Goal: Task Accomplishment & Management: Manage account settings

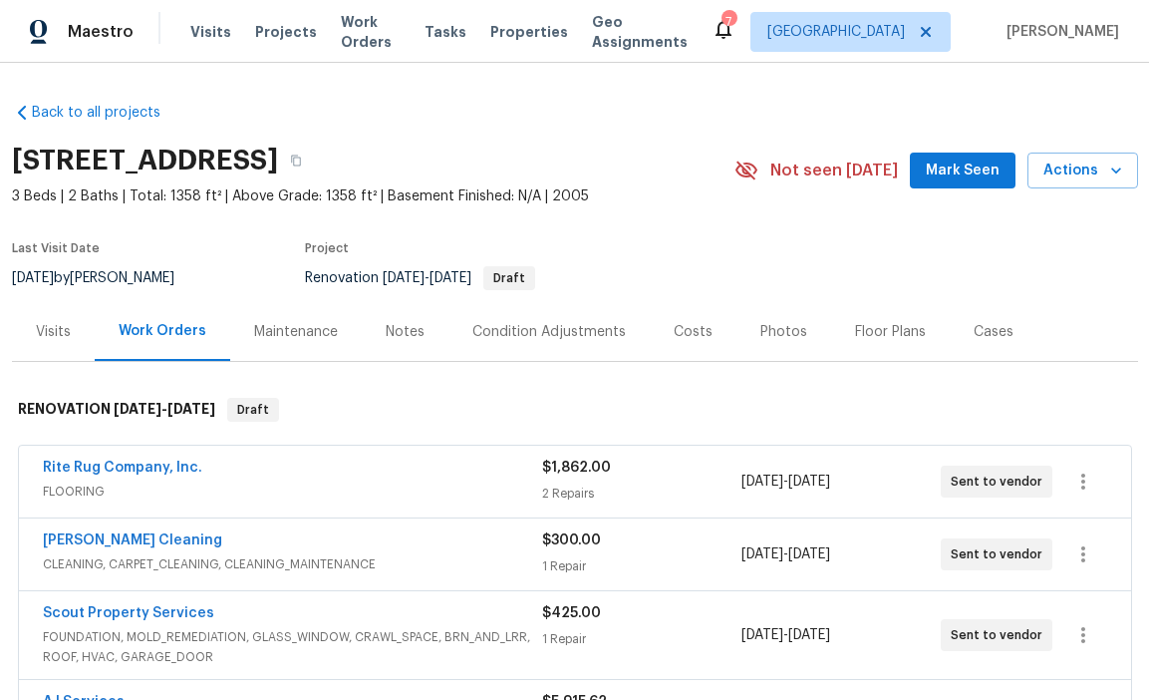
drag, startPoint x: 603, startPoint y: 272, endPoint x: 603, endPoint y: 261, distance: 11.0
click at [603, 270] on div "Renovation [DATE] - [DATE] Draft" at bounding box center [496, 278] width 383 height 24
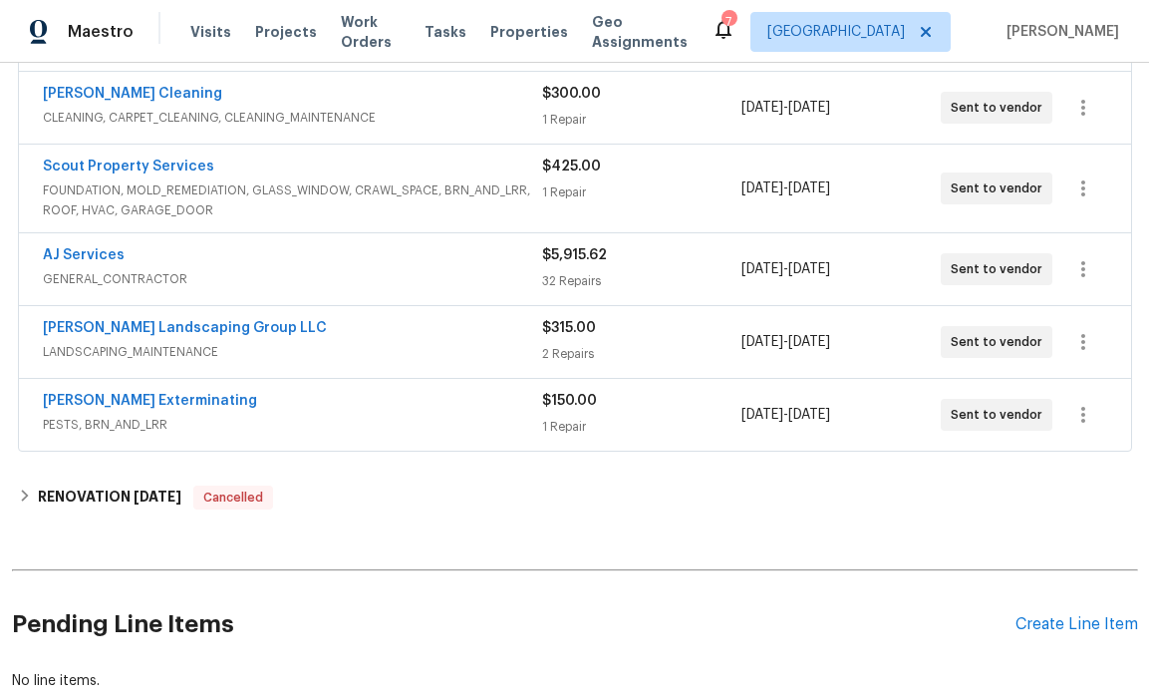
scroll to position [415, 0]
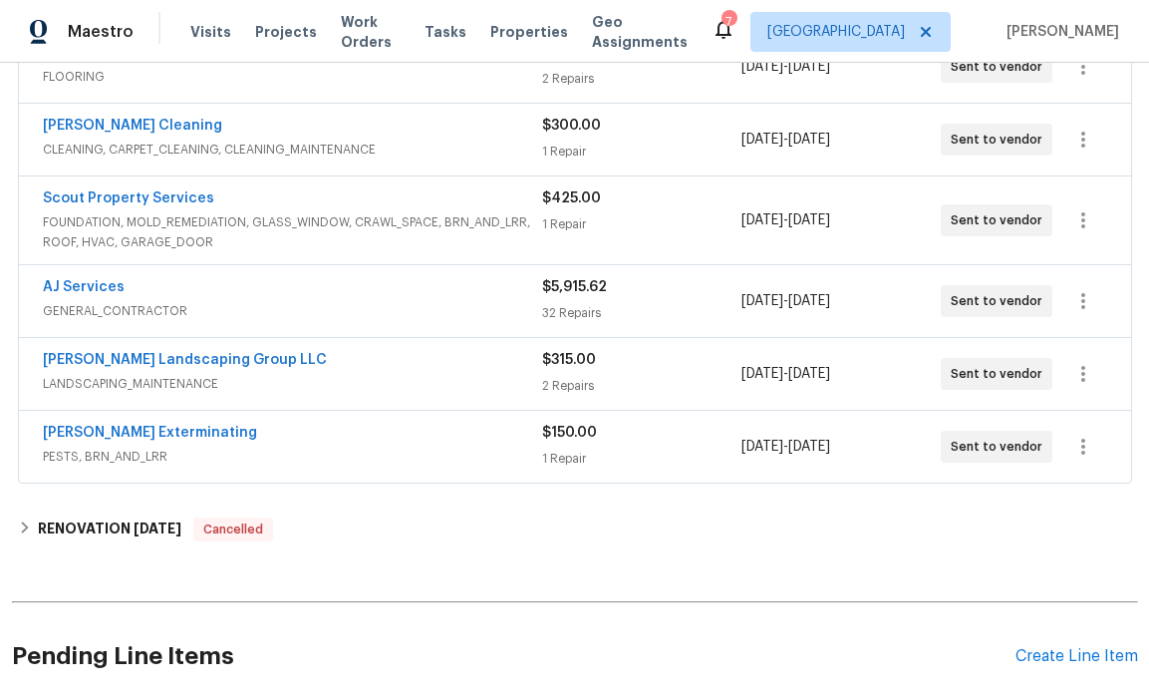
click at [482, 296] on div "AJ Services" at bounding box center [292, 289] width 499 height 24
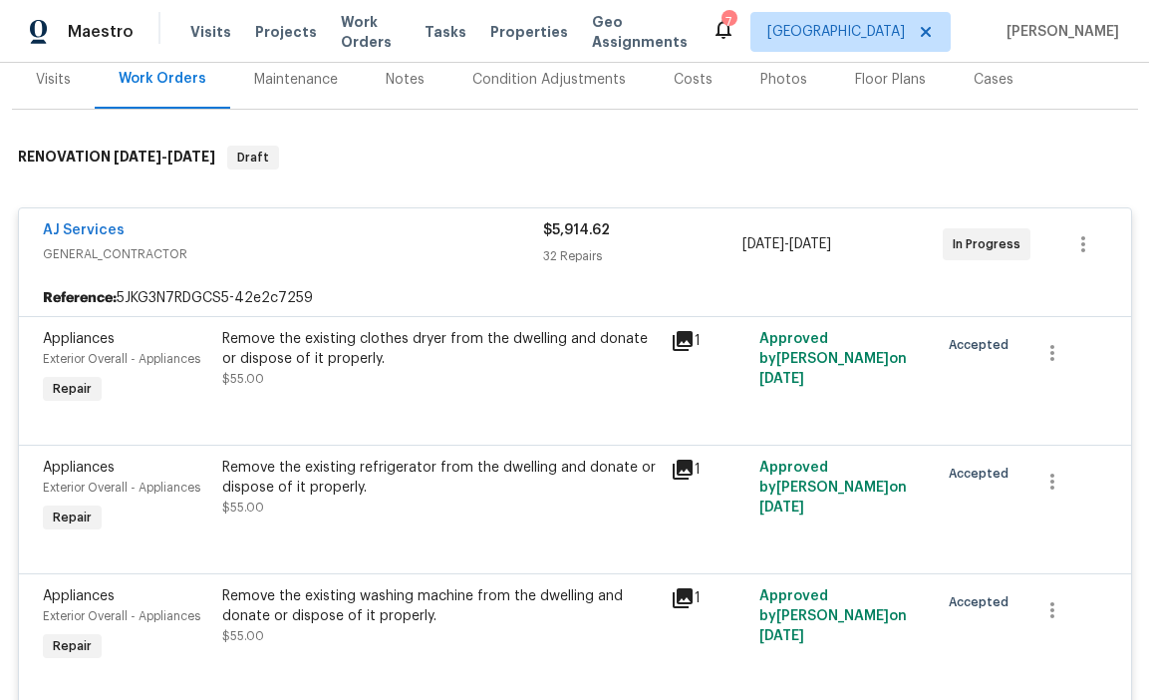
scroll to position [254, 0]
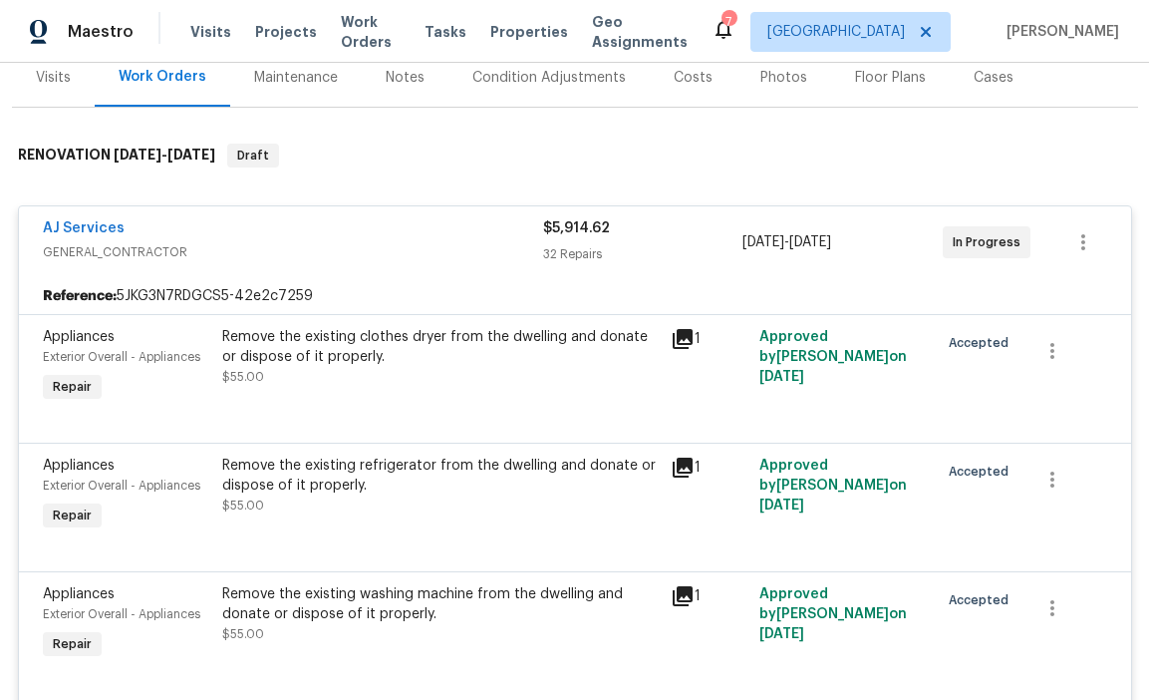
click at [445, 238] on div "AJ Services" at bounding box center [293, 230] width 500 height 24
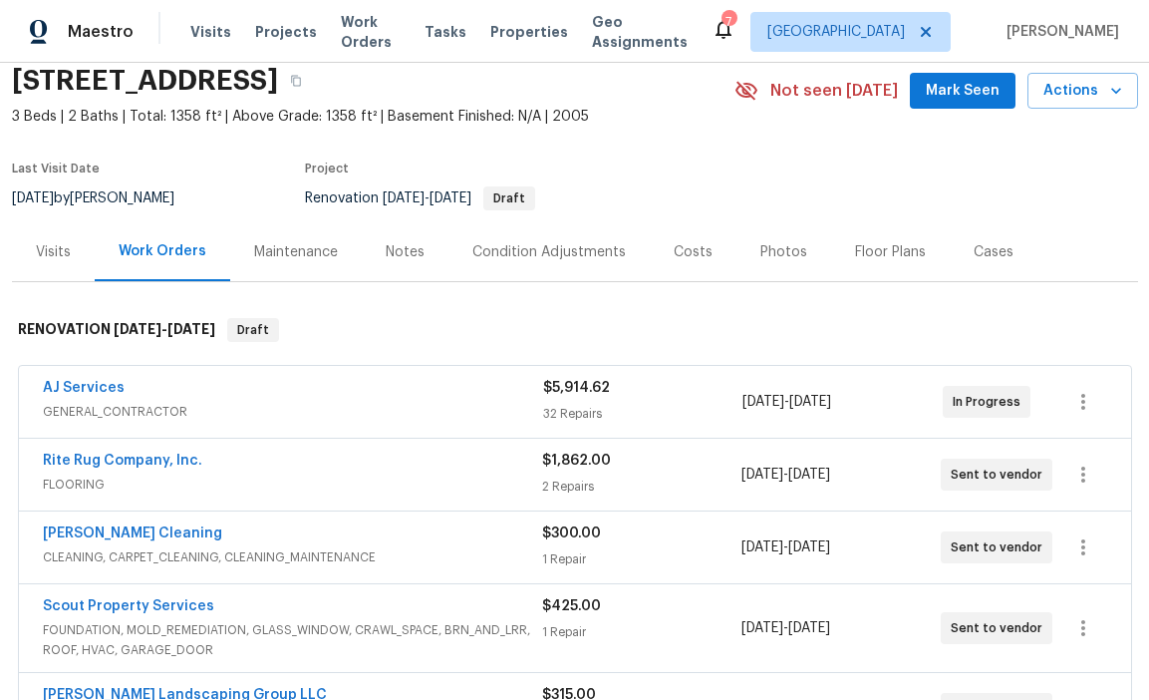
scroll to position [0, 0]
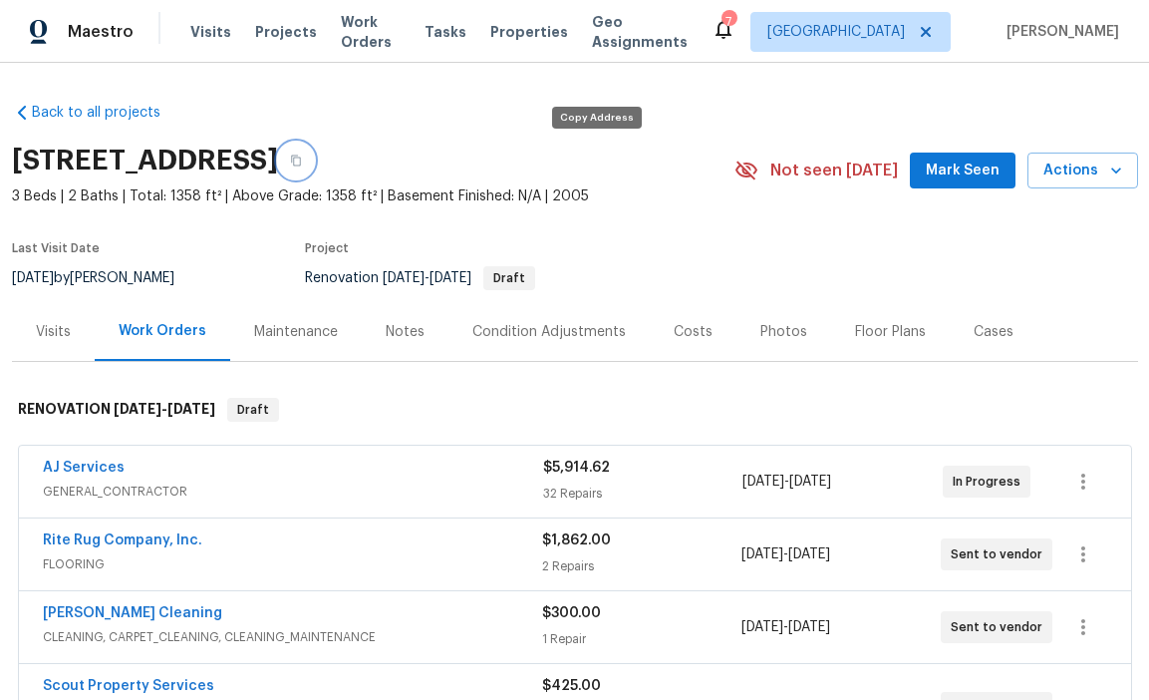
click at [302, 165] on icon "button" at bounding box center [296, 161] width 12 height 12
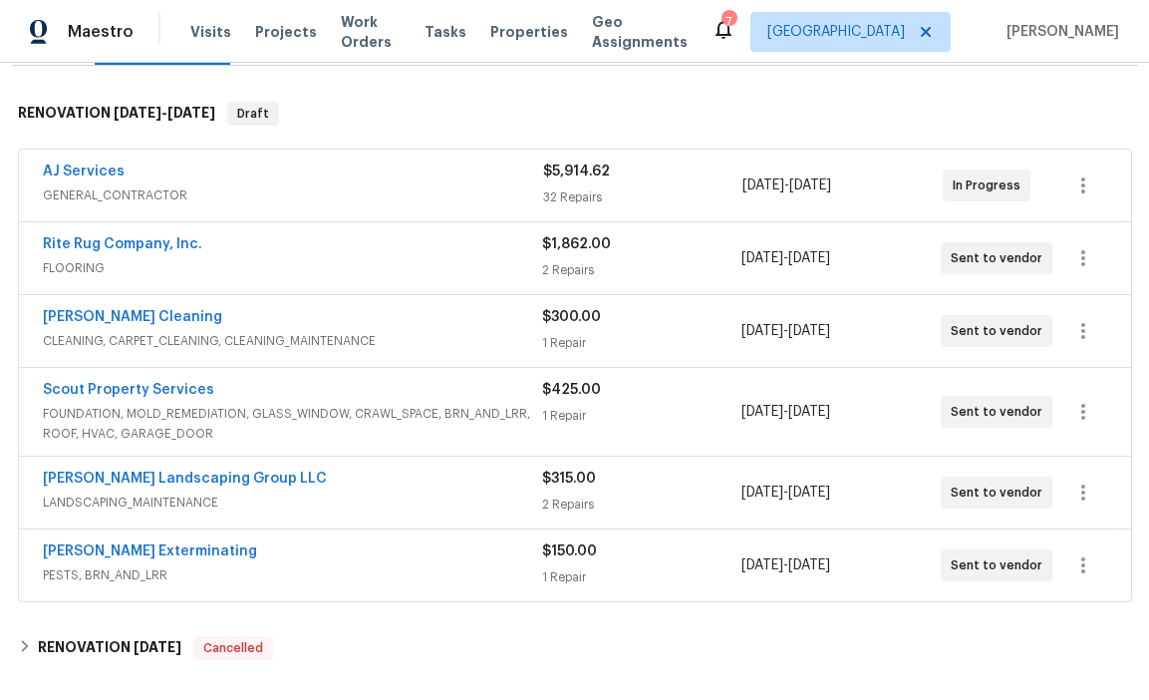
scroll to position [248, 0]
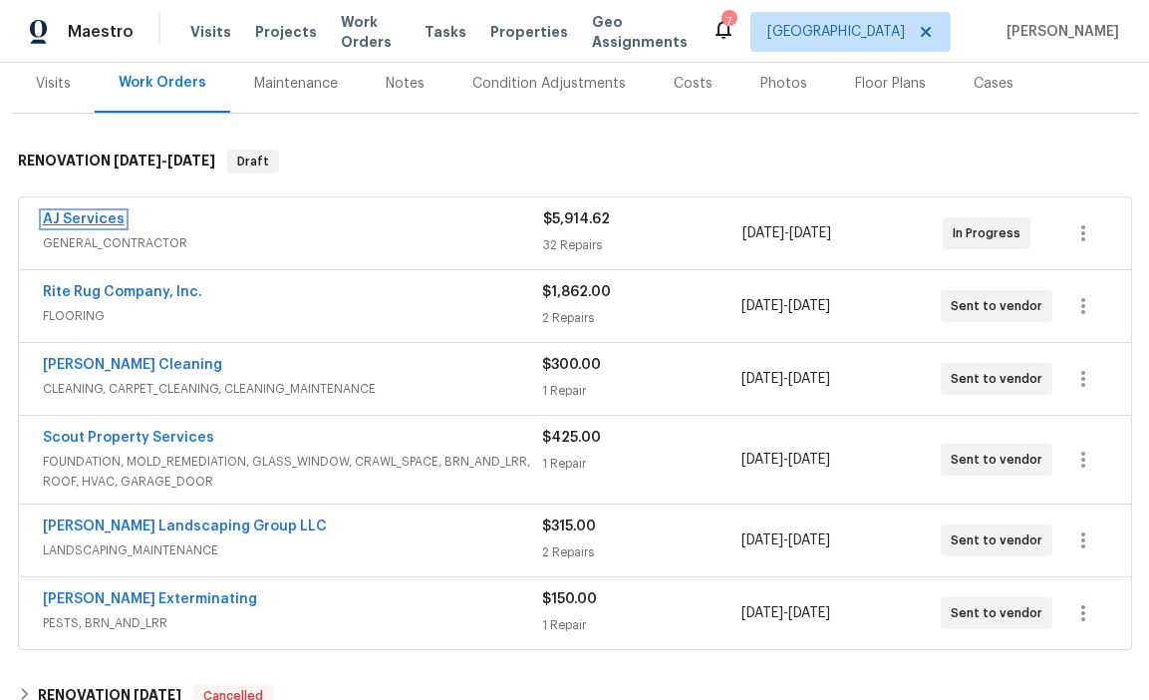
click at [105, 216] on link "AJ Services" at bounding box center [84, 219] width 82 height 14
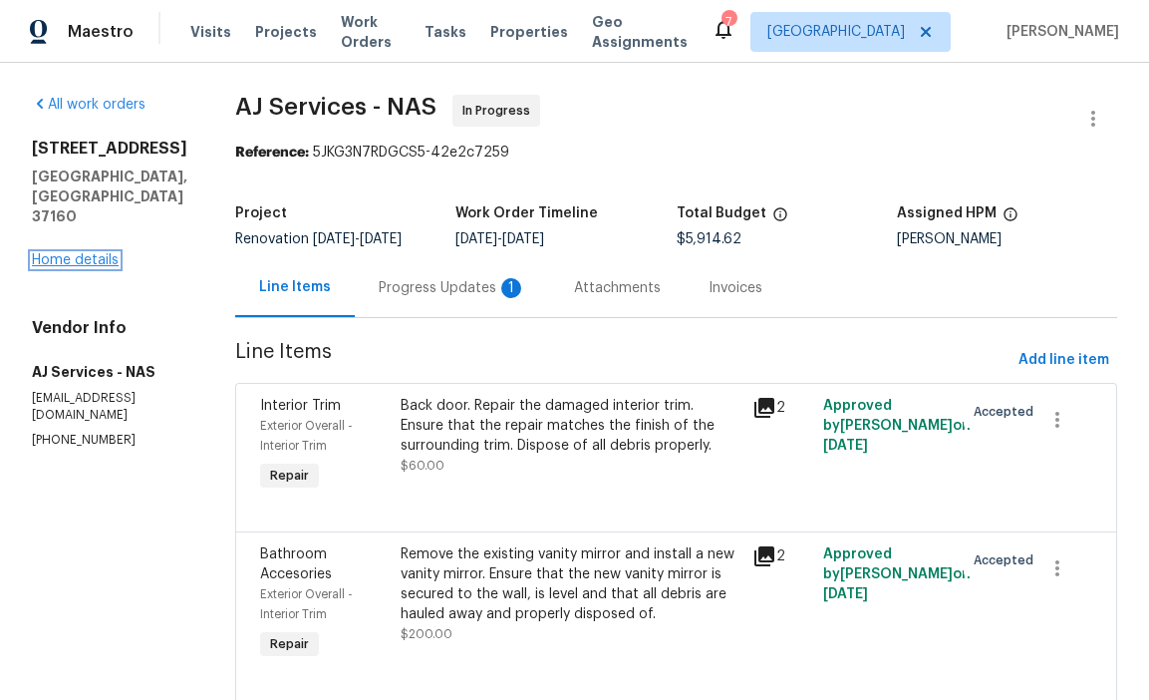
click at [48, 253] on link "Home details" at bounding box center [75, 260] width 87 height 14
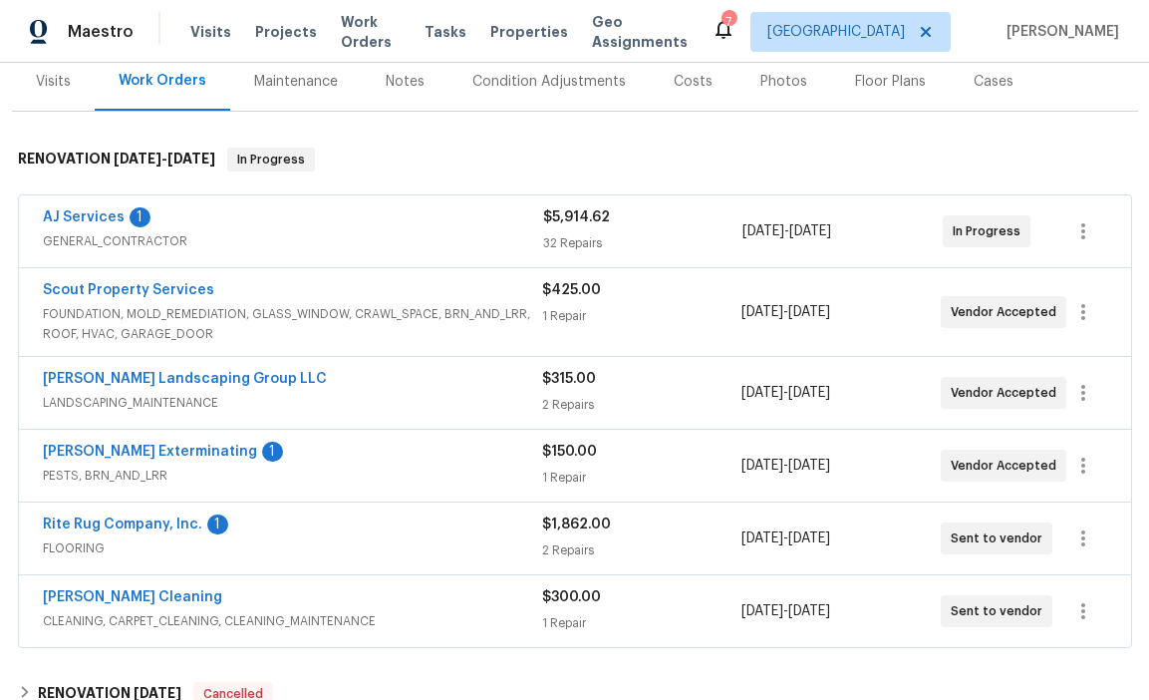
scroll to position [246, 0]
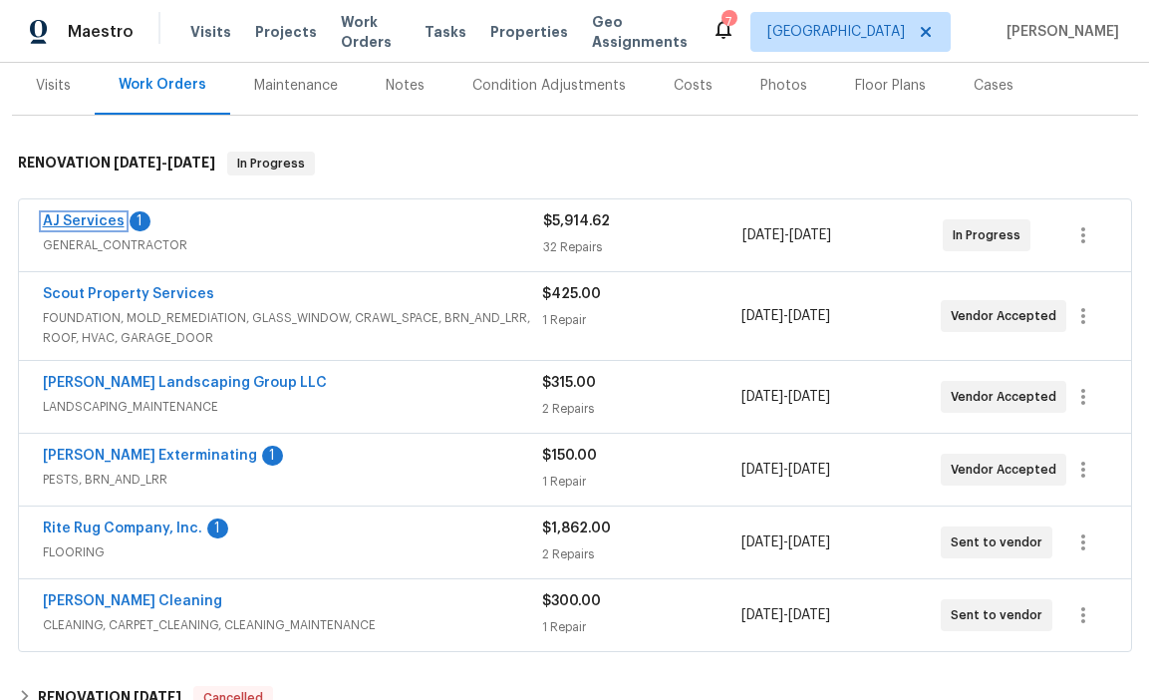
click at [81, 219] on link "AJ Services" at bounding box center [84, 221] width 82 height 14
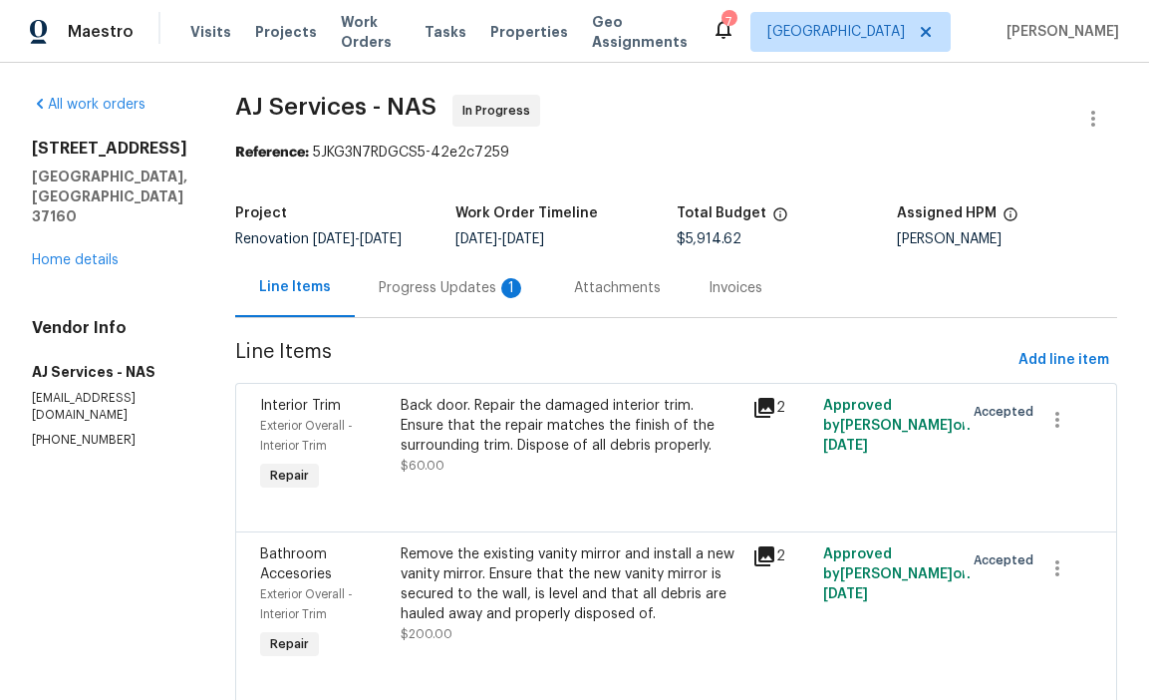
click at [474, 298] on div "Progress Updates 1" at bounding box center [453, 288] width 148 height 20
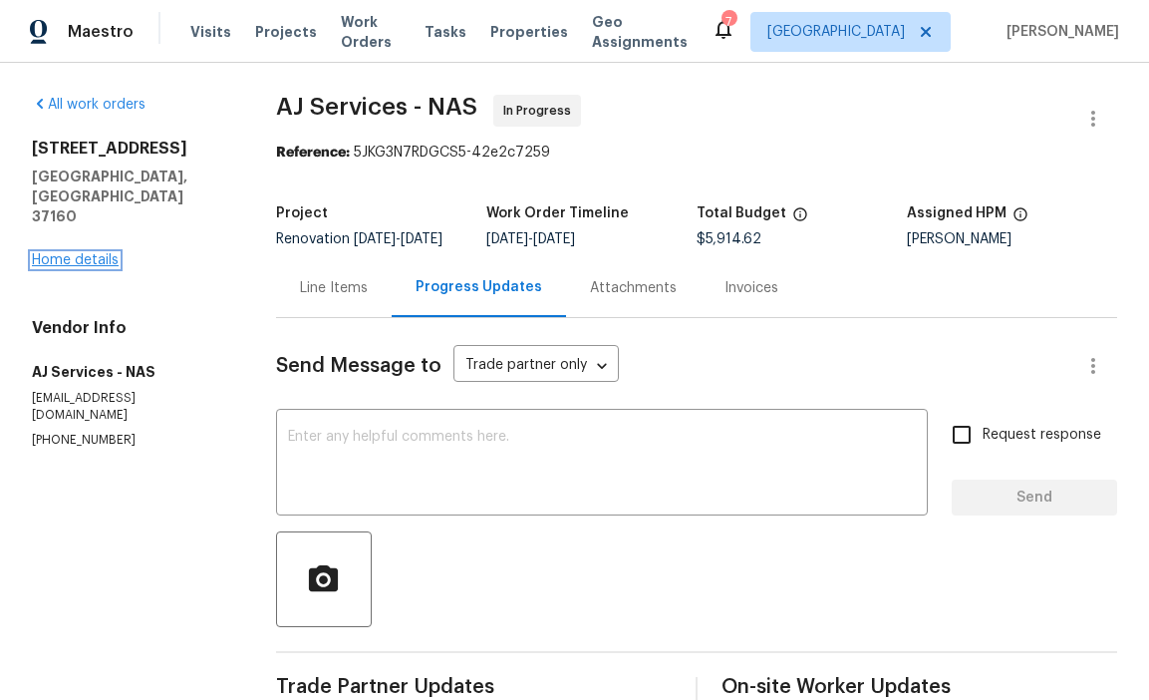
click at [93, 253] on link "Home details" at bounding box center [75, 260] width 87 height 14
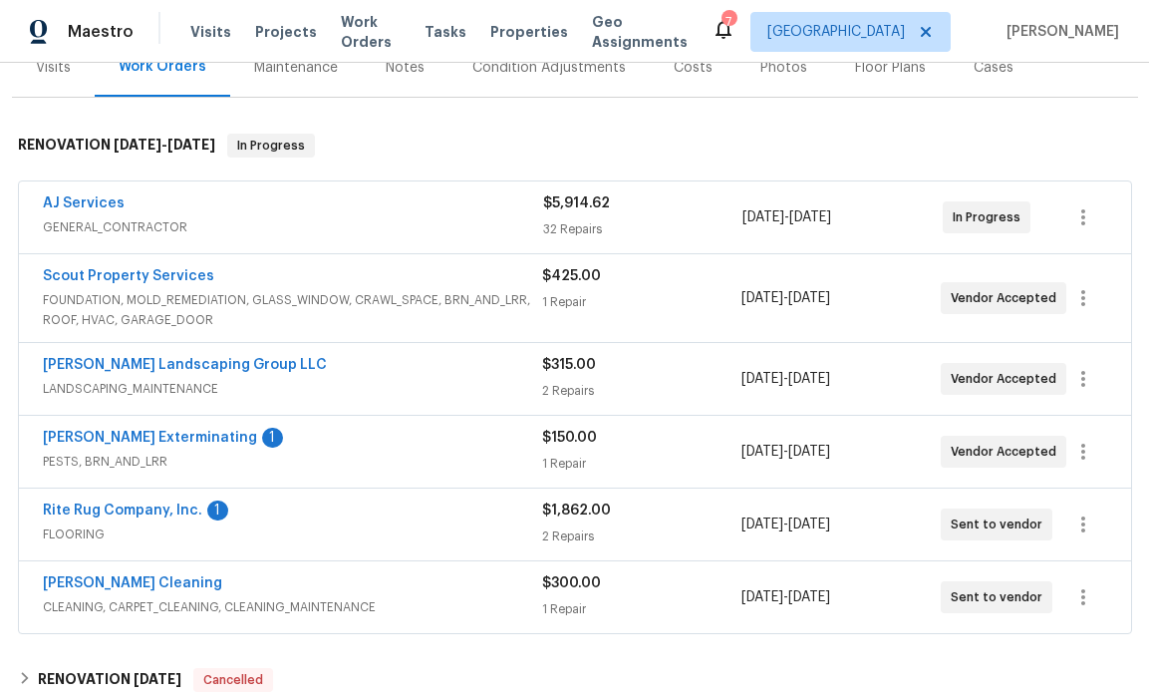
scroll to position [310, 0]
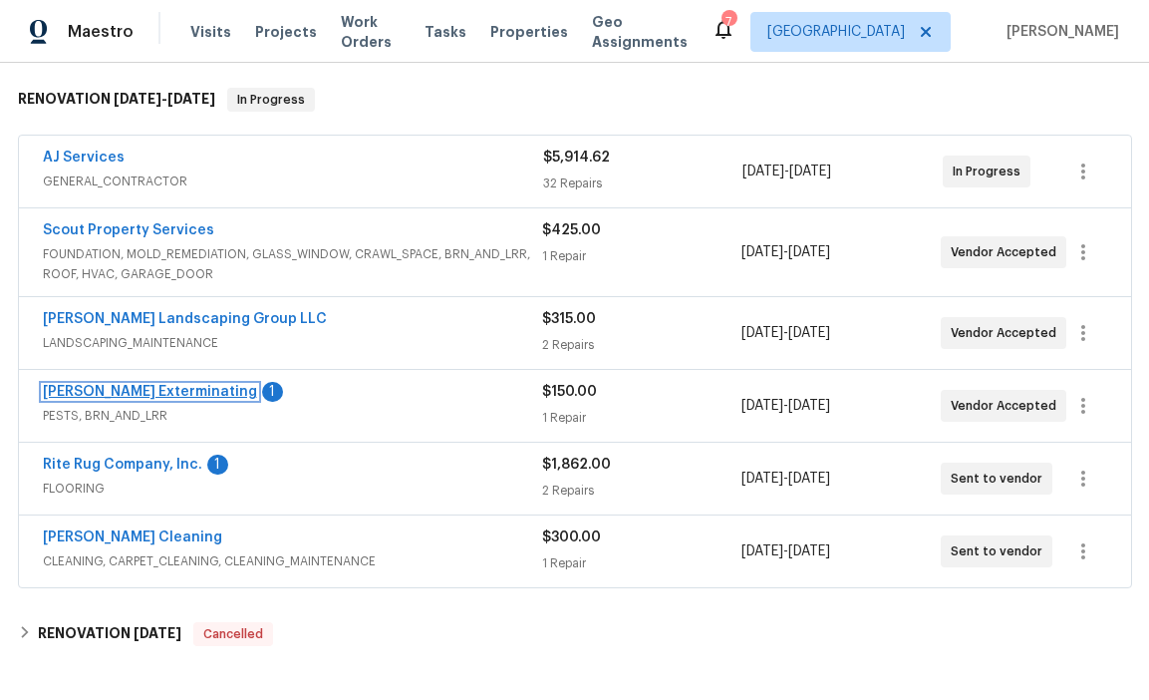
click at [207, 394] on link "Belle Meade Exterminating" at bounding box center [150, 392] width 214 height 14
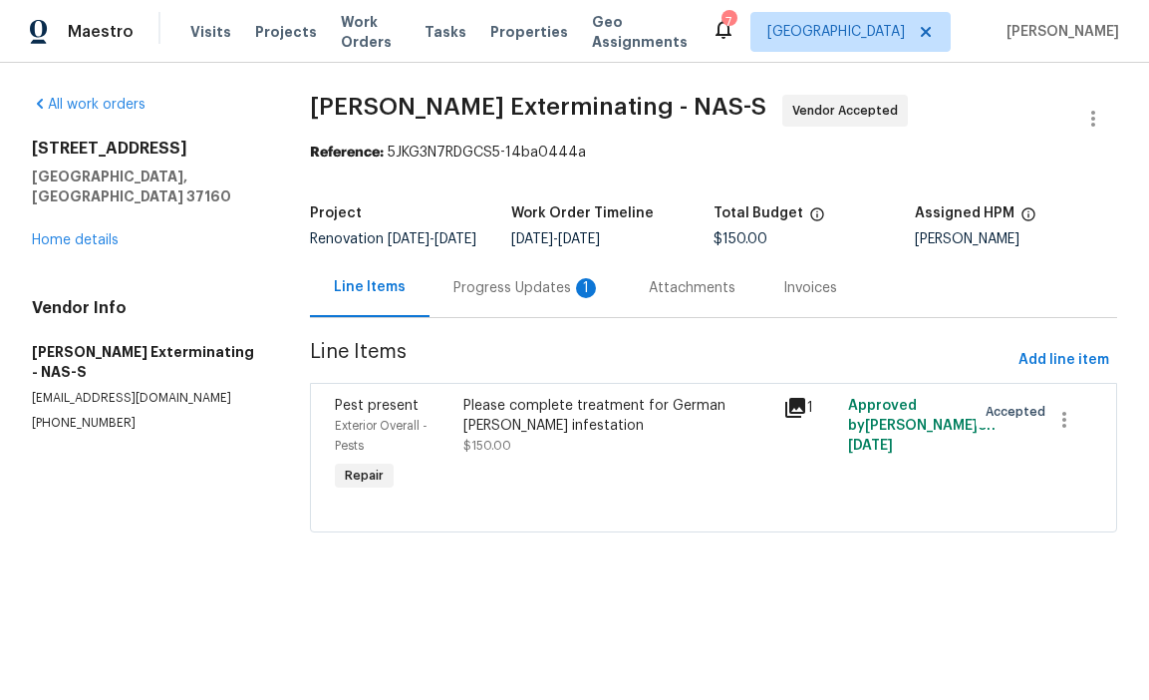
click at [501, 291] on div "Progress Updates 1" at bounding box center [527, 287] width 195 height 59
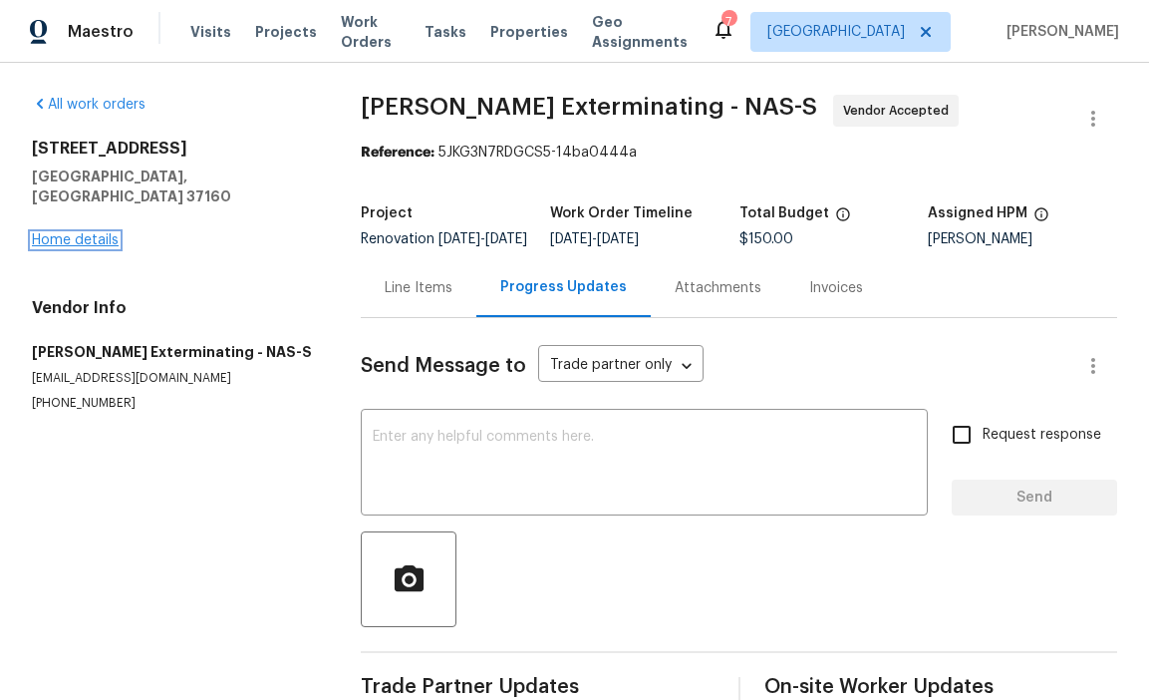
click at [79, 233] on link "Home details" at bounding box center [75, 240] width 87 height 14
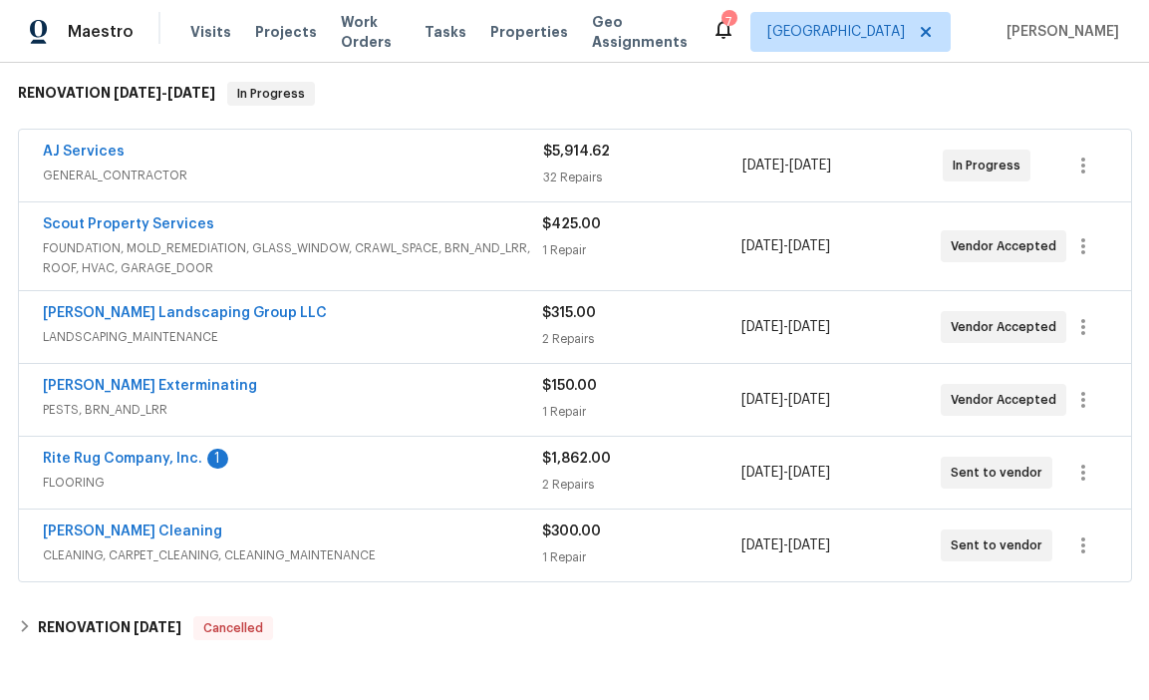
scroll to position [327, 0]
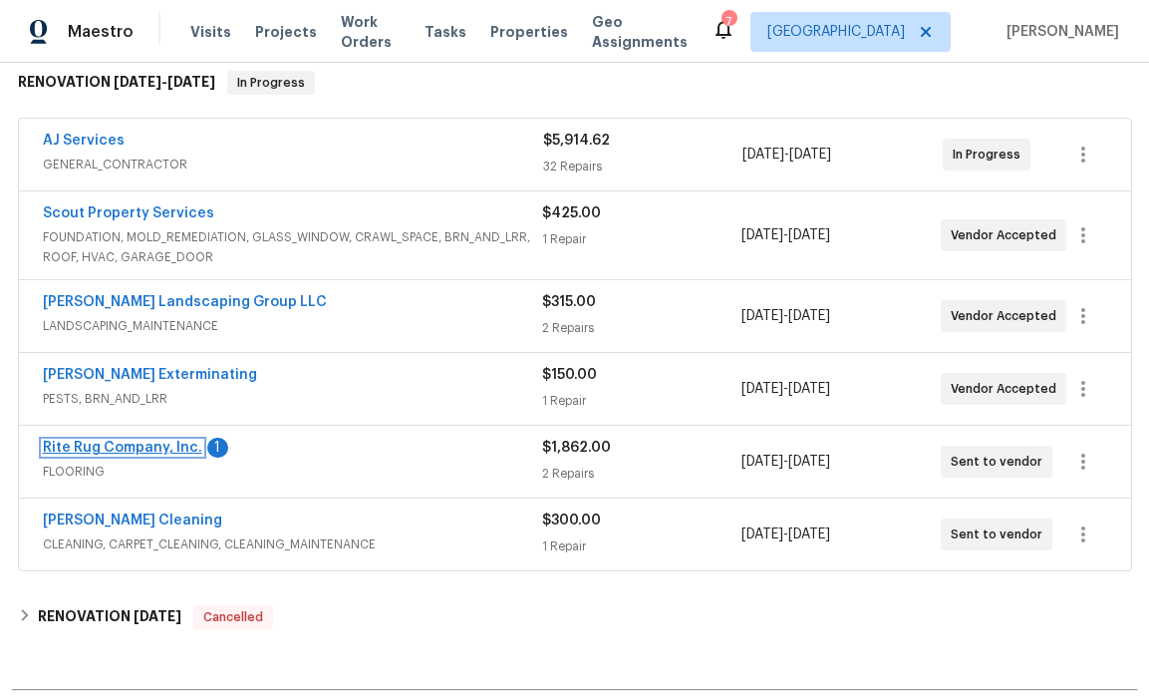
click at [175, 447] on link "Rite Rug Company, Inc." at bounding box center [122, 448] width 159 height 14
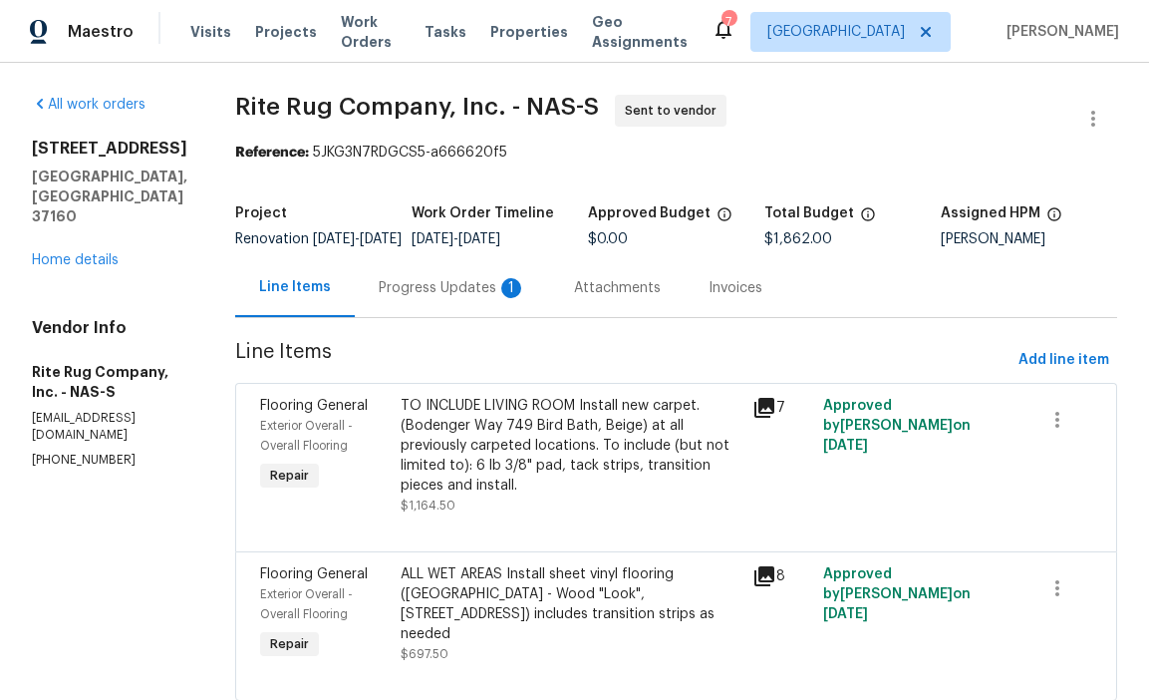
scroll to position [72, 0]
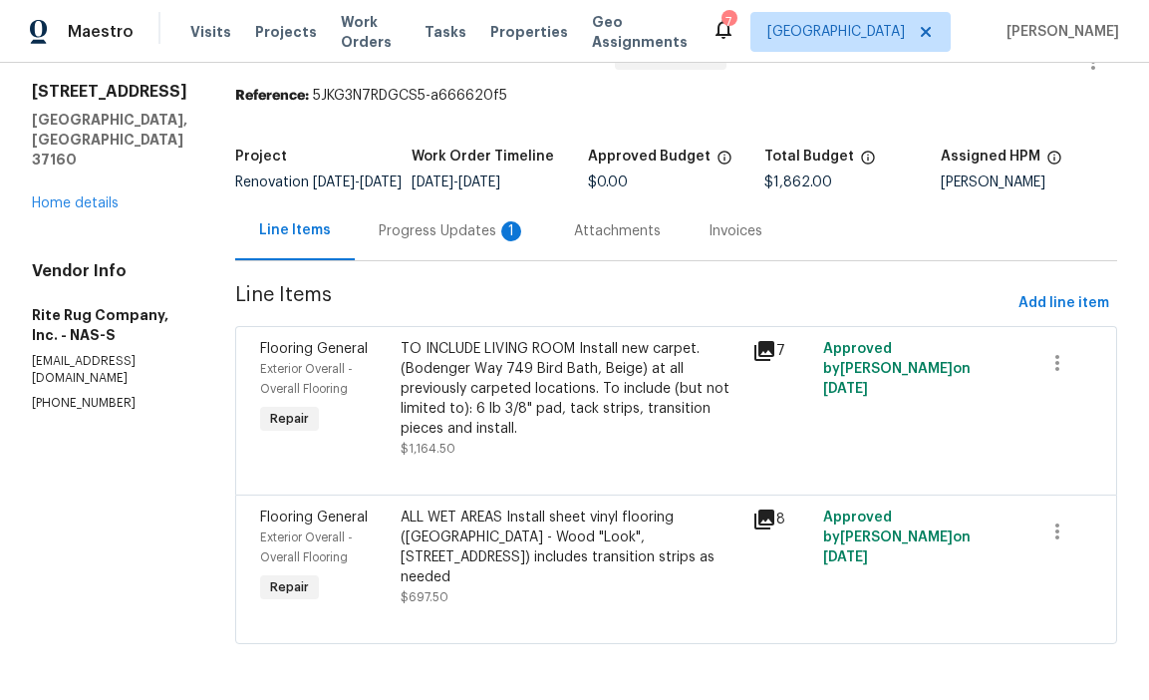
click at [459, 218] on div "Progress Updates 1" at bounding box center [452, 230] width 195 height 59
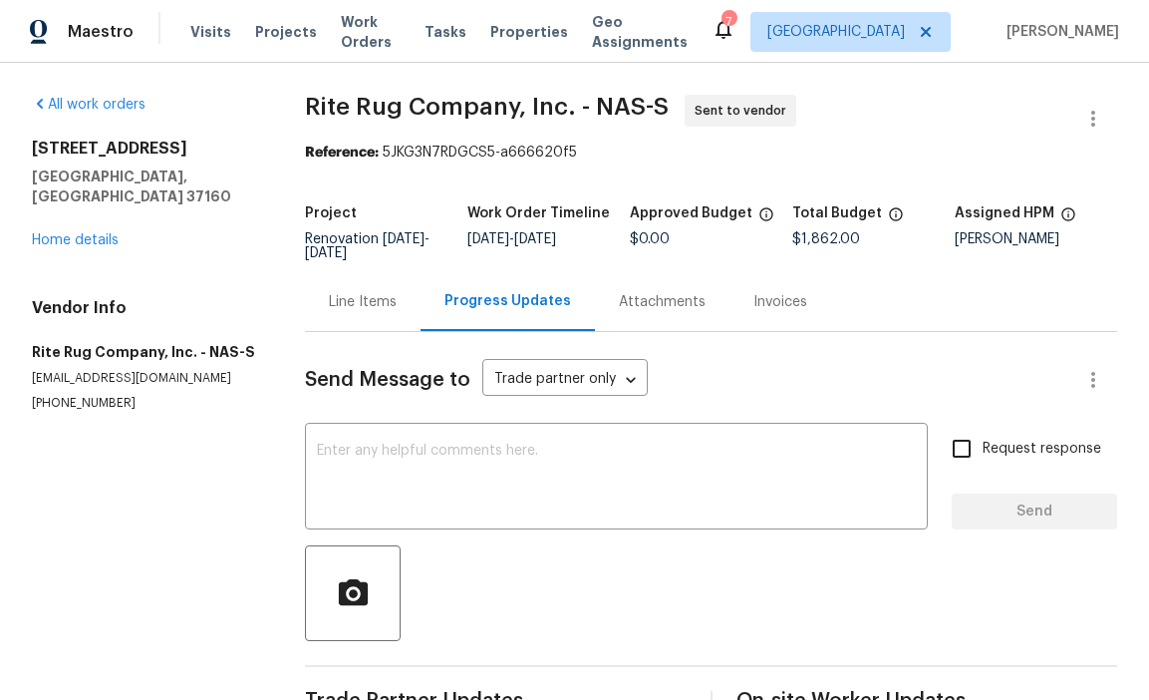
click at [97, 229] on div "106 Cottonwood Dr Shelbyville, TN 37160 Home details" at bounding box center [144, 195] width 225 height 112
click at [97, 233] on link "Home details" at bounding box center [75, 240] width 87 height 14
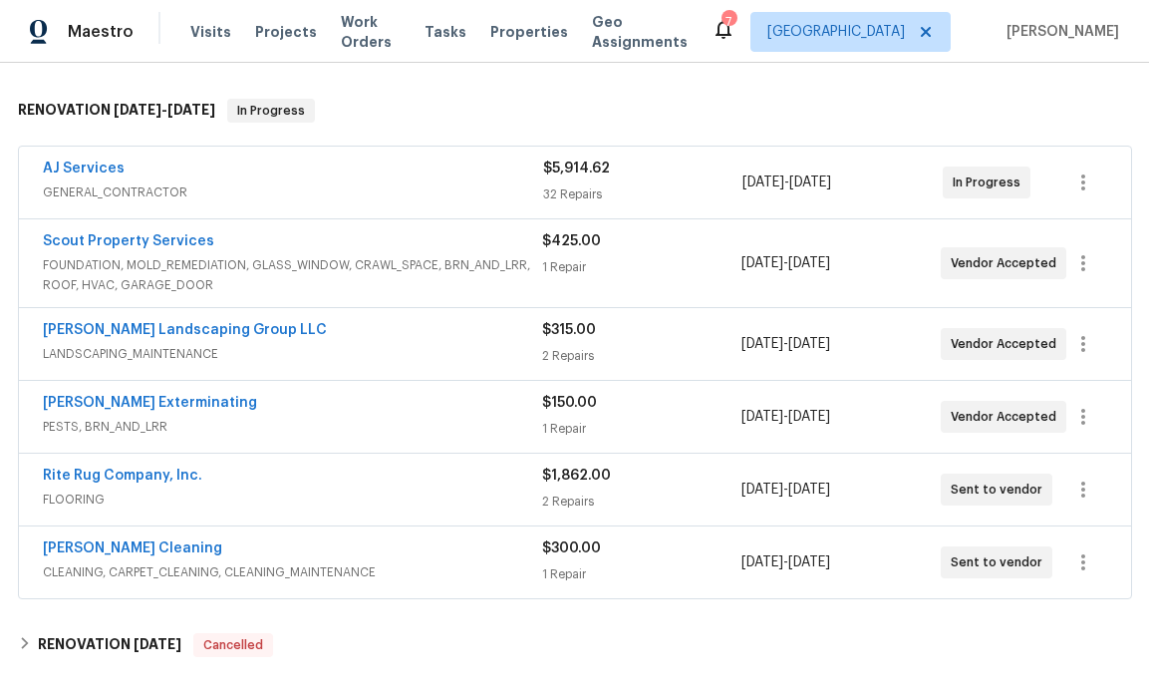
scroll to position [301, 0]
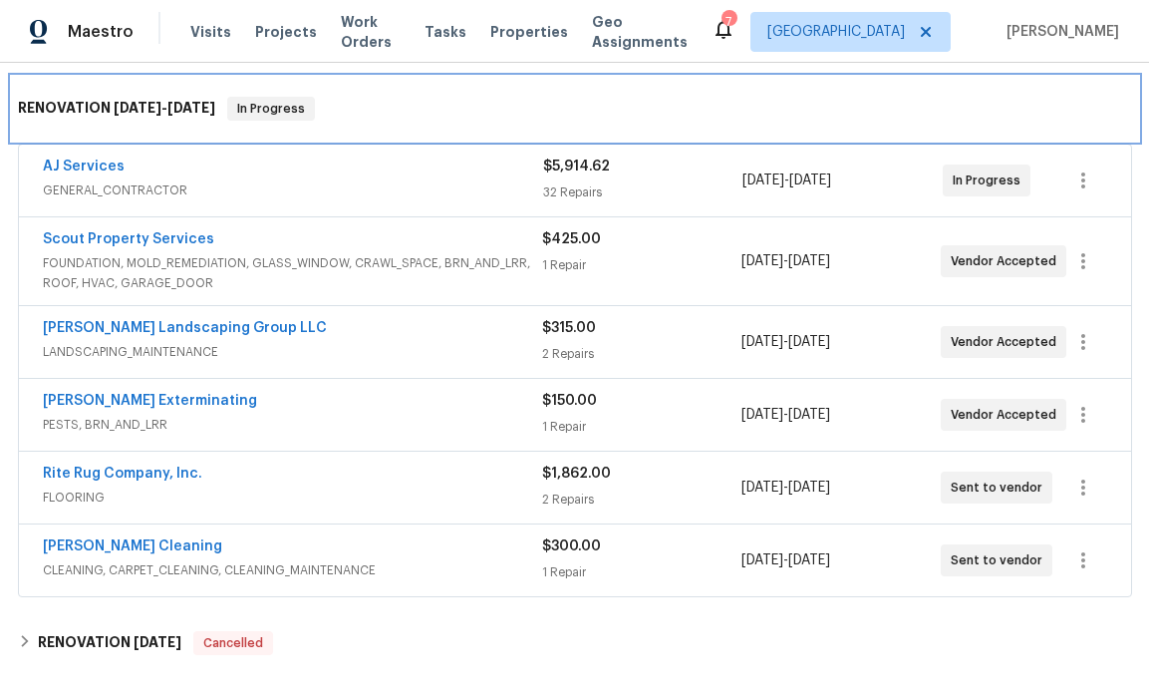
click at [984, 118] on div "RENOVATION 8/19/25 - 8/28/25 In Progress" at bounding box center [575, 109] width 1114 height 24
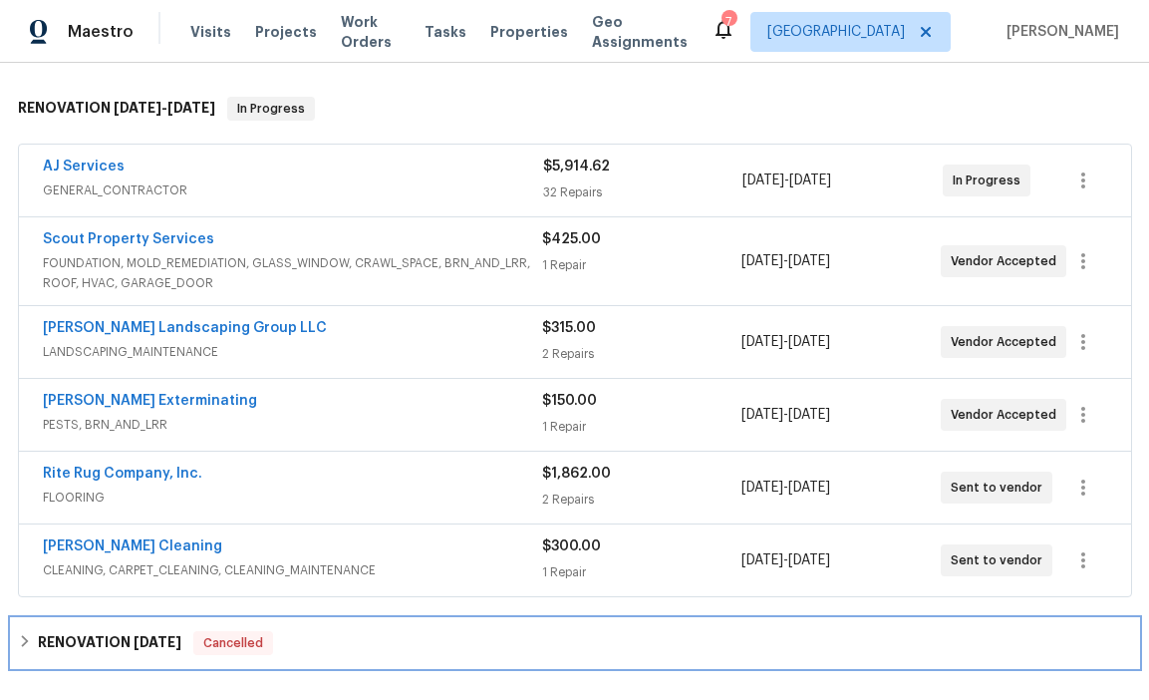
click at [581, 649] on div "RENOVATION 6/23/25 Cancelled" at bounding box center [575, 643] width 1114 height 24
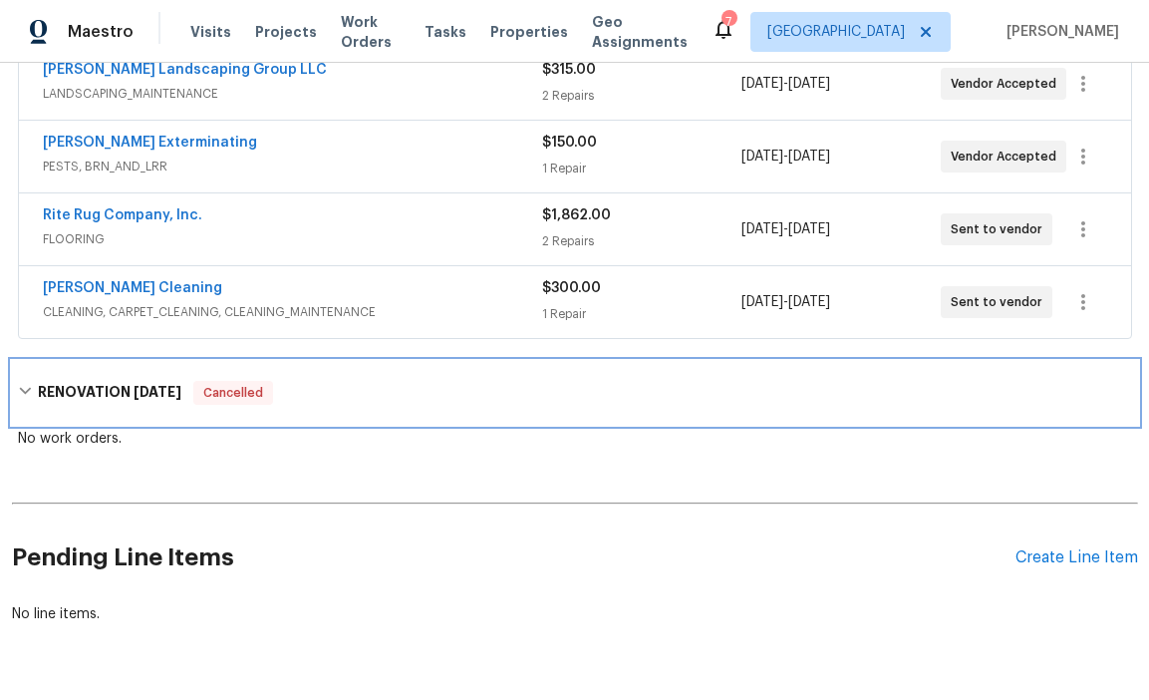
scroll to position [566, 0]
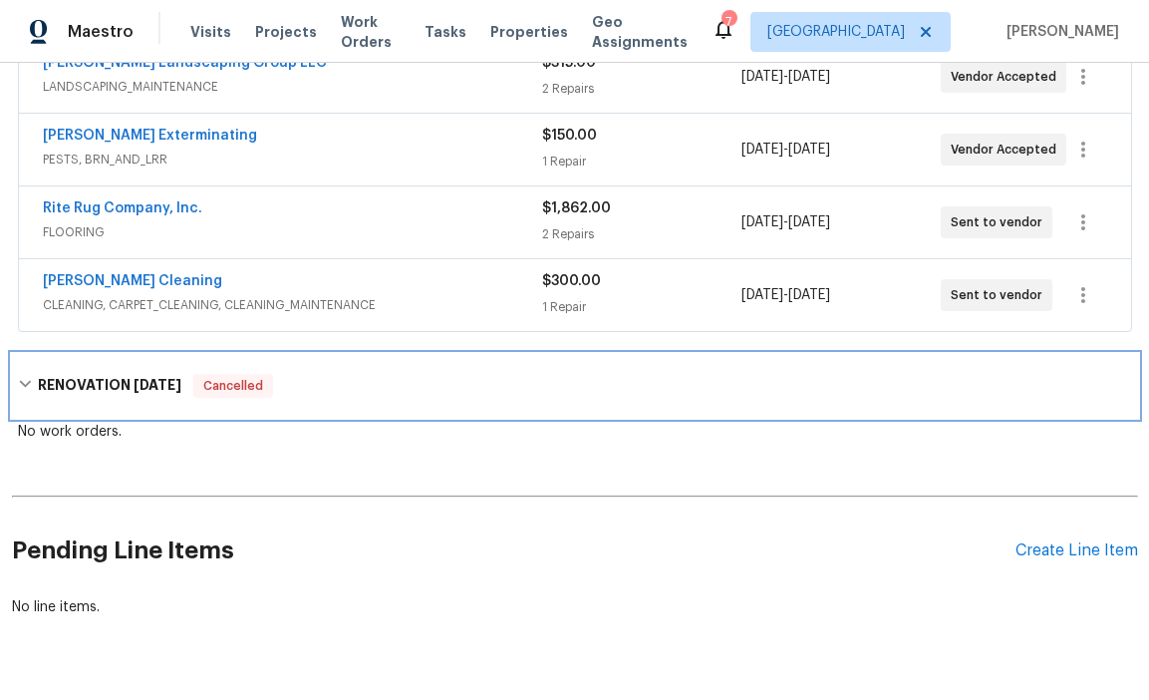
click at [299, 384] on div "RENOVATION 6/23/25 Cancelled" at bounding box center [575, 386] width 1114 height 24
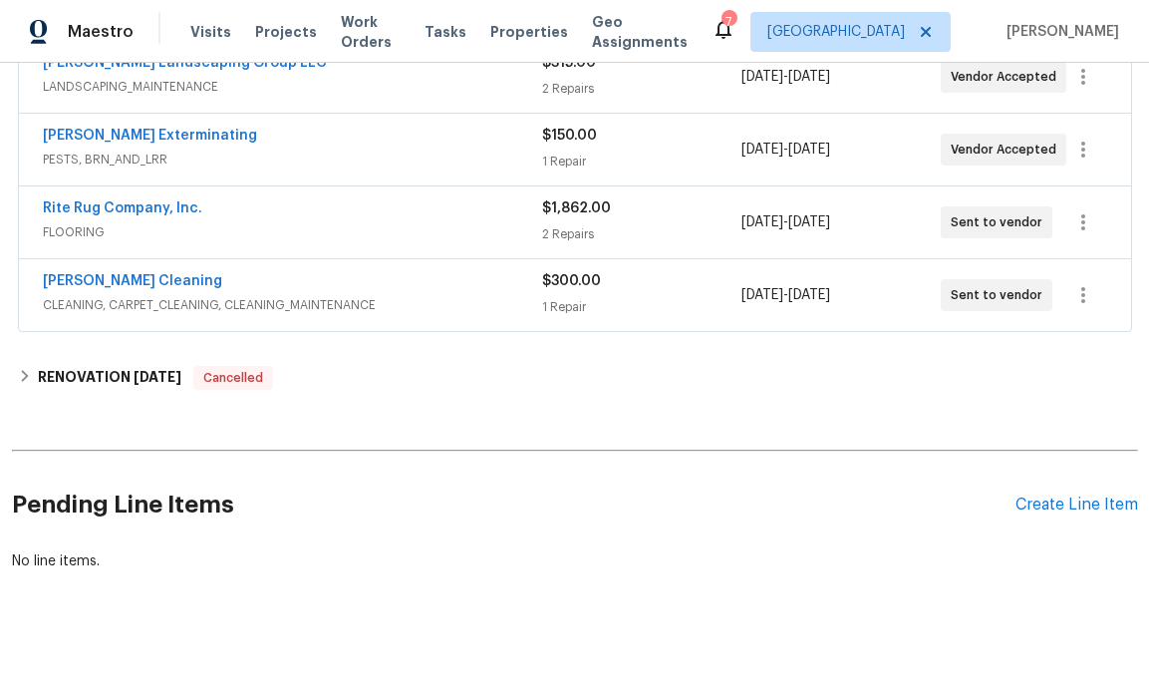
click at [408, 465] on h2 "Pending Line Items" at bounding box center [514, 505] width 1004 height 93
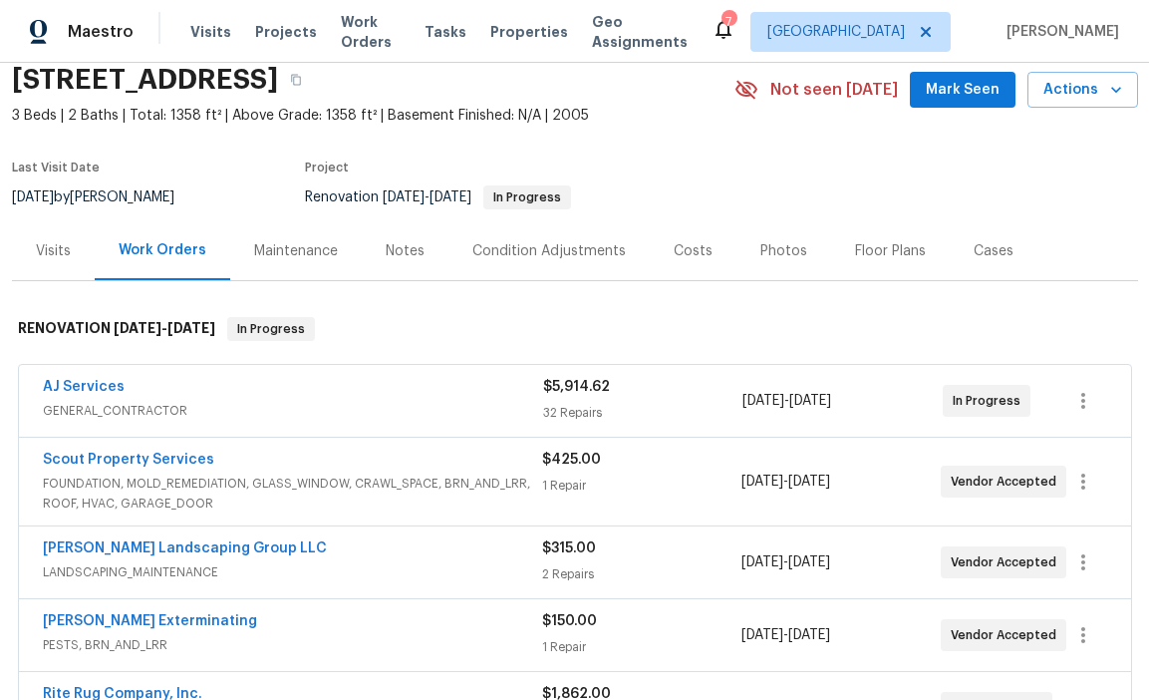
scroll to position [80, 0]
click at [681, 257] on div "Costs" at bounding box center [693, 252] width 39 height 20
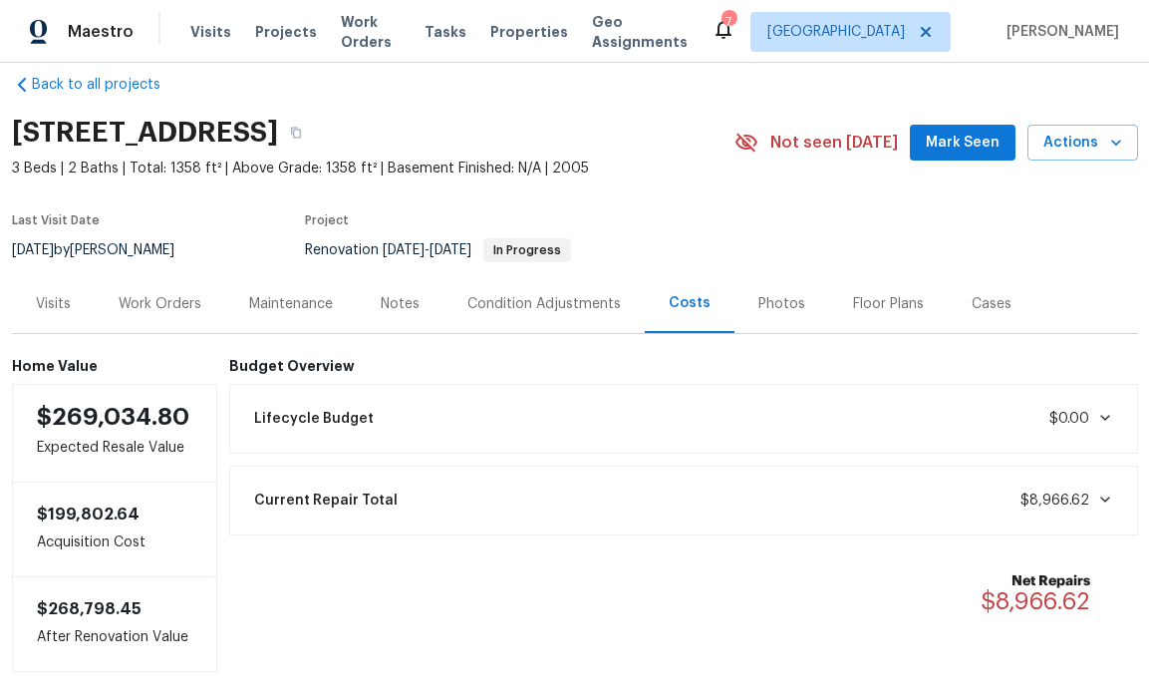
scroll to position [26, 0]
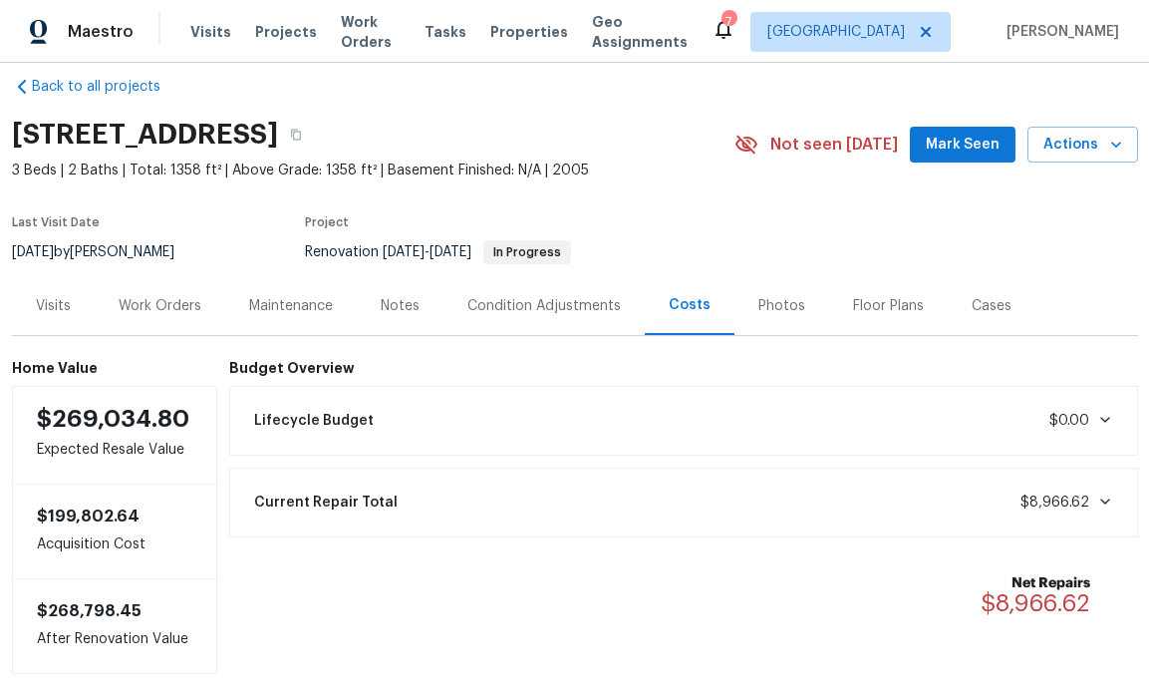
click at [157, 314] on div "Work Orders" at bounding box center [160, 306] width 83 height 20
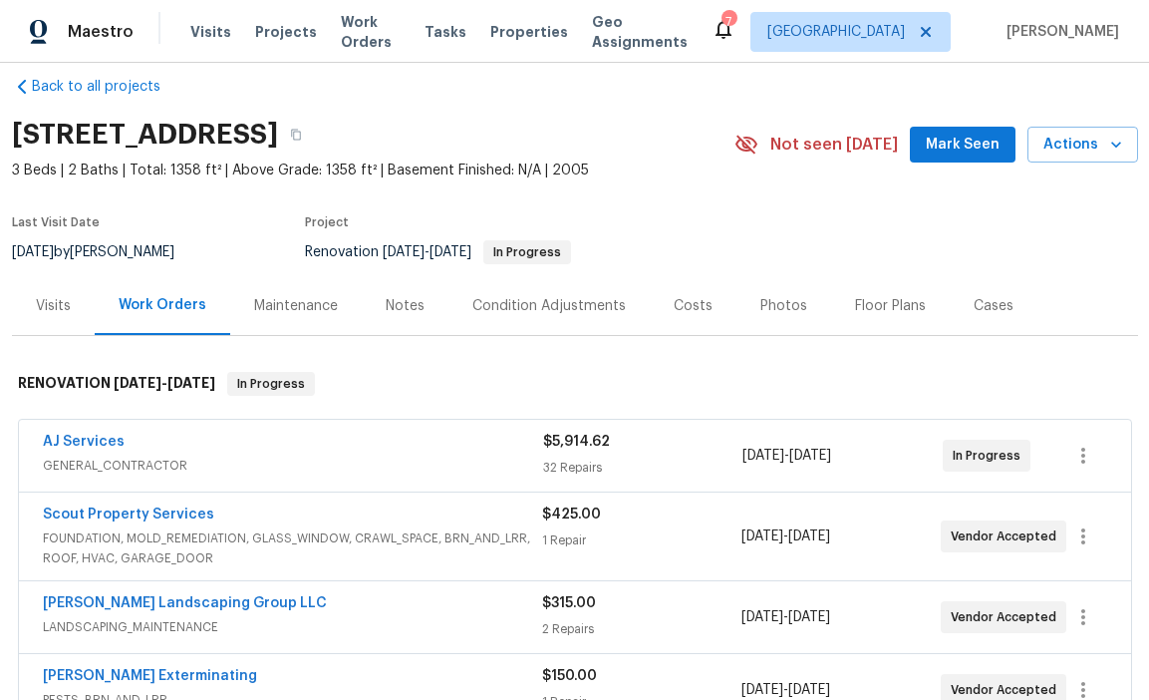
click at [682, 316] on div "Costs" at bounding box center [693, 305] width 87 height 59
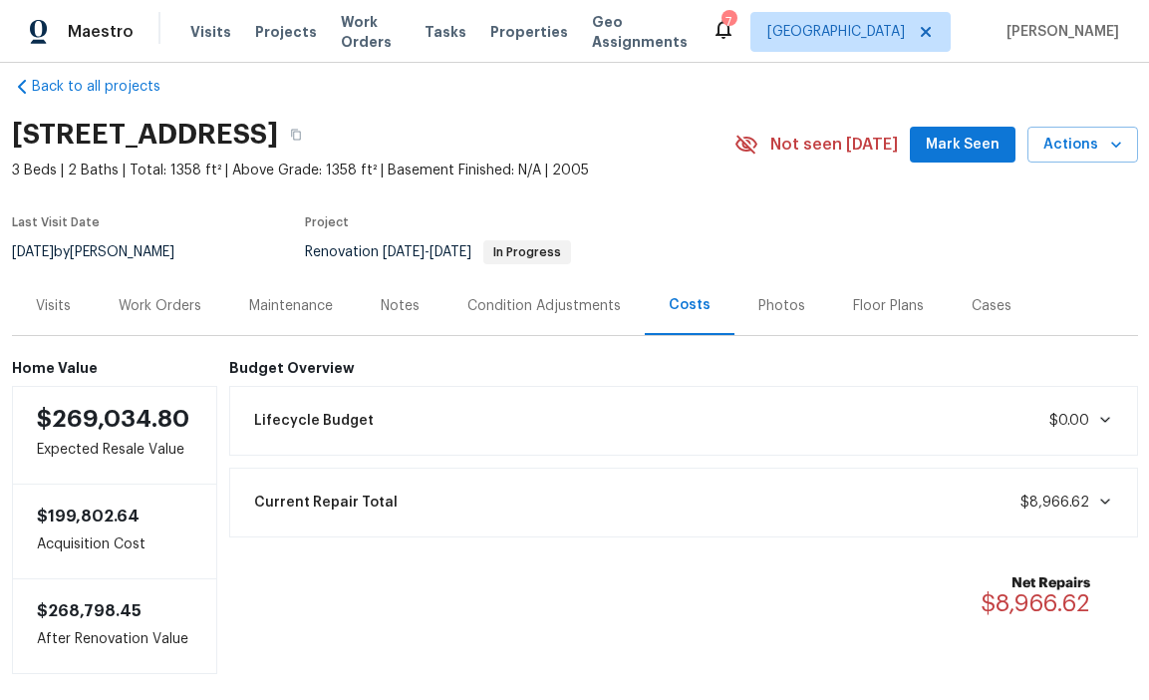
scroll to position [121, 0]
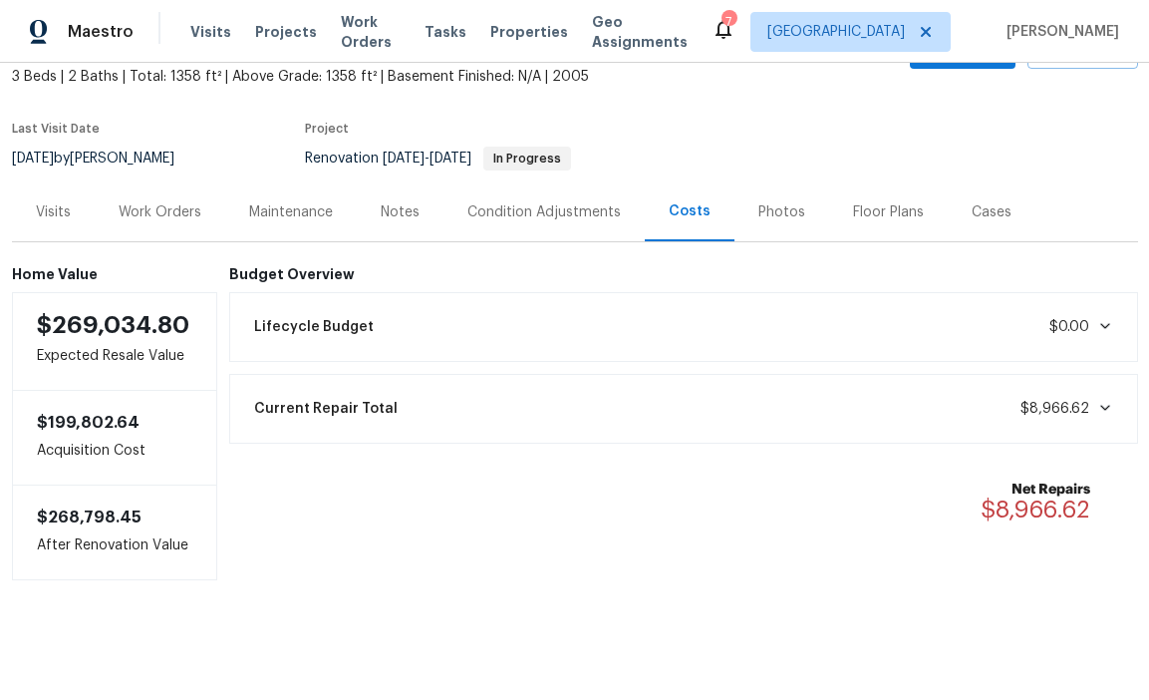
click at [177, 229] on div "Work Orders" at bounding box center [160, 211] width 131 height 59
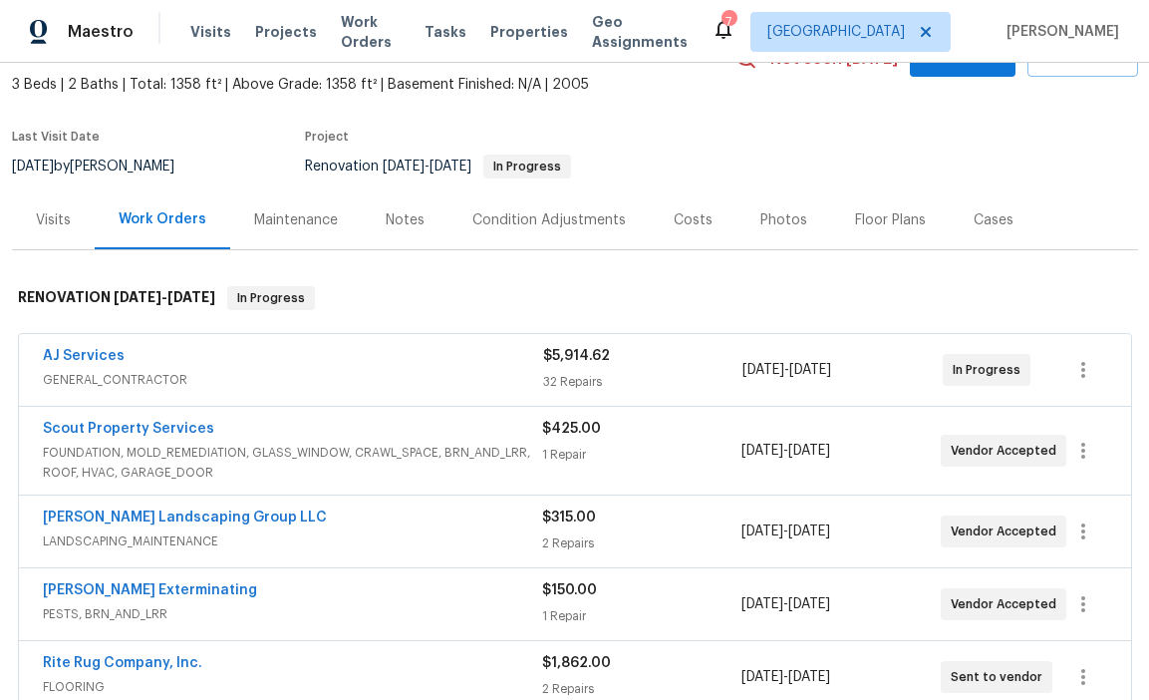
scroll to position [114, 0]
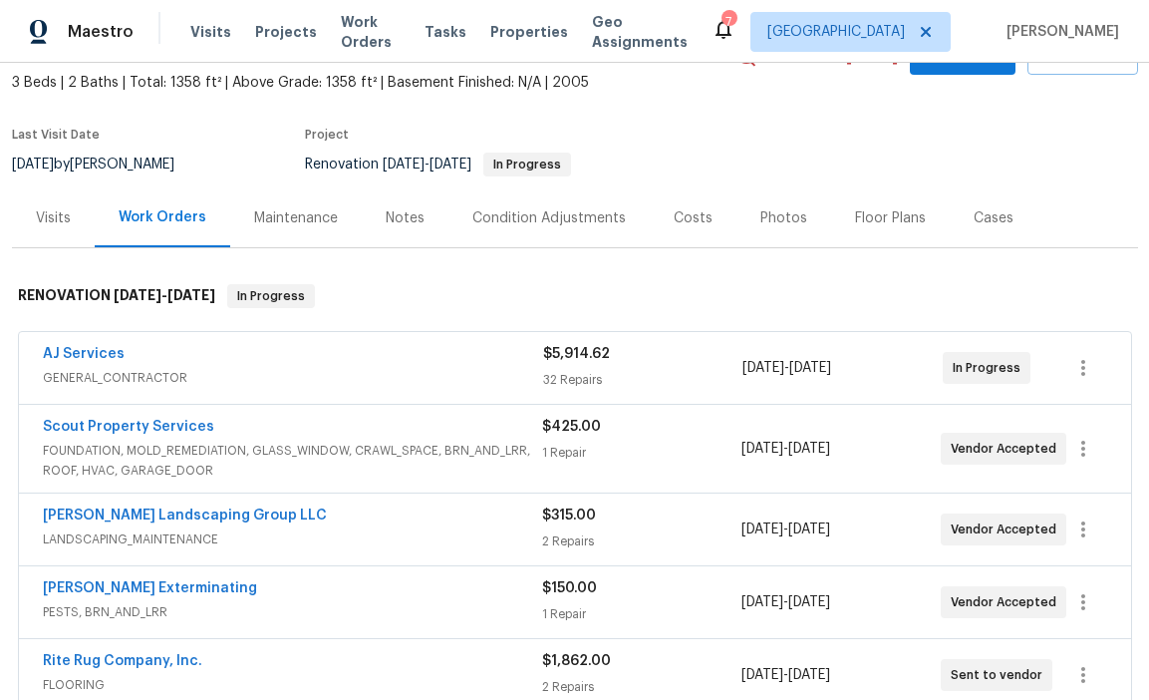
click at [690, 225] on div "Costs" at bounding box center [693, 218] width 39 height 20
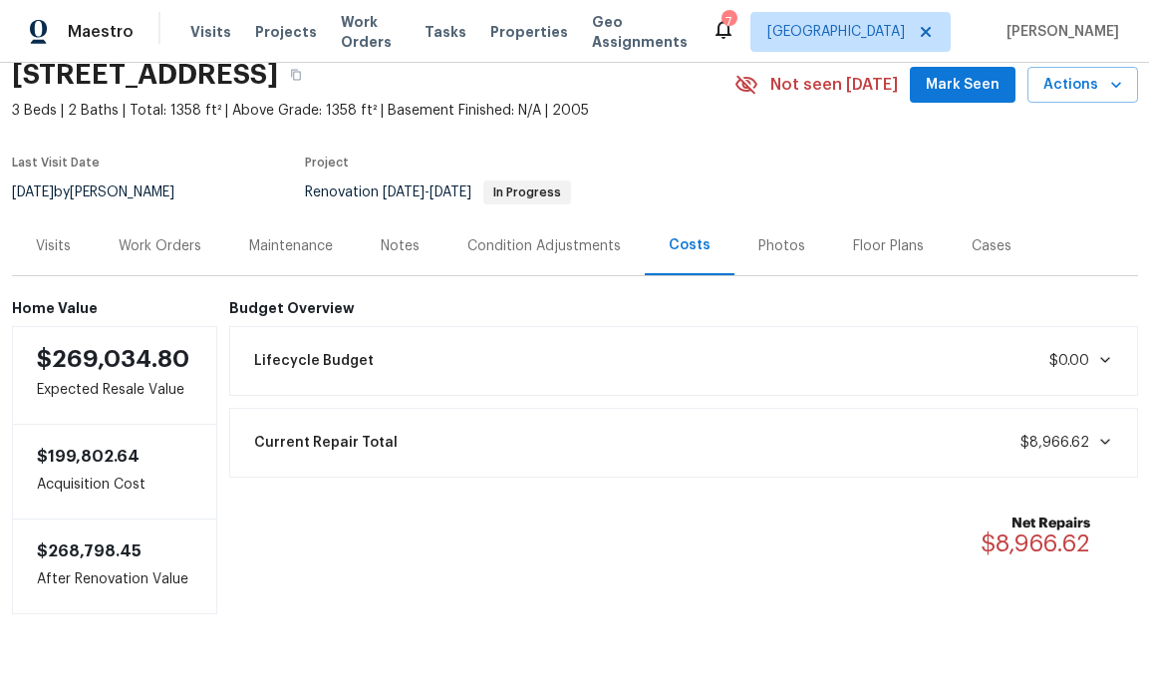
scroll to position [82, 0]
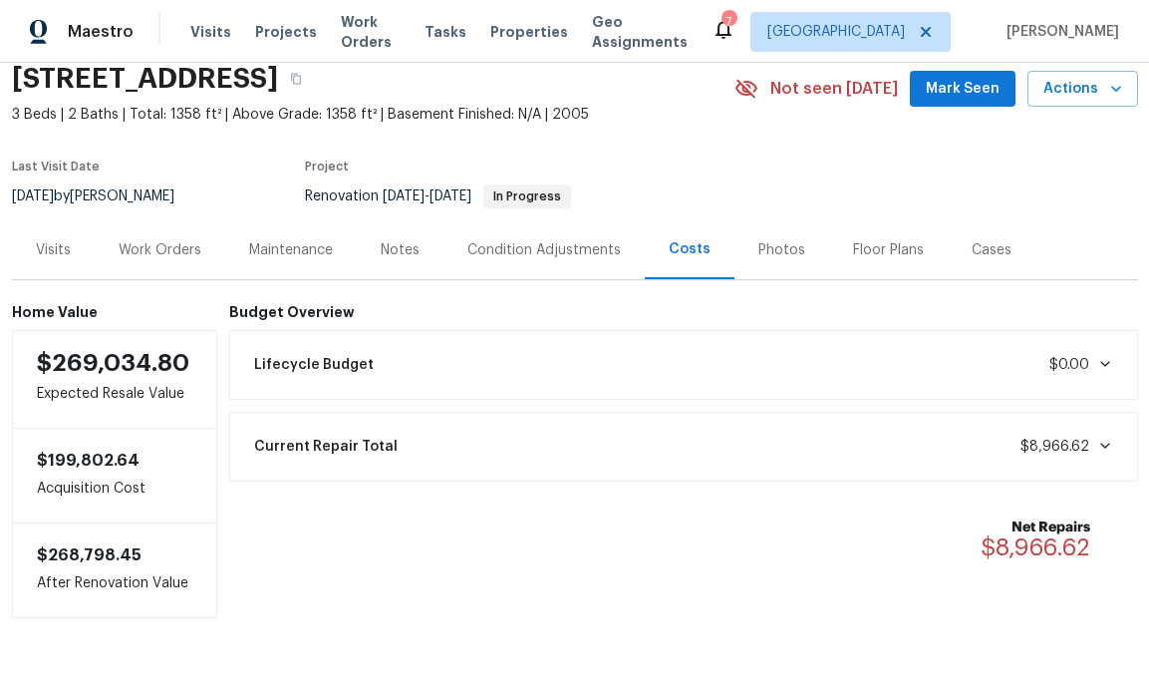
click at [201, 250] on div "Work Orders" at bounding box center [160, 249] width 131 height 59
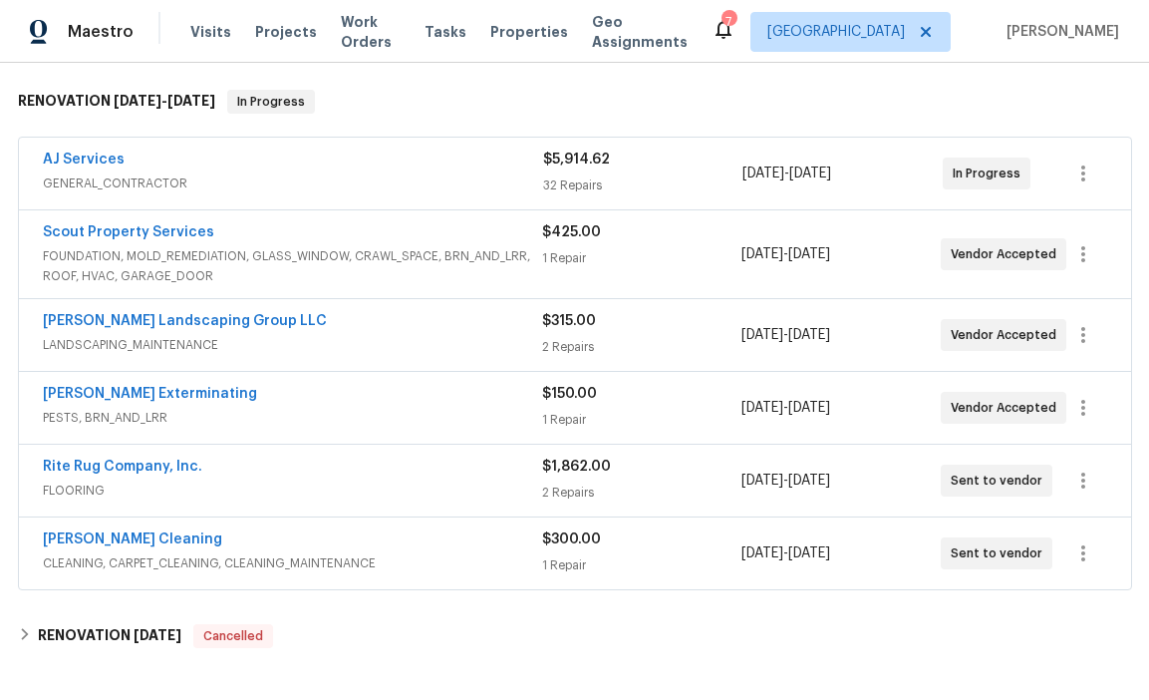
scroll to position [226, 0]
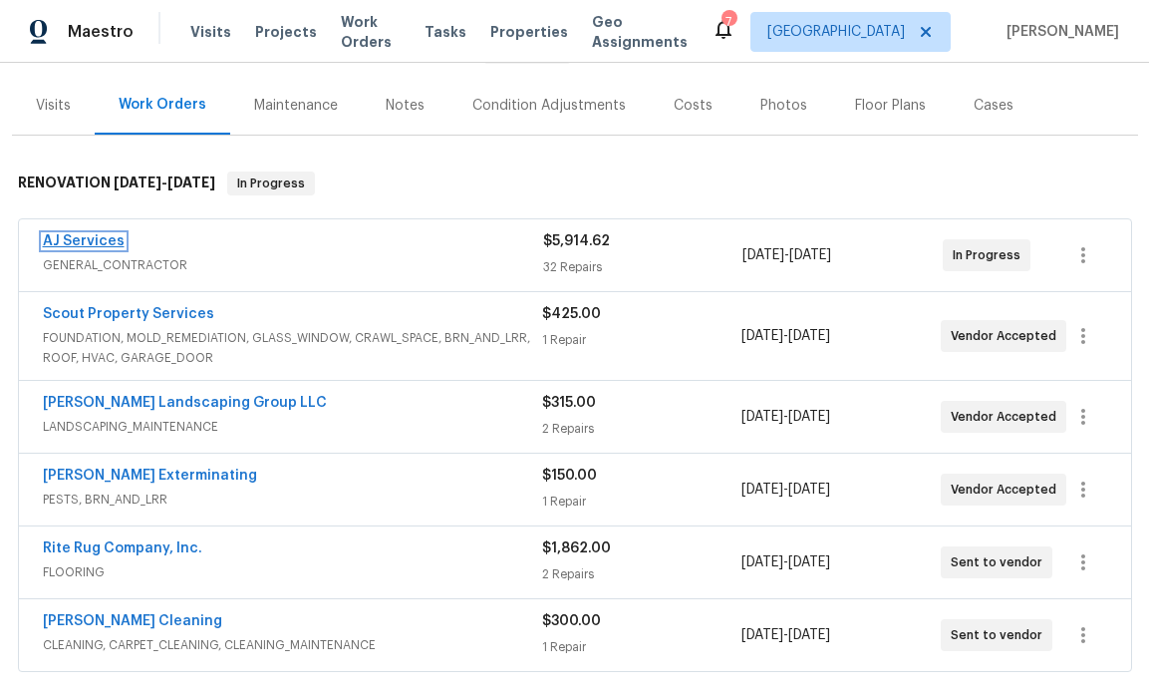
click at [100, 240] on link "AJ Services" at bounding box center [84, 241] width 82 height 14
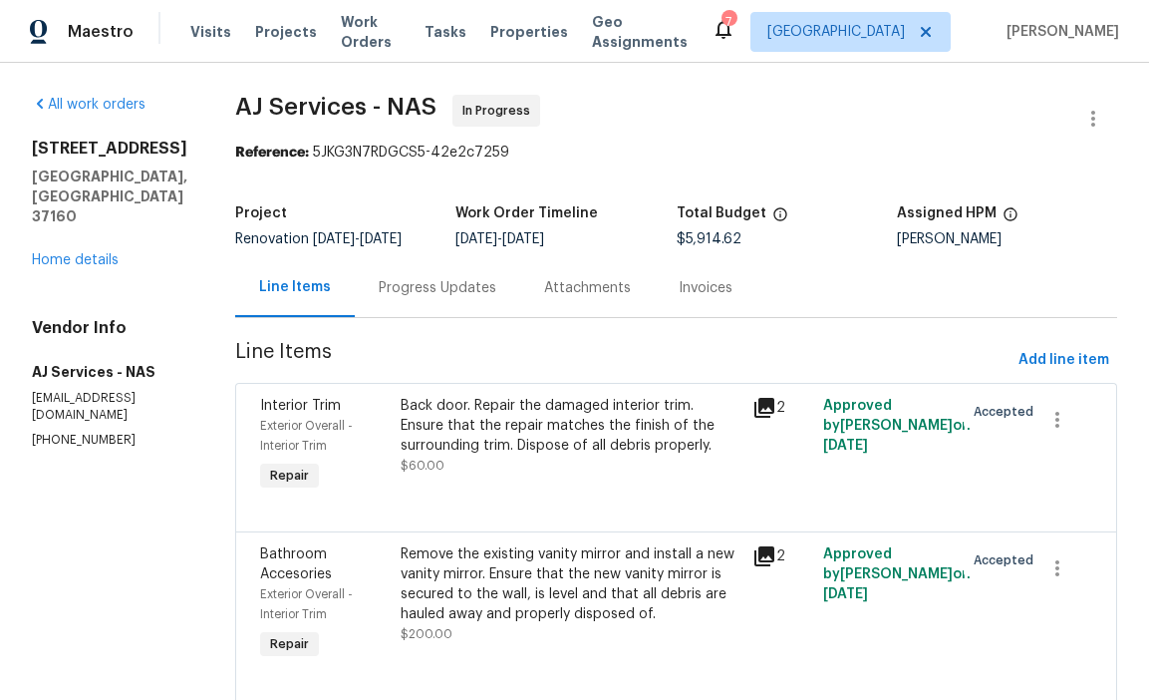
click at [463, 298] on div "Progress Updates" at bounding box center [438, 288] width 118 height 20
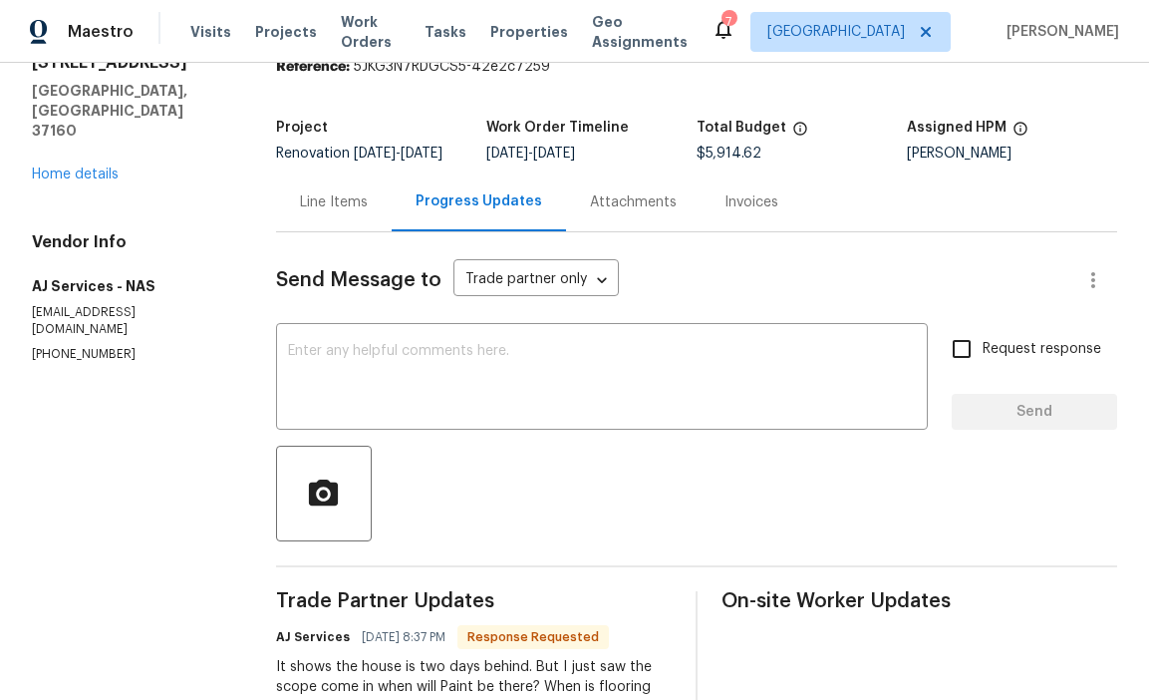
scroll to position [81, 0]
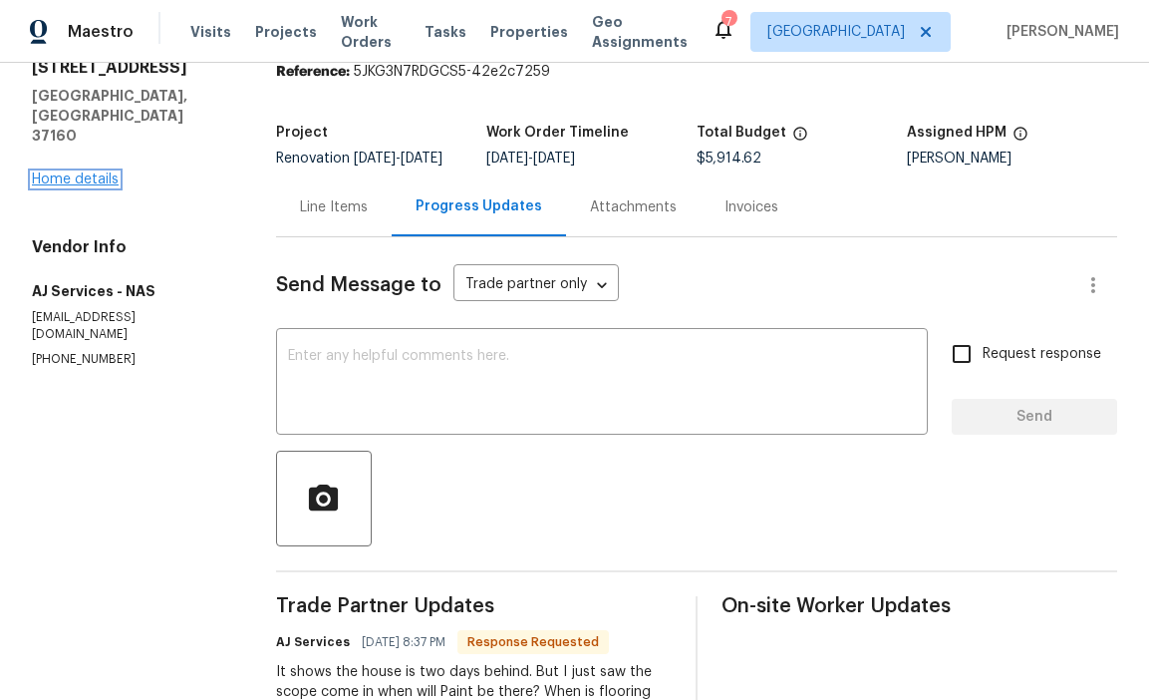
click at [114, 172] on link "Home details" at bounding box center [75, 179] width 87 height 14
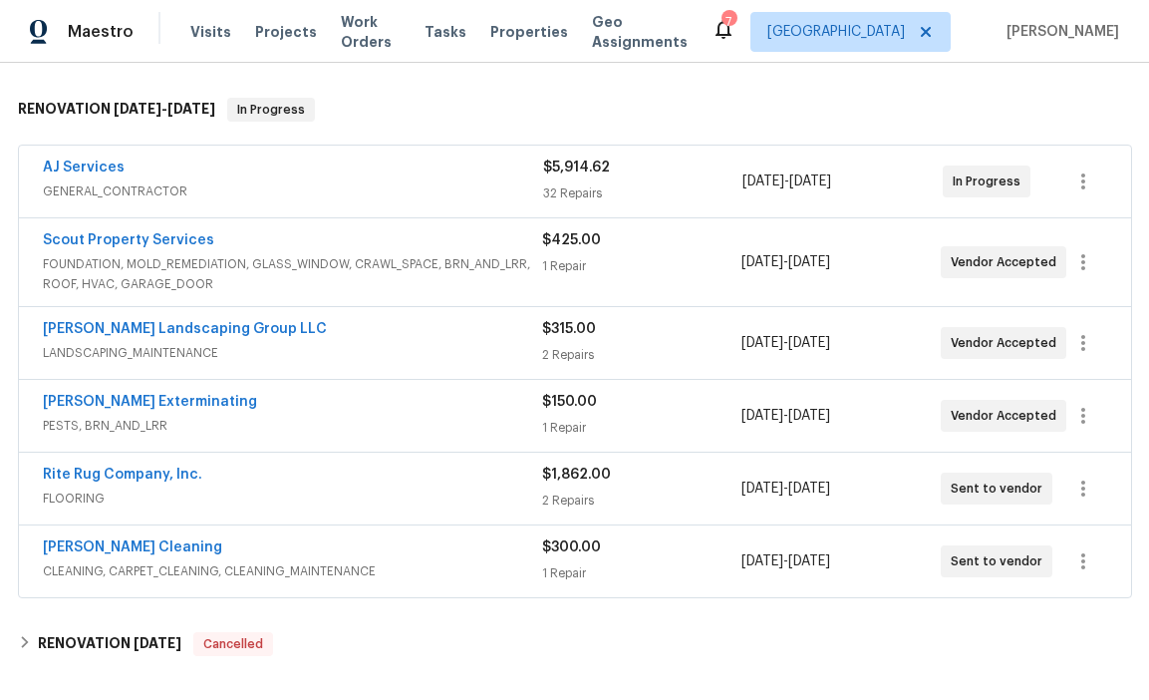
scroll to position [302, 0]
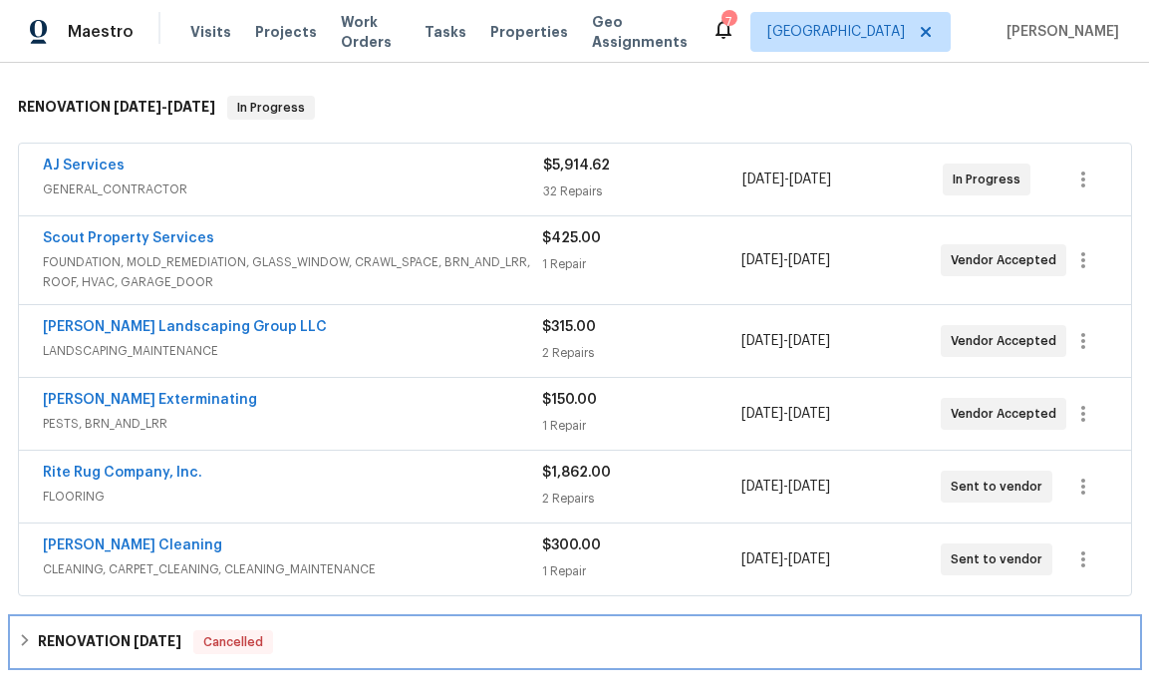
click at [741, 638] on div "RENOVATION 6/23/25 Cancelled" at bounding box center [575, 642] width 1114 height 24
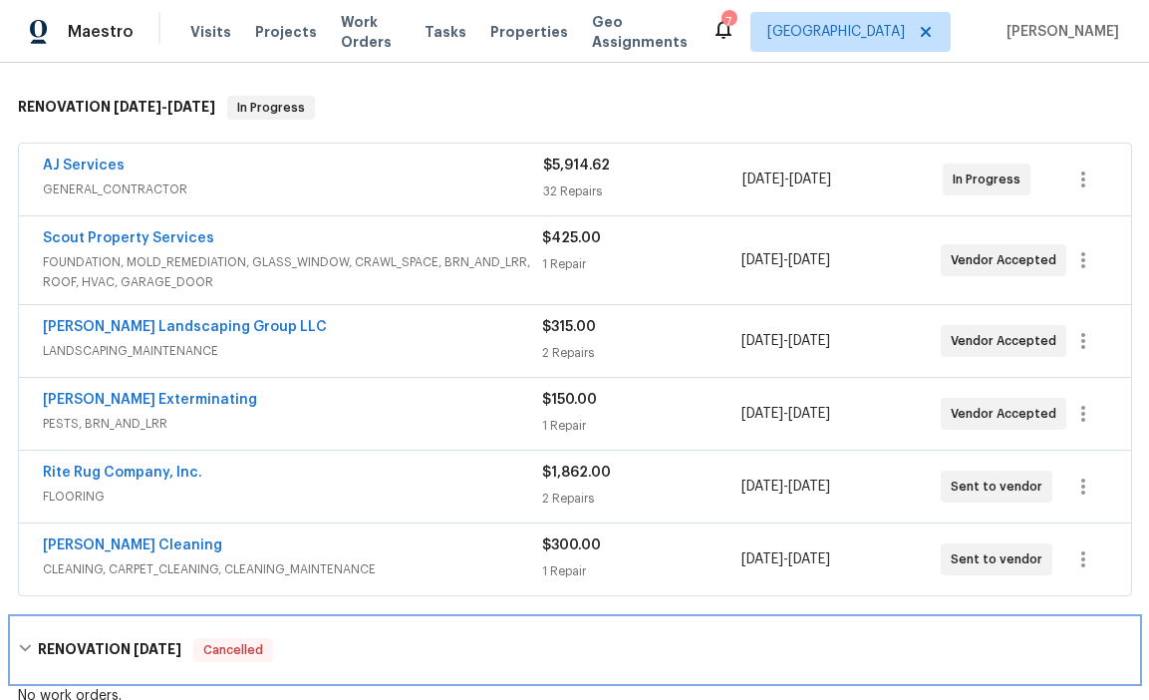
click at [741, 638] on div "RENOVATION 6/23/25 Cancelled" at bounding box center [575, 650] width 1114 height 24
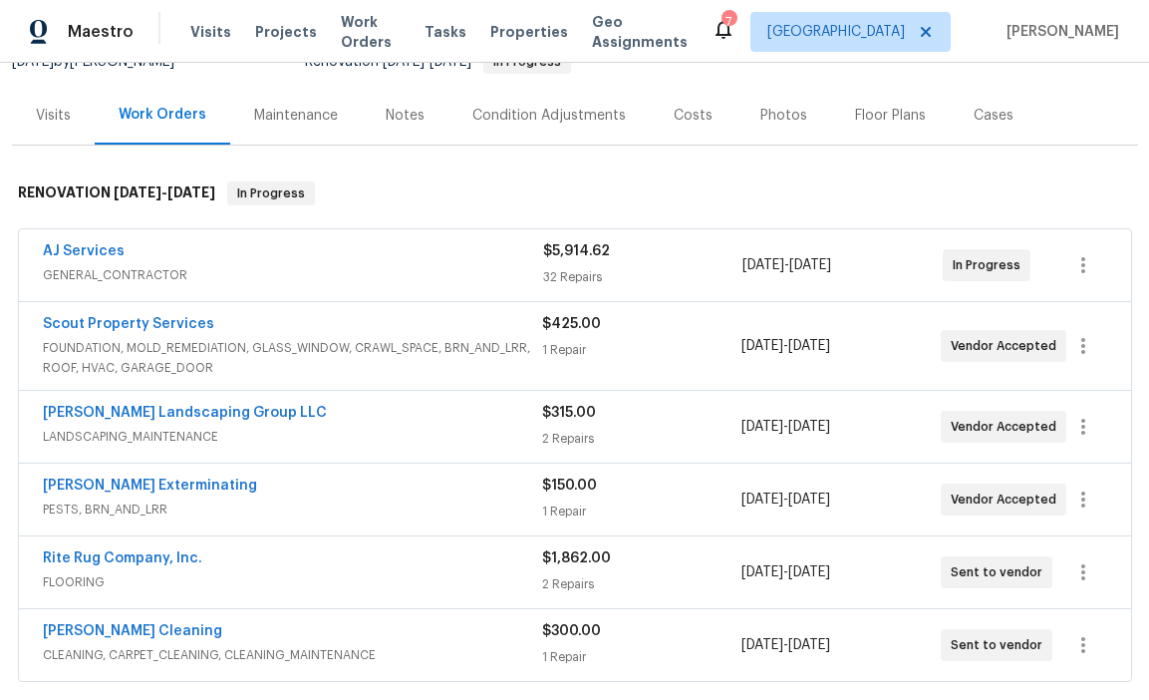
scroll to position [0, 0]
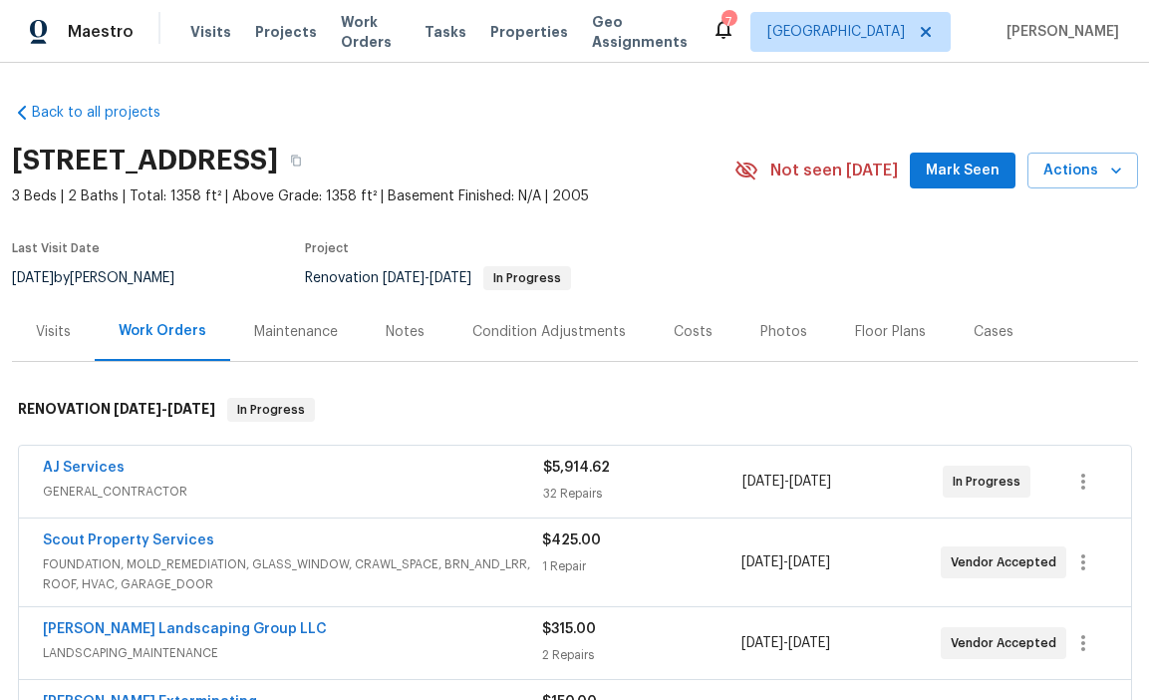
click at [692, 313] on div "Costs" at bounding box center [693, 331] width 87 height 59
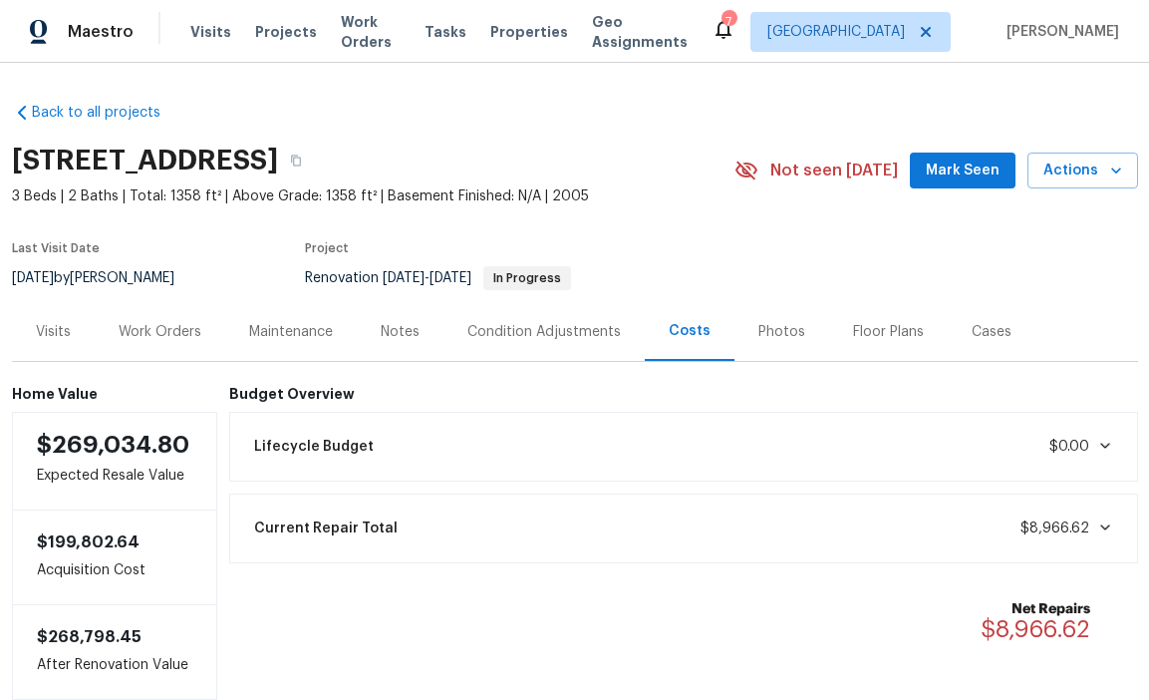
scroll to position [121, 0]
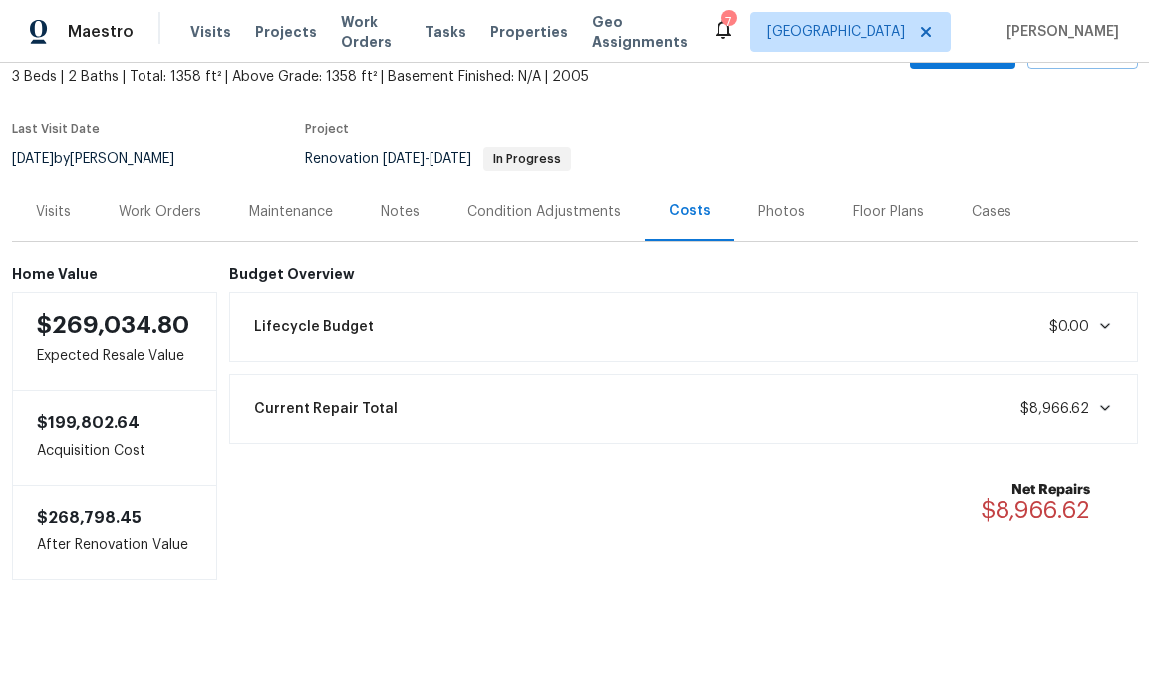
click at [170, 213] on div "Work Orders" at bounding box center [160, 212] width 83 height 20
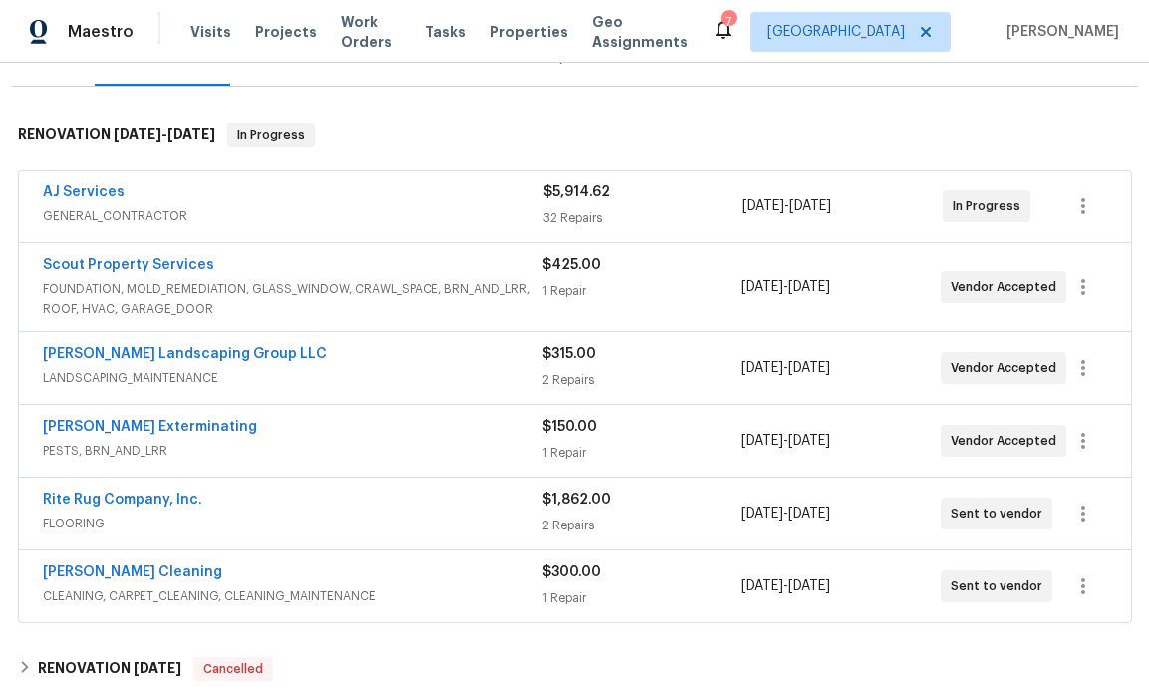
scroll to position [274, 0]
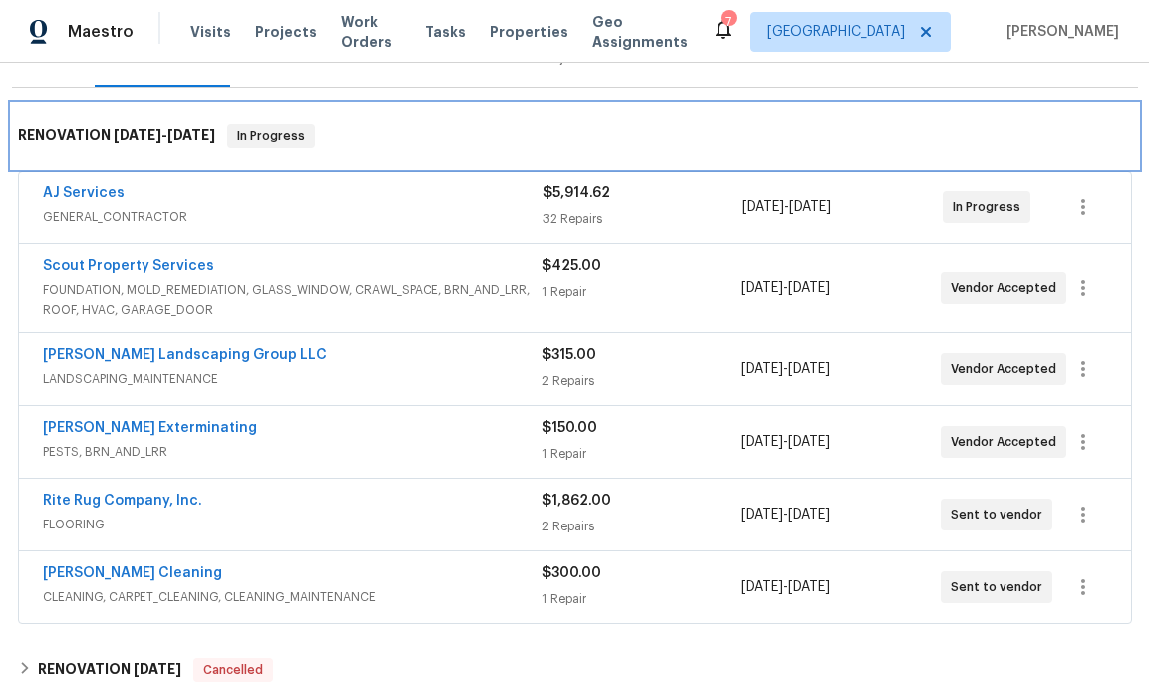
click at [1043, 148] on div "RENOVATION 8/19/25 - 8/28/25 In Progress" at bounding box center [575, 136] width 1126 height 64
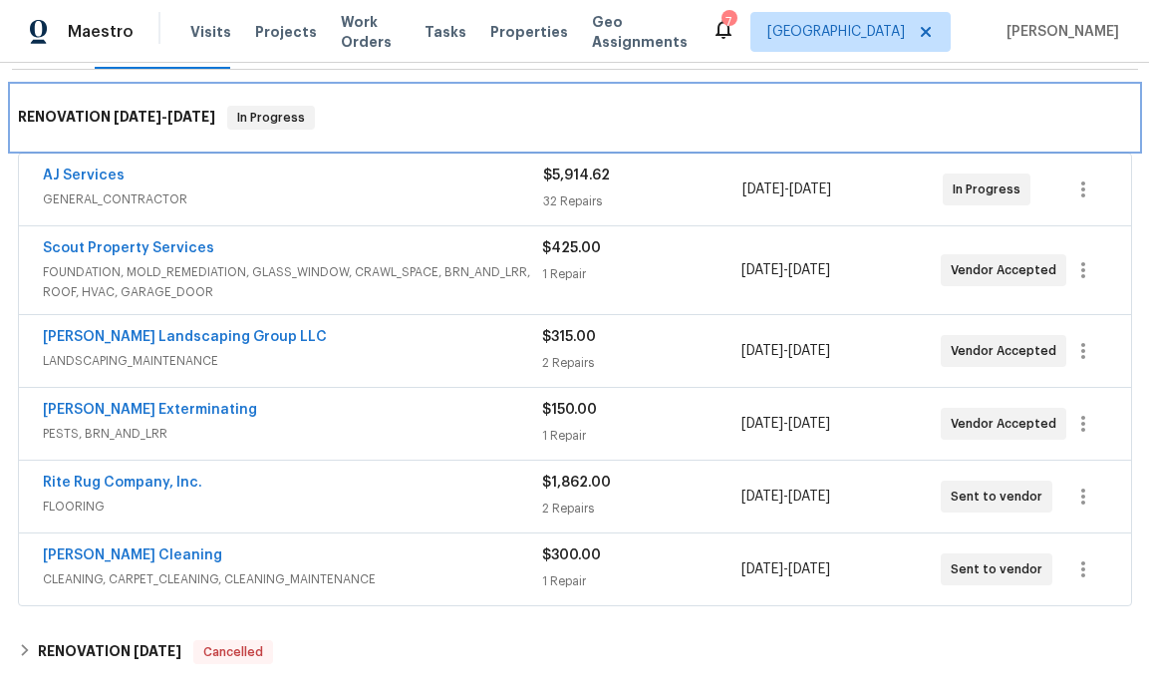
scroll to position [291, 0]
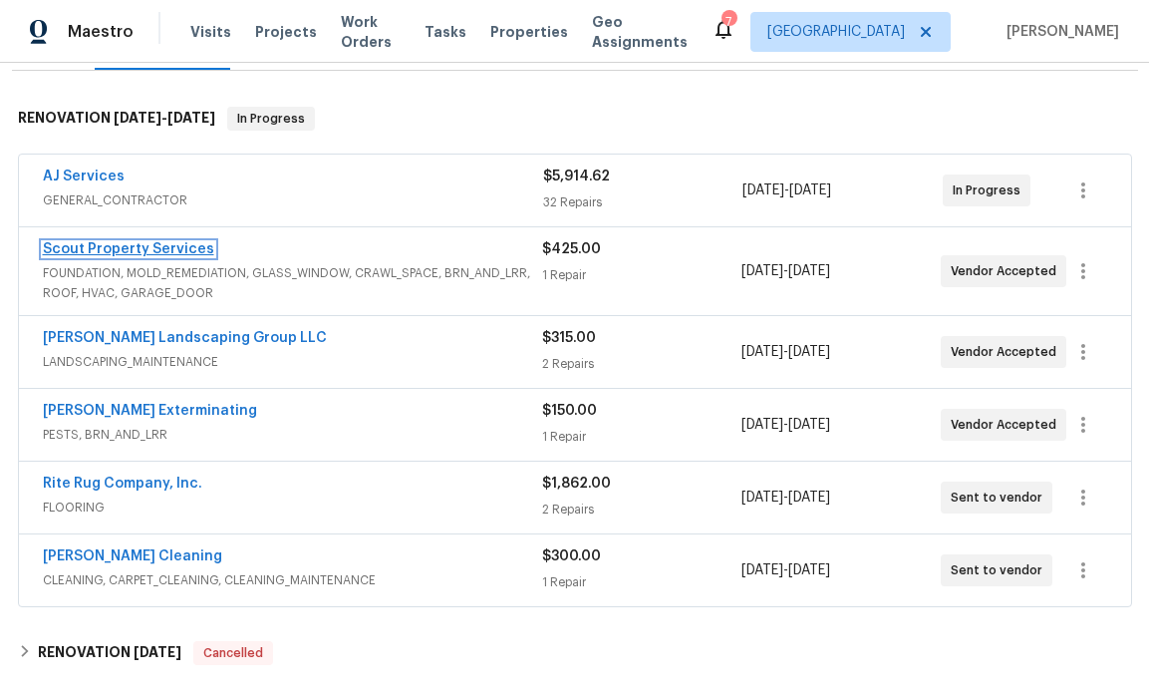
click at [172, 242] on link "Scout Property Services" at bounding box center [128, 249] width 171 height 14
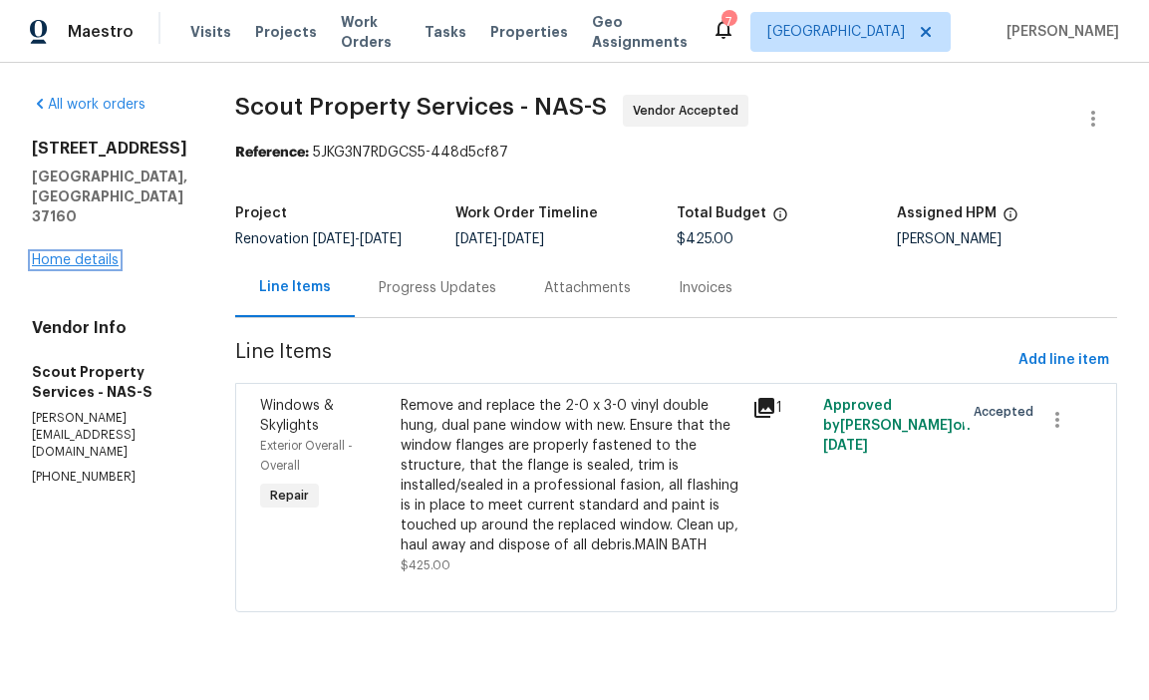
click at [103, 267] on link "Home details" at bounding box center [75, 260] width 87 height 14
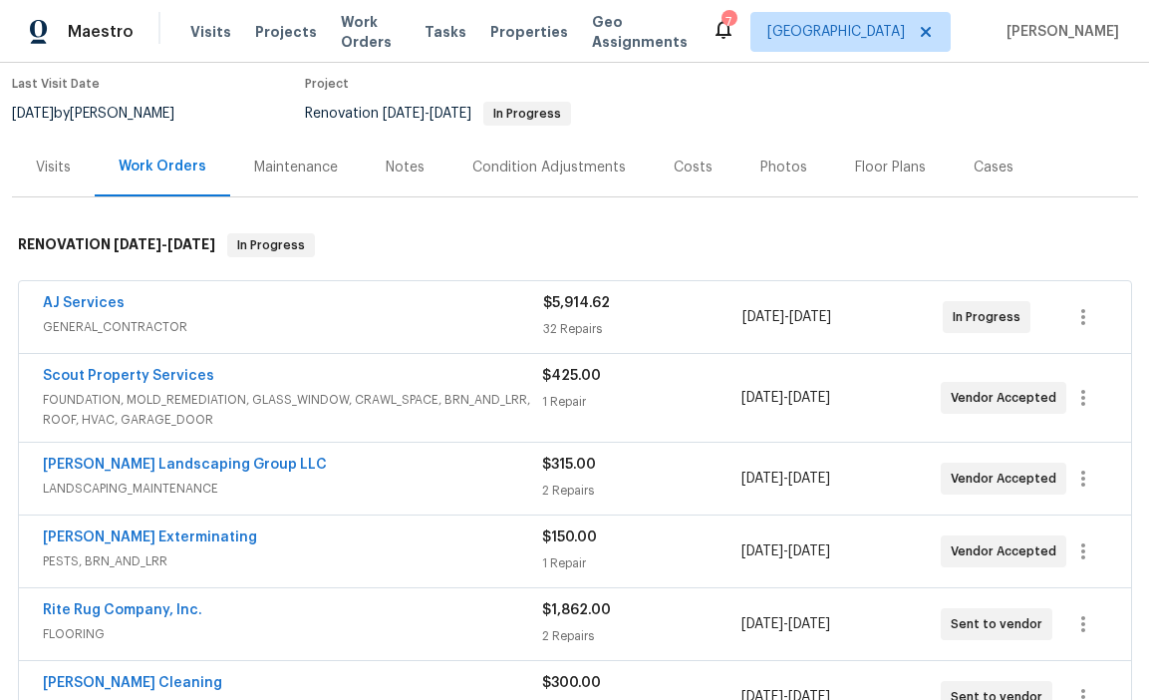
scroll to position [177, 0]
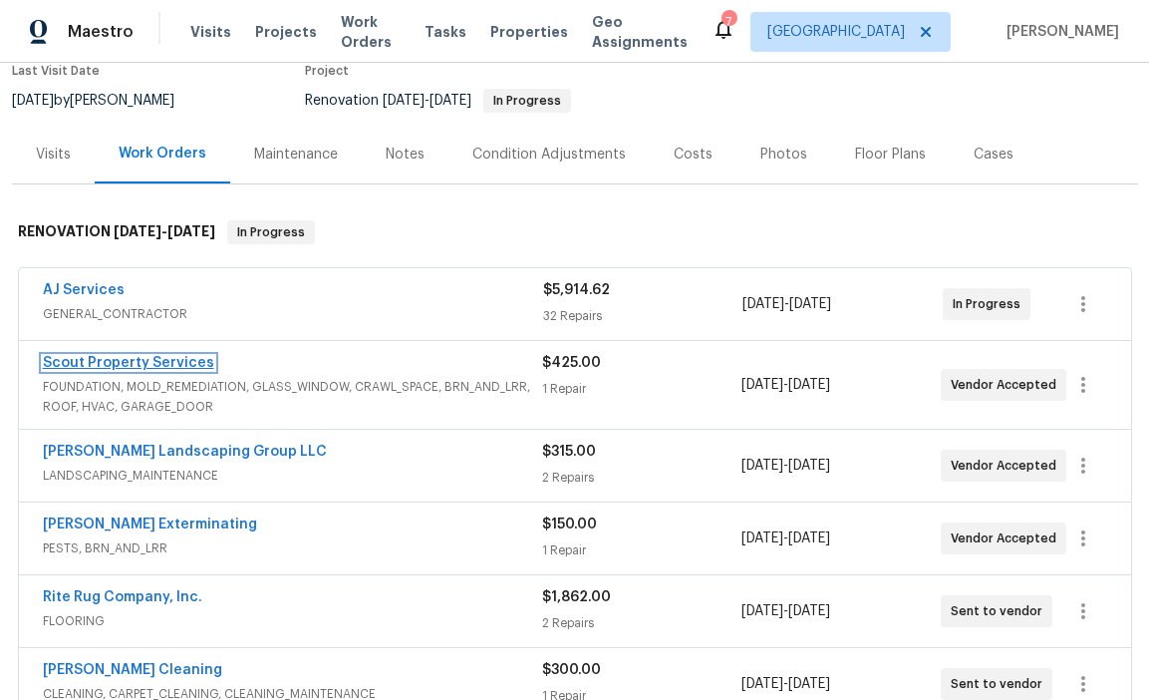
click at [185, 362] on link "Scout Property Services" at bounding box center [128, 363] width 171 height 14
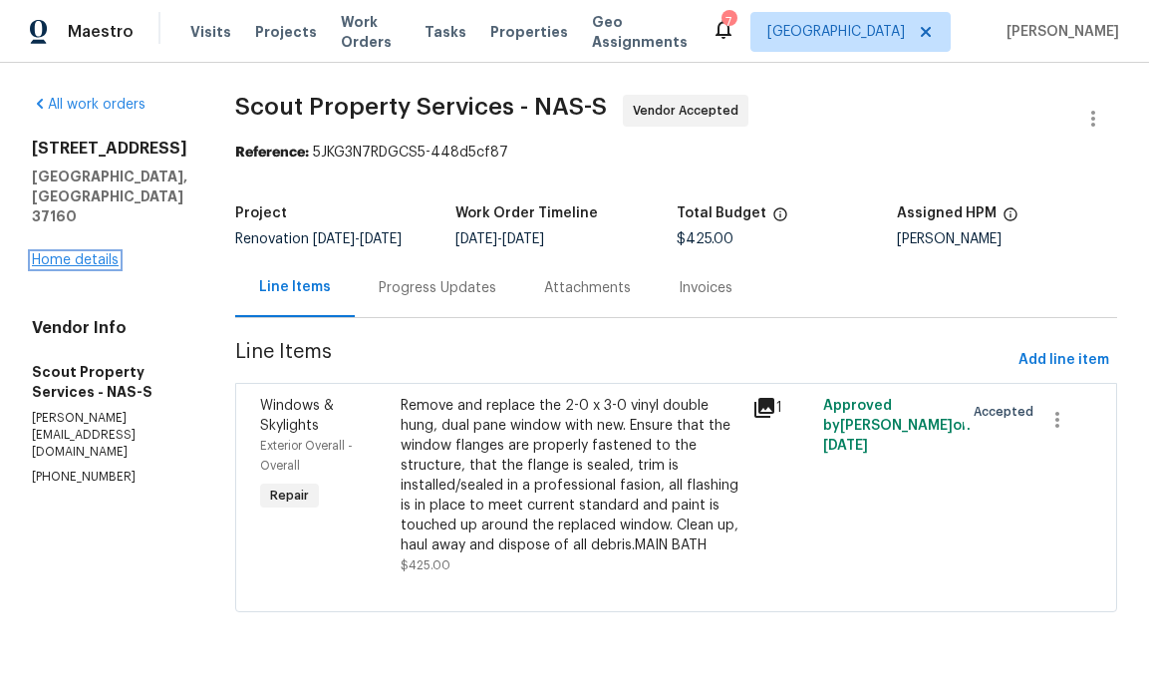
click at [88, 267] on link "Home details" at bounding box center [75, 260] width 87 height 14
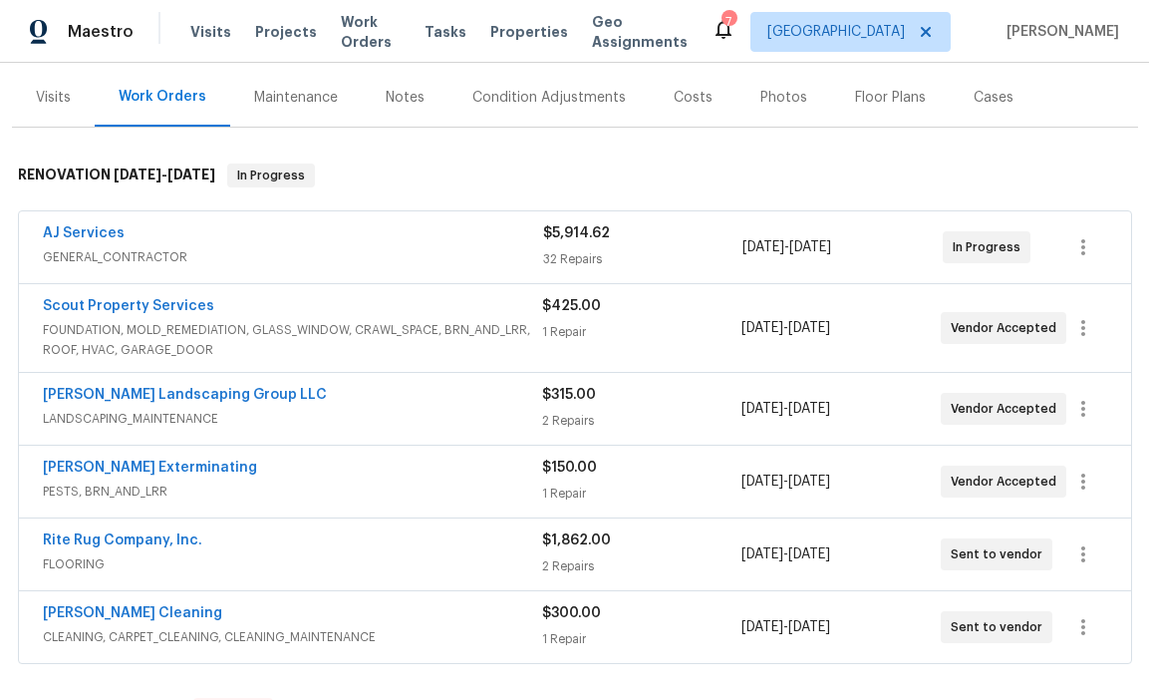
scroll to position [239, 0]
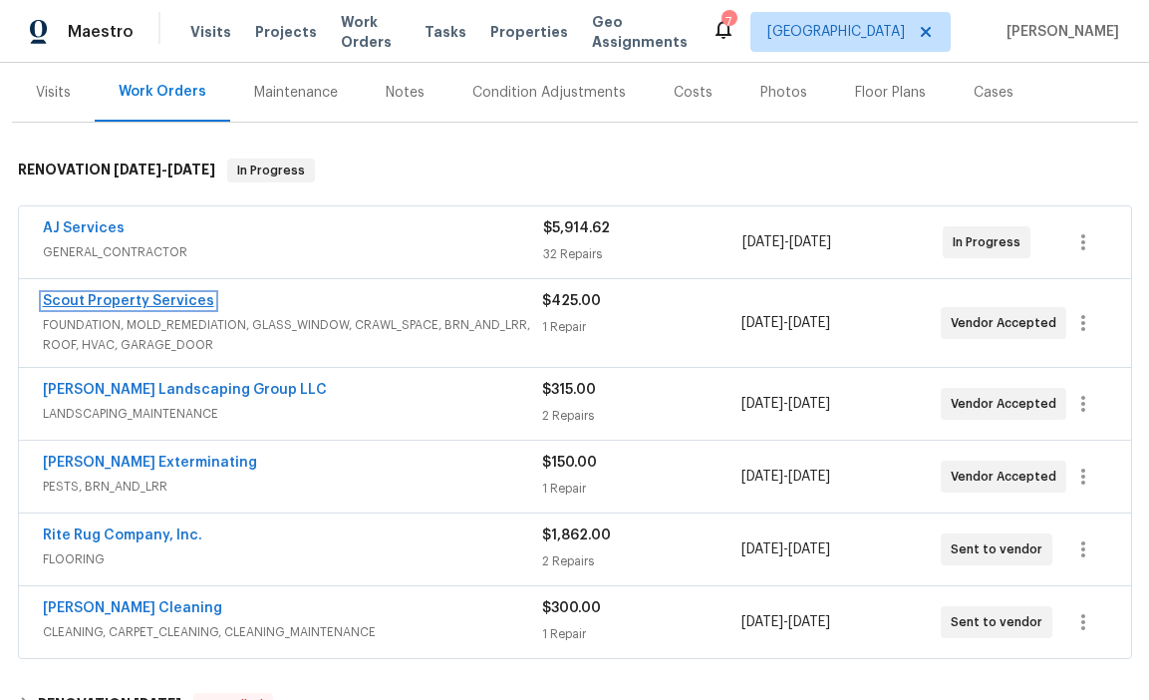
click at [170, 300] on link "Scout Property Services" at bounding box center [128, 301] width 171 height 14
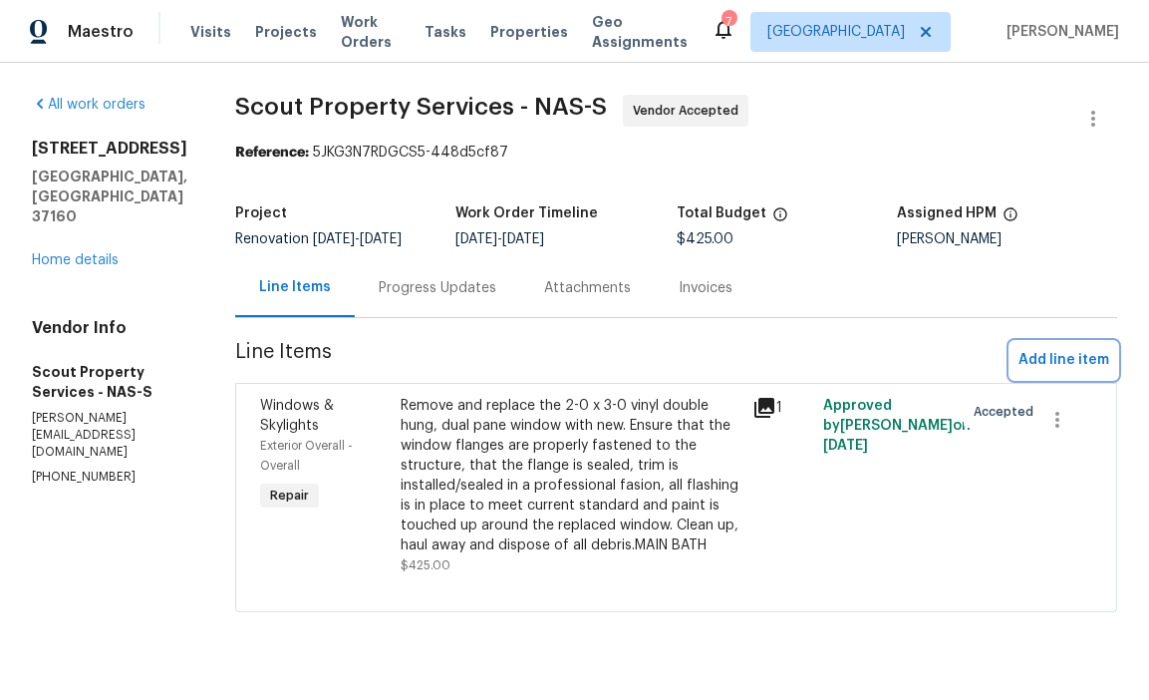
click at [1044, 364] on span "Add line item" at bounding box center [1064, 360] width 91 height 25
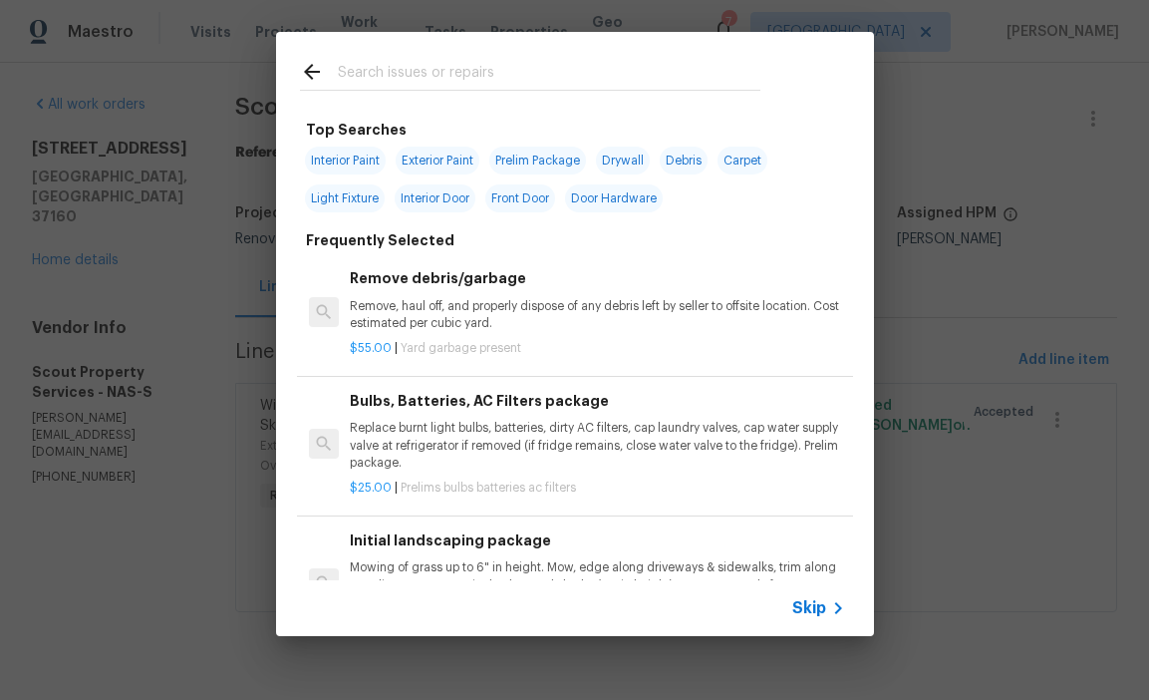
click at [443, 62] on input "text" at bounding box center [549, 75] width 423 height 30
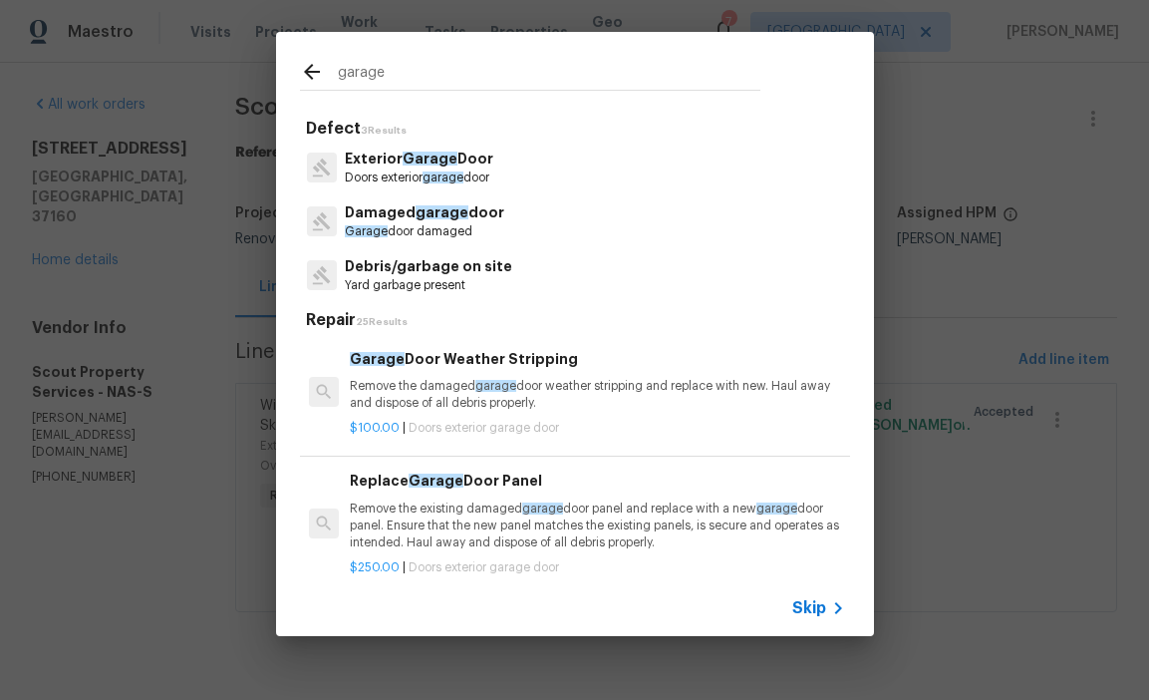
type input "garage"
click at [433, 157] on span "Garage" at bounding box center [430, 159] width 55 height 14
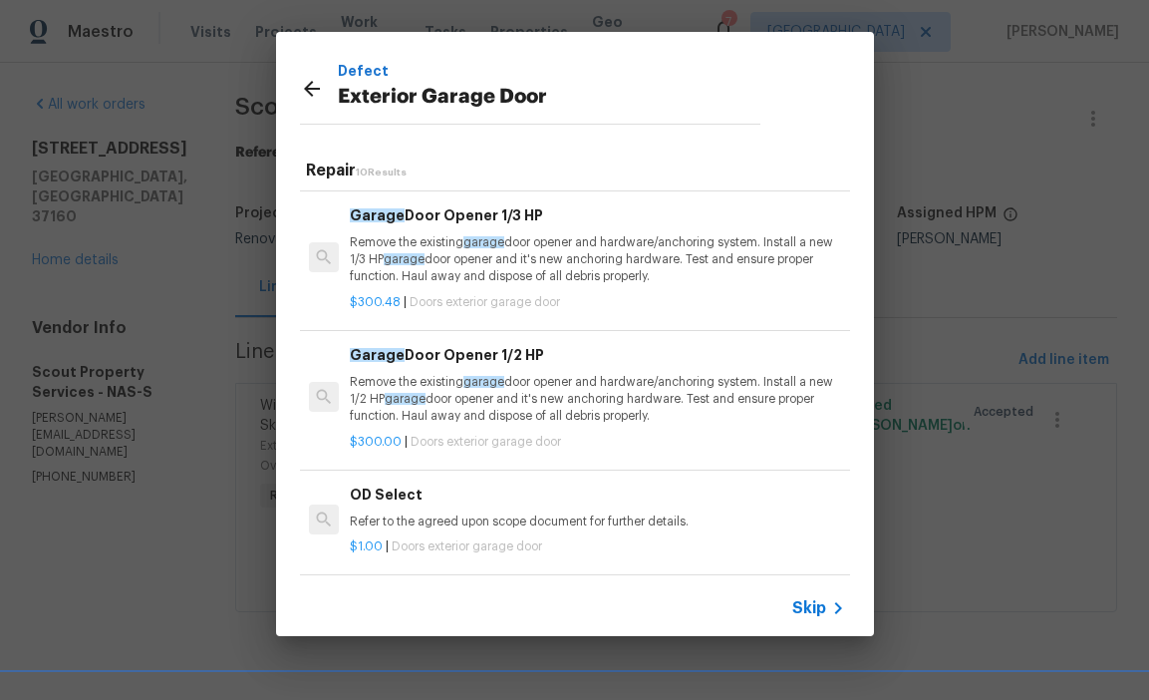
scroll to position [108, 0]
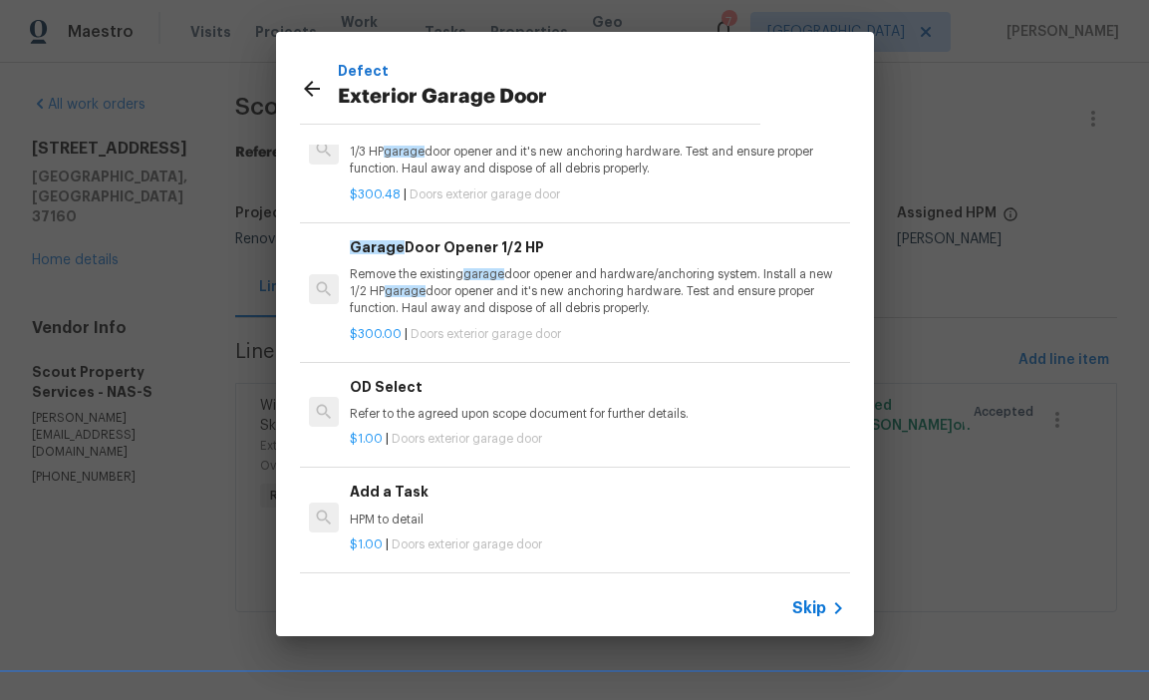
click at [377, 498] on h6 "Add a Task" at bounding box center [597, 491] width 494 height 22
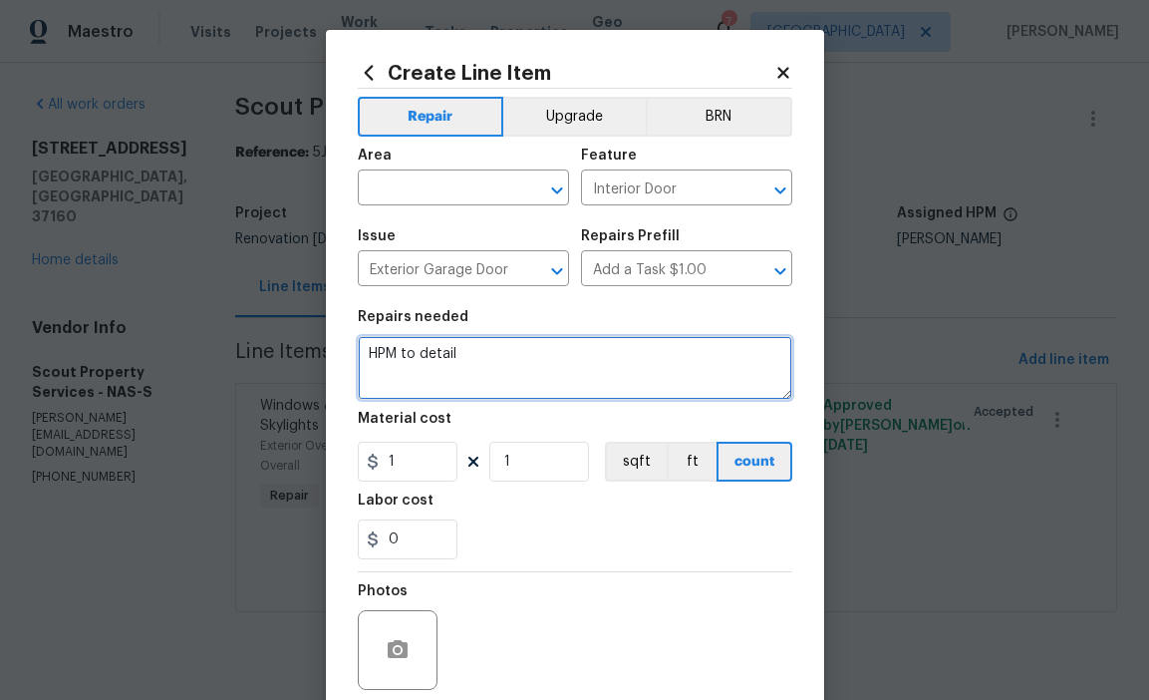
drag, startPoint x: 466, startPoint y: 354, endPoint x: 302, endPoint y: 355, distance: 163.5
click at [302, 355] on div "Create Line Item Repair Upgrade BRN Area ​ Feature Interior Door ​ Issue Exteri…" at bounding box center [574, 350] width 1149 height 700
type textarea "Please convert garage to"
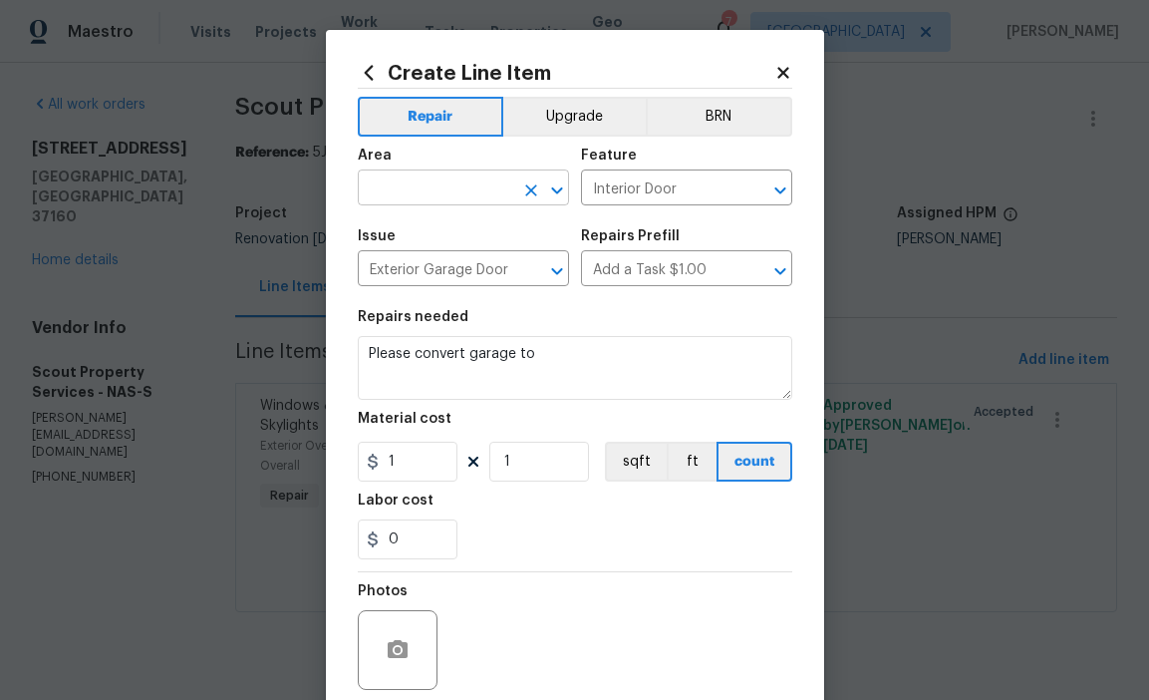
click at [461, 192] on input "text" at bounding box center [436, 189] width 156 height 31
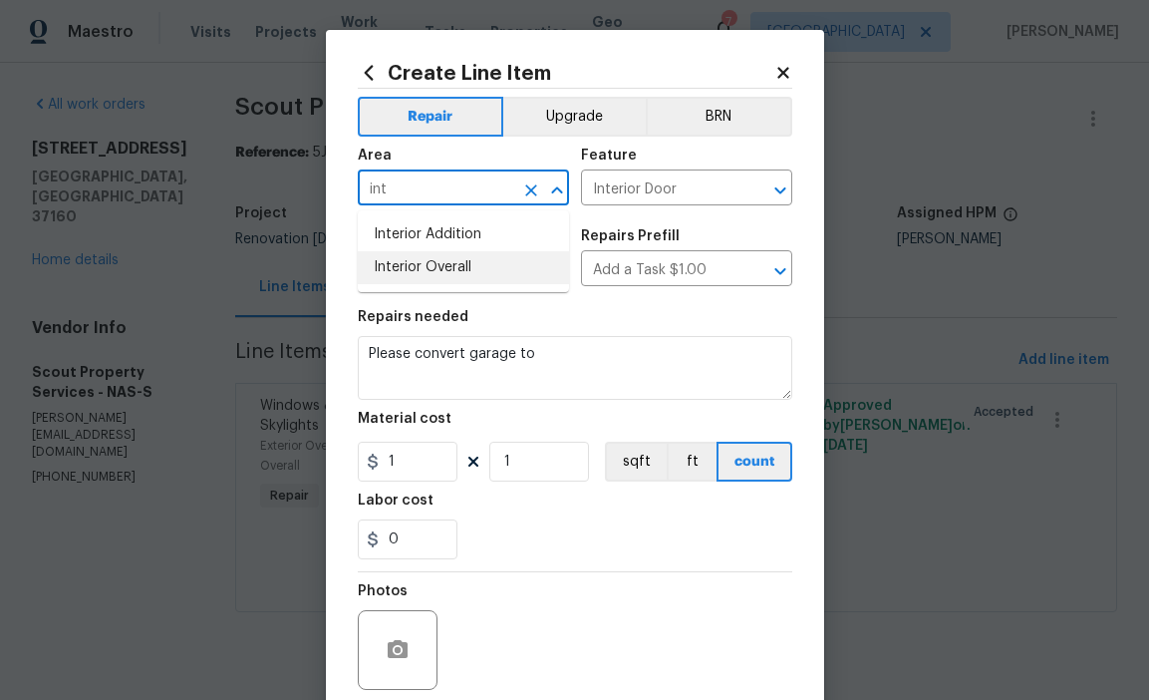
click at [470, 266] on li "Interior Overall" at bounding box center [463, 267] width 211 height 33
type input "Interior Overall"
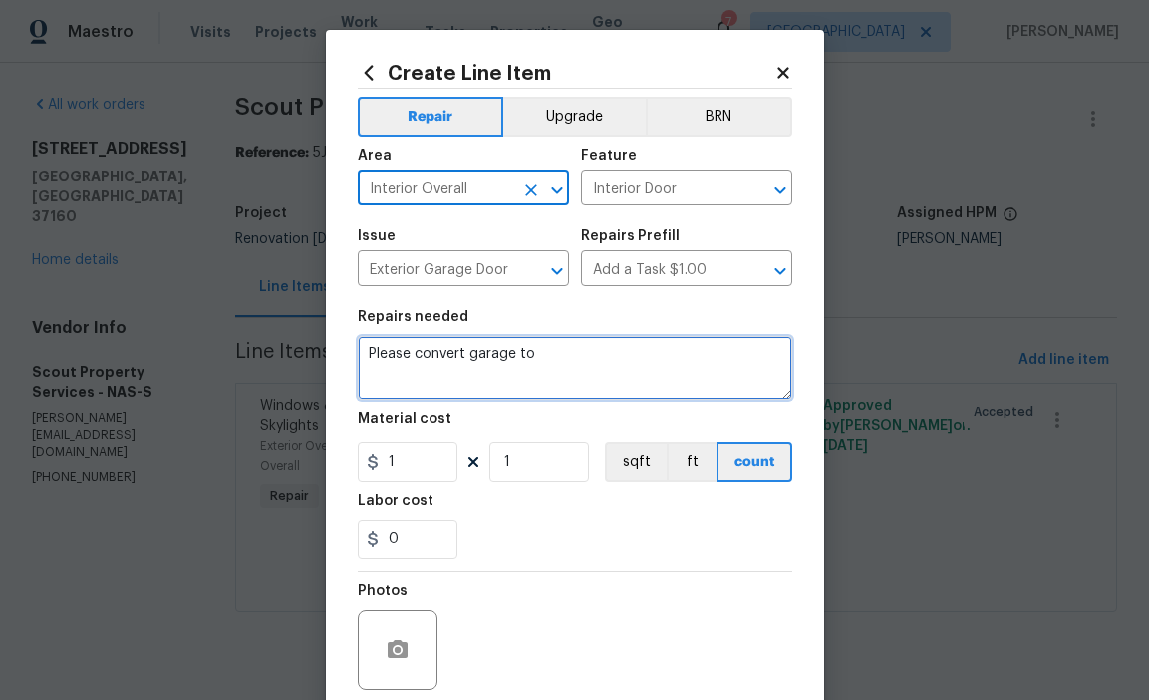
click at [556, 350] on textarea "Please convert garage to" at bounding box center [575, 368] width 435 height 64
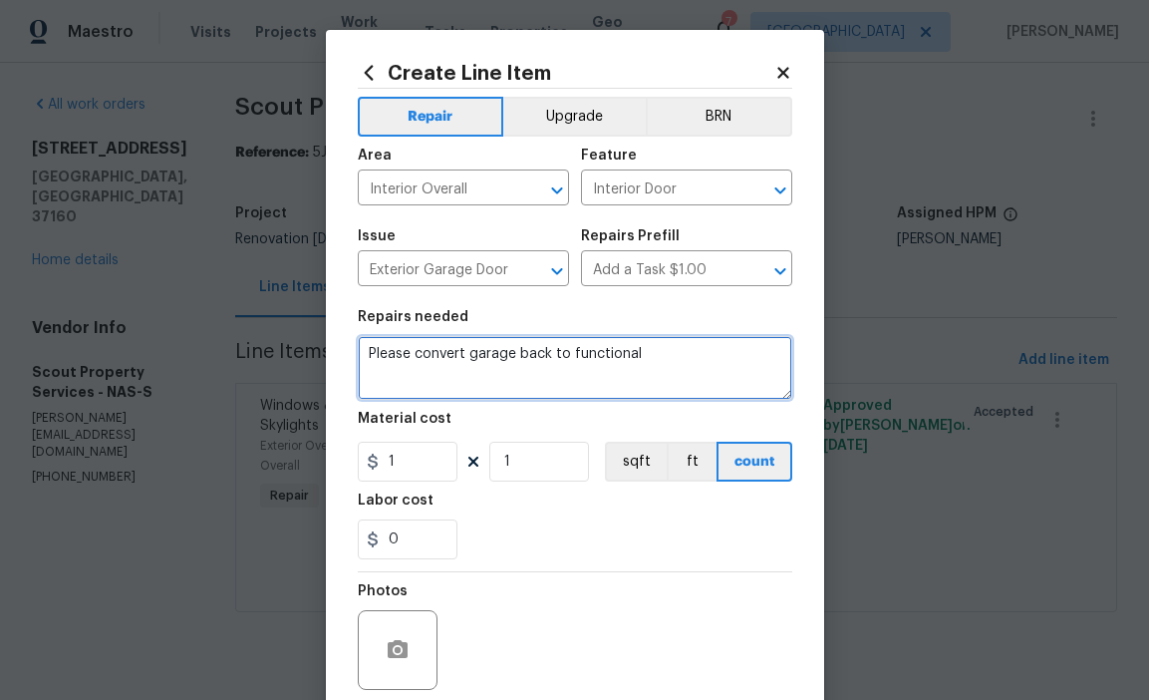
type textarea "Please convert garage back to functional"
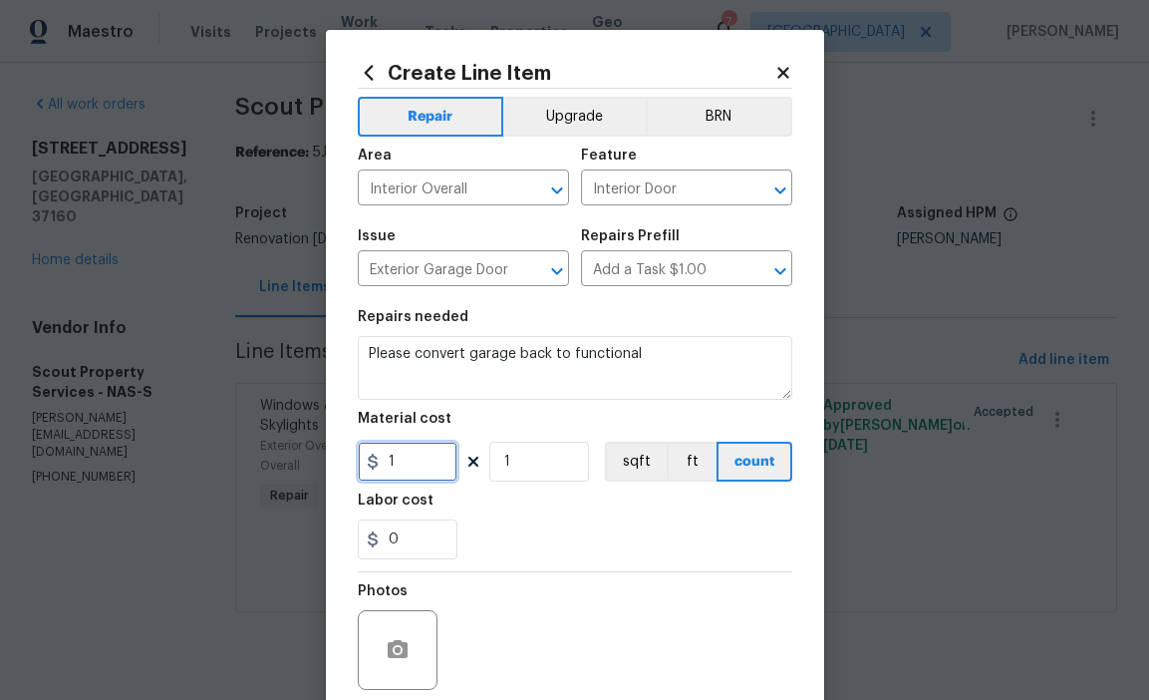
drag, startPoint x: 400, startPoint y: 463, endPoint x: 300, endPoint y: 462, distance: 99.7
click at [300, 462] on div "Create Line Item Repair Upgrade BRN Area Interior Overall ​ Feature Interior Do…" at bounding box center [574, 350] width 1149 height 700
type input "1500"
click at [532, 555] on div "0" at bounding box center [575, 539] width 435 height 40
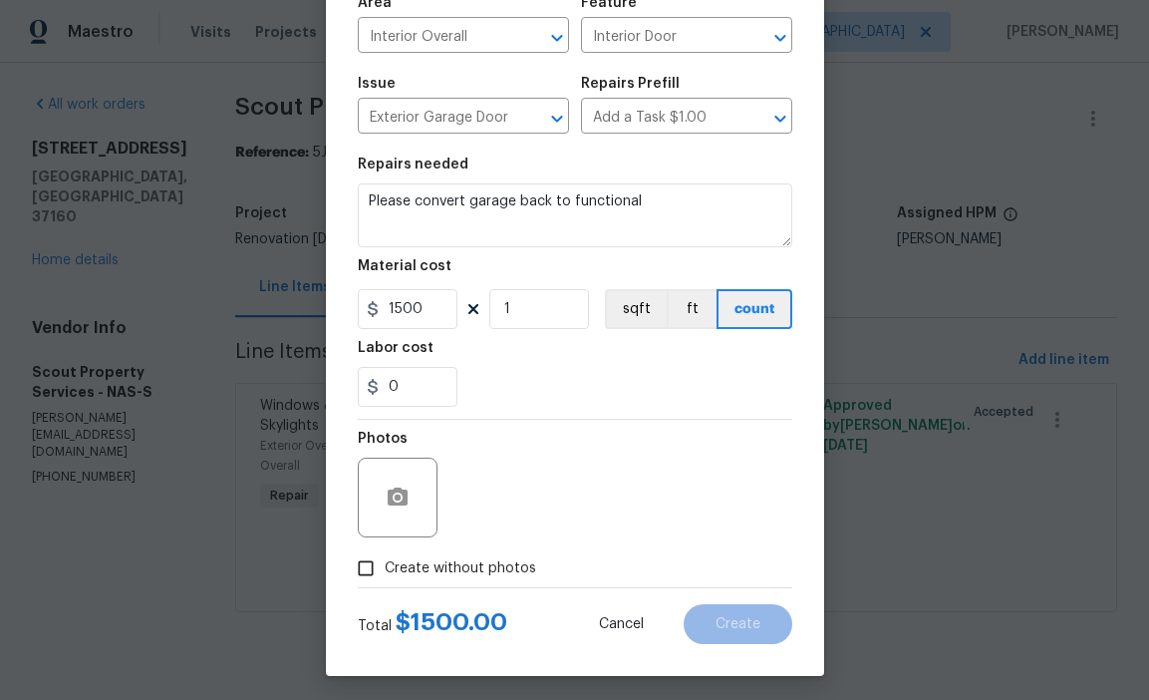
scroll to position [159, 0]
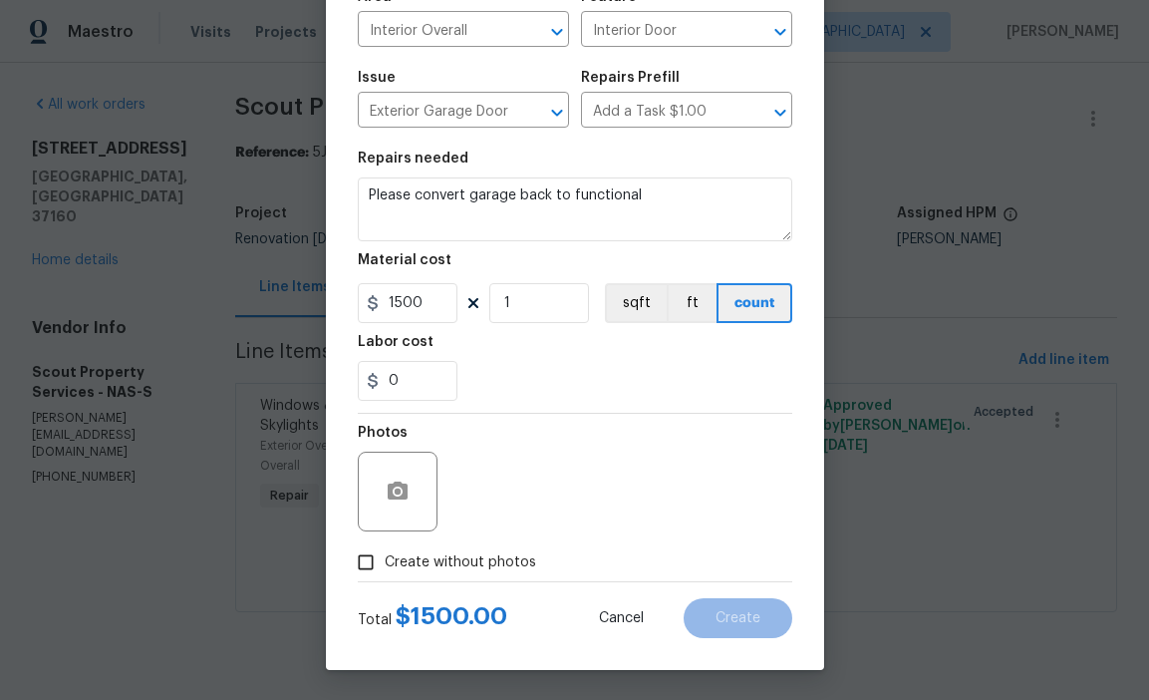
click at [506, 565] on span "Create without photos" at bounding box center [461, 562] width 152 height 21
click at [385, 565] on input "Create without photos" at bounding box center [366, 562] width 38 height 38
checkbox input "true"
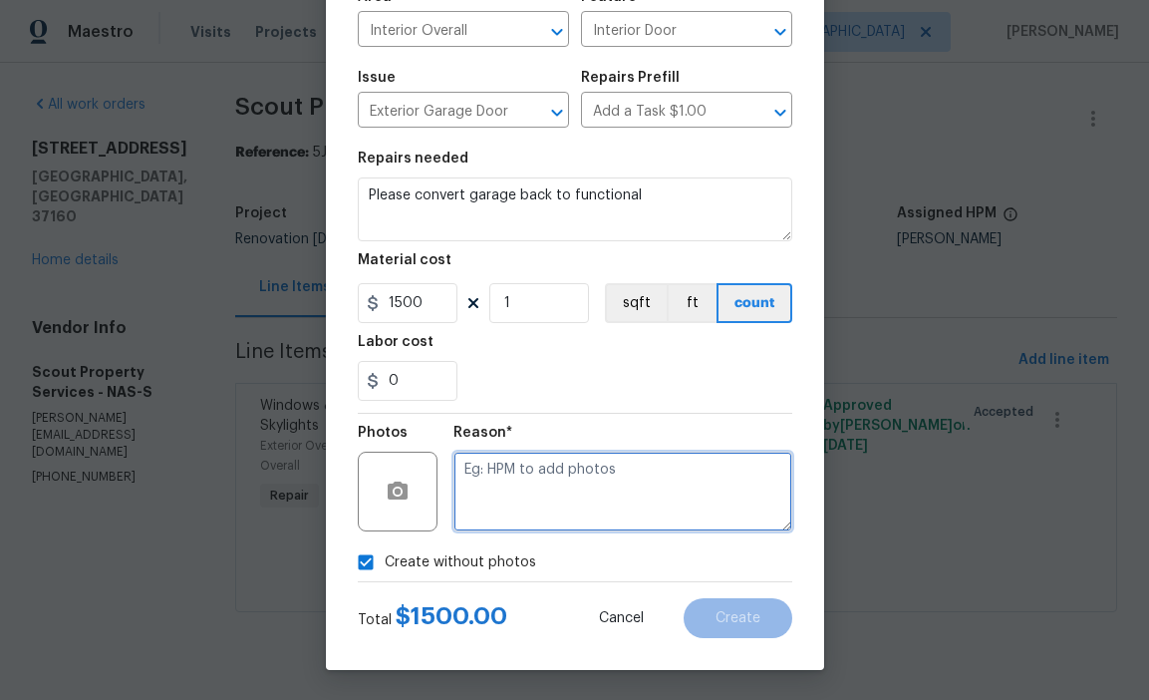
click at [531, 493] on textarea at bounding box center [623, 492] width 339 height 80
click at [562, 484] on textarea "hpm to" at bounding box center [623, 492] width 339 height 80
type textarea "hpm to add"
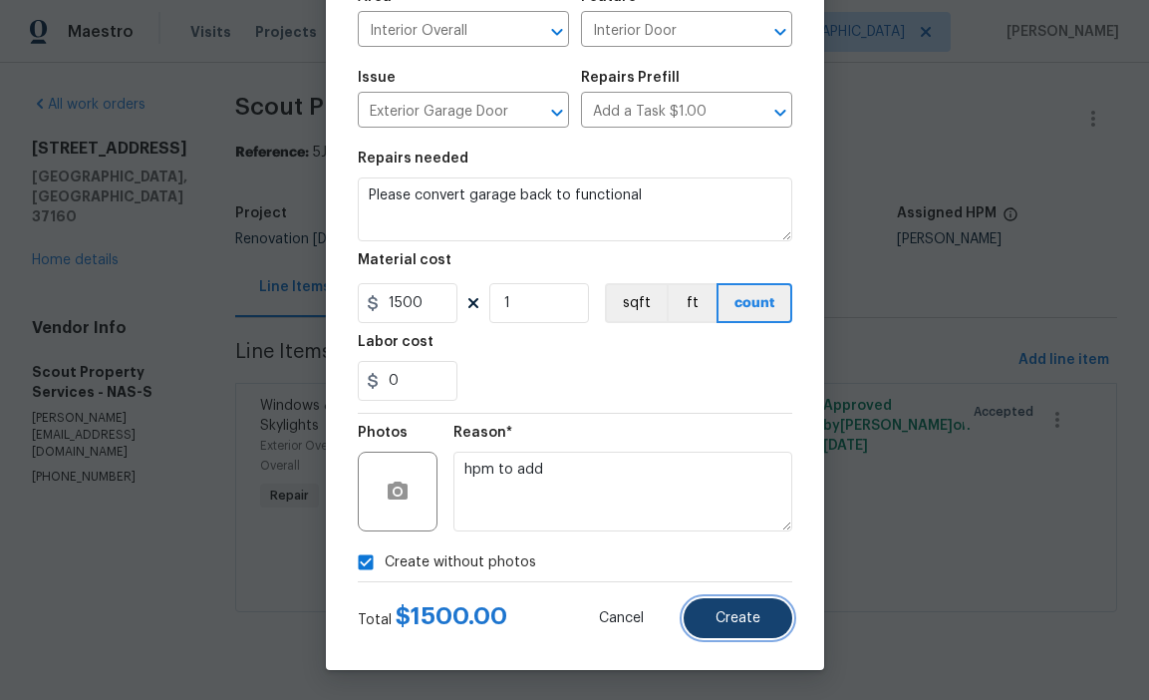
click at [766, 614] on button "Create" at bounding box center [738, 618] width 109 height 40
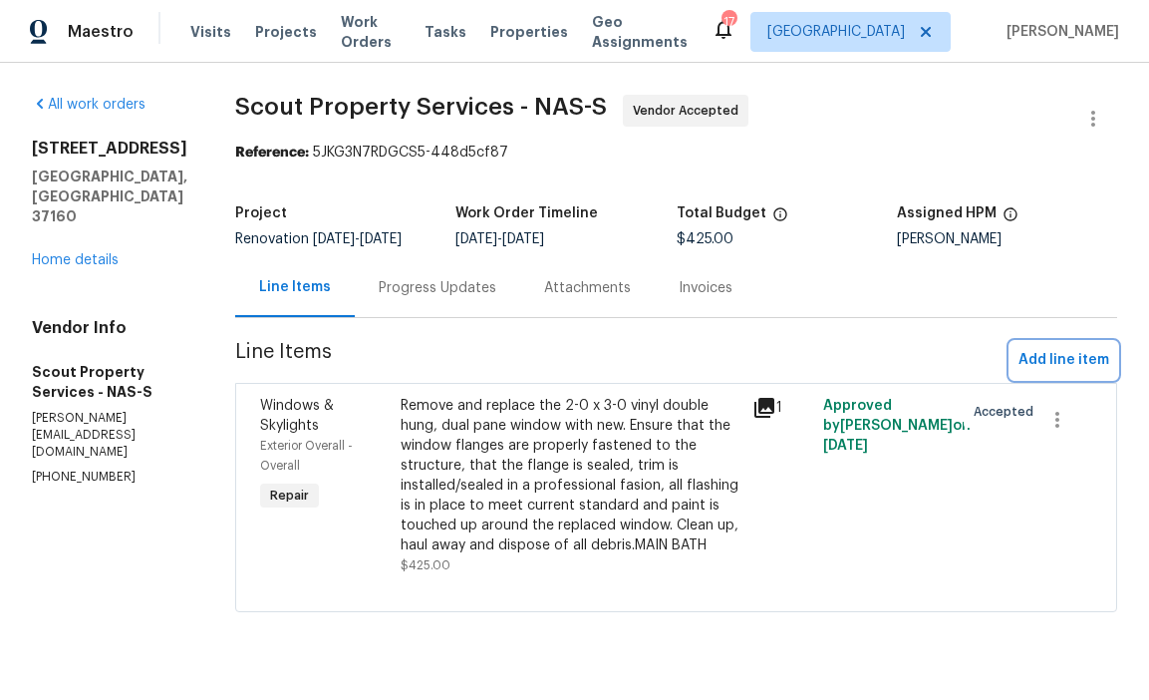
click at [1096, 361] on span "Add line item" at bounding box center [1064, 360] width 91 height 25
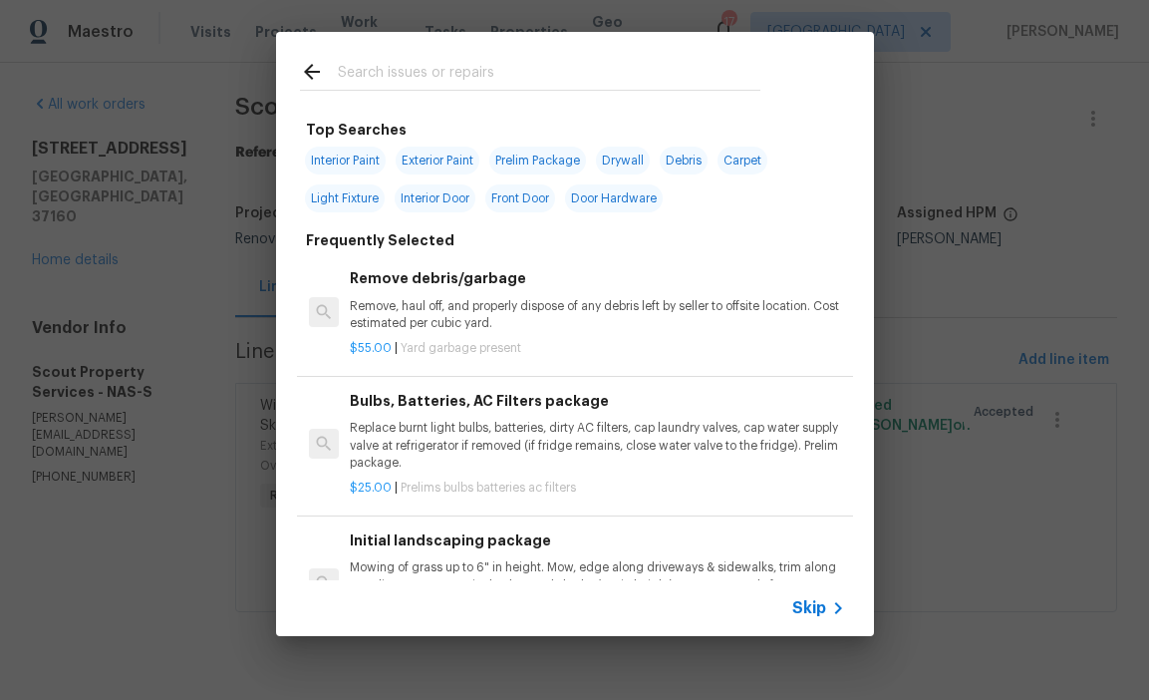
click at [430, 91] on div at bounding box center [530, 90] width 461 height 1
click at [429, 80] on input "text" at bounding box center [549, 75] width 423 height 30
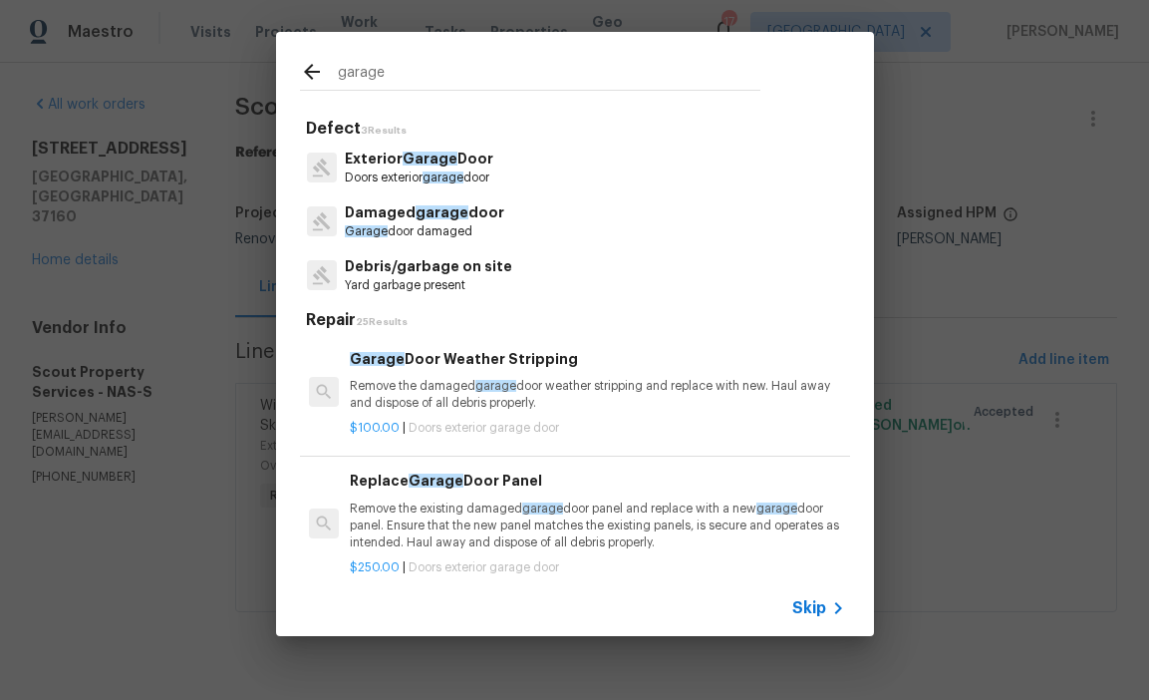
type input "garage"
click at [517, 156] on div "Exterior Garage Door Doors exterior garage door" at bounding box center [575, 168] width 550 height 54
click at [469, 171] on p "Doors exterior garage door" at bounding box center [419, 177] width 149 height 17
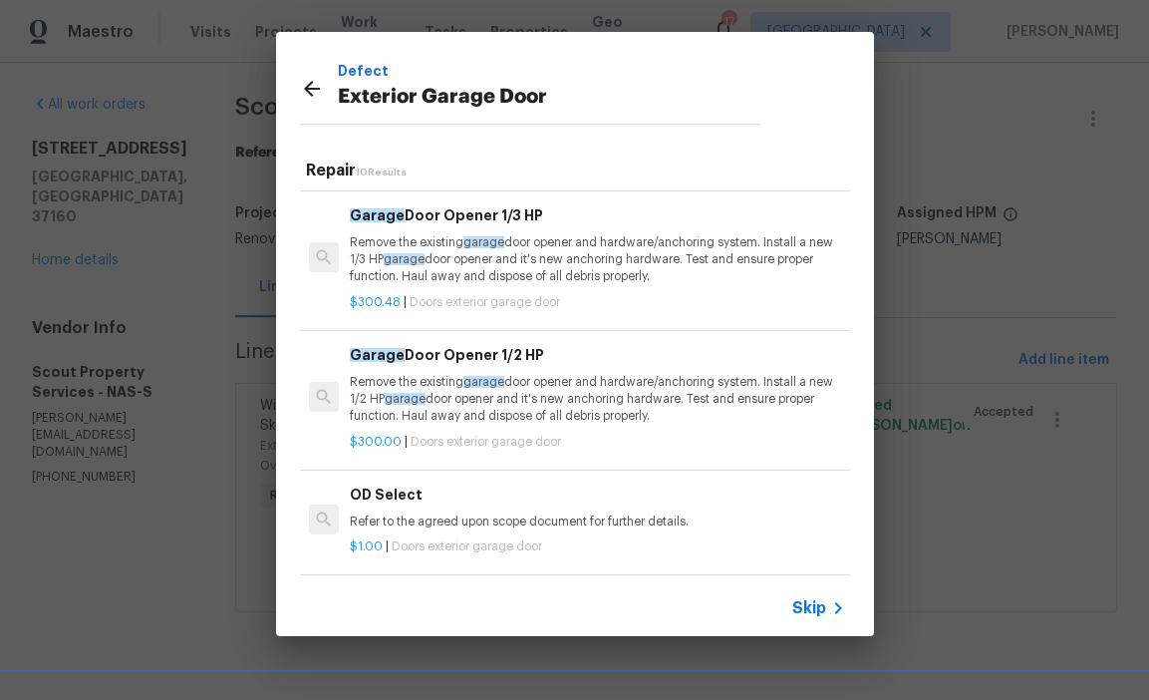
scroll to position [108, 0]
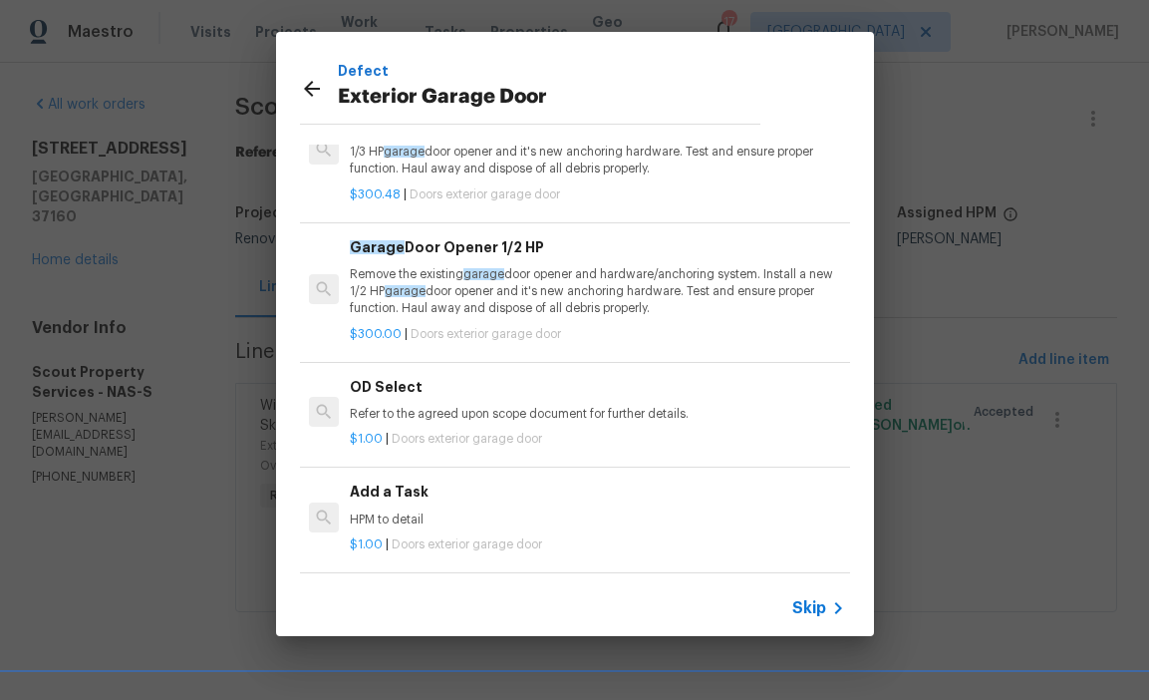
click at [421, 507] on div "Add a Task HPM to detail" at bounding box center [597, 504] width 494 height 48
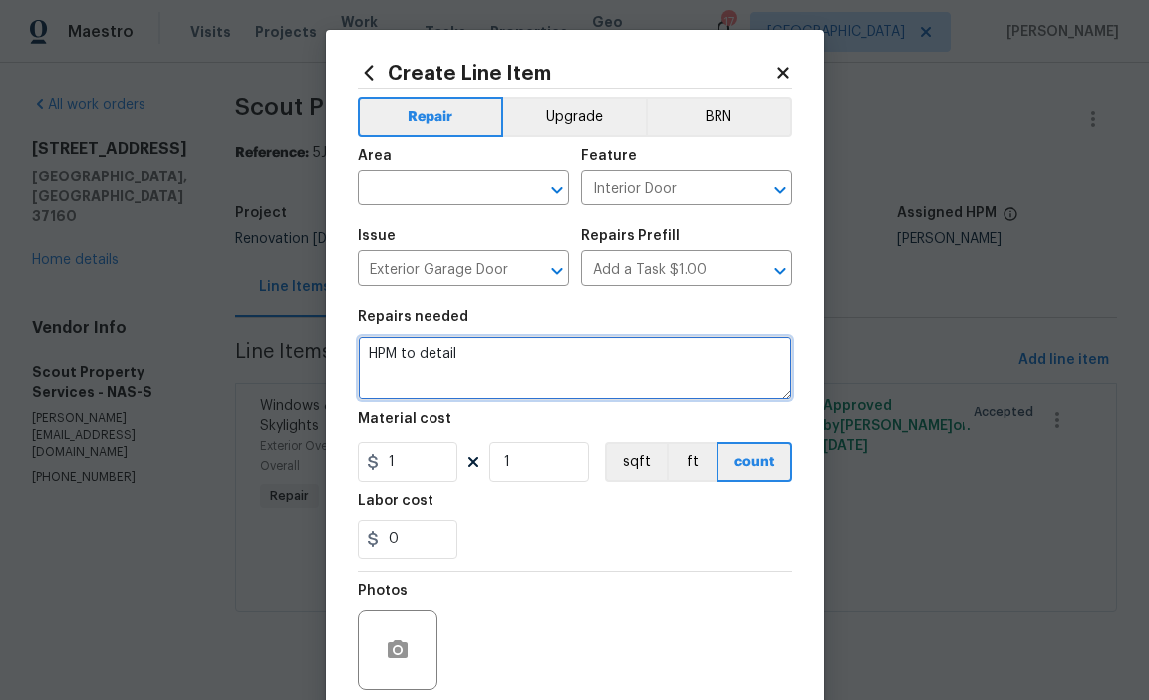
drag, startPoint x: 468, startPoint y: 365, endPoint x: 180, endPoint y: 353, distance: 287.3
click at [180, 353] on div "Create Line Item Repair Upgrade BRN Area ​ Feature Interior Door ​ Issue Exteri…" at bounding box center [574, 350] width 1149 height 700
type textarea "Convert garage back to functional with garage door and opener"
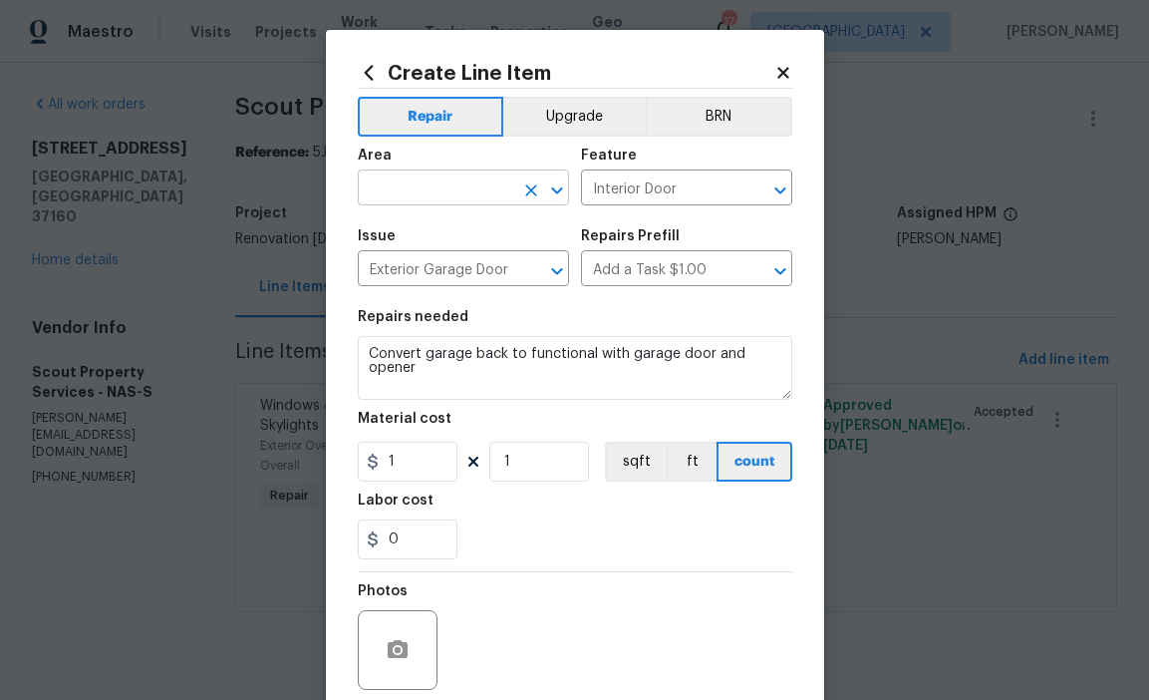
click at [411, 178] on input "text" at bounding box center [436, 189] width 156 height 31
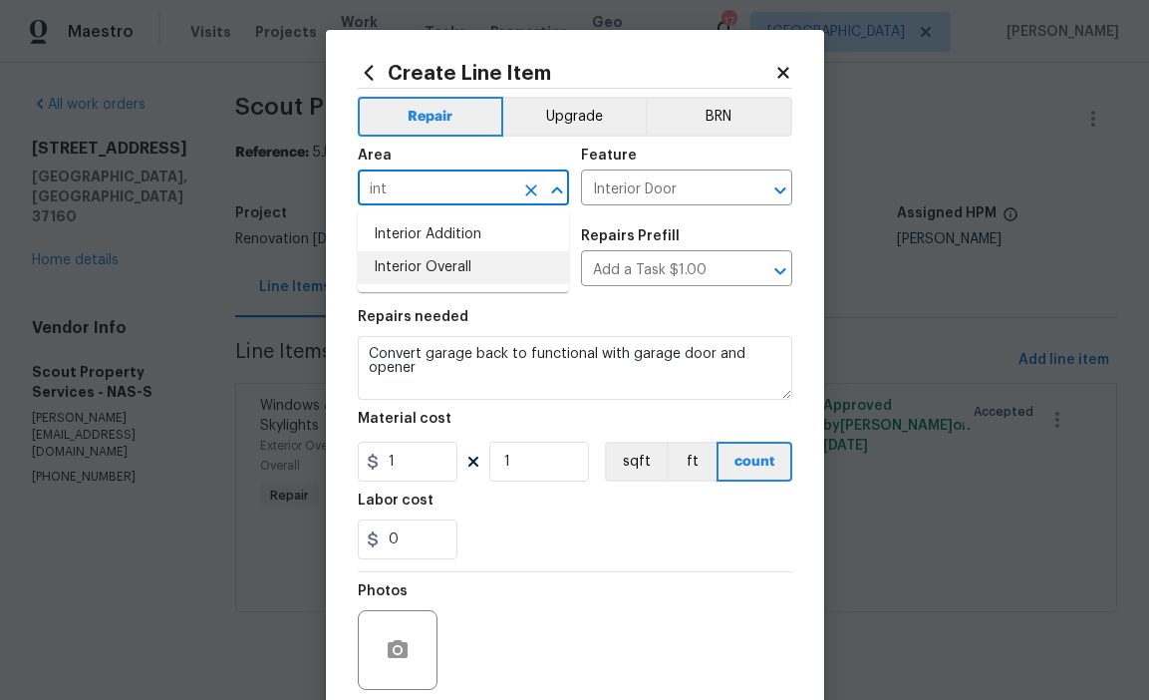
click at [438, 269] on li "Interior Overall" at bounding box center [463, 267] width 211 height 33
type input "Interior Overall"
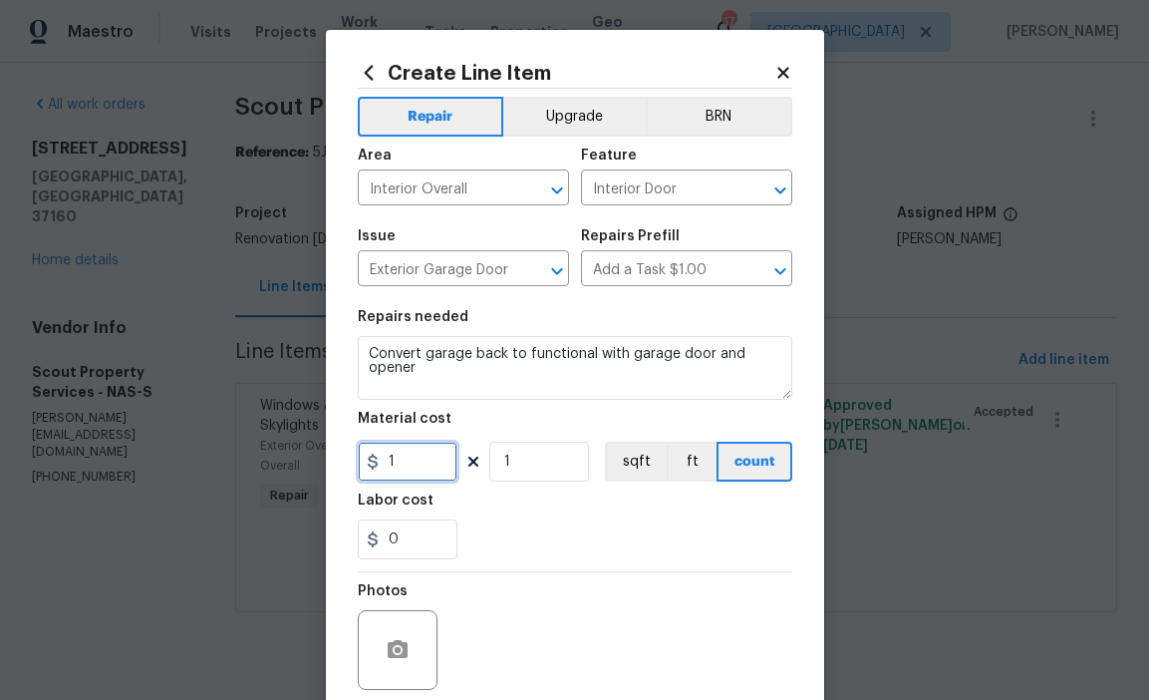
drag, startPoint x: 409, startPoint y: 470, endPoint x: 352, endPoint y: 470, distance: 56.8
click at [352, 470] on div "Create Line Item Repair Upgrade BRN Area Interior Overall ​ Feature Interior Do…" at bounding box center [575, 429] width 498 height 798
type input "1500"
click at [538, 560] on section "Repairs needed Convert garage back to functional with garage door and opener Ma…" at bounding box center [575, 434] width 435 height 273
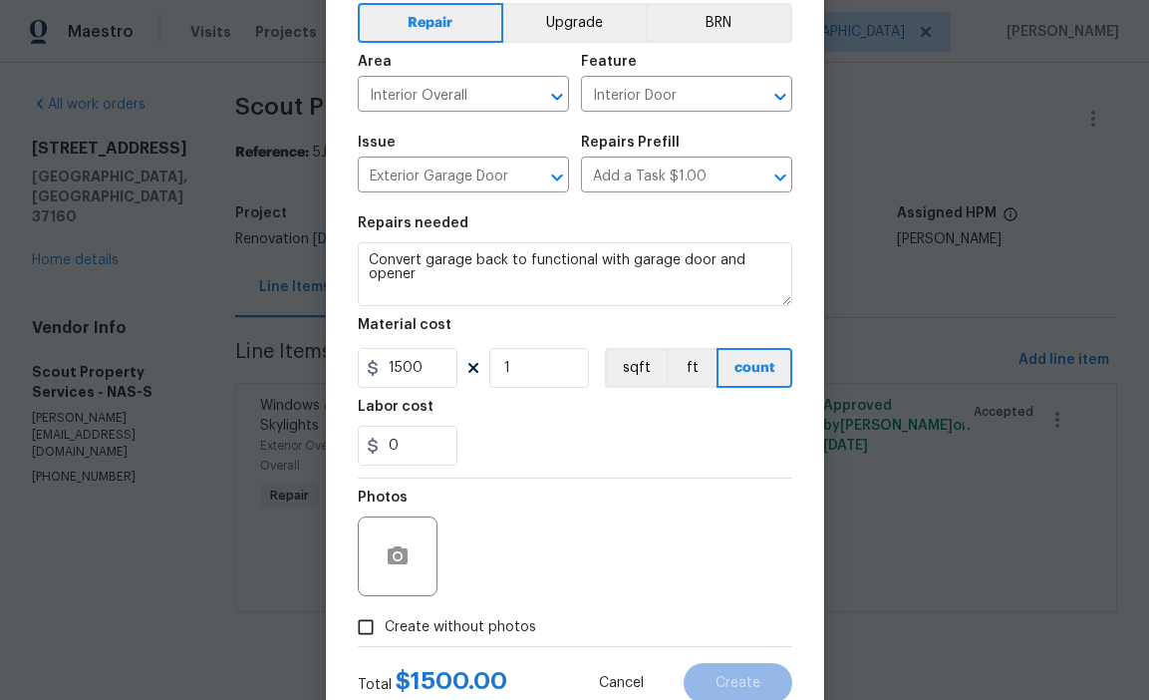
scroll to position [159, 0]
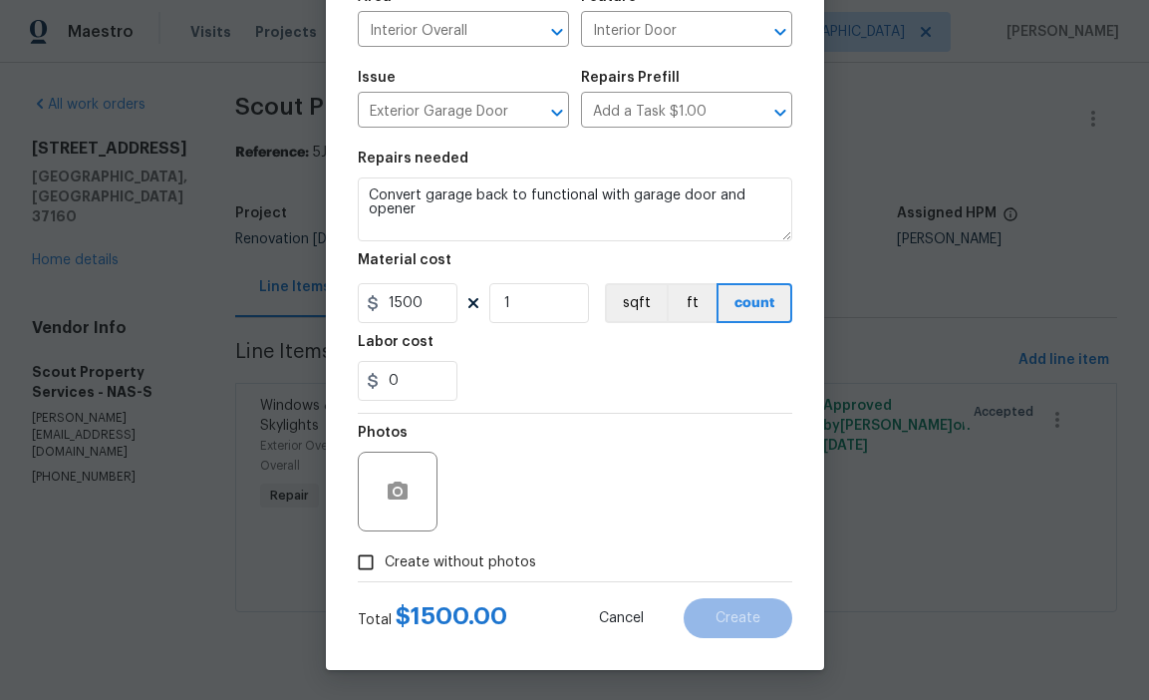
click at [521, 560] on span "Create without photos" at bounding box center [461, 562] width 152 height 21
click at [385, 560] on input "Create without photos" at bounding box center [366, 562] width 38 height 38
checkbox input "true"
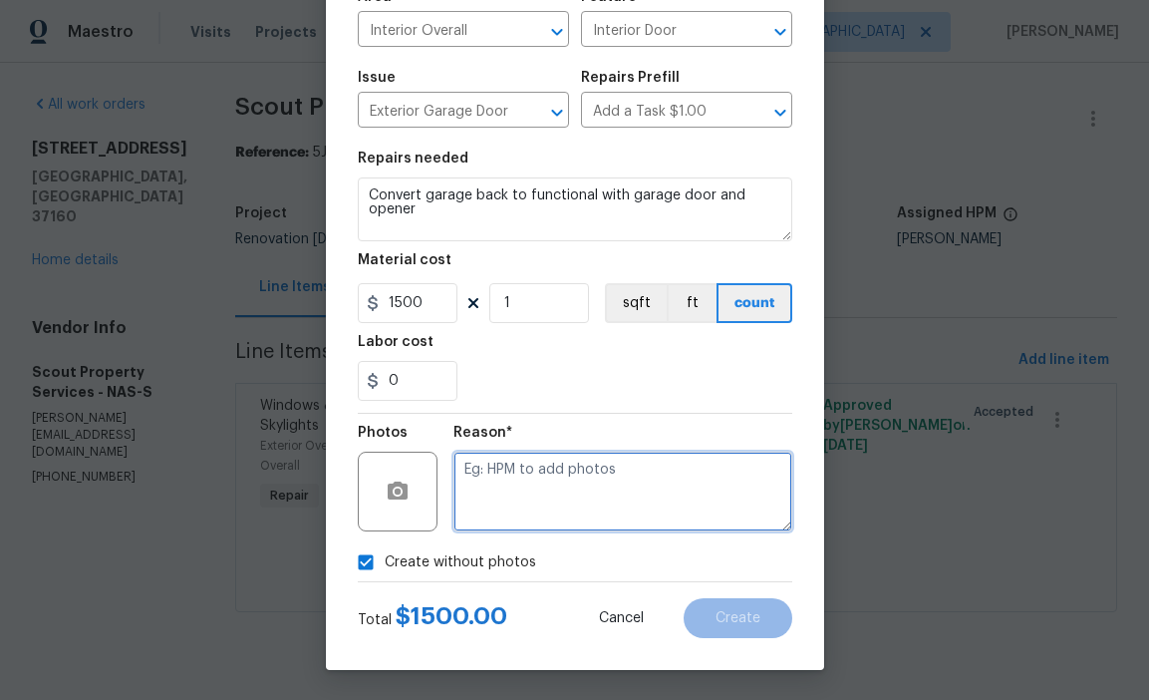
click at [552, 503] on textarea at bounding box center [623, 492] width 339 height 80
type textarea "hpm to add"
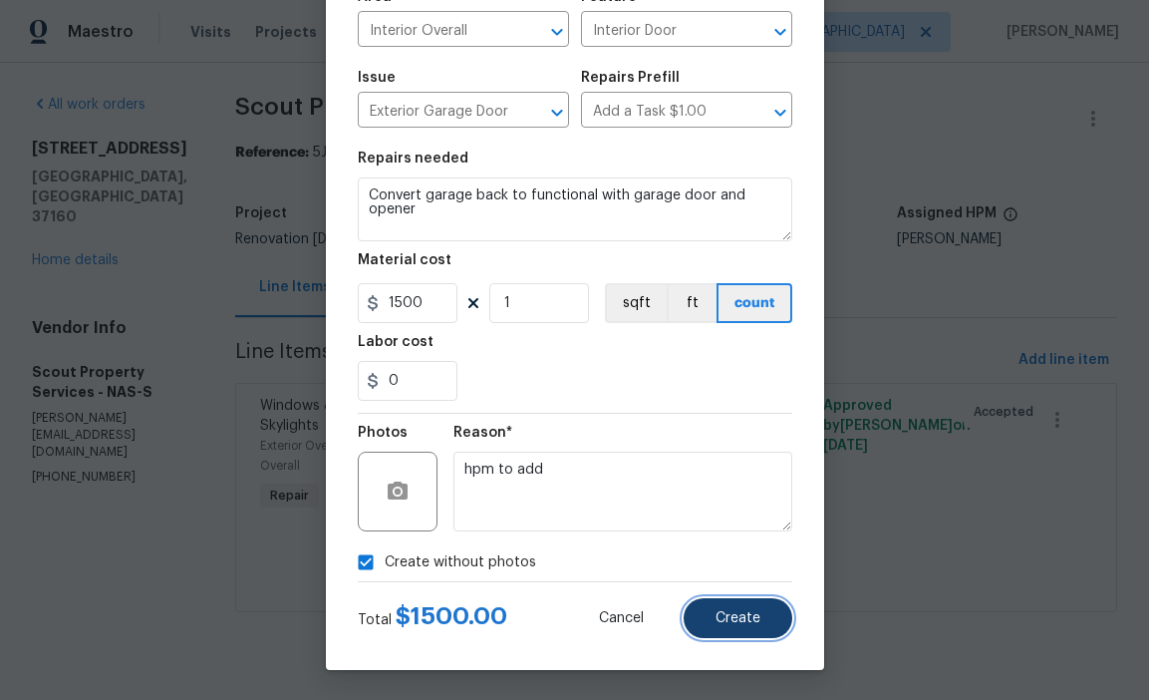
click at [729, 619] on span "Create" at bounding box center [738, 618] width 45 height 15
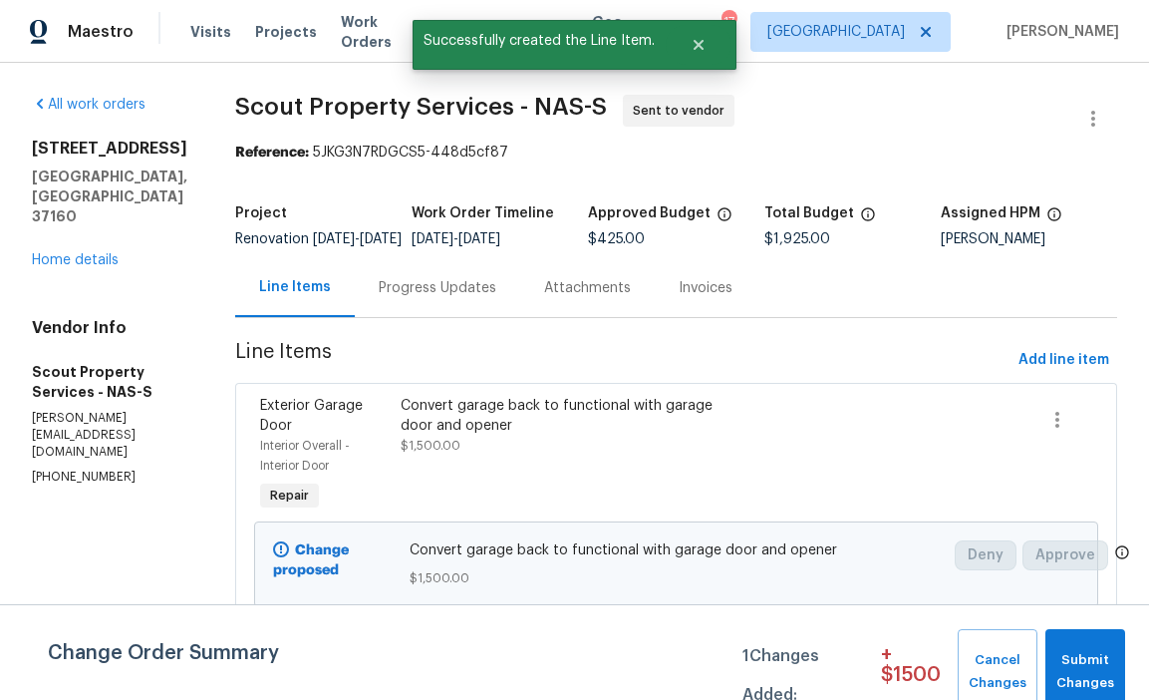
scroll to position [205, 0]
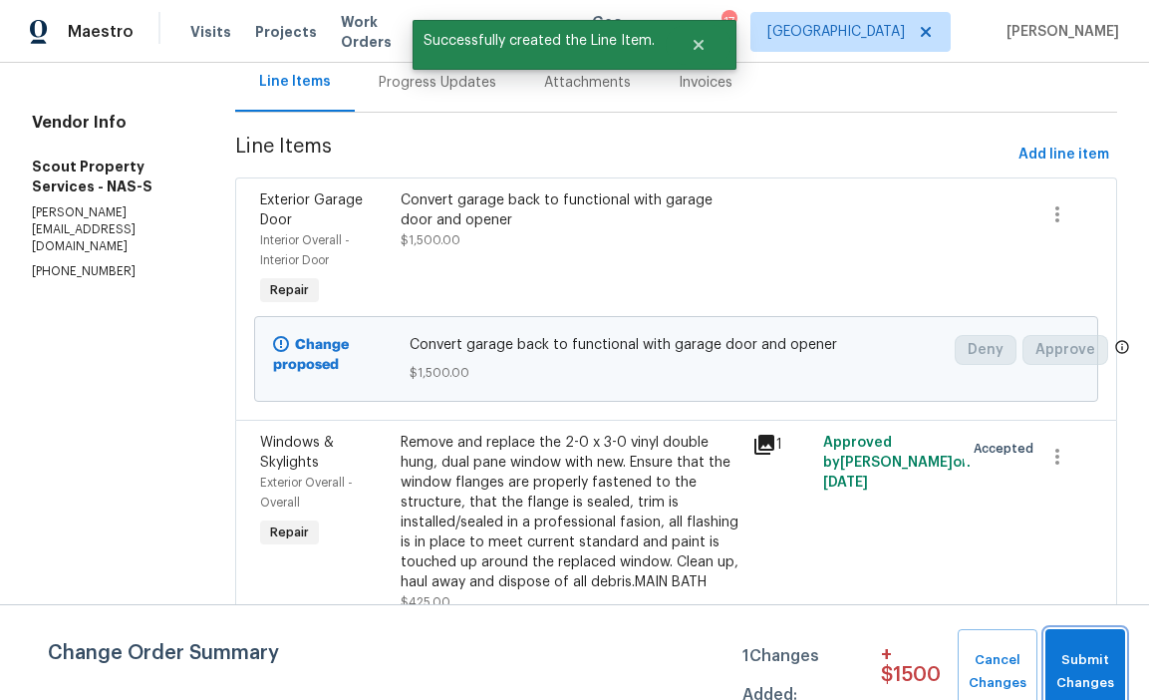
click at [1086, 661] on span "Submit Changes" at bounding box center [1086, 672] width 60 height 46
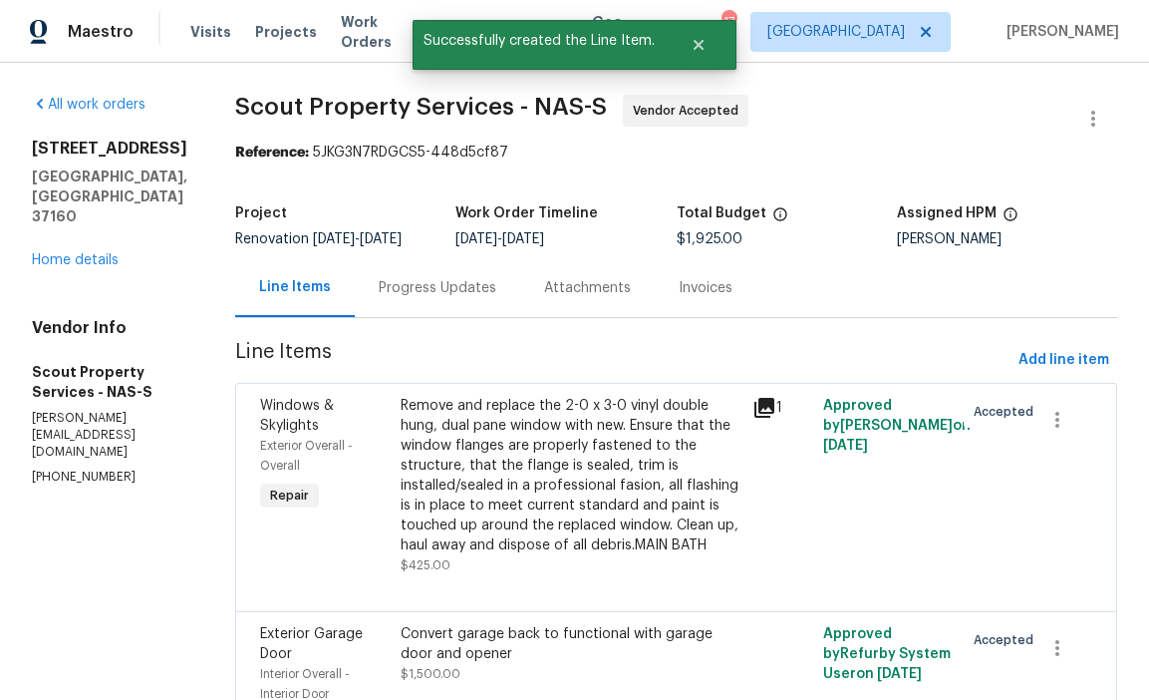
scroll to position [118, 0]
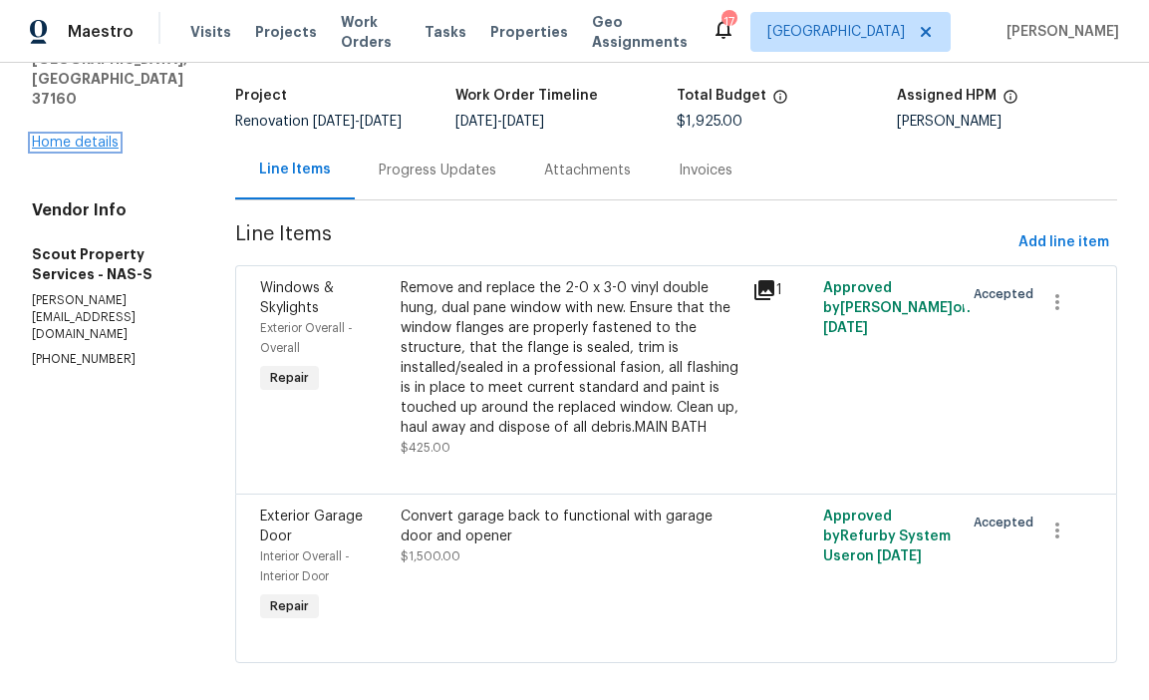
click at [77, 150] on link "Home details" at bounding box center [75, 143] width 87 height 14
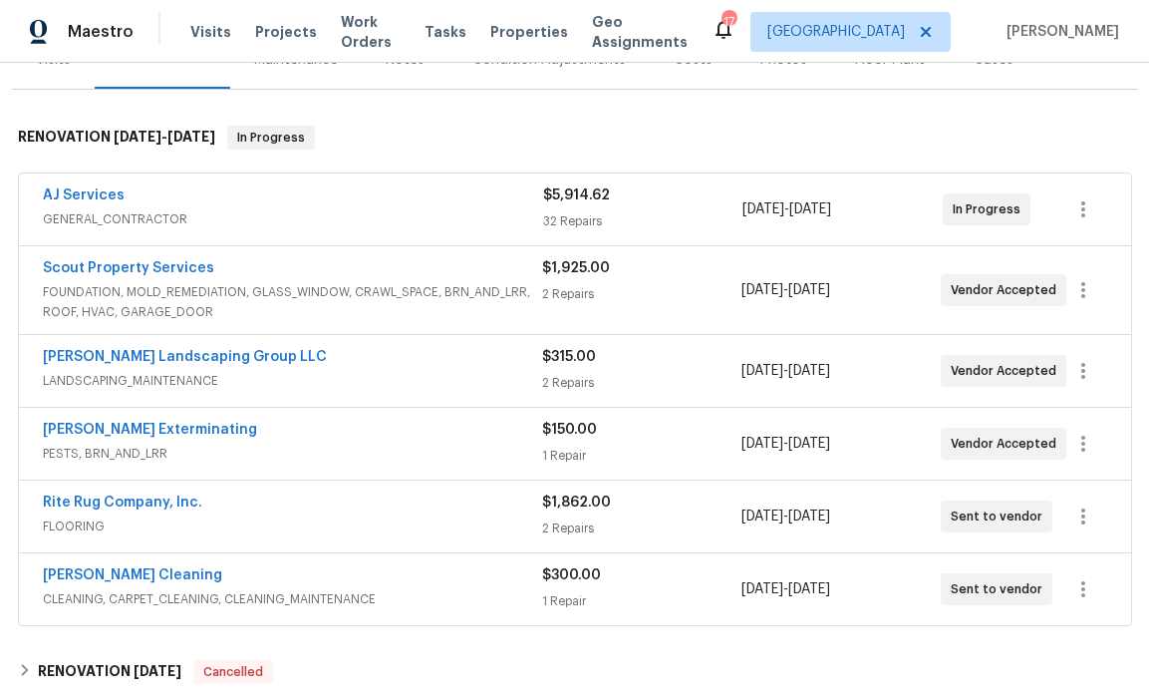
scroll to position [287, 0]
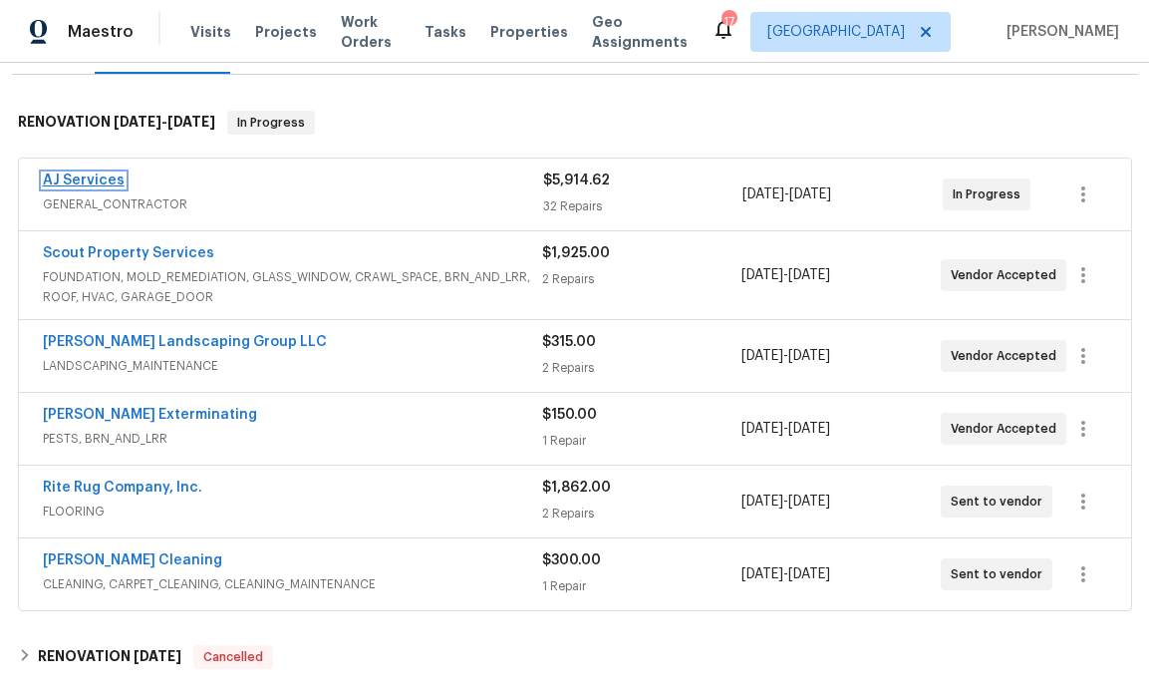
click at [92, 182] on link "AJ Services" at bounding box center [84, 180] width 82 height 14
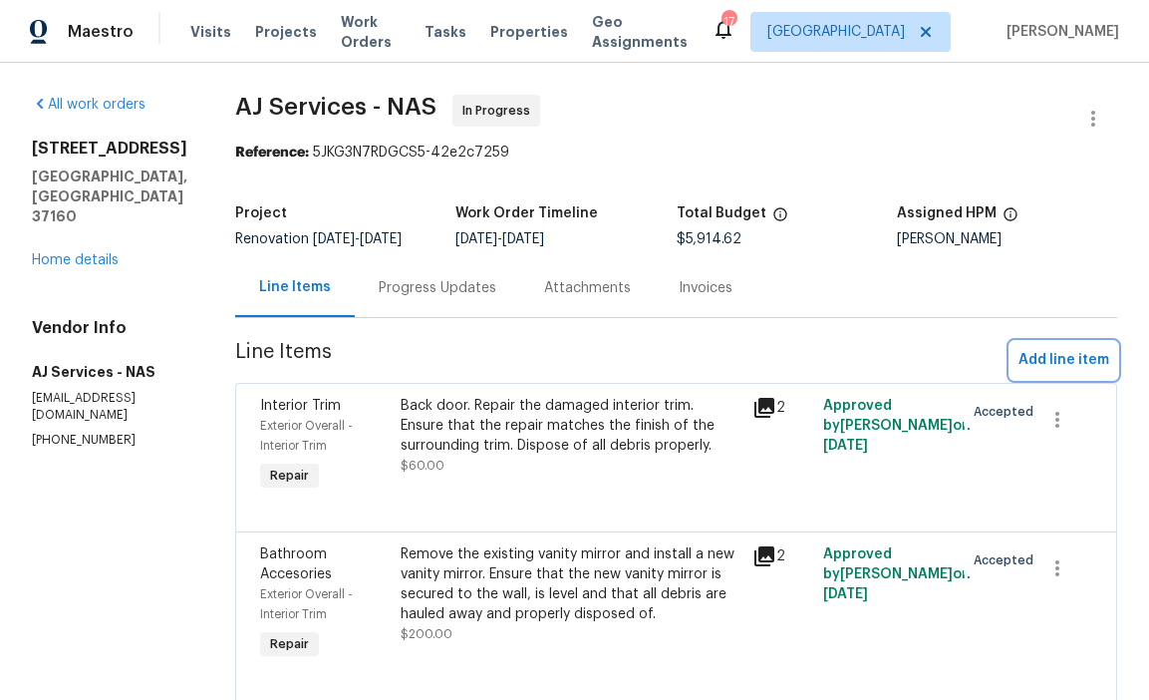
click at [1057, 373] on span "Add line item" at bounding box center [1064, 360] width 91 height 25
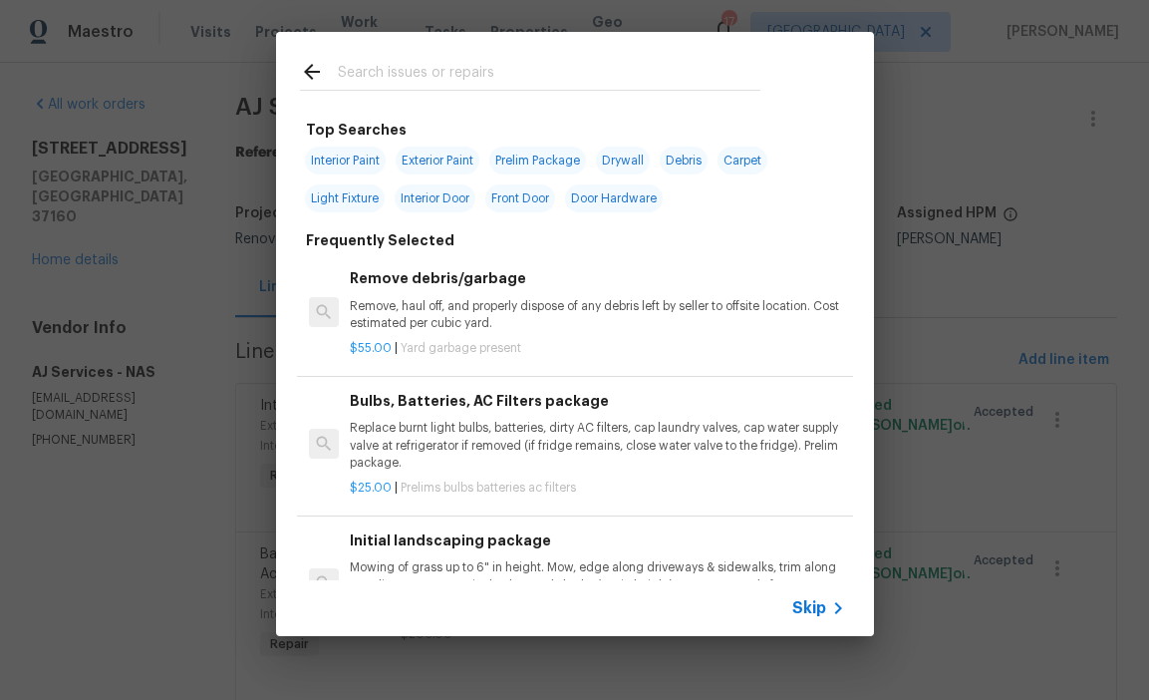
click at [440, 75] on input "text" at bounding box center [549, 75] width 423 height 30
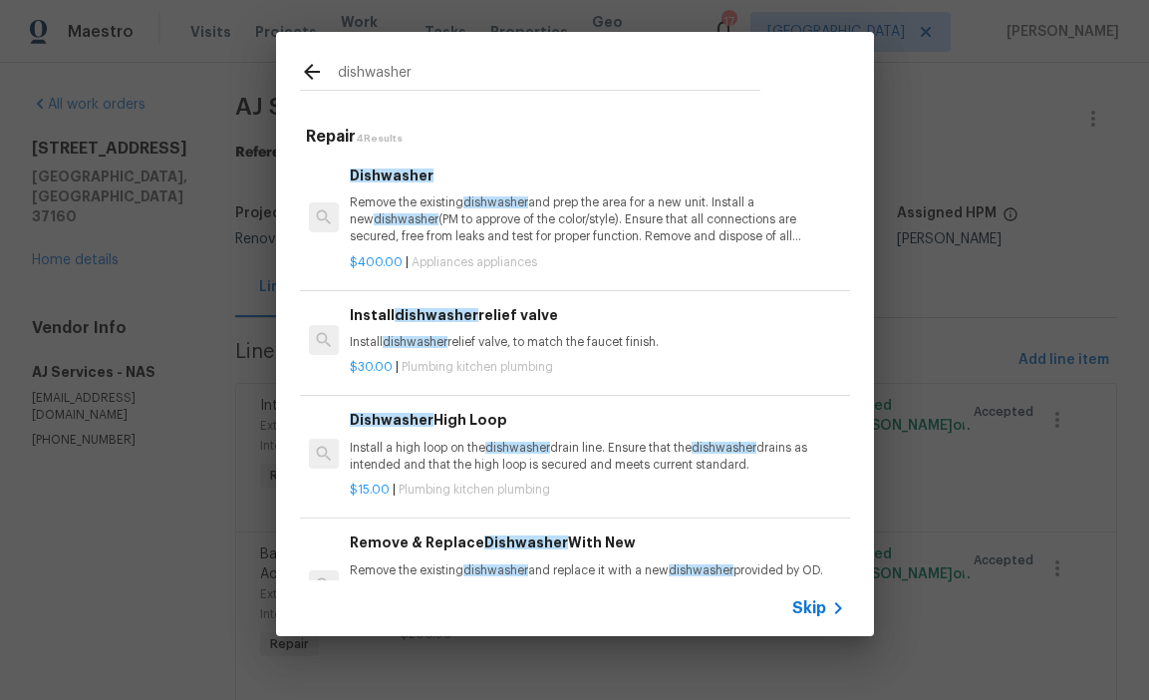
type input "dishwasher"
click at [452, 217] on p "Remove the existing dishwasher and prep the area for a new unit. Install a new …" at bounding box center [597, 219] width 494 height 51
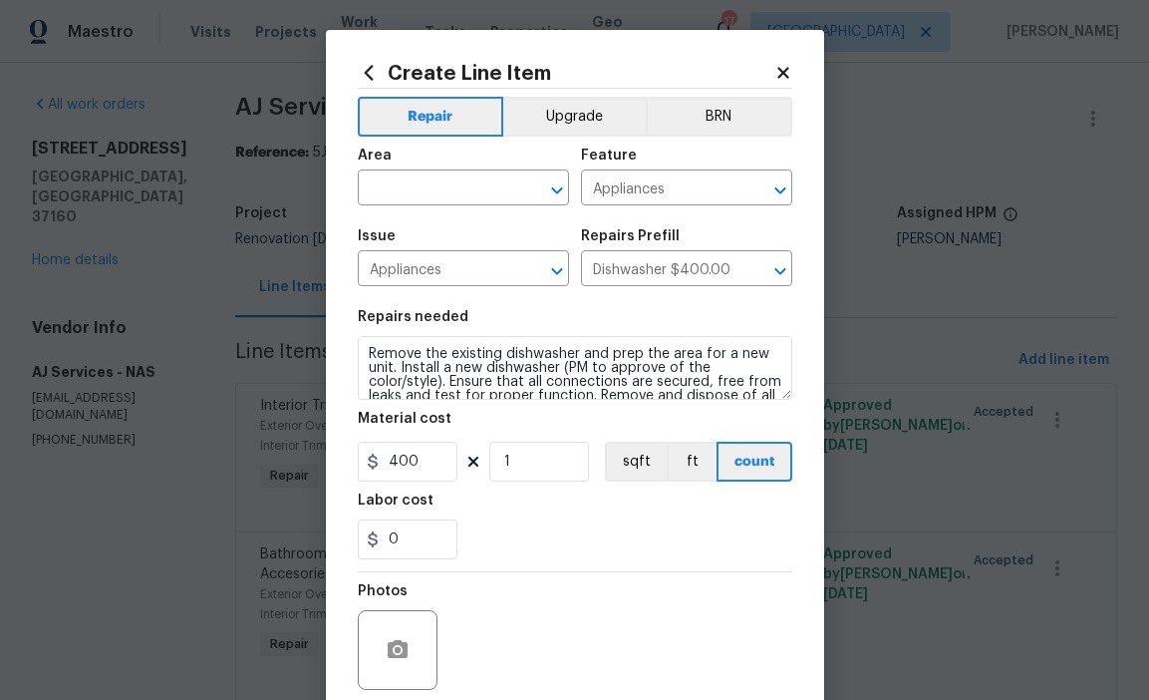
click at [366, 74] on icon at bounding box center [368, 72] width 9 height 15
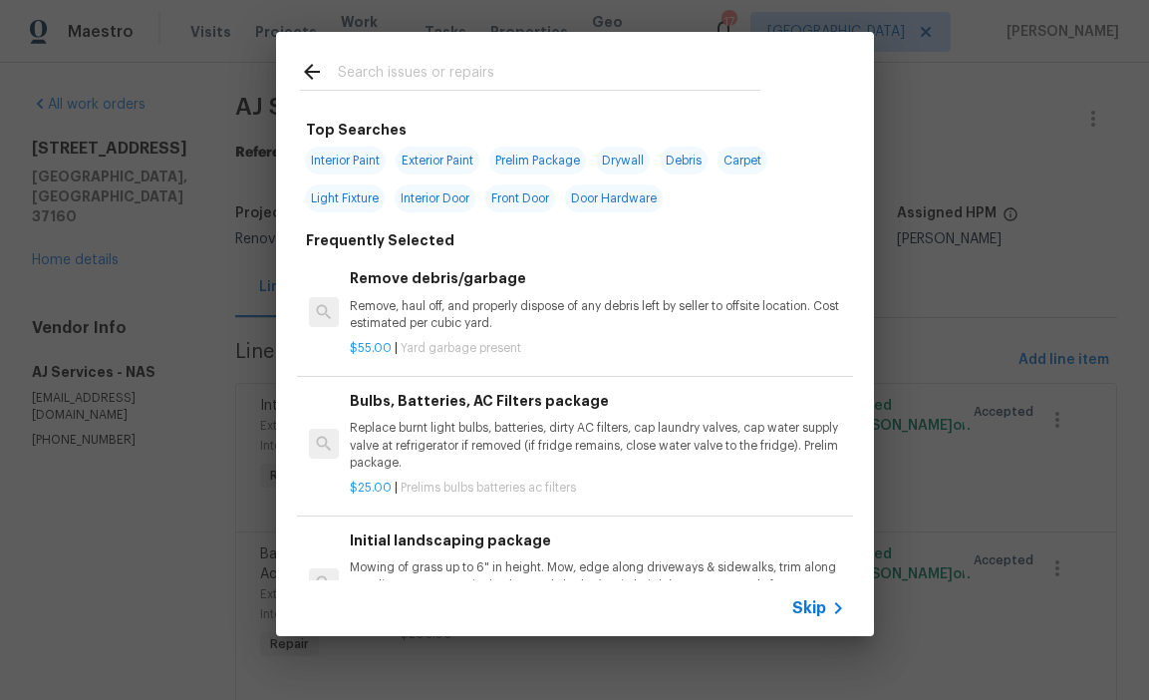
click at [461, 65] on input "text" at bounding box center [549, 75] width 423 height 30
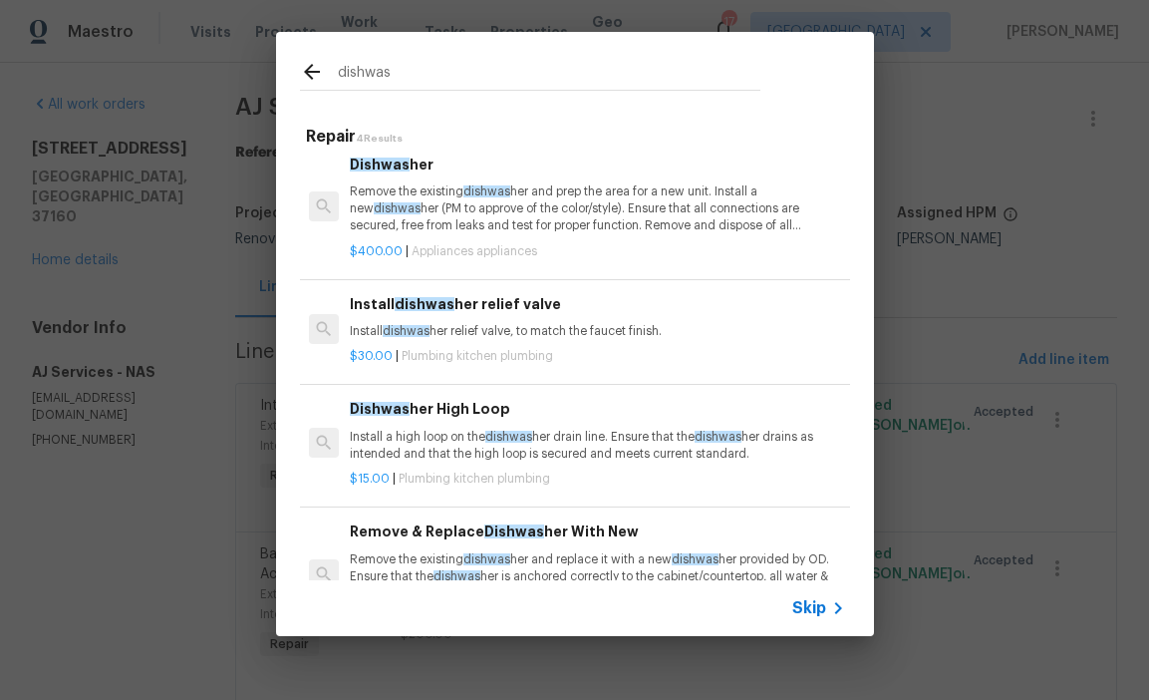
scroll to position [75, 0]
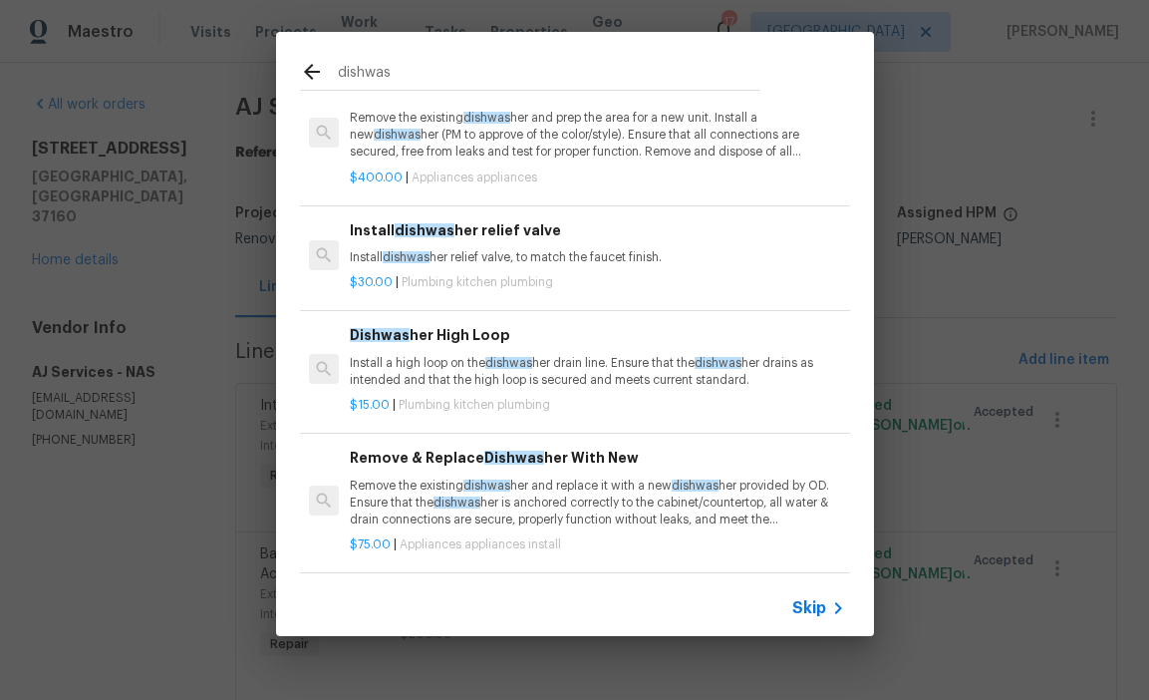
type input "dishwas"
click at [534, 511] on p "Remove the existing dishwas her and replace it with a new dishwas her provided …" at bounding box center [597, 502] width 494 height 51
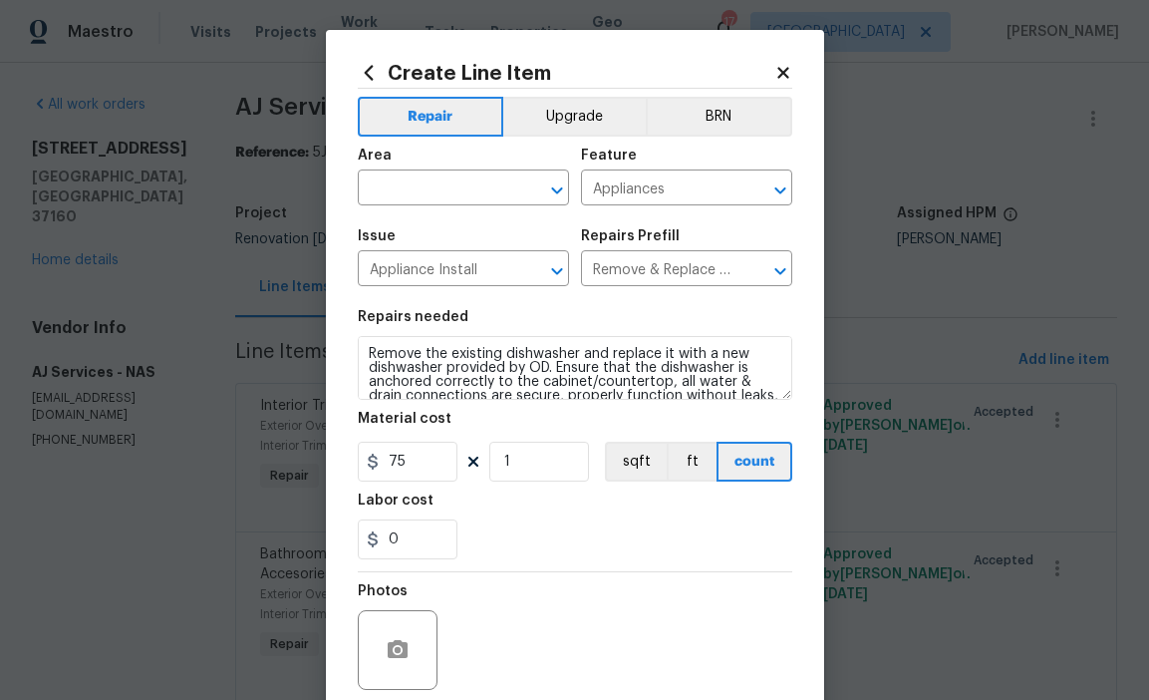
scroll to position [159, 0]
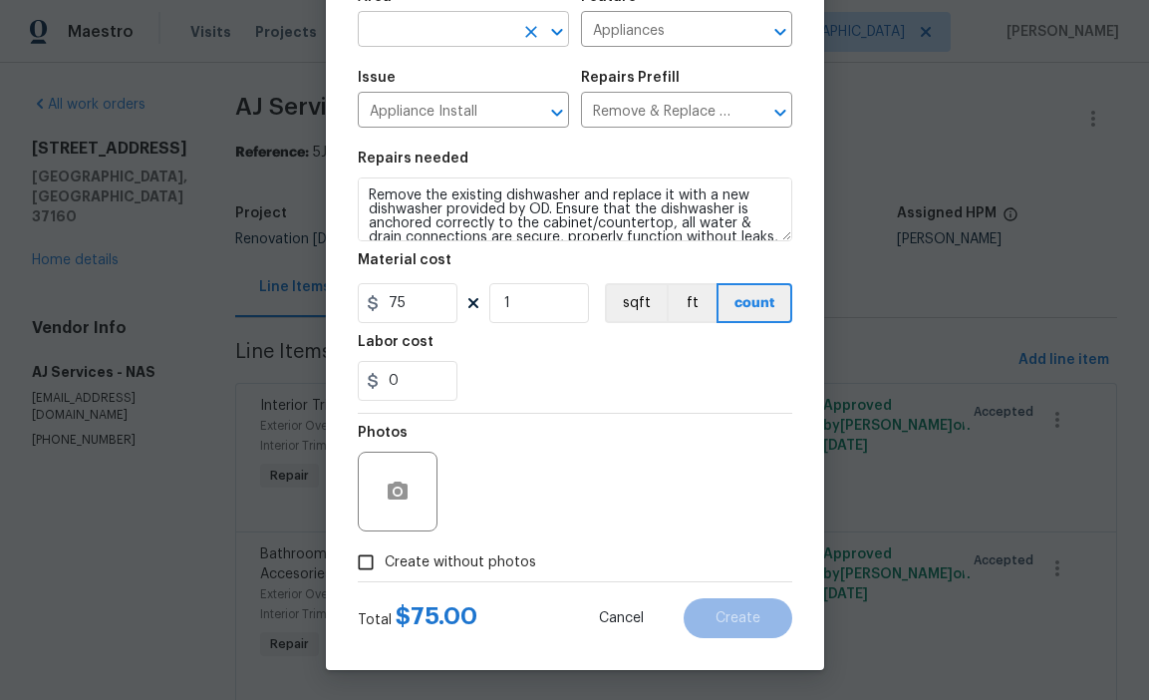
click at [429, 38] on input "text" at bounding box center [436, 31] width 156 height 31
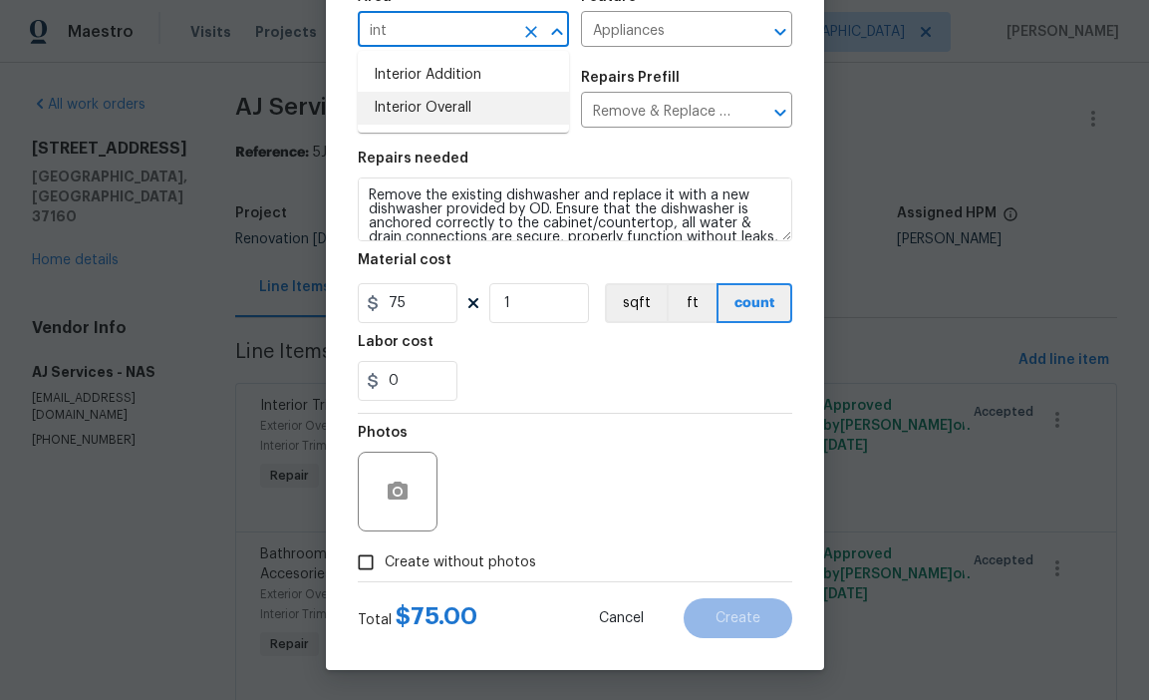
click at [441, 116] on li "Interior Overall" at bounding box center [463, 108] width 211 height 33
type input "Interior Overall"
click at [493, 565] on span "Create without photos" at bounding box center [461, 562] width 152 height 21
click at [385, 565] on input "Create without photos" at bounding box center [366, 562] width 38 height 38
checkbox input "true"
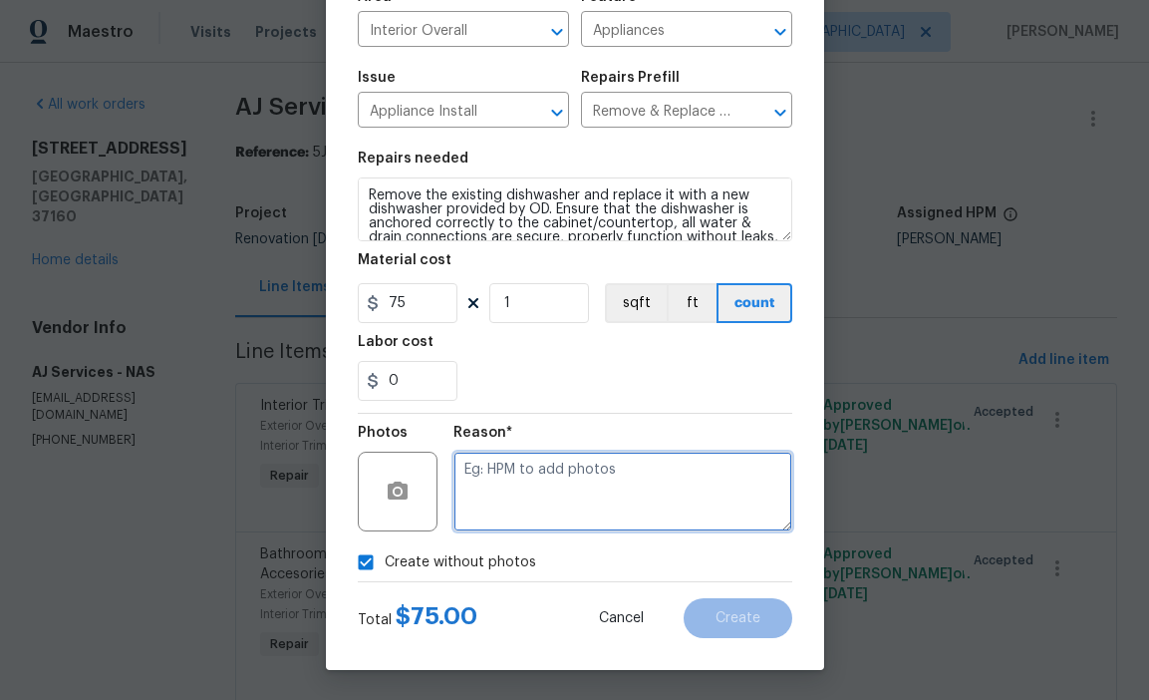
click at [525, 465] on textarea at bounding box center [623, 492] width 339 height 80
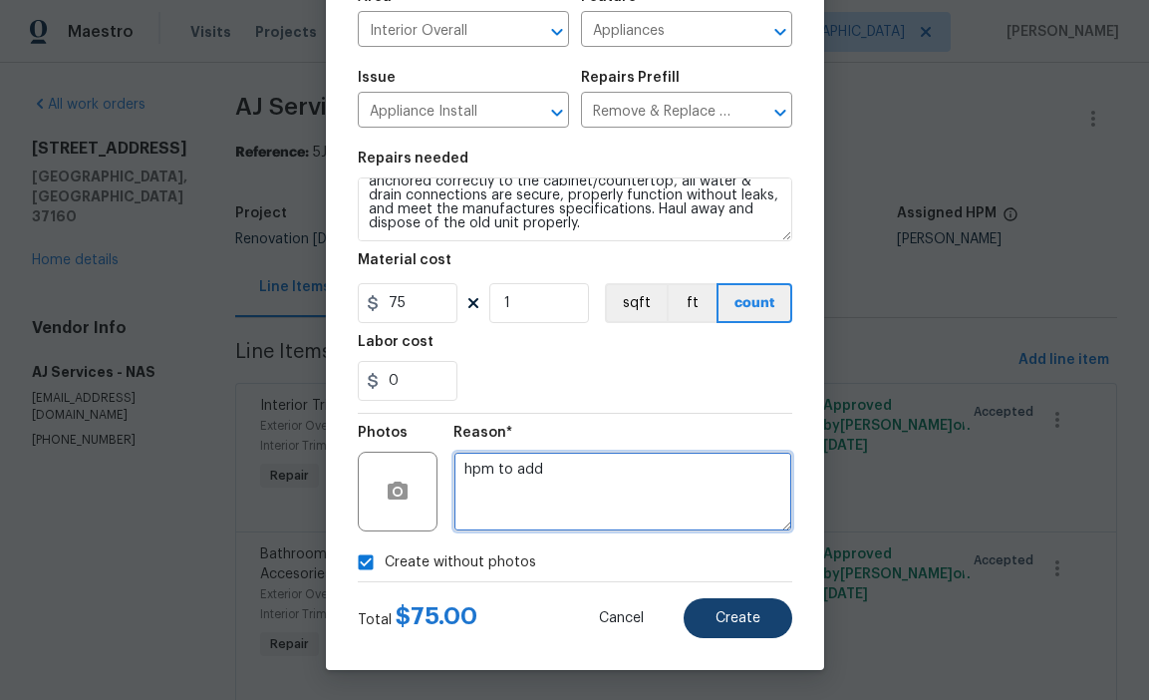
type textarea "hpm to add"
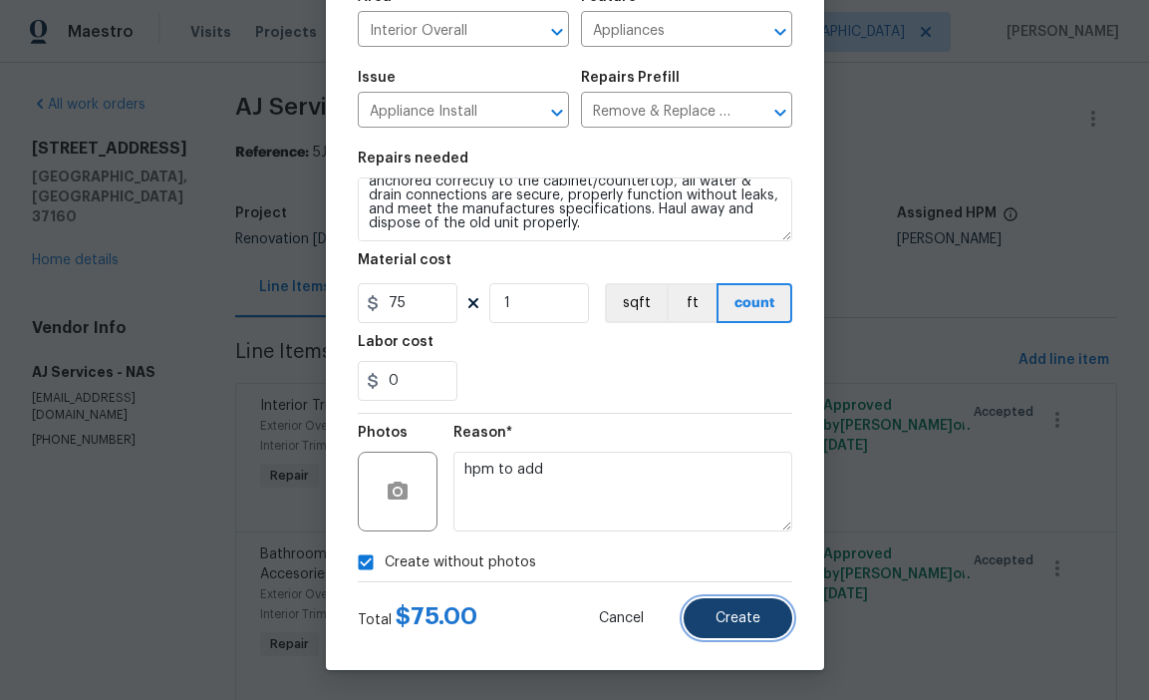
click at [776, 623] on button "Create" at bounding box center [738, 618] width 109 height 40
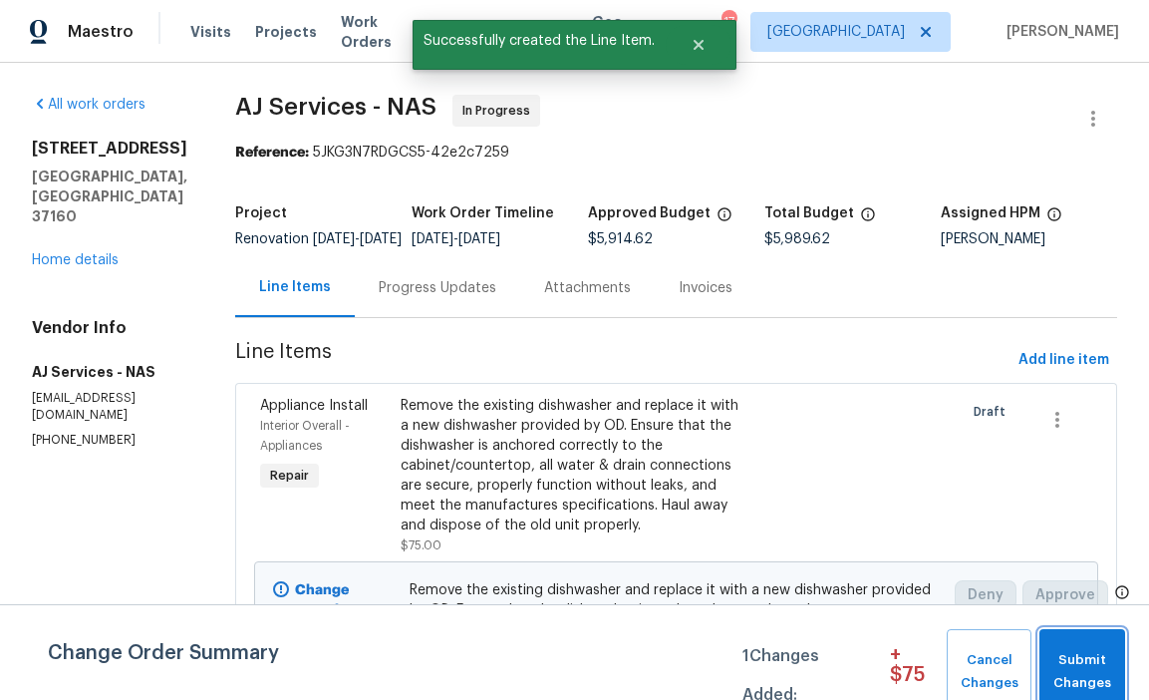
click at [1084, 671] on span "Submit Changes" at bounding box center [1083, 672] width 66 height 46
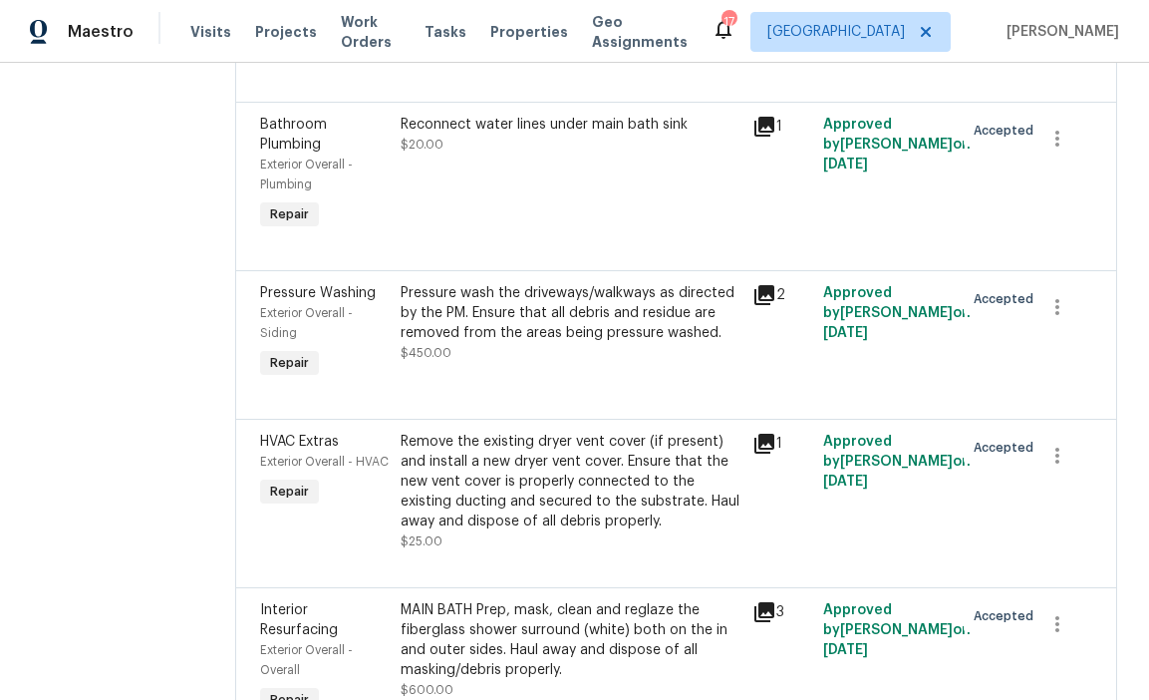
scroll to position [0, 0]
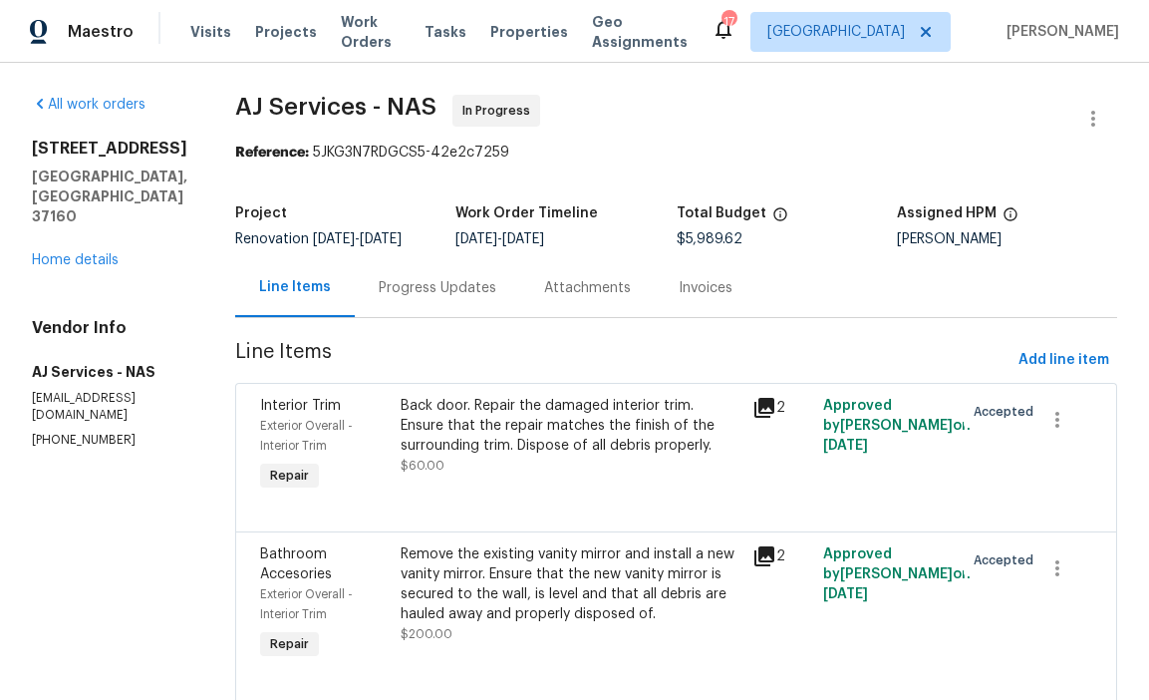
click at [53, 211] on div "106 Cottonwood Dr Shelbyville, TN 37160 Home details" at bounding box center [110, 205] width 156 height 132
click at [54, 253] on link "Home details" at bounding box center [75, 260] width 87 height 14
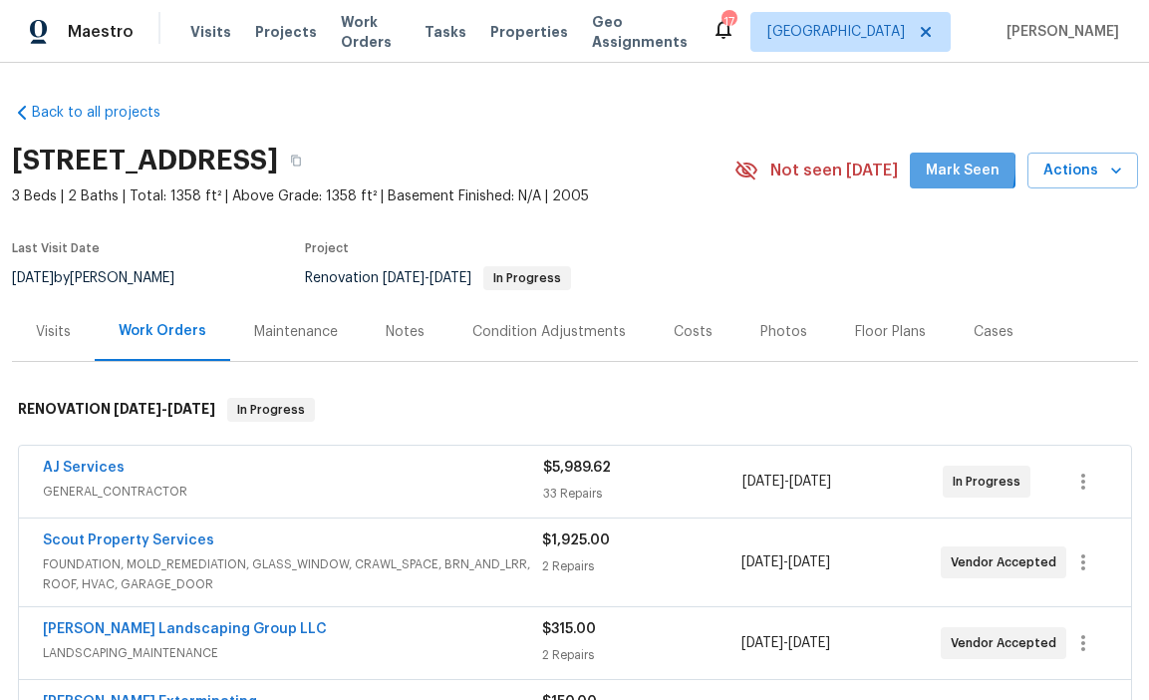
click at [918, 164] on button "Mark Seen" at bounding box center [963, 171] width 106 height 37
click at [314, 152] on button "button" at bounding box center [296, 161] width 36 height 36
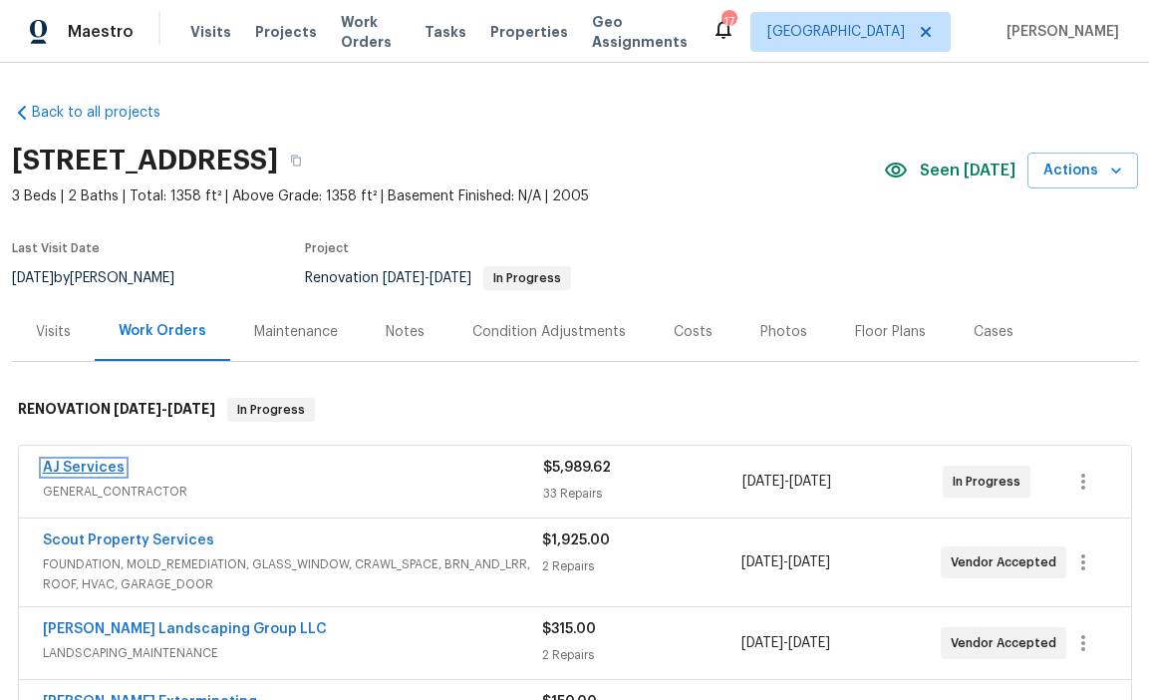
click at [109, 469] on link "AJ Services" at bounding box center [84, 468] width 82 height 14
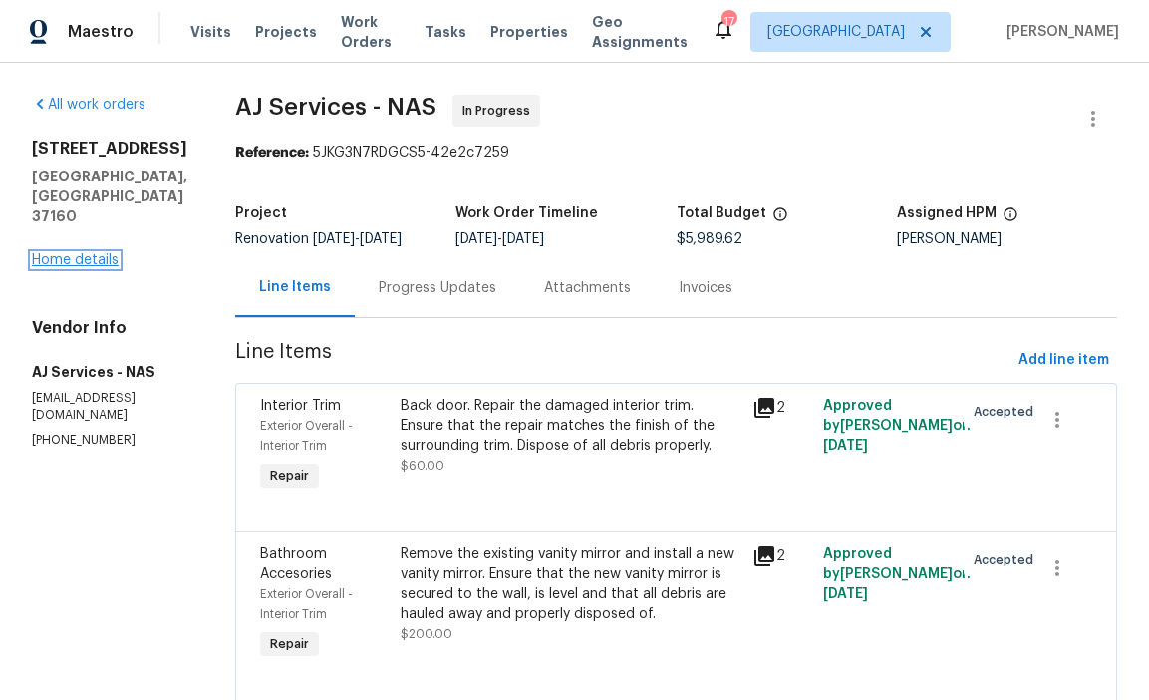
click at [100, 253] on link "Home details" at bounding box center [75, 260] width 87 height 14
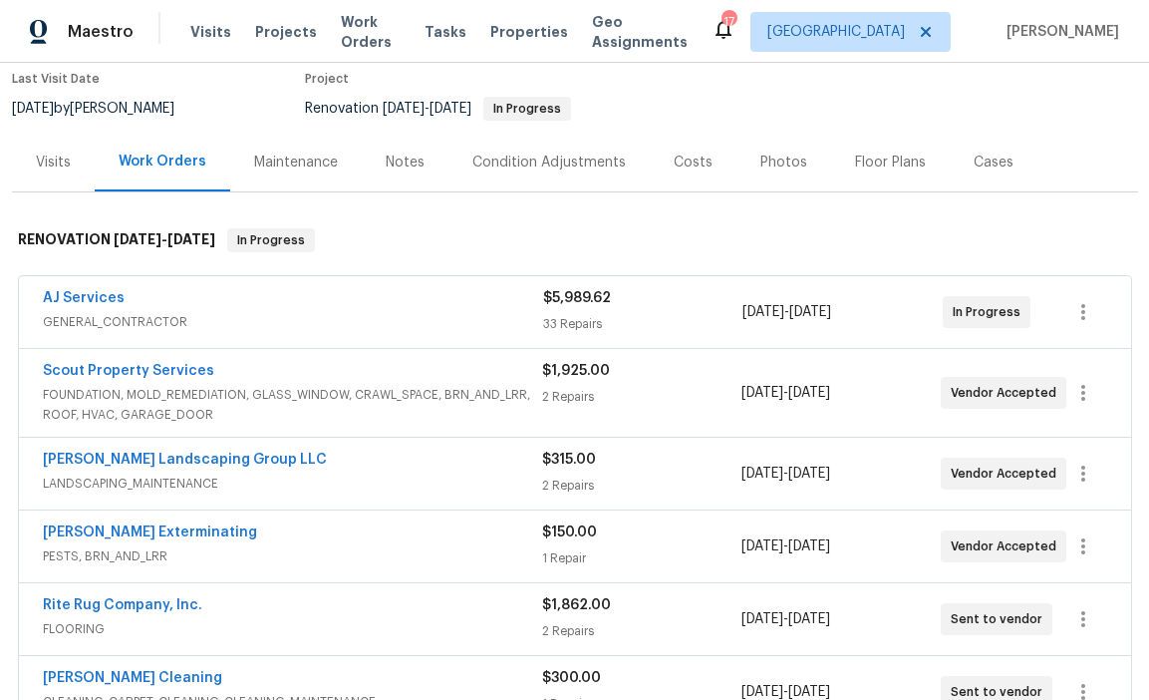
scroll to position [160, 0]
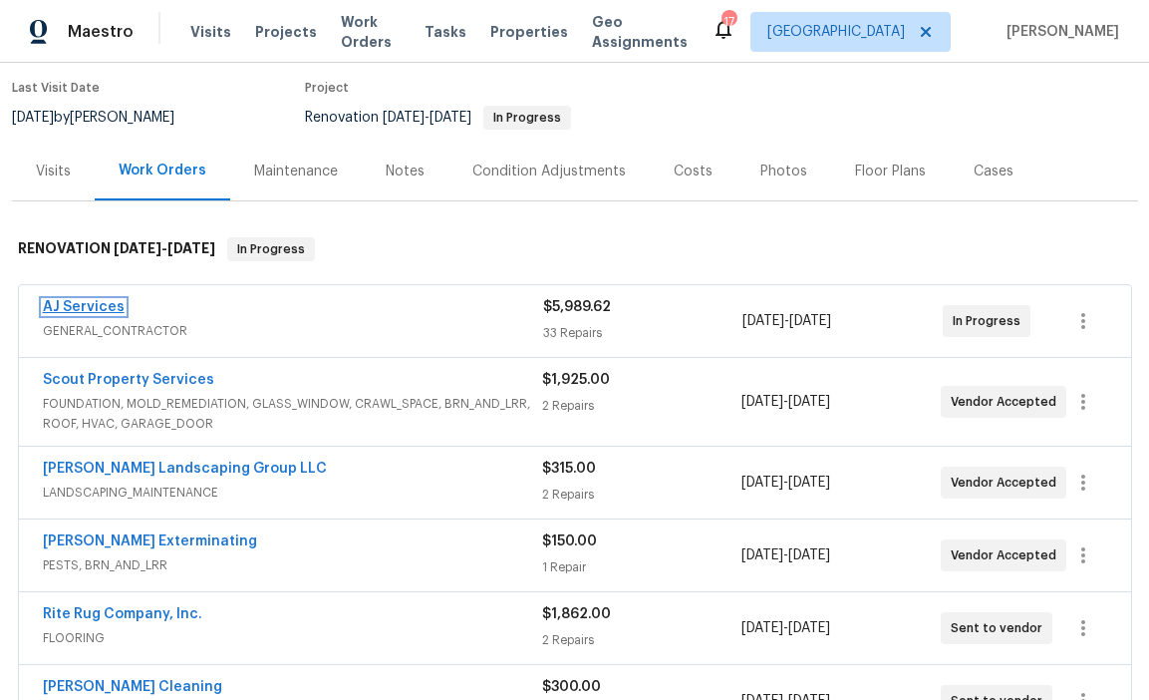
click at [111, 306] on link "AJ Services" at bounding box center [84, 307] width 82 height 14
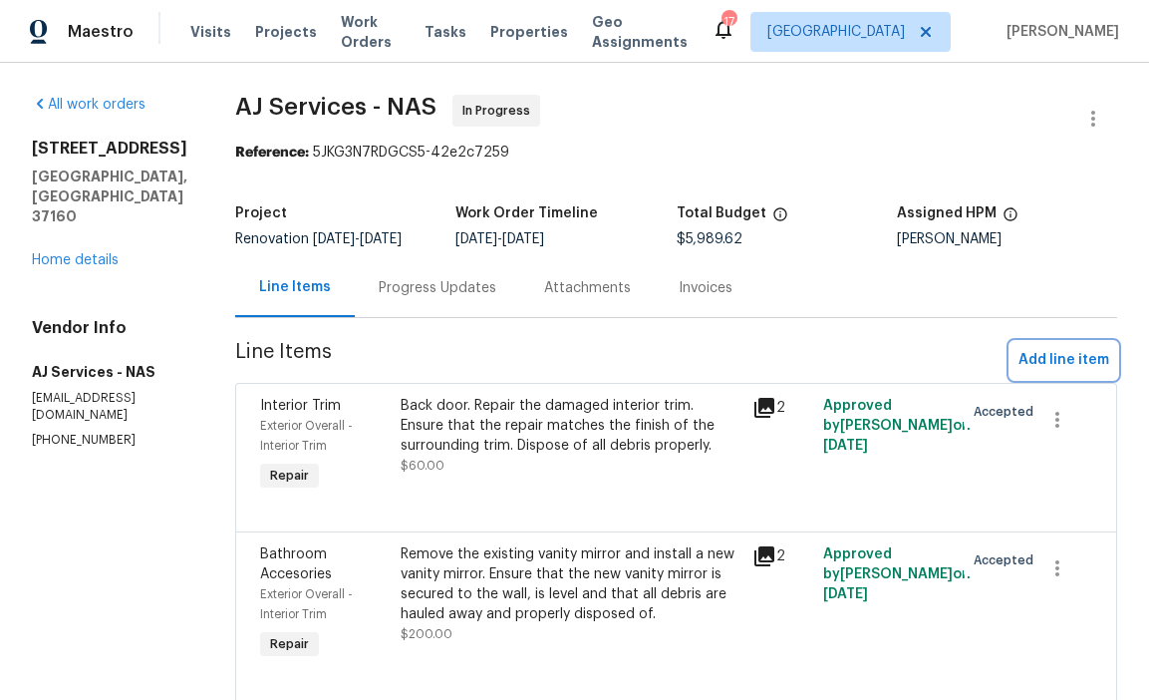
click at [1044, 373] on span "Add line item" at bounding box center [1064, 360] width 91 height 25
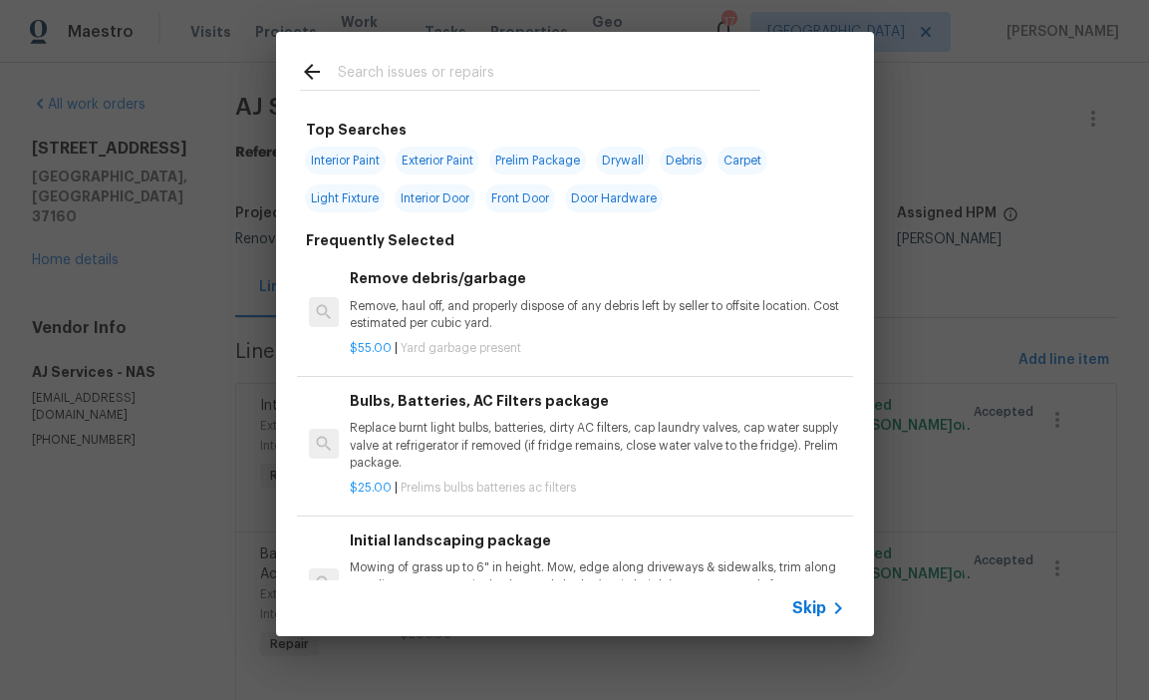
click at [385, 82] on input "text" at bounding box center [549, 75] width 423 height 30
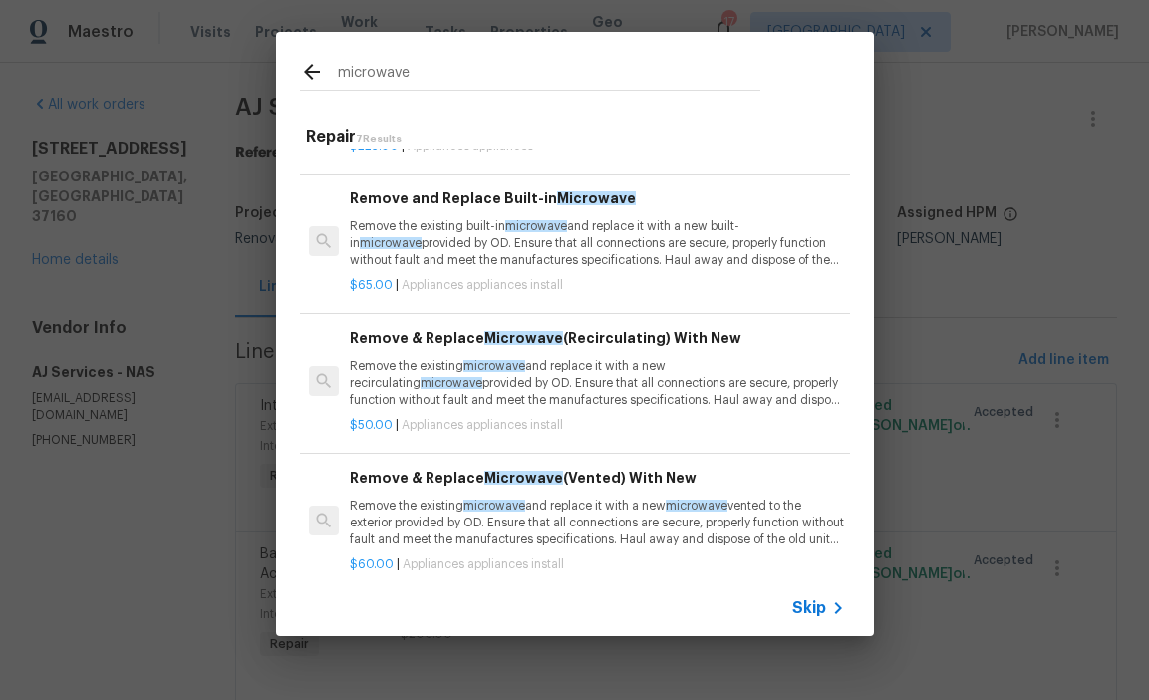
scroll to position [74, 0]
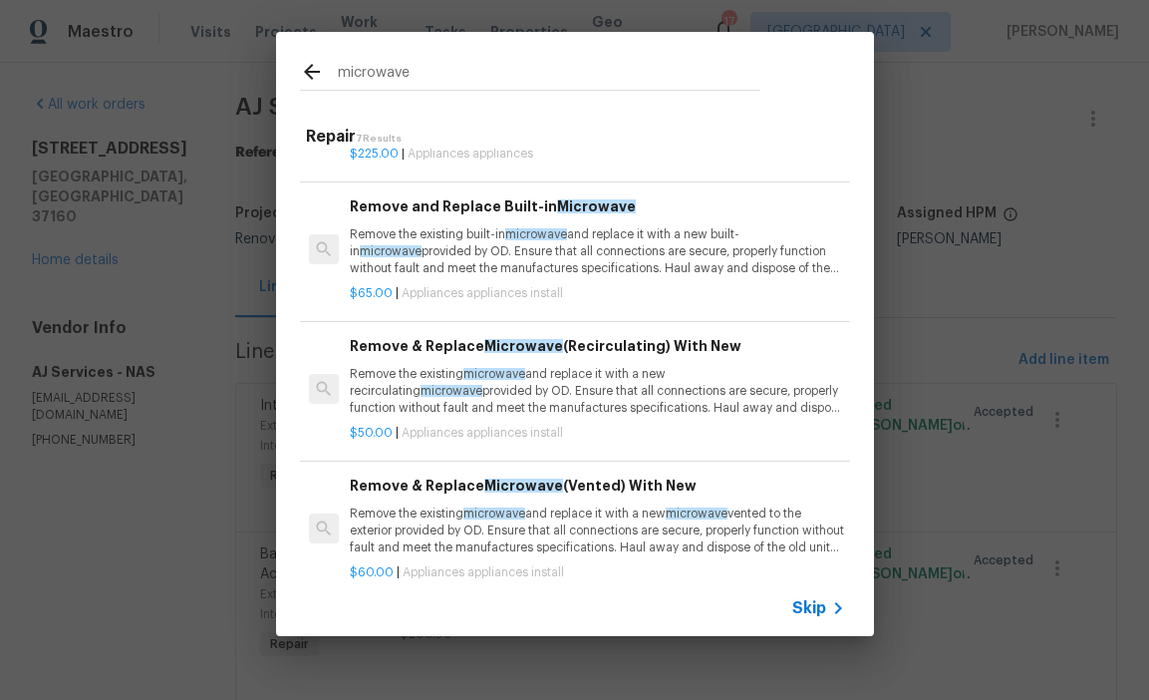
type input "microwave"
click at [414, 384] on p "Remove the existing microwave and replace it with a new recirculating microwave…" at bounding box center [597, 391] width 494 height 51
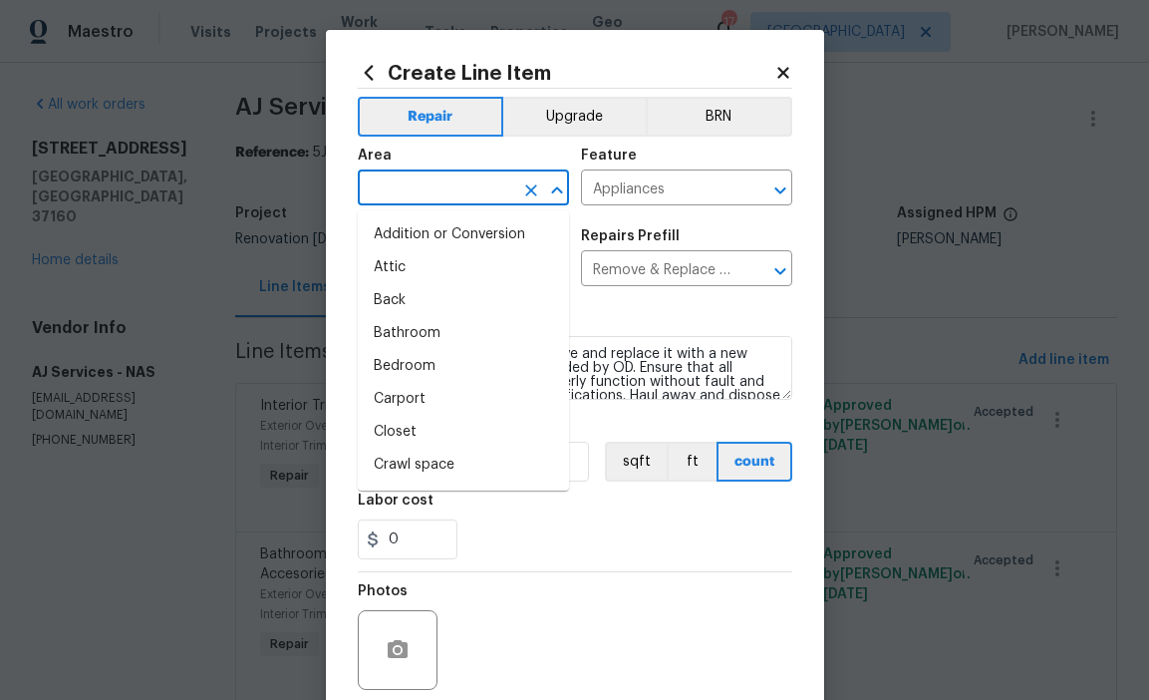
click at [478, 194] on input "text" at bounding box center [436, 189] width 156 height 31
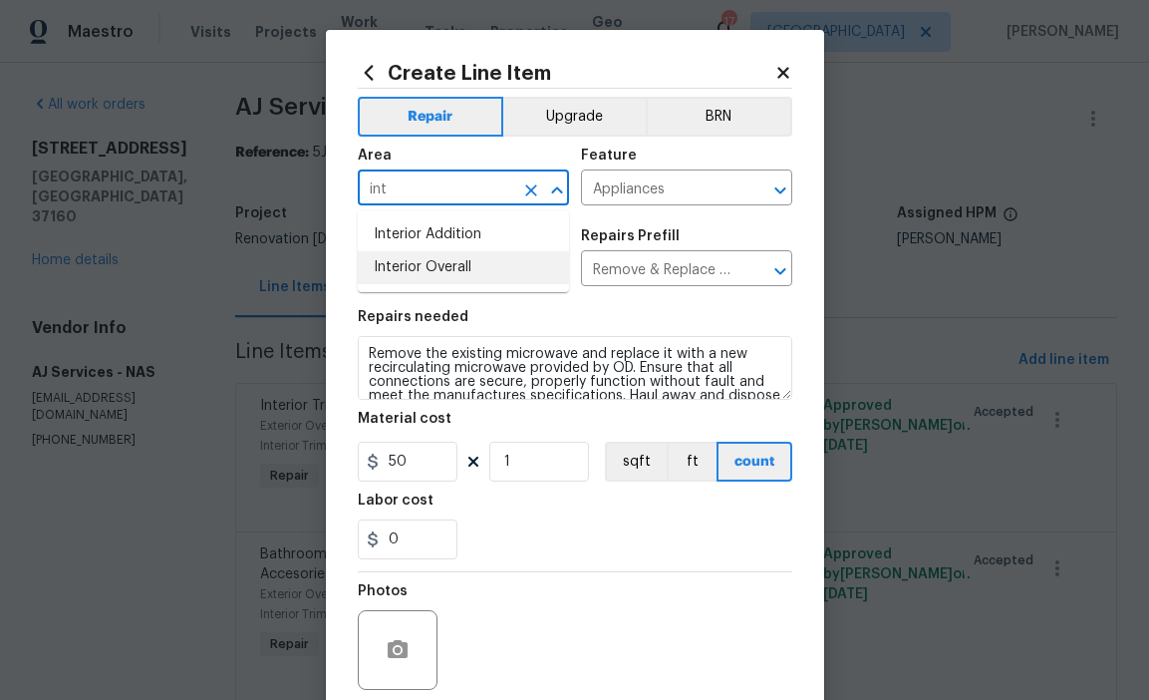
click at [483, 260] on li "Interior Overall" at bounding box center [463, 267] width 211 height 33
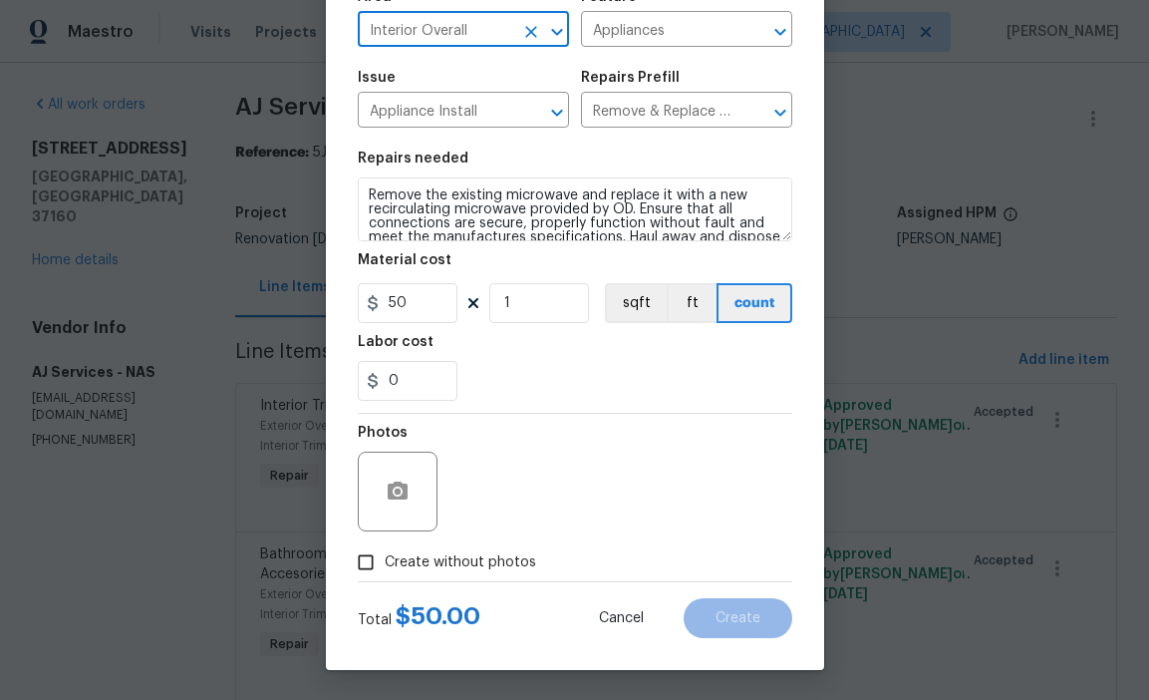
type input "Interior Overall"
click at [467, 578] on label "Create without photos" at bounding box center [441, 562] width 189 height 38
click at [385, 578] on input "Create without photos" at bounding box center [366, 562] width 38 height 38
checkbox input "true"
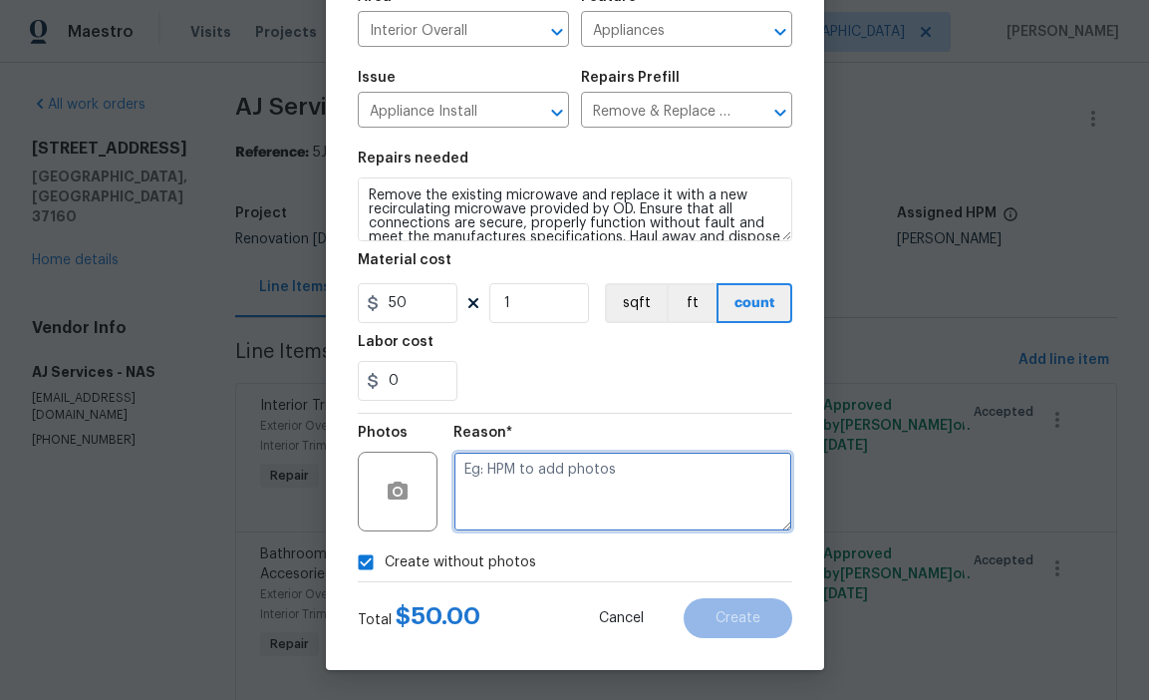
click at [525, 508] on textarea at bounding box center [623, 492] width 339 height 80
type textarea "hpm to add"
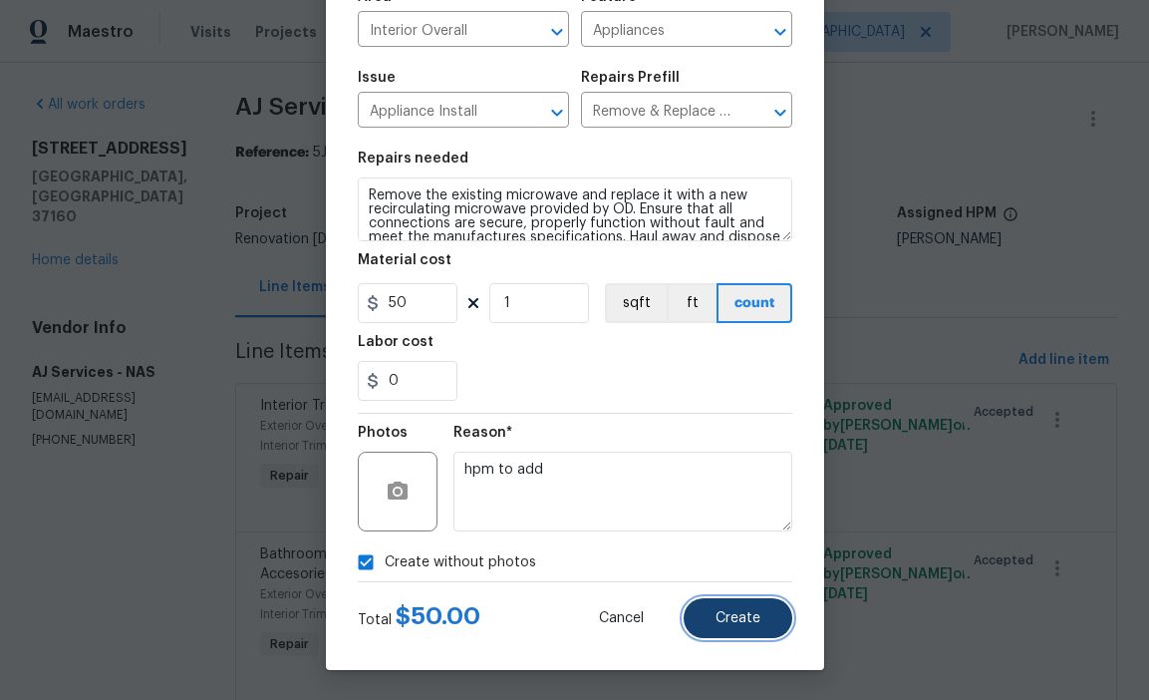
click at [722, 622] on span "Create" at bounding box center [738, 618] width 45 height 15
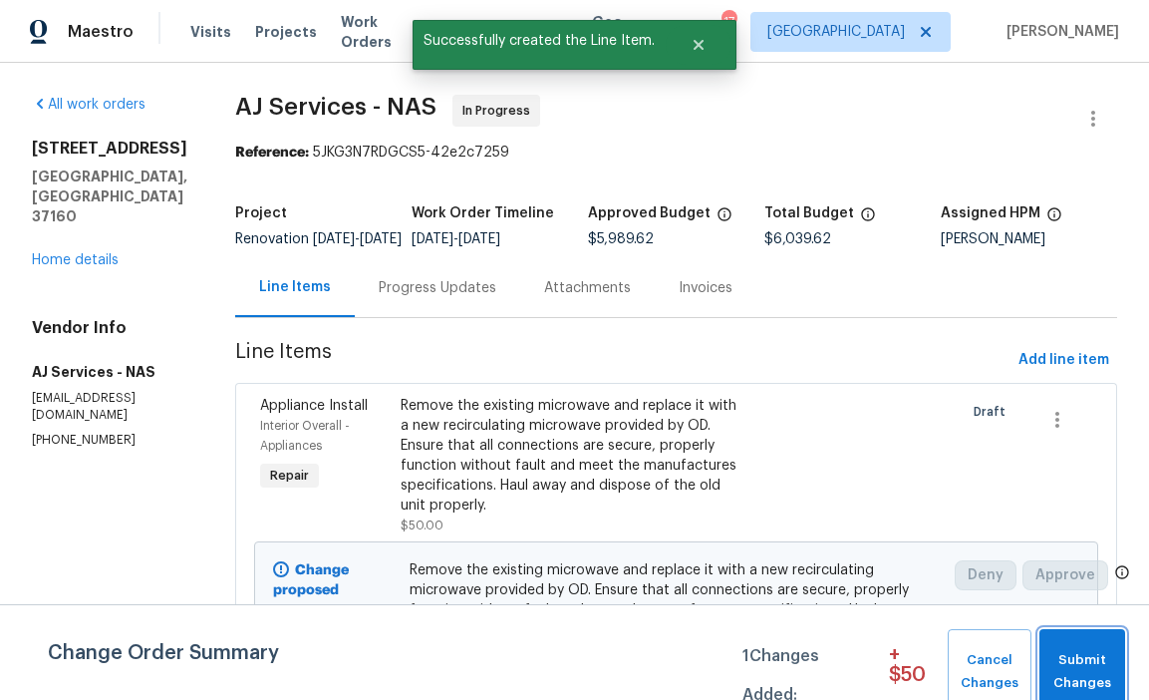
click at [1093, 664] on span "Submit Changes" at bounding box center [1083, 672] width 66 height 46
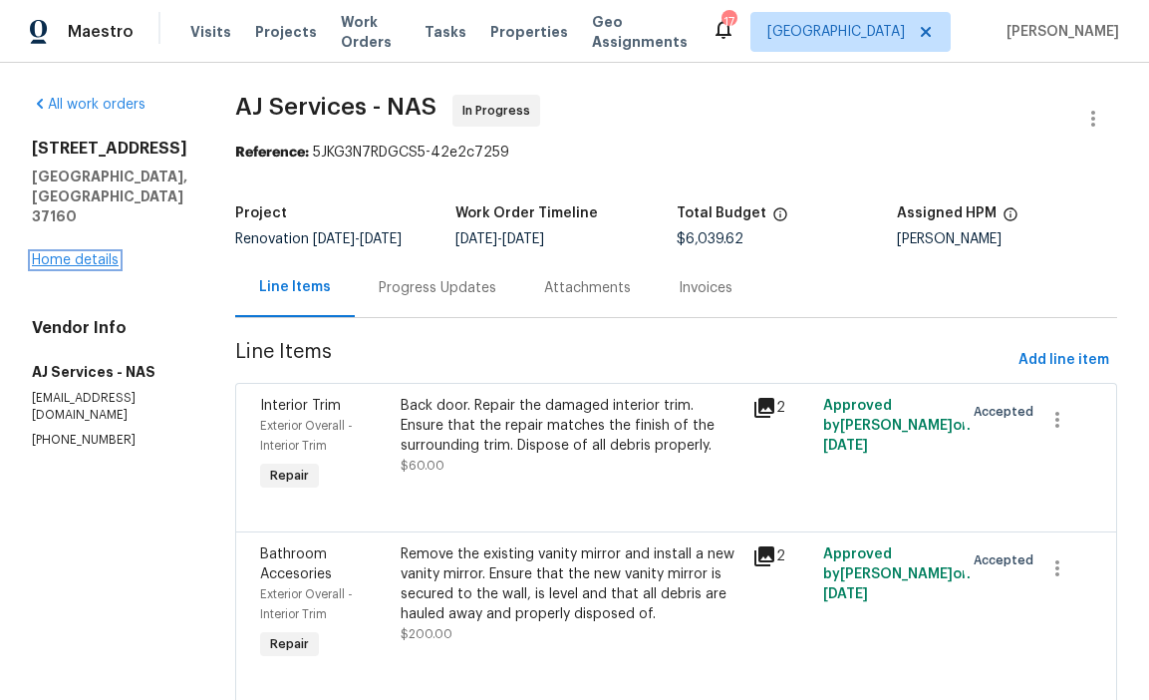
click at [106, 253] on link "Home details" at bounding box center [75, 260] width 87 height 14
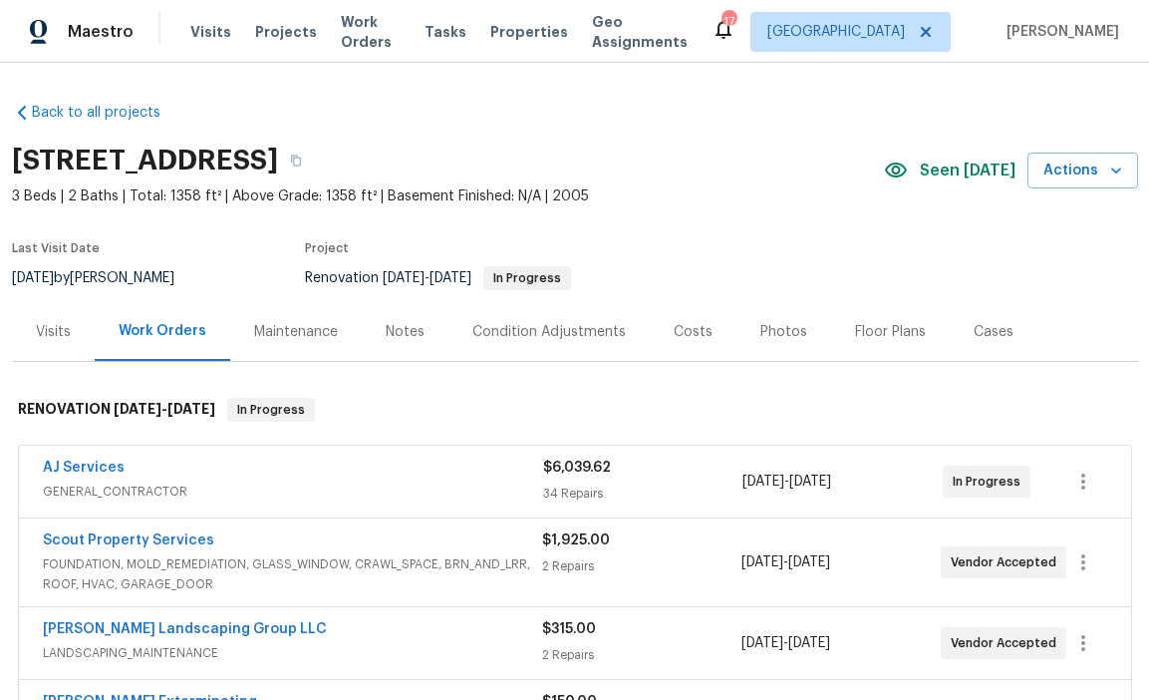
scroll to position [33, 0]
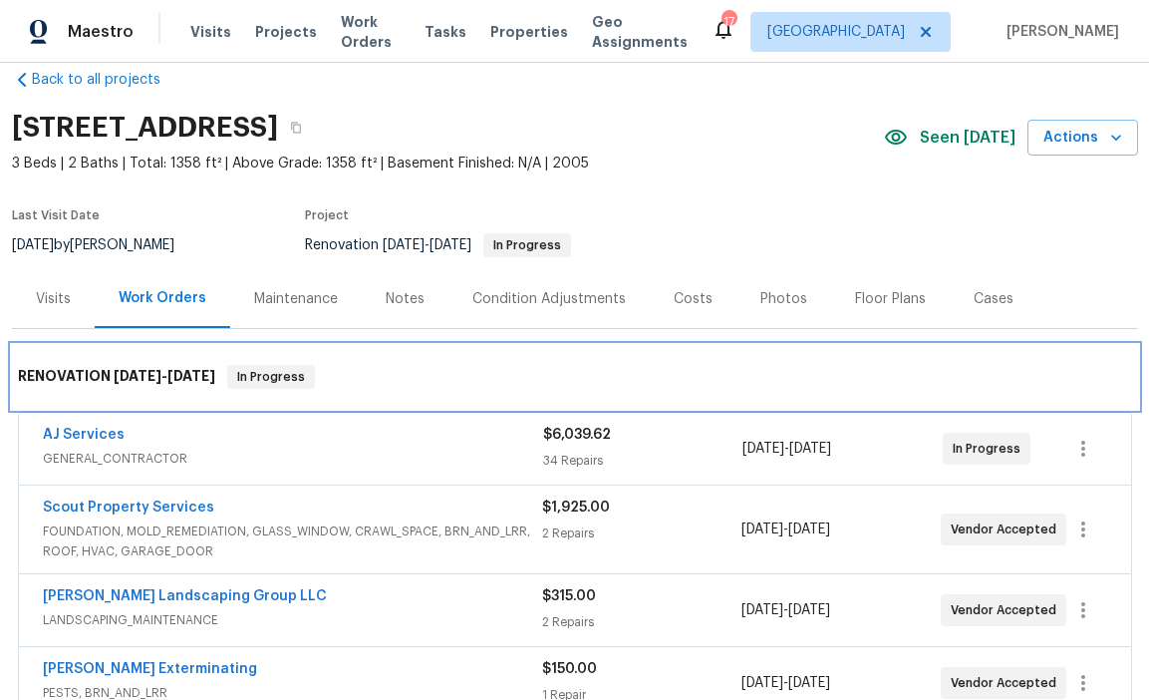
click at [591, 392] on div "RENOVATION 8/19/25 - 8/28/25 In Progress" at bounding box center [575, 377] width 1126 height 64
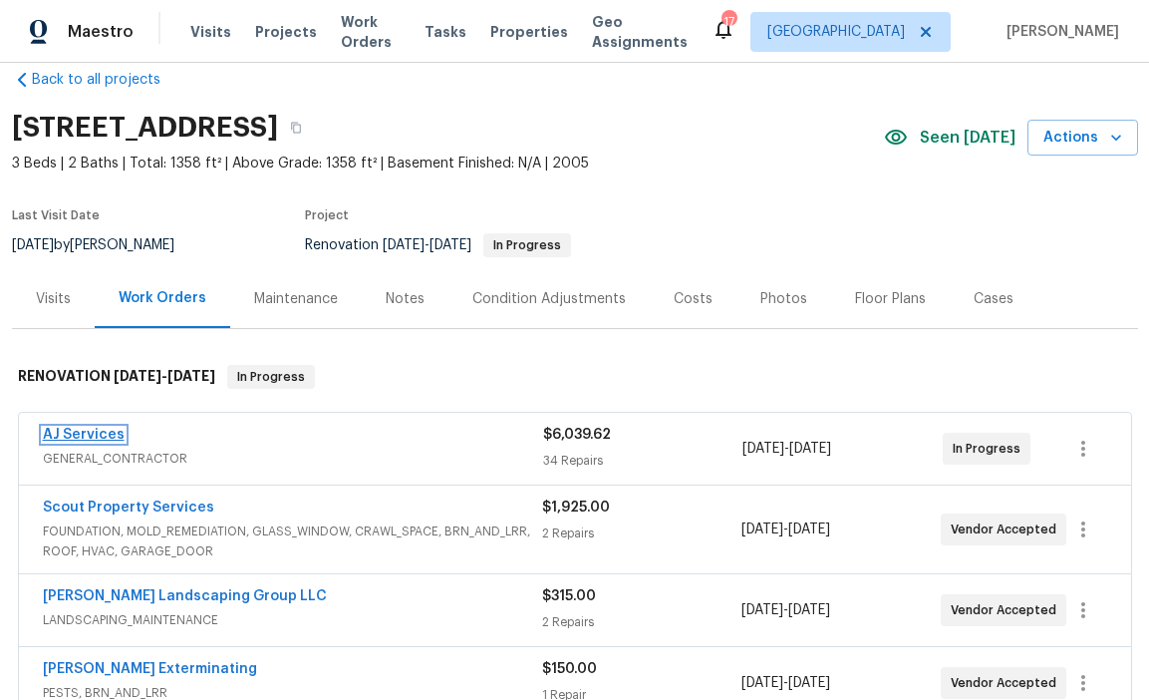
click at [68, 438] on link "AJ Services" at bounding box center [84, 435] width 82 height 14
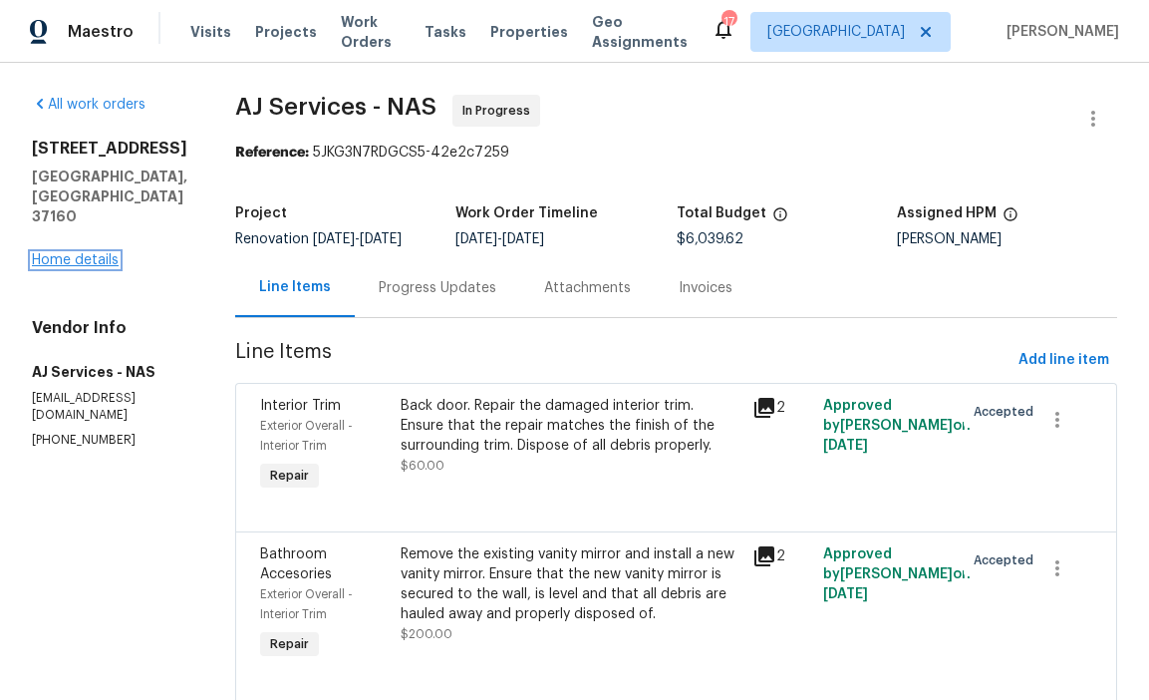
click at [82, 253] on link "Home details" at bounding box center [75, 260] width 87 height 14
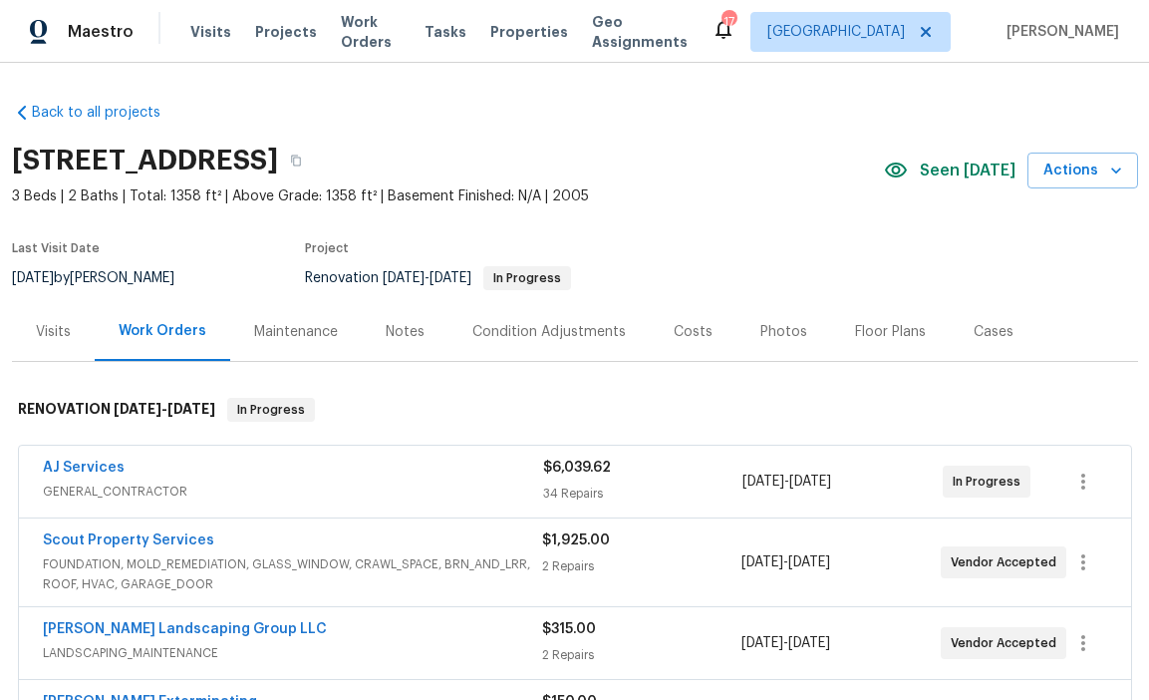
click at [698, 247] on section "106 Cottonwood Dr, Shelbyville, TN 37160 3 Beds | 2 Baths | Total: 1358 ft² | A…" at bounding box center [575, 218] width 1126 height 167
click at [301, 164] on icon "button" at bounding box center [296, 161] width 10 height 11
click at [107, 466] on link "AJ Services" at bounding box center [84, 468] width 82 height 14
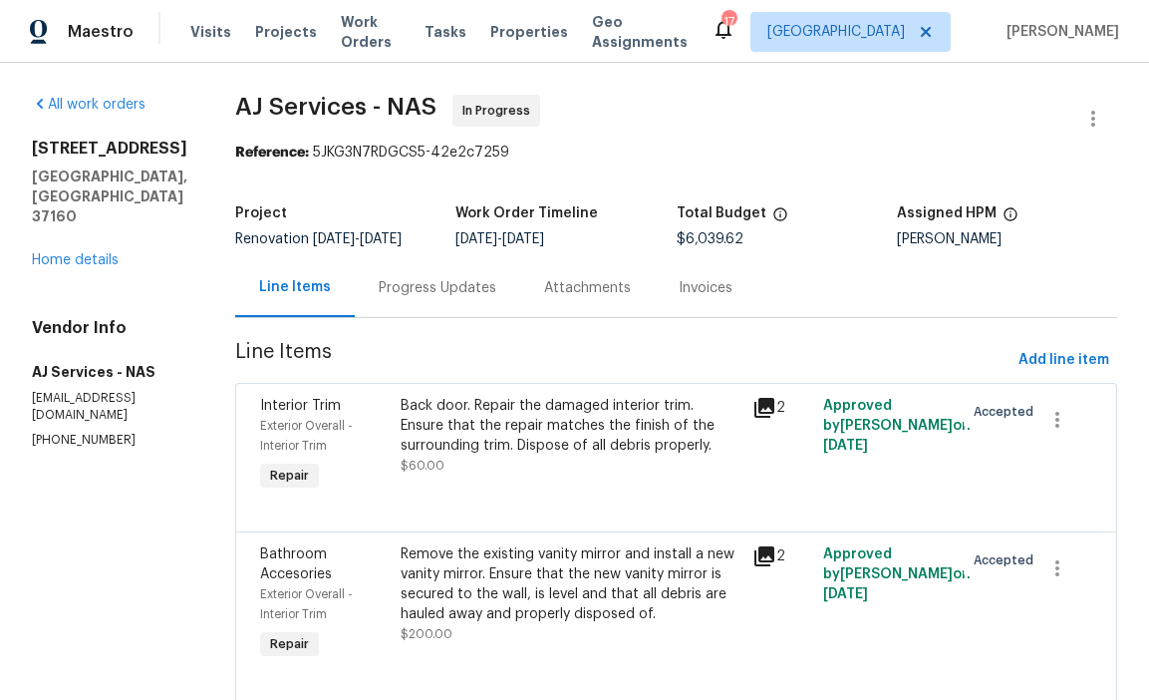
click at [405, 314] on div "Progress Updates" at bounding box center [437, 287] width 165 height 59
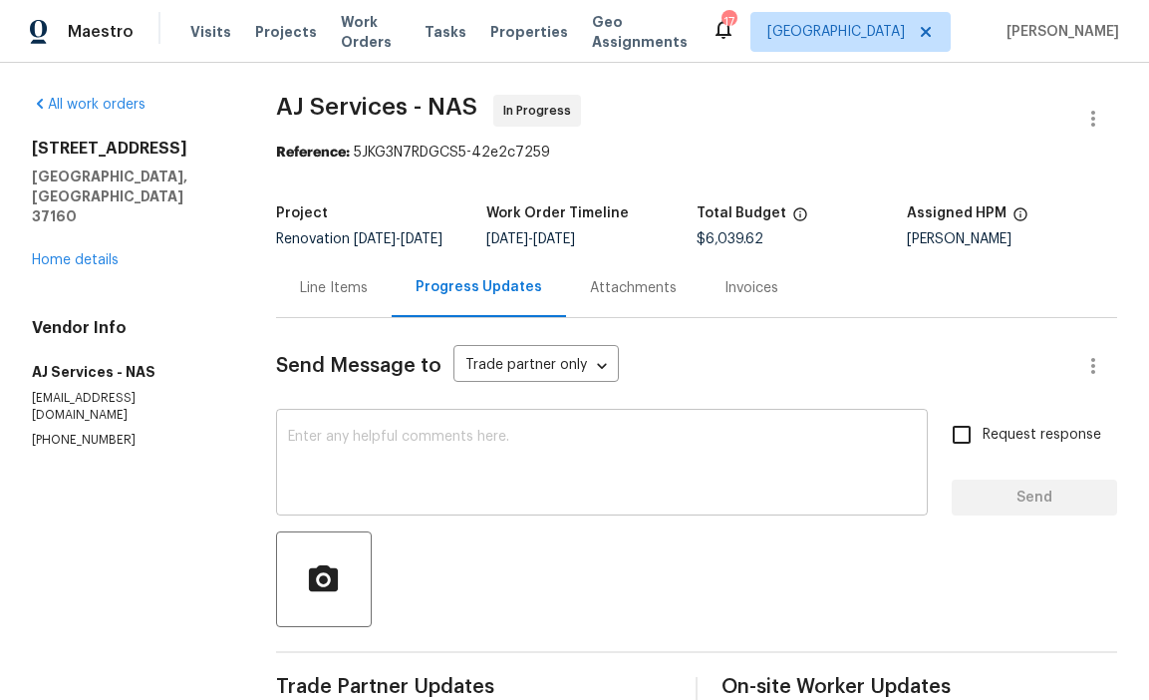
scroll to position [172, 0]
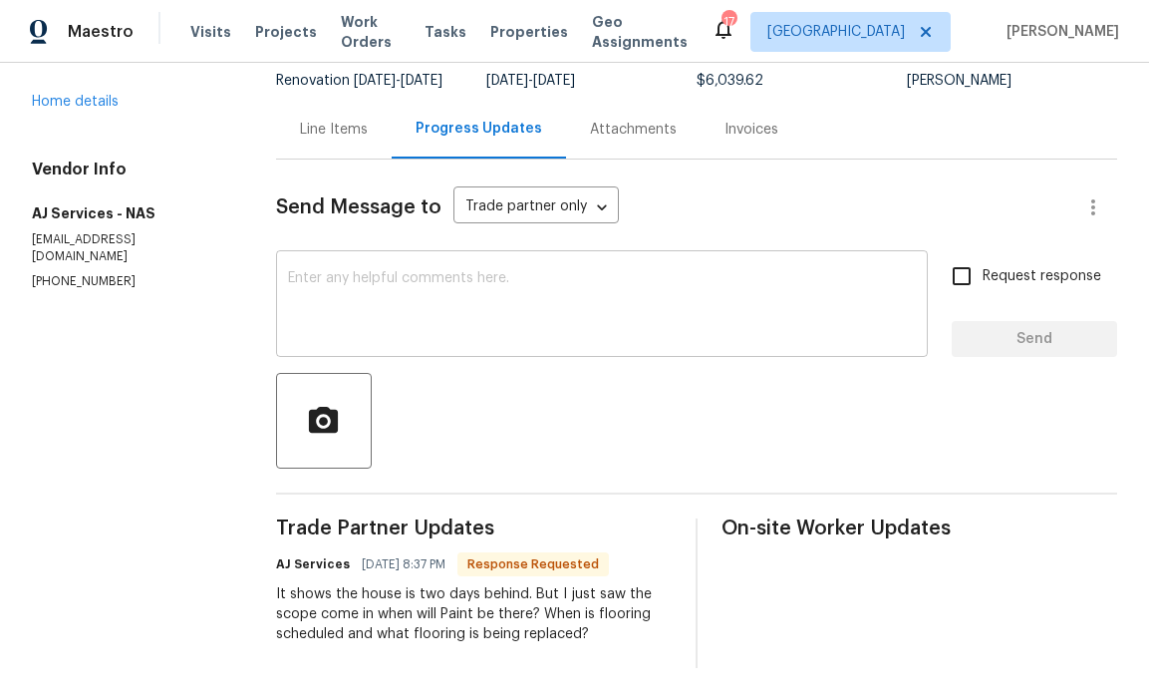
click at [521, 323] on textarea at bounding box center [602, 306] width 628 height 70
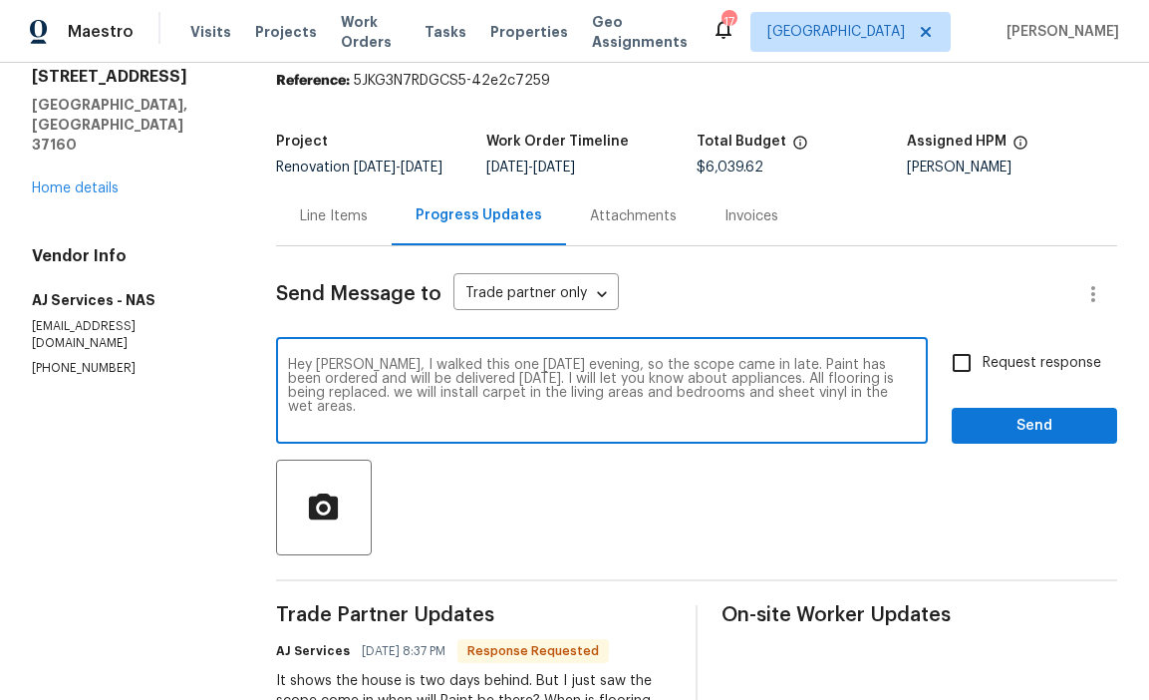
scroll to position [95, 0]
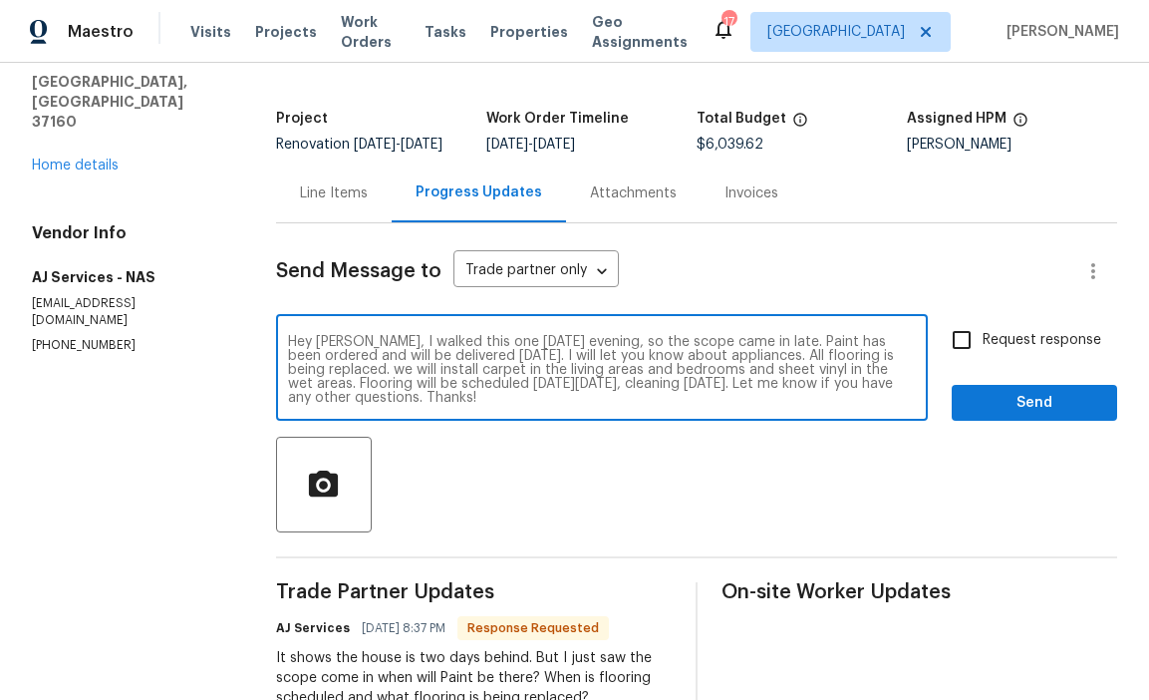
type textarea "Hey AJ, I walked this one yesterday evening, so the scope came in late. Paint h…"
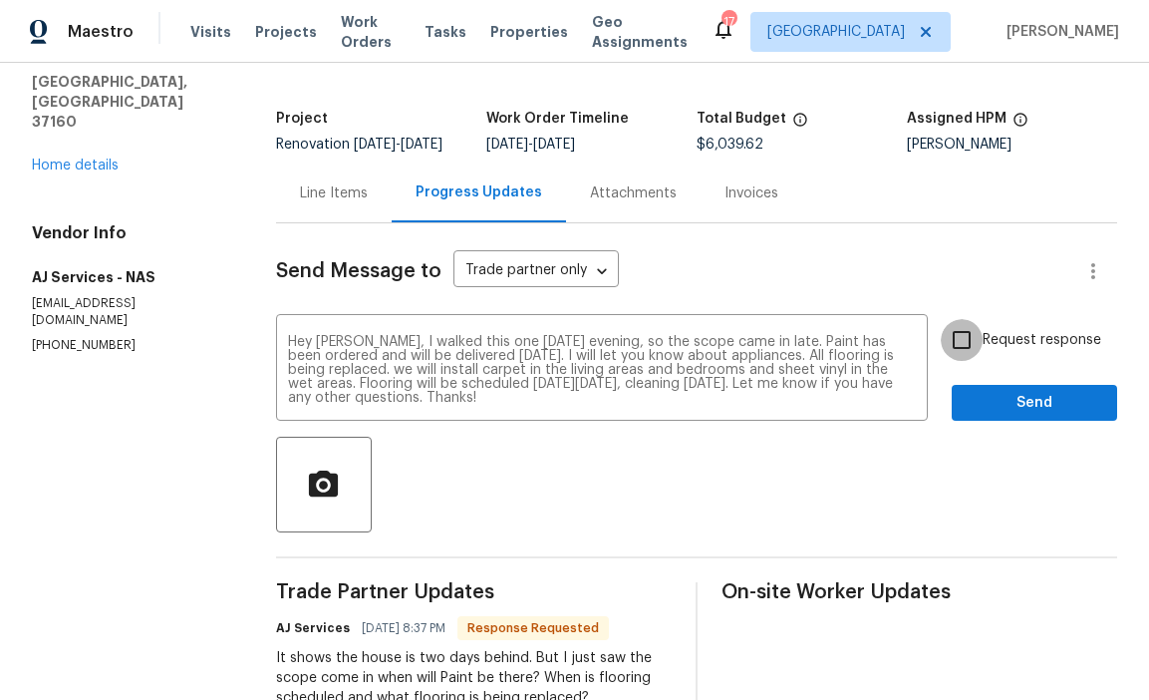
click at [952, 361] on input "Request response" at bounding box center [962, 340] width 42 height 42
checkbox input "true"
click at [975, 416] on span "Send" at bounding box center [1035, 403] width 134 height 25
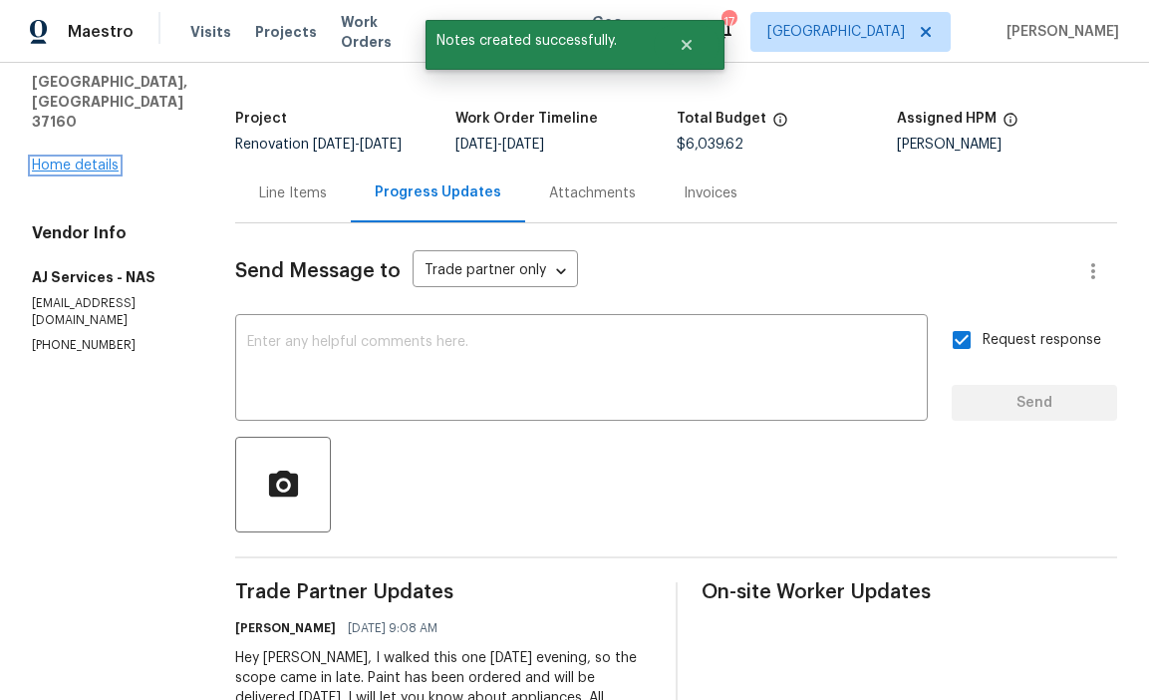
click at [100, 158] on link "Home details" at bounding box center [75, 165] width 87 height 14
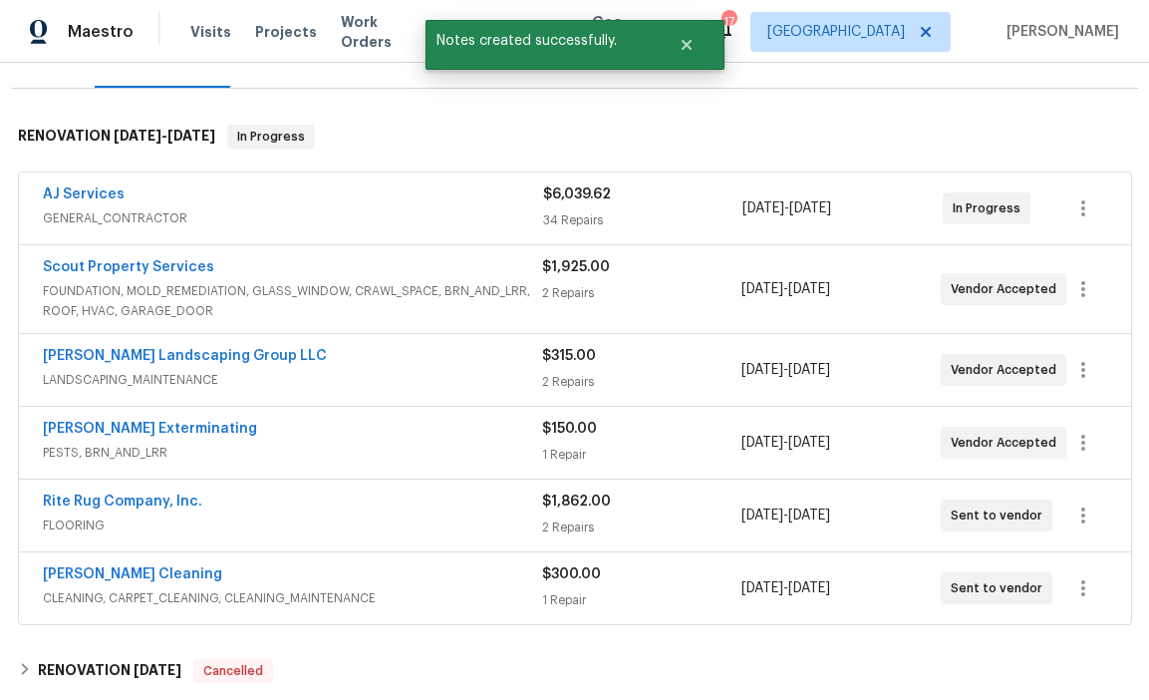
scroll to position [275, 0]
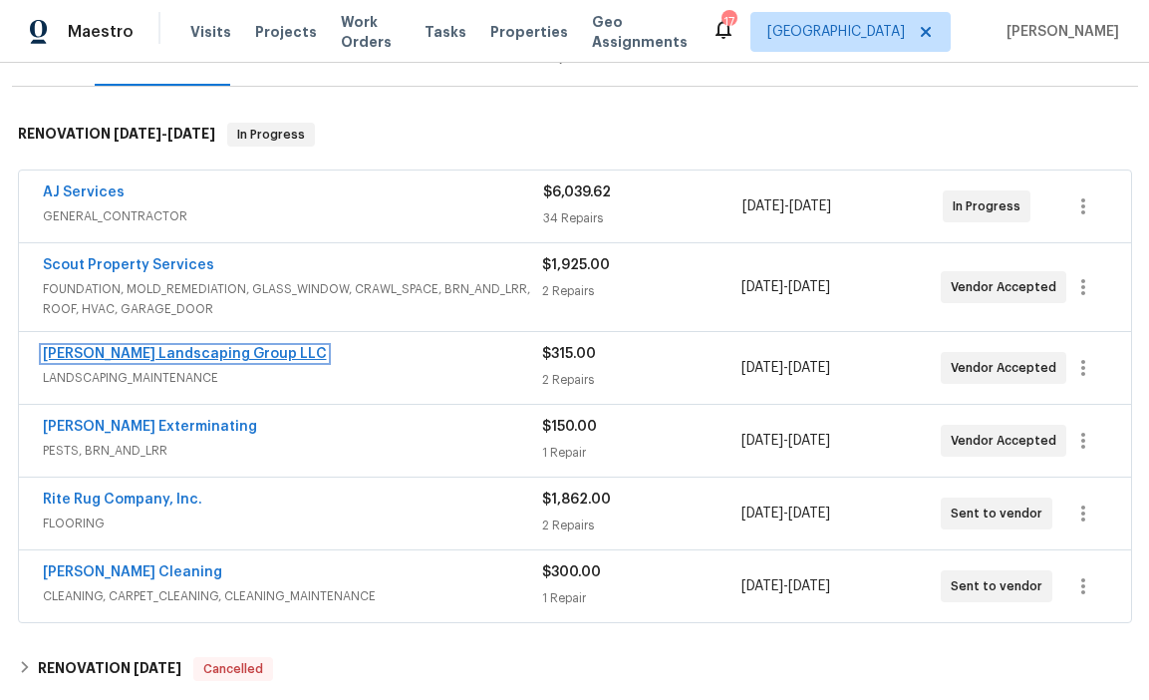
click at [230, 354] on link "Sandoval Landscaping Group LLC" at bounding box center [185, 354] width 284 height 14
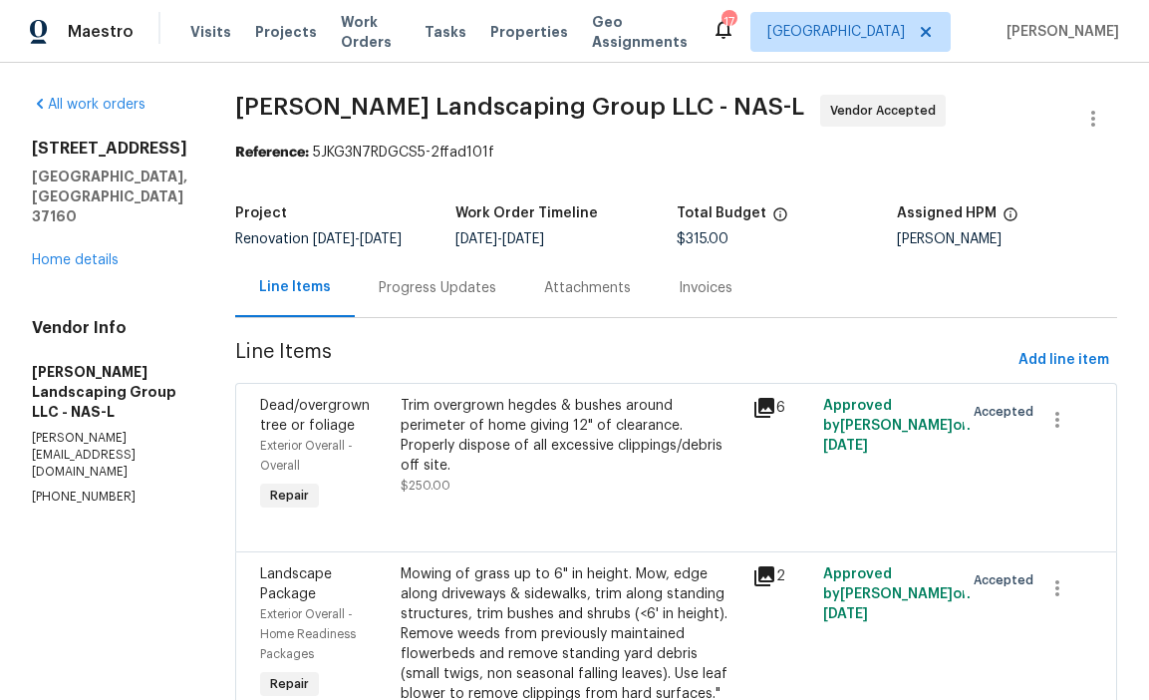
scroll to position [152, 0]
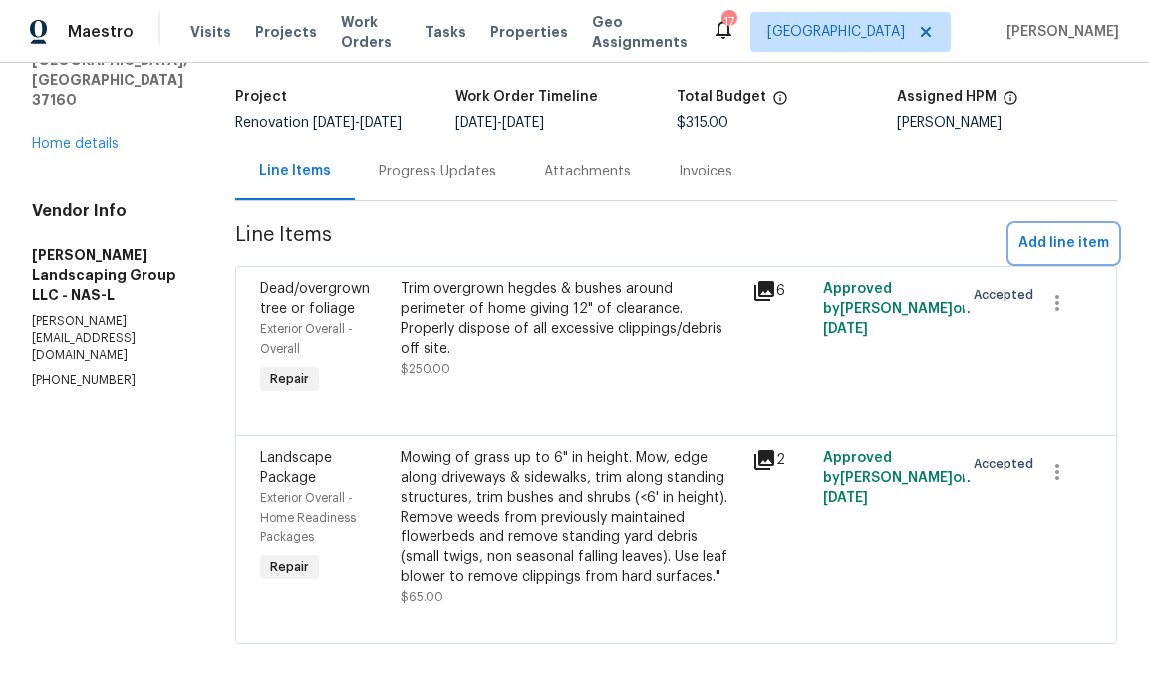
click at [1050, 231] on span "Add line item" at bounding box center [1064, 243] width 91 height 25
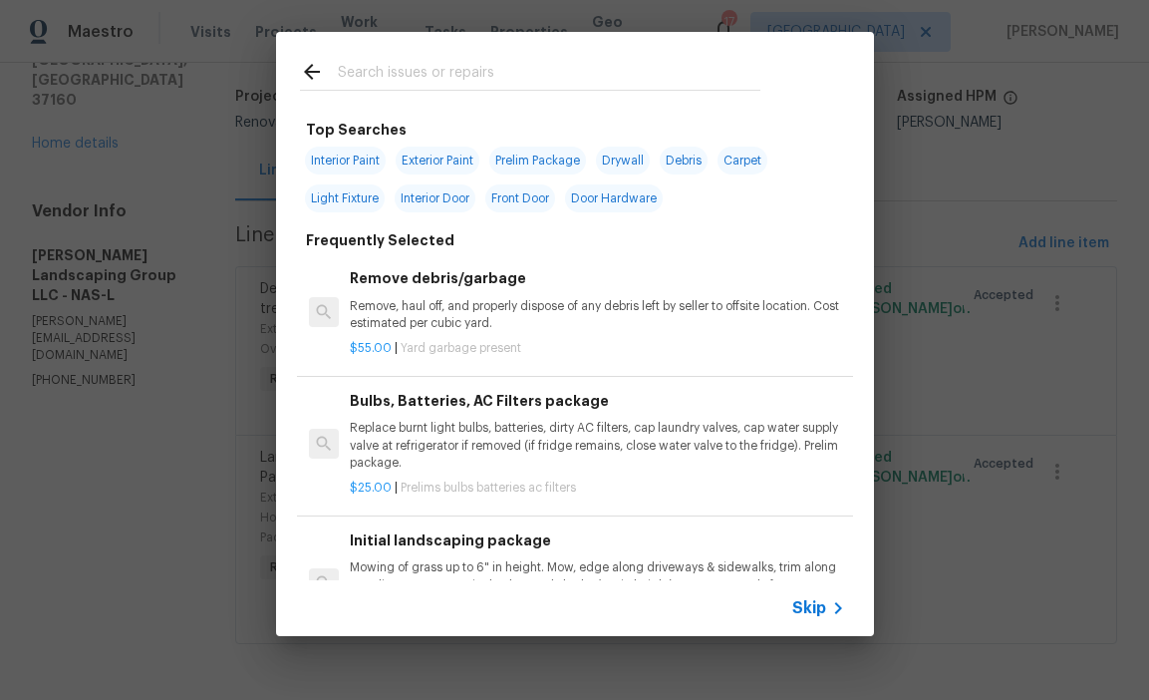
click at [475, 79] on input "text" at bounding box center [549, 75] width 423 height 30
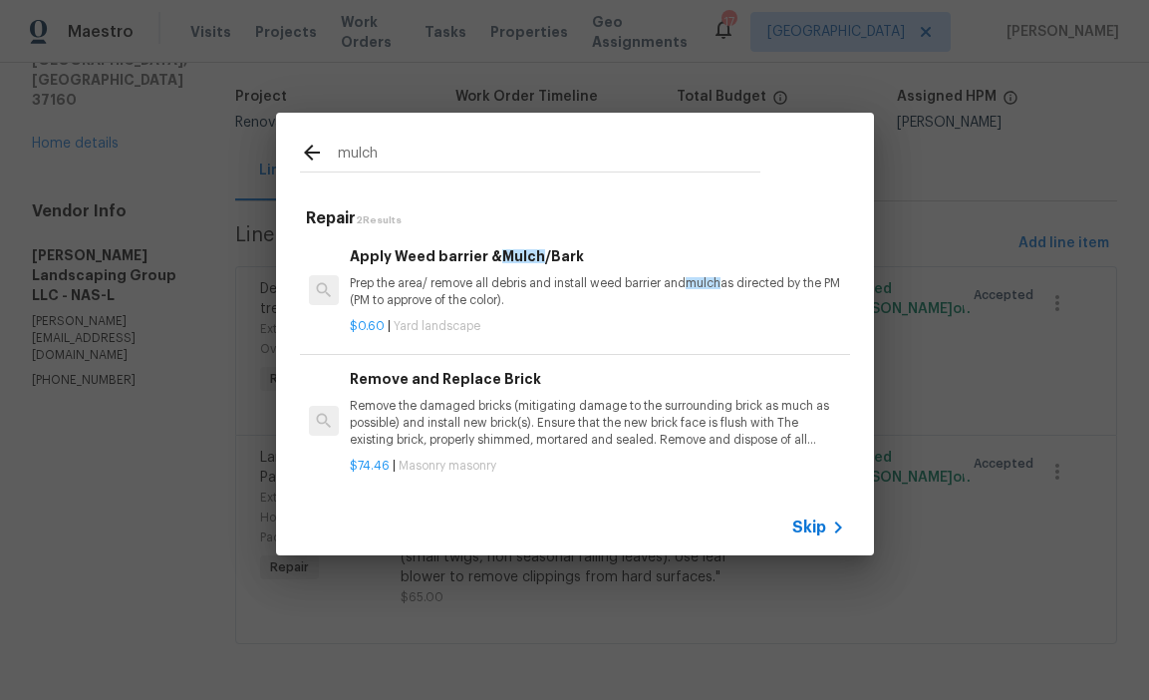
type input "mulch"
click at [498, 280] on p "Prep the area/ remove all debris and install weed barrier and mulch as directed…" at bounding box center [597, 292] width 494 height 34
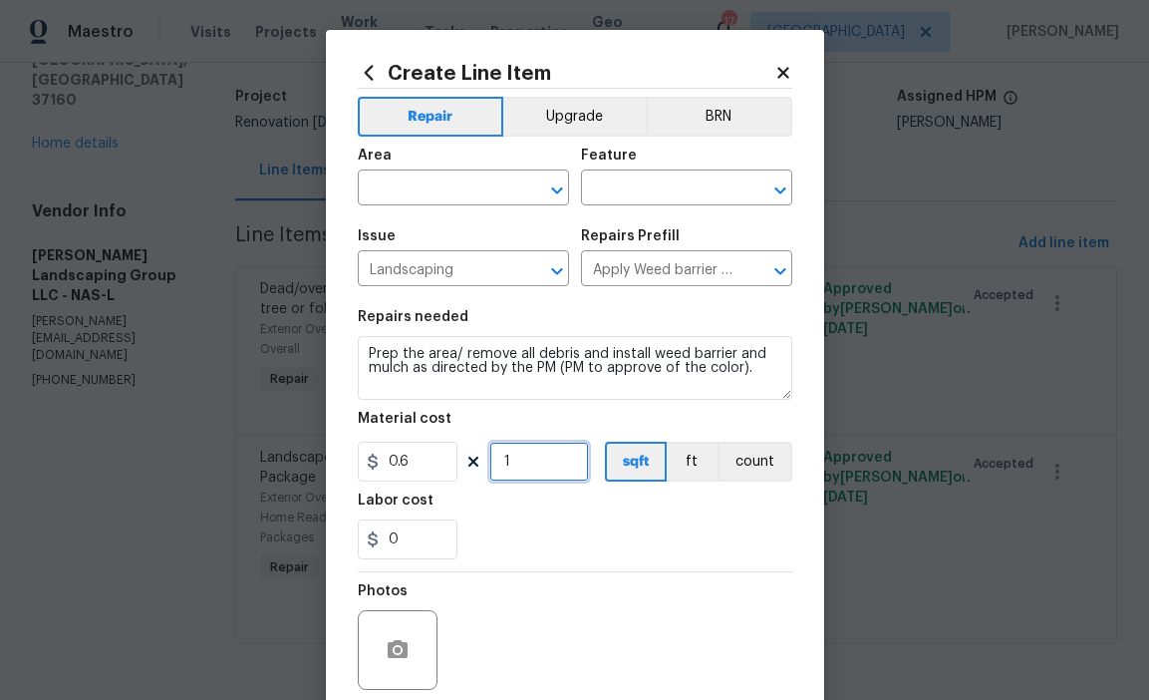
drag, startPoint x: 519, startPoint y: 467, endPoint x: 416, endPoint y: 456, distance: 104.2
click at [416, 456] on div "0.6 1 sqft ft count" at bounding box center [575, 462] width 435 height 40
type input "200"
click at [511, 545] on div "0" at bounding box center [575, 539] width 435 height 40
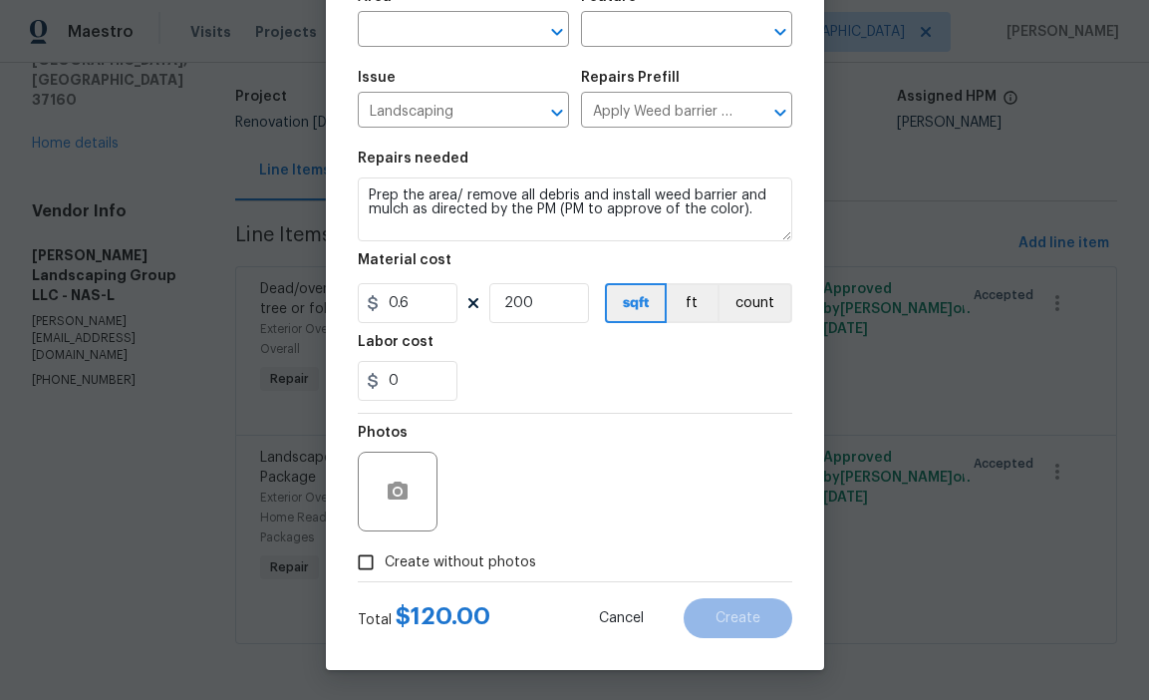
scroll to position [0, 0]
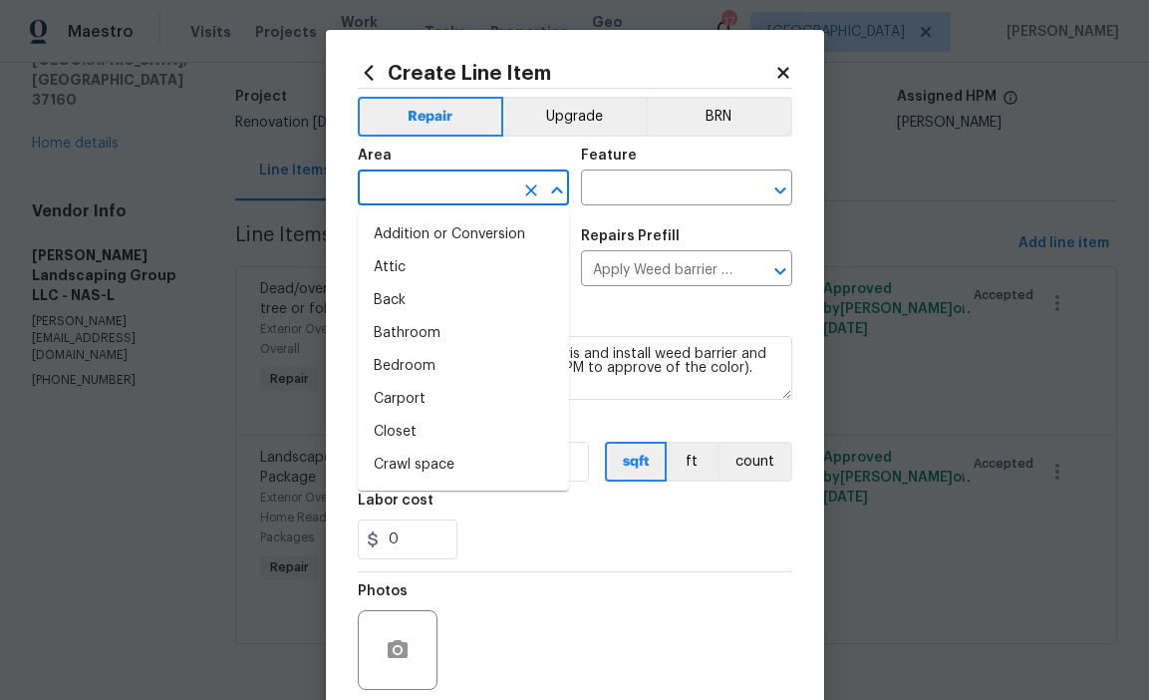
click at [423, 199] on input "text" at bounding box center [436, 189] width 156 height 31
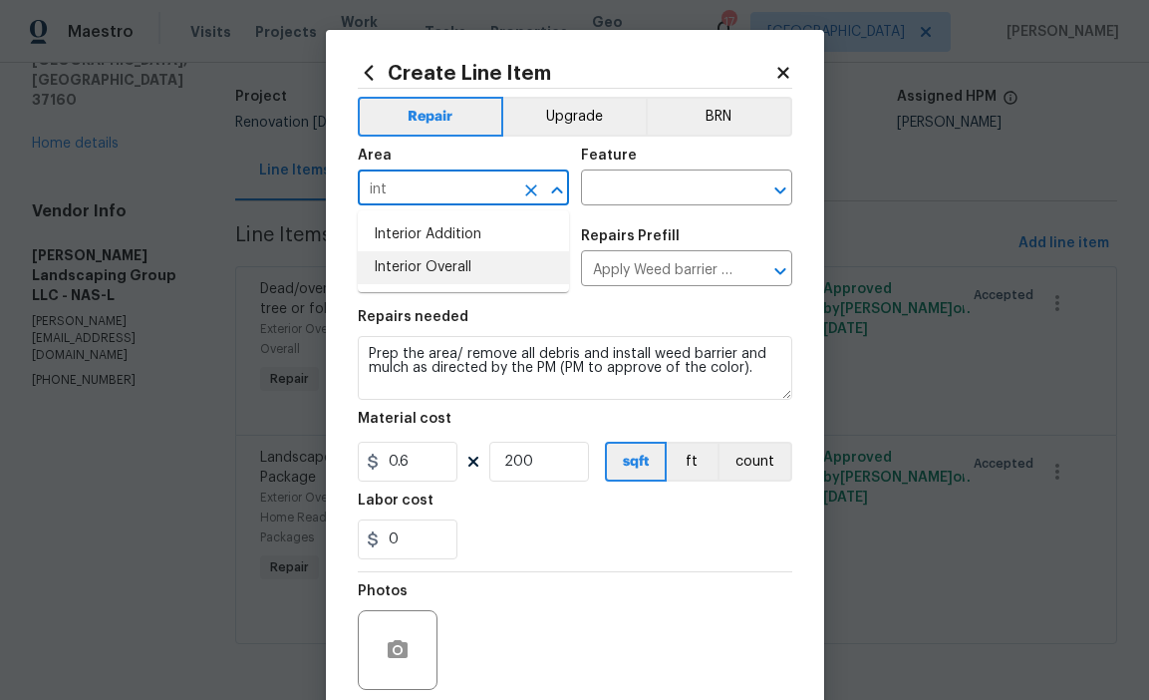
click at [463, 273] on li "Interior Overall" at bounding box center [463, 267] width 211 height 33
type input "Interior Overall"
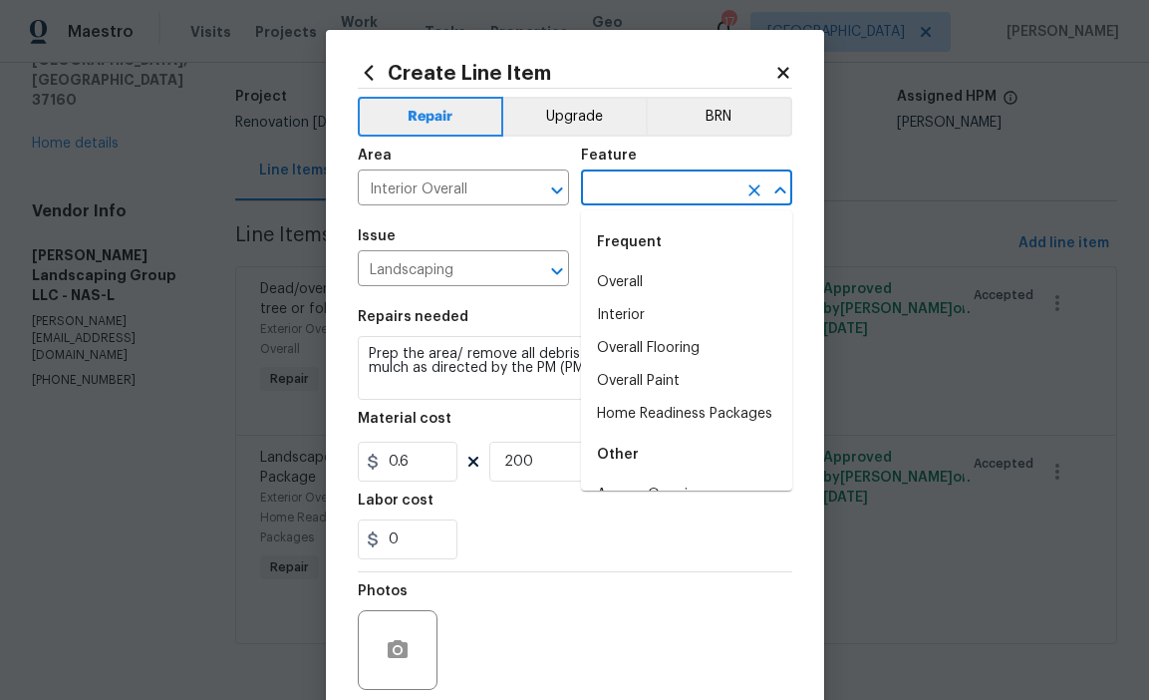
click at [586, 194] on input "text" at bounding box center [659, 189] width 156 height 31
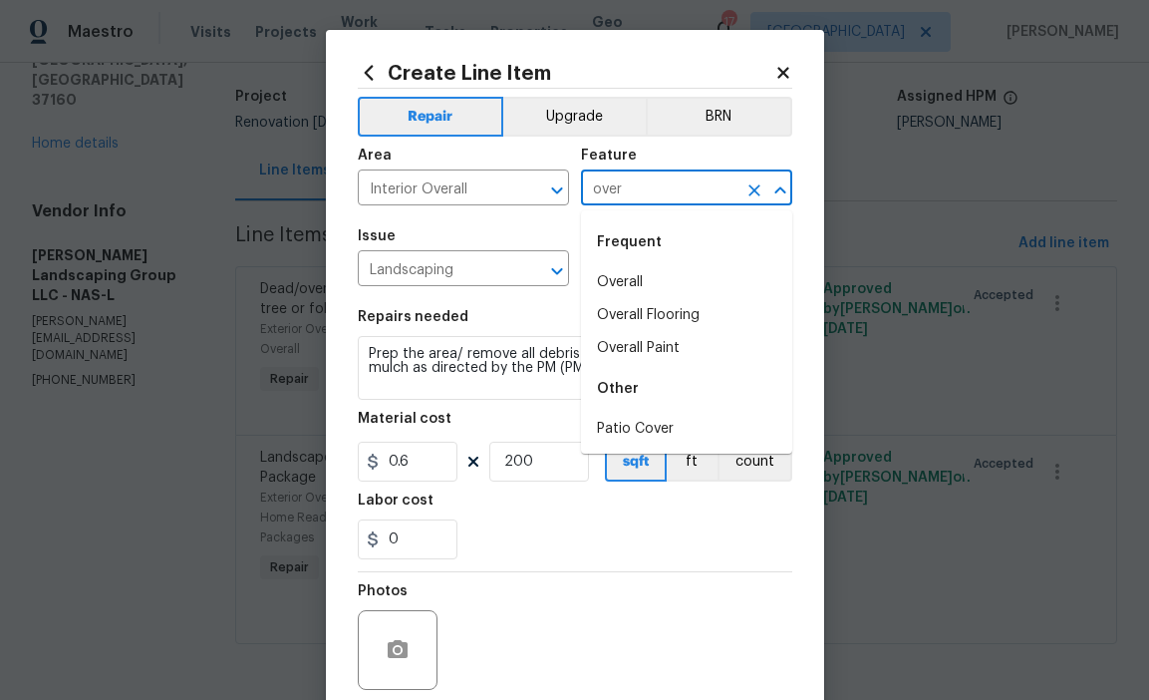
click at [634, 284] on li "Overall" at bounding box center [686, 282] width 211 height 33
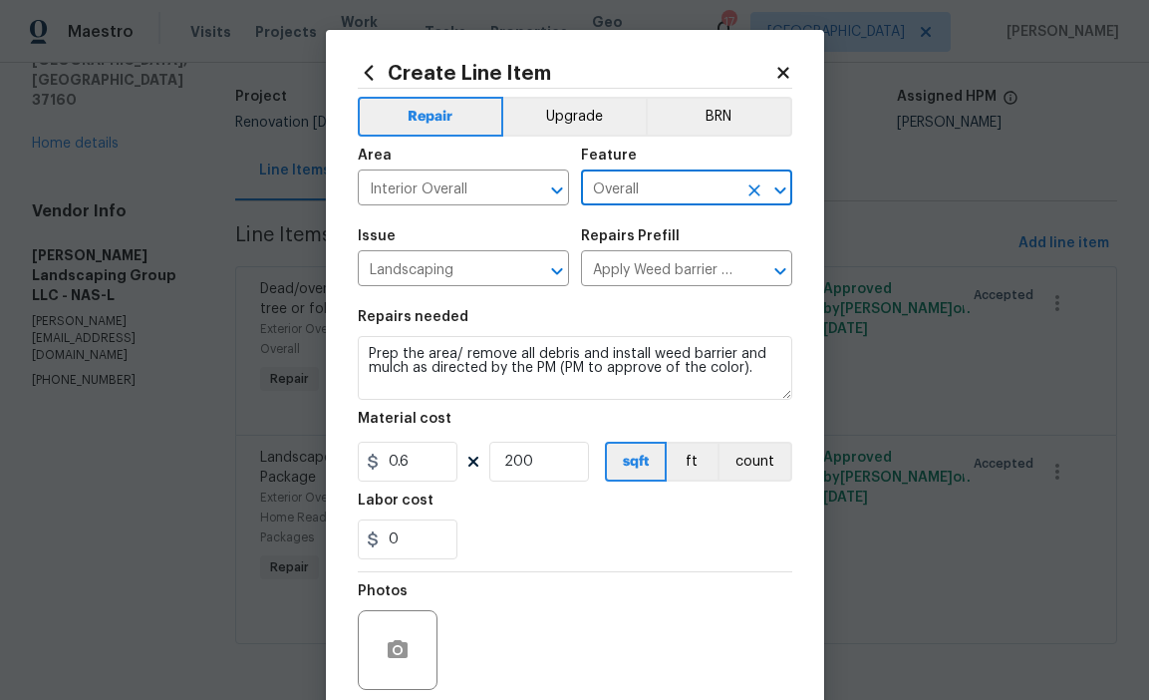
scroll to position [159, 0]
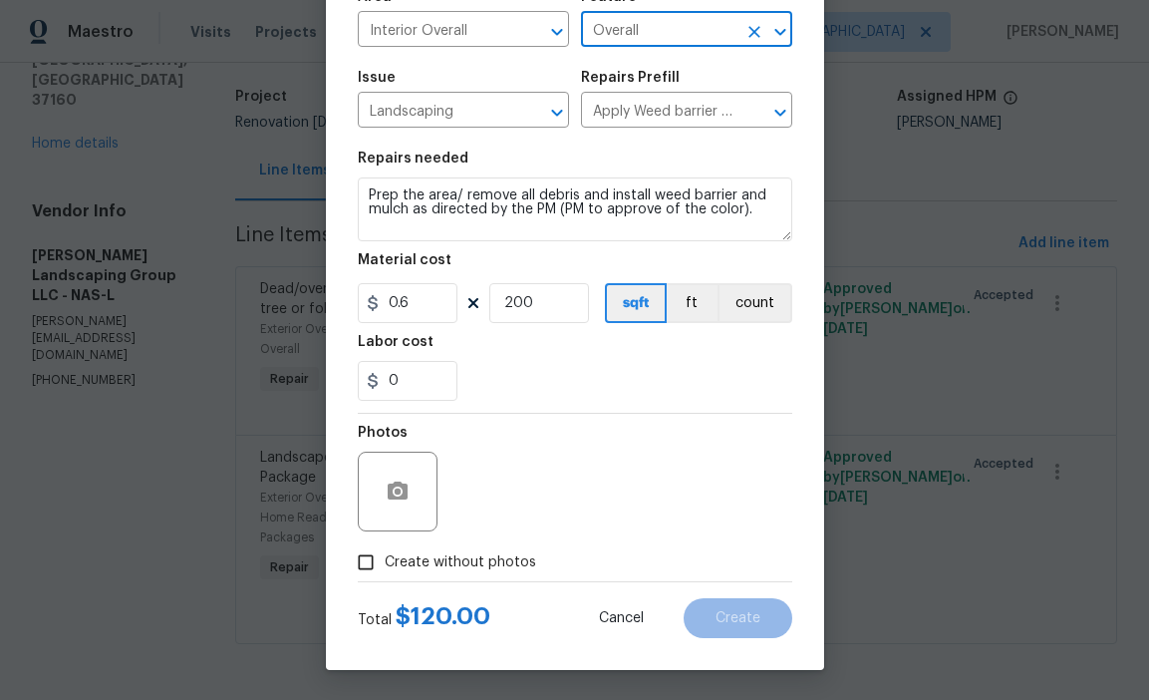
type input "Overall"
click at [489, 574] on label "Create without photos" at bounding box center [441, 562] width 189 height 38
click at [385, 574] on input "Create without photos" at bounding box center [366, 562] width 38 height 38
checkbox input "true"
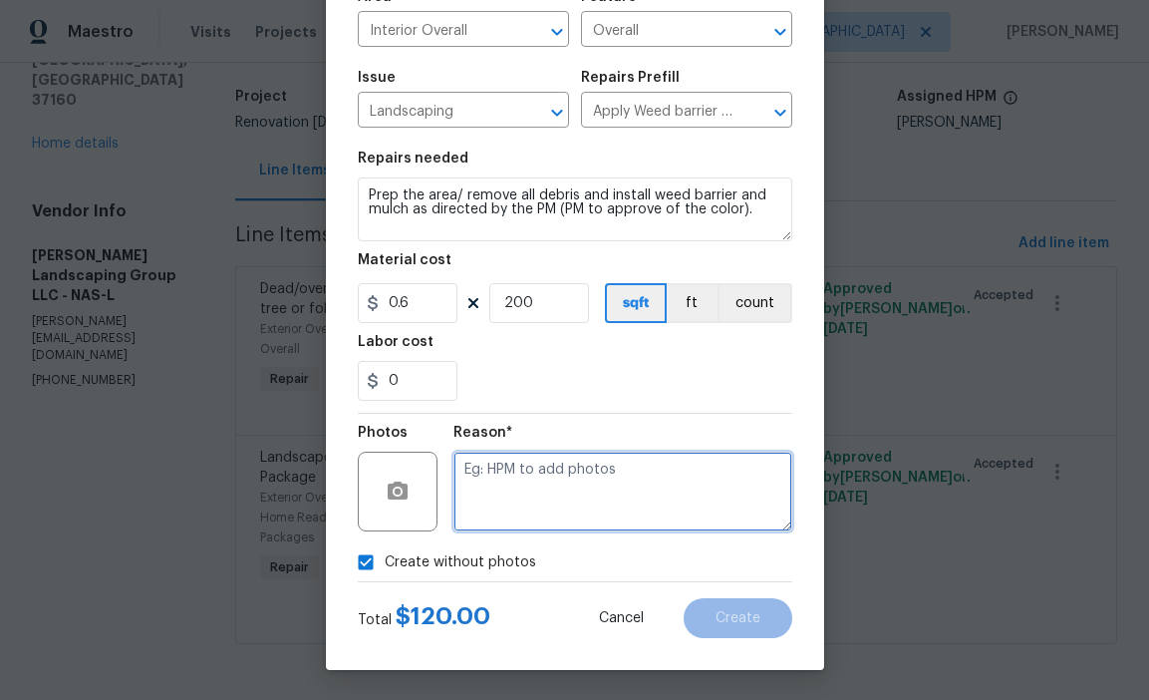
click at [524, 497] on textarea at bounding box center [623, 492] width 339 height 80
type textarea "hpm to add"
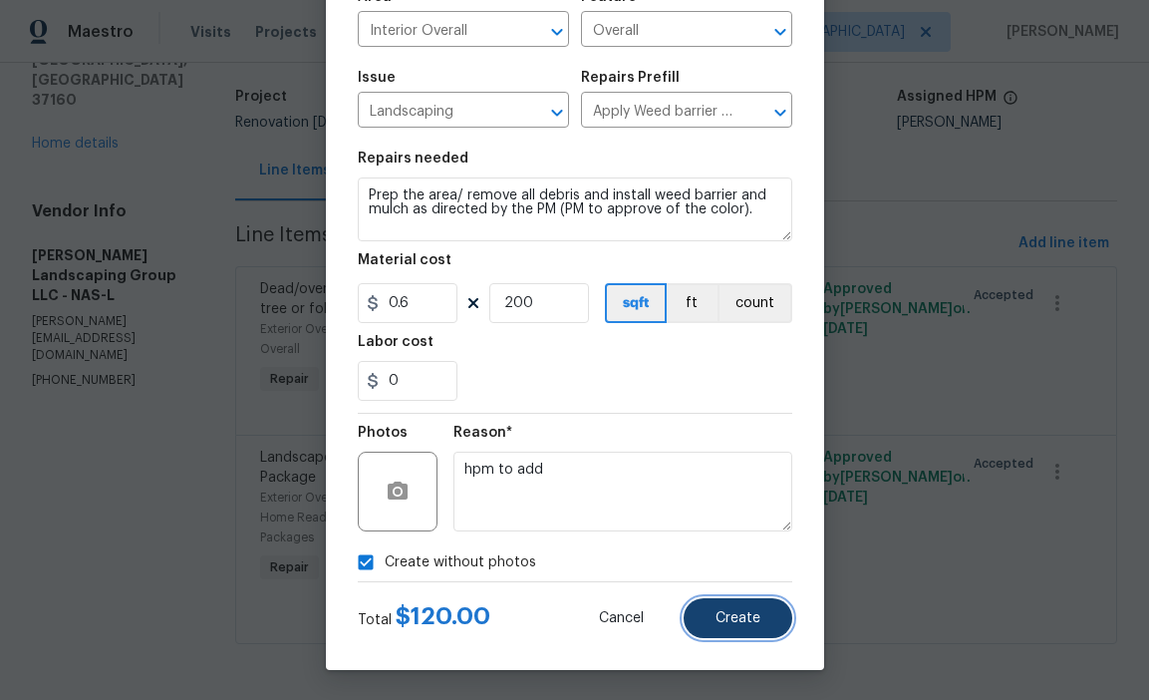
click at [743, 622] on span "Create" at bounding box center [738, 618] width 45 height 15
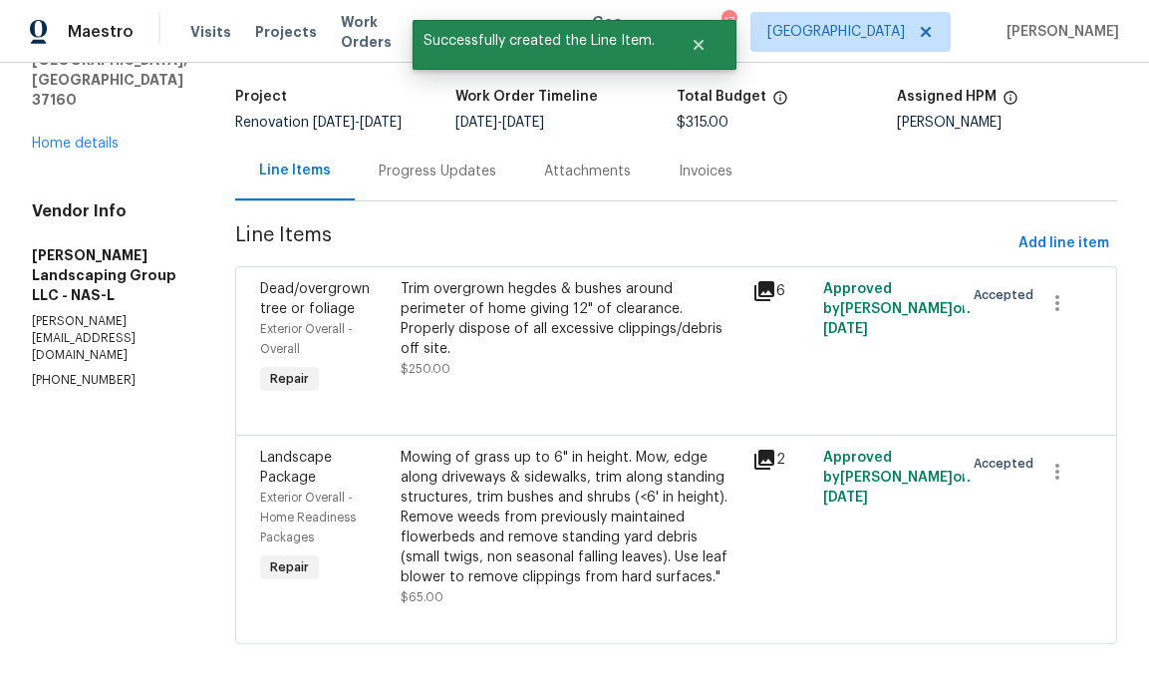
scroll to position [0, 0]
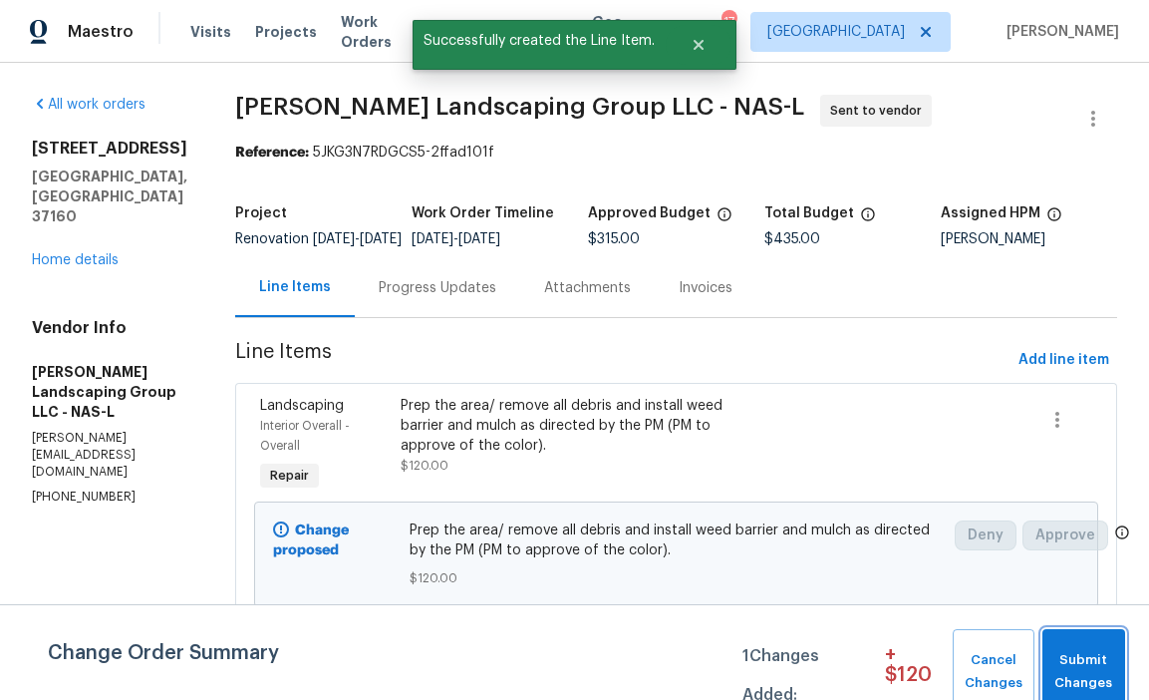
click at [1074, 639] on button "Submit Changes" at bounding box center [1084, 672] width 83 height 86
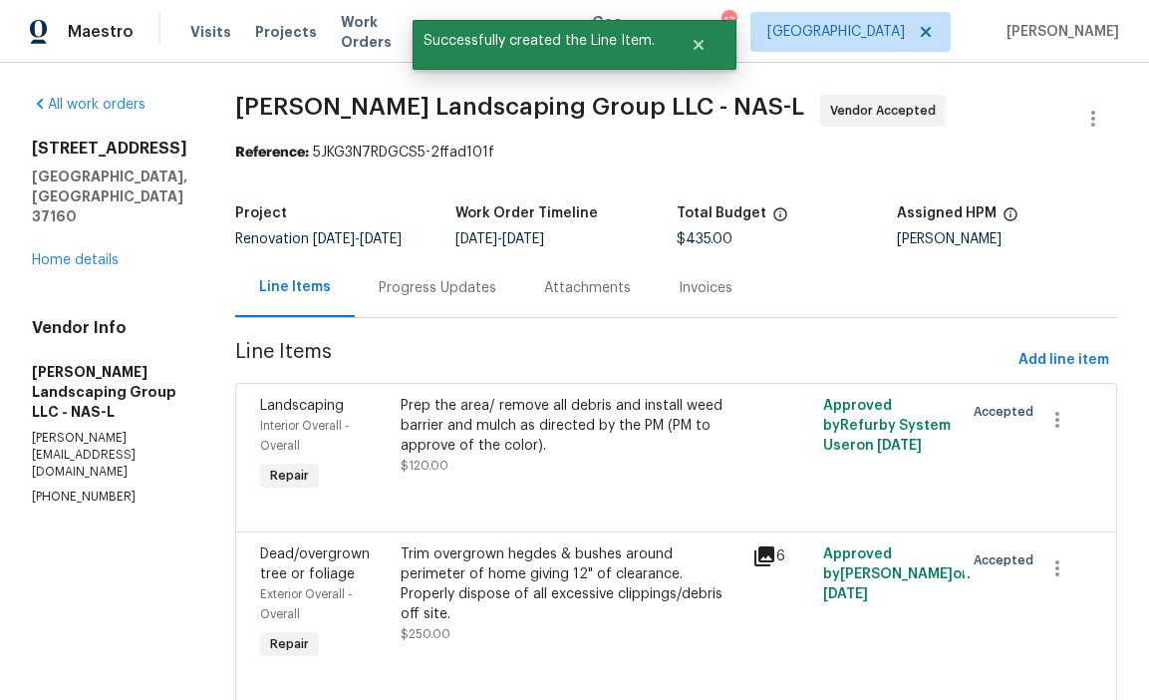
click at [456, 293] on div "Progress Updates" at bounding box center [438, 288] width 118 height 20
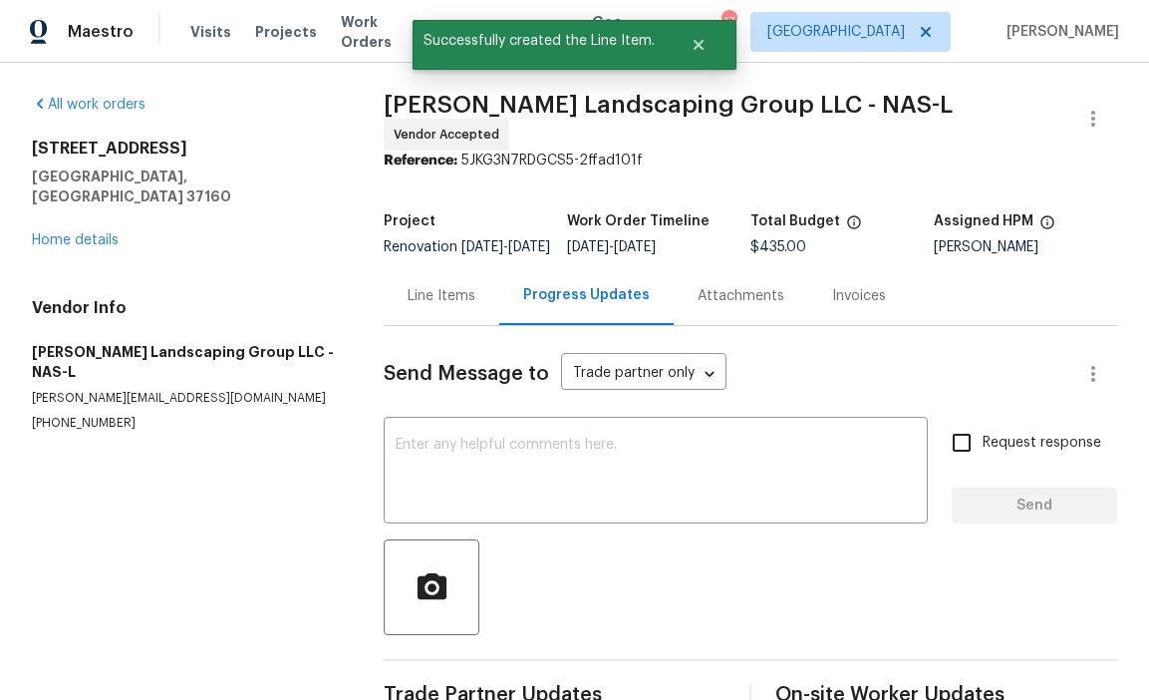
scroll to position [55, 0]
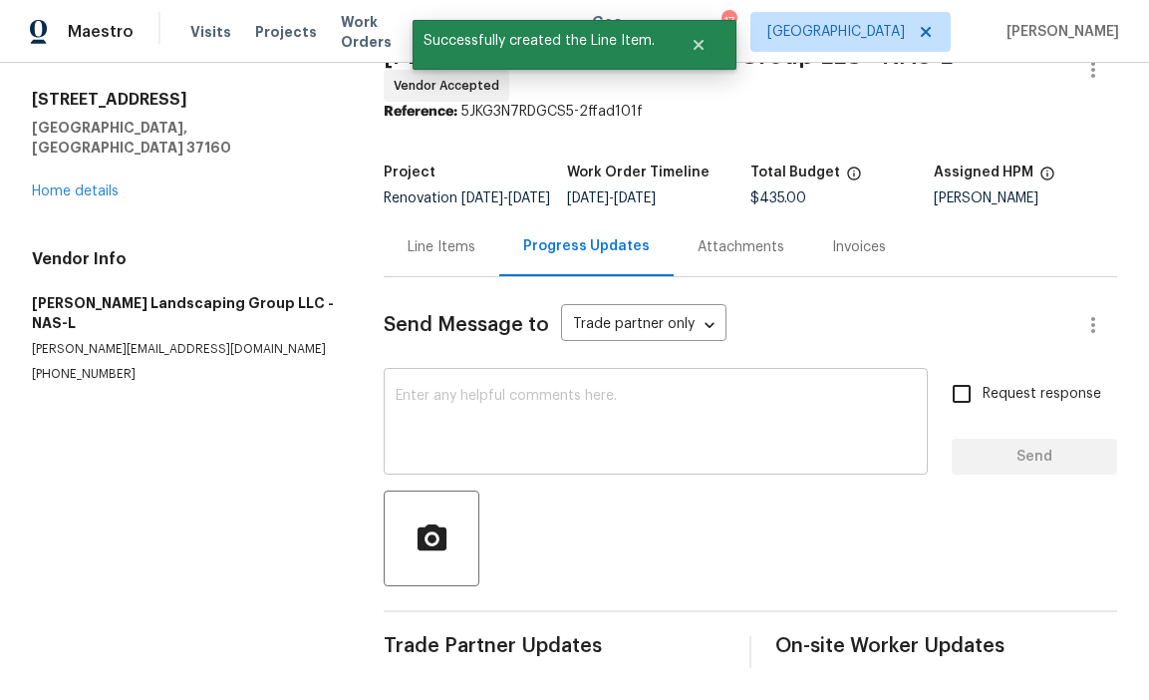
click at [470, 397] on textarea at bounding box center [656, 424] width 520 height 70
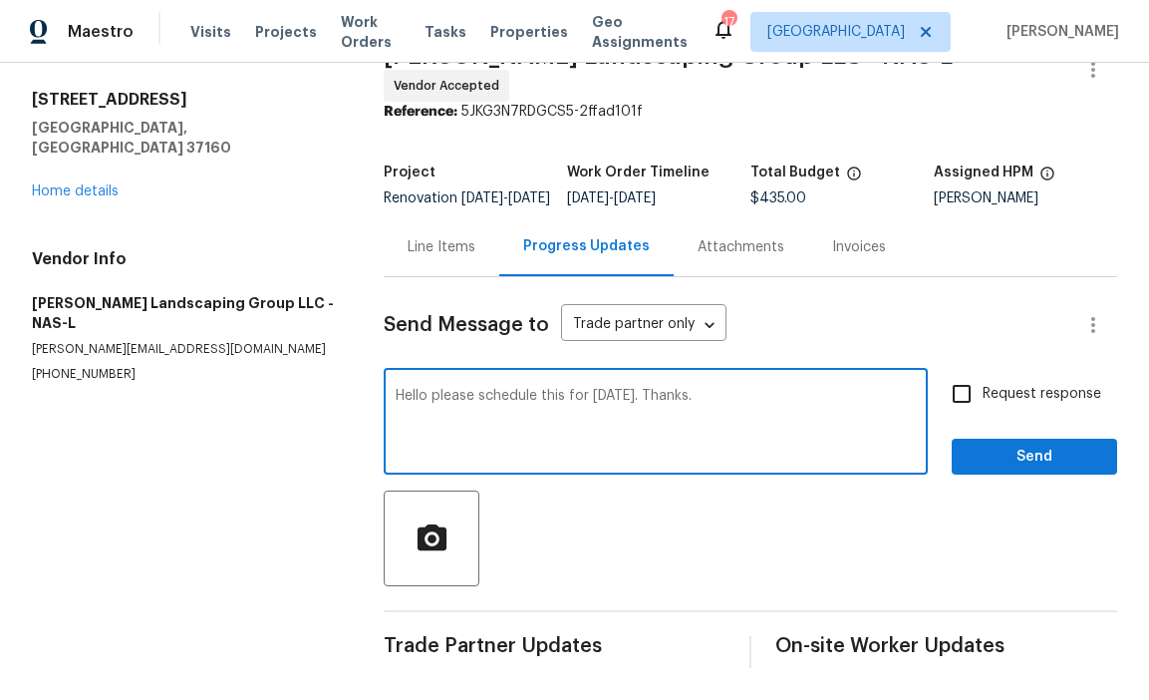
type textarea "Hello please schedule this for Tuesday 8/26. Thanks."
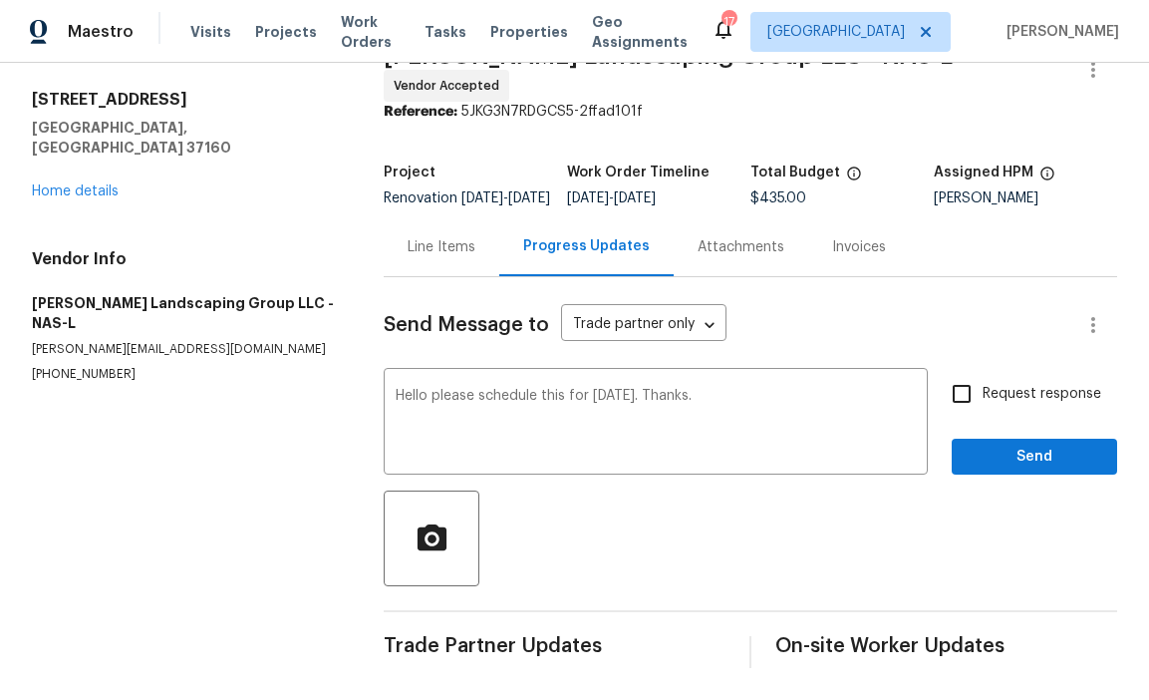
click at [999, 390] on span "Request response" at bounding box center [1042, 394] width 119 height 21
click at [983, 390] on input "Request response" at bounding box center [962, 394] width 42 height 42
checkbox input "true"
click at [999, 441] on button "Send" at bounding box center [1034, 457] width 165 height 37
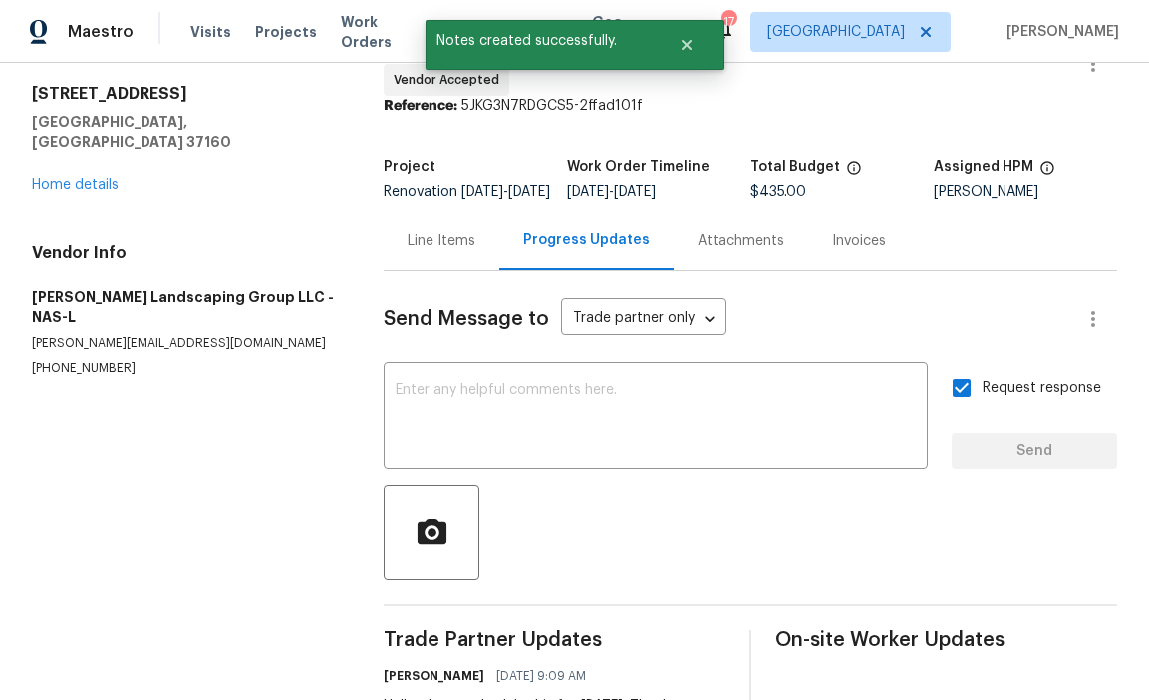
click at [91, 154] on div "106 Cottonwood Dr Shelbyville, TN 37160 Home details" at bounding box center [184, 140] width 304 height 112
click at [96, 178] on link "Home details" at bounding box center [75, 185] width 87 height 14
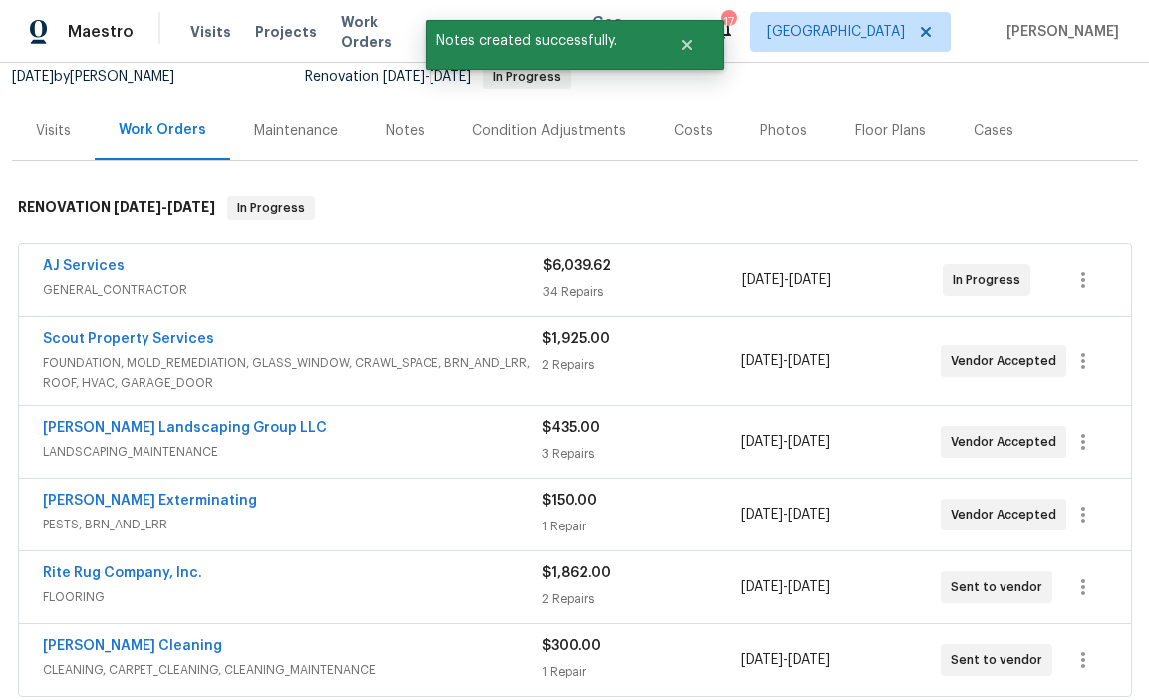
scroll to position [224, 0]
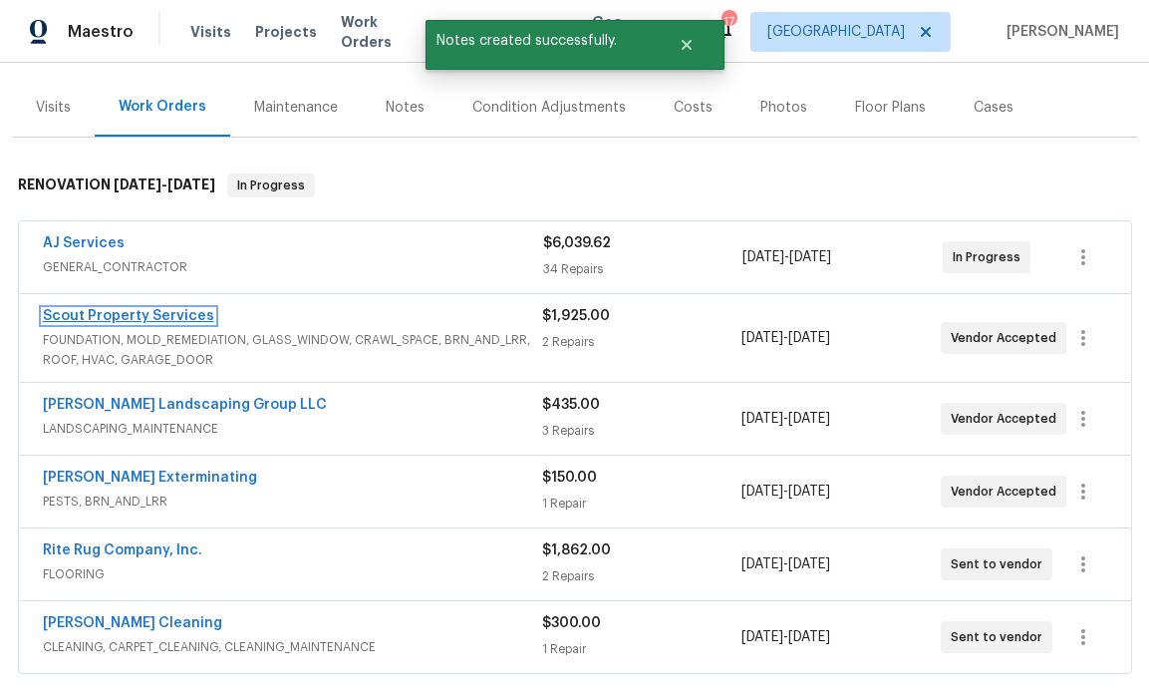
click at [157, 316] on link "Scout Property Services" at bounding box center [128, 316] width 171 height 14
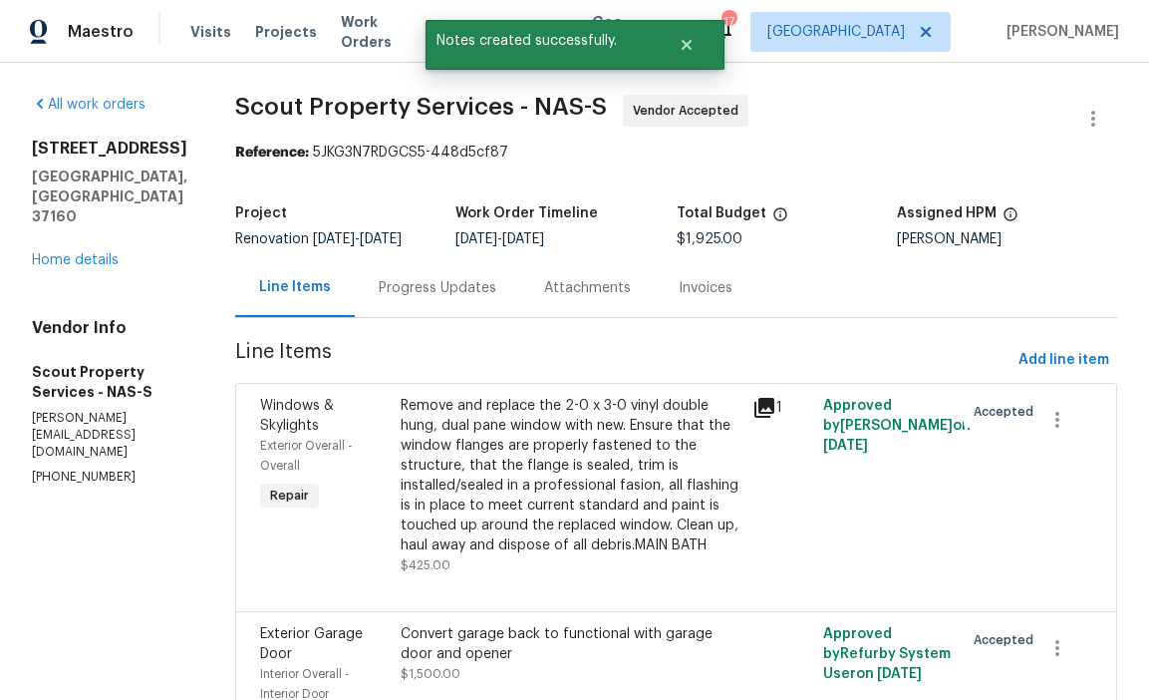
click at [383, 281] on div "Progress Updates" at bounding box center [438, 288] width 118 height 20
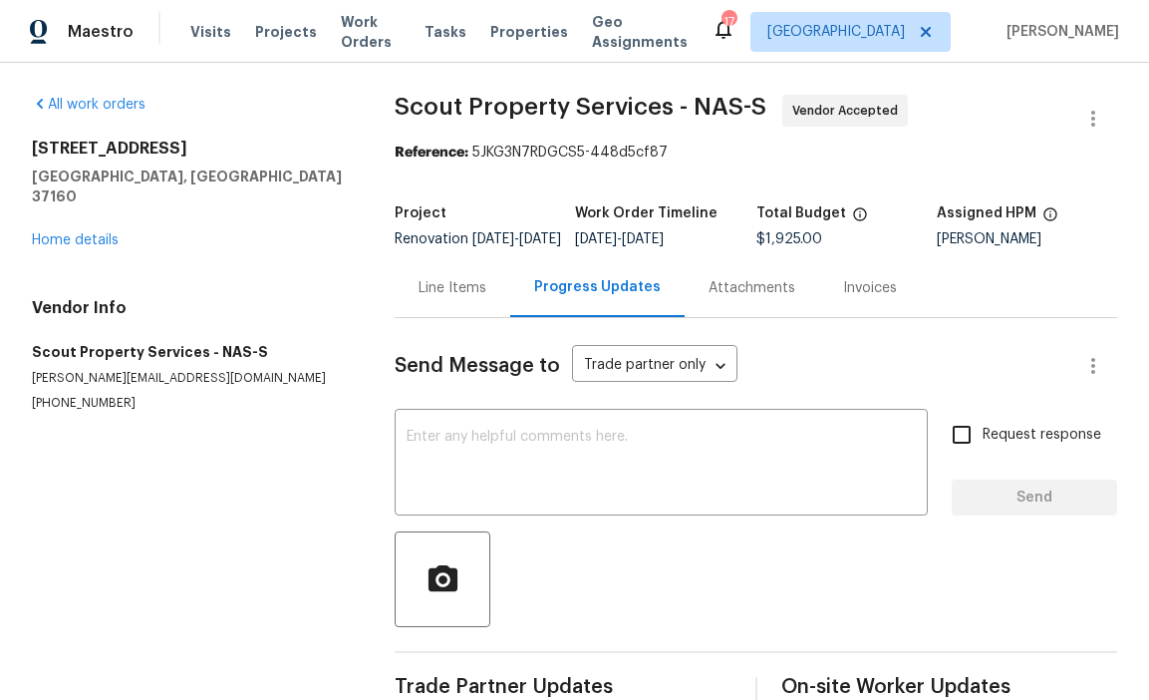
scroll to position [55, 0]
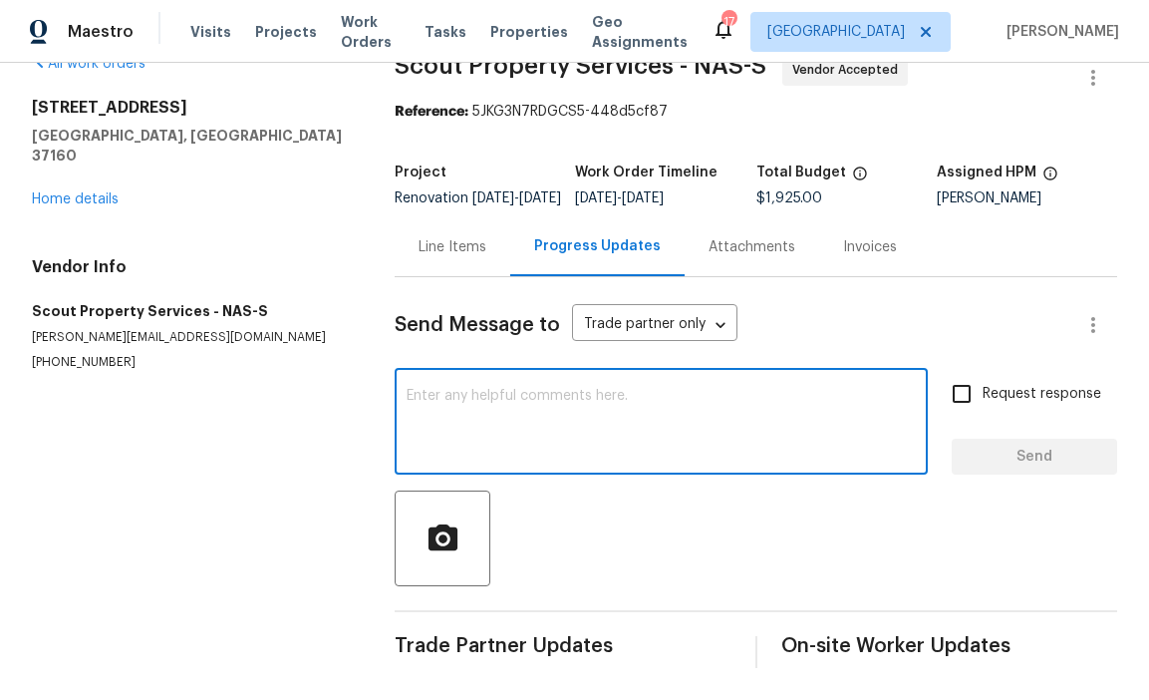
click at [444, 396] on textarea at bounding box center [661, 424] width 509 height 70
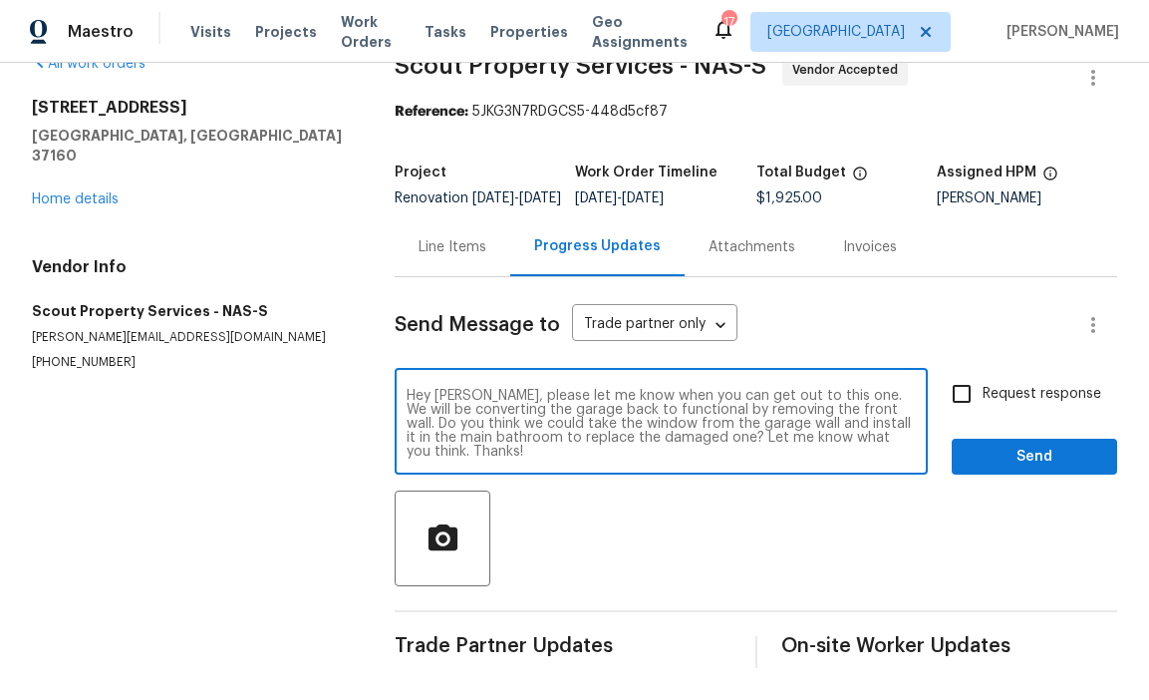
type textarea "Hey Trevor, please let me know when you can get out to this one. We will be con…"
click at [977, 393] on input "Request response" at bounding box center [962, 394] width 42 height 42
checkbox input "true"
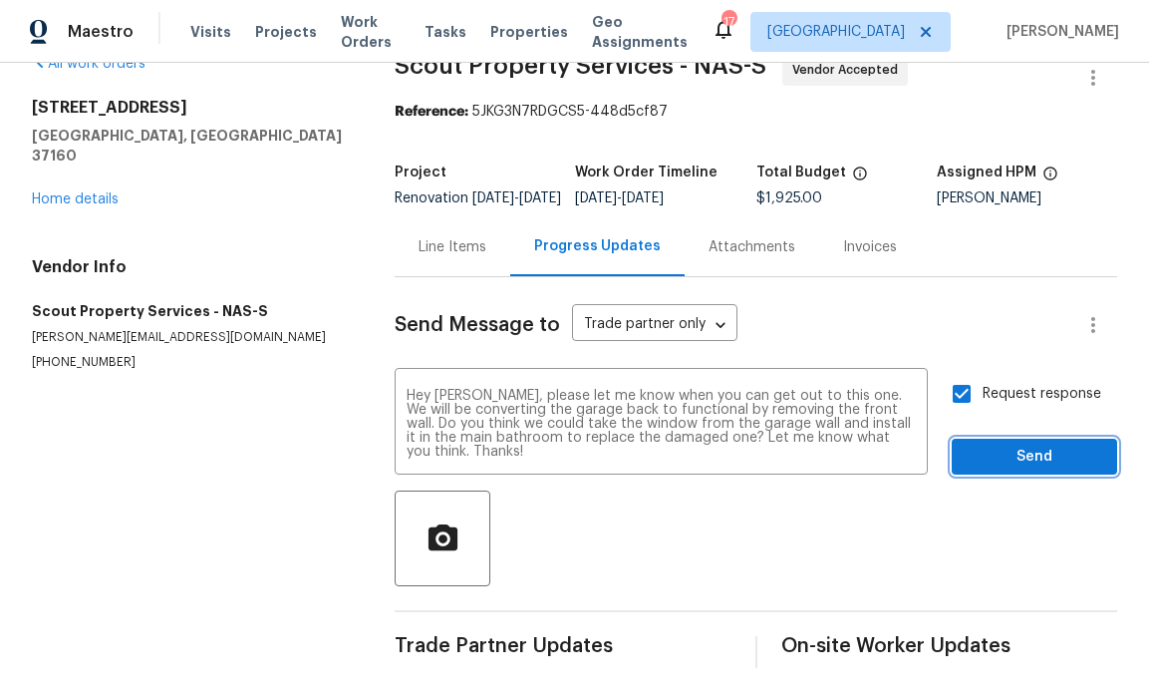
click at [1002, 451] on span "Send" at bounding box center [1035, 457] width 134 height 25
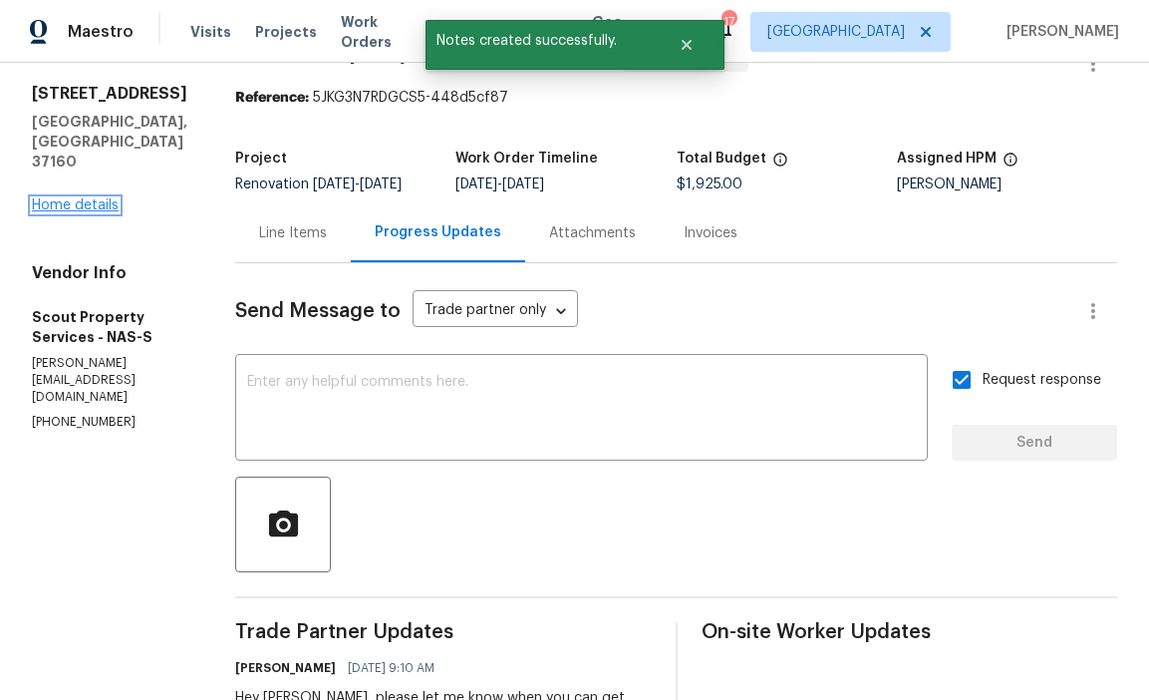
click at [111, 203] on link "Home details" at bounding box center [75, 205] width 87 height 14
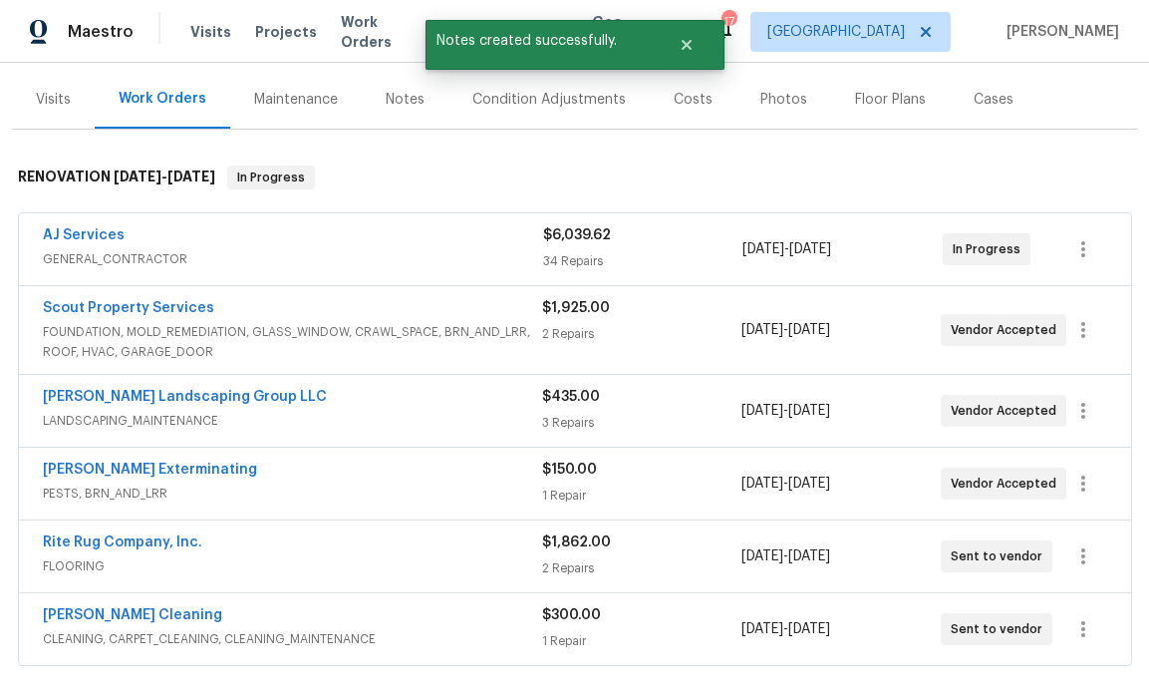
scroll to position [348, 0]
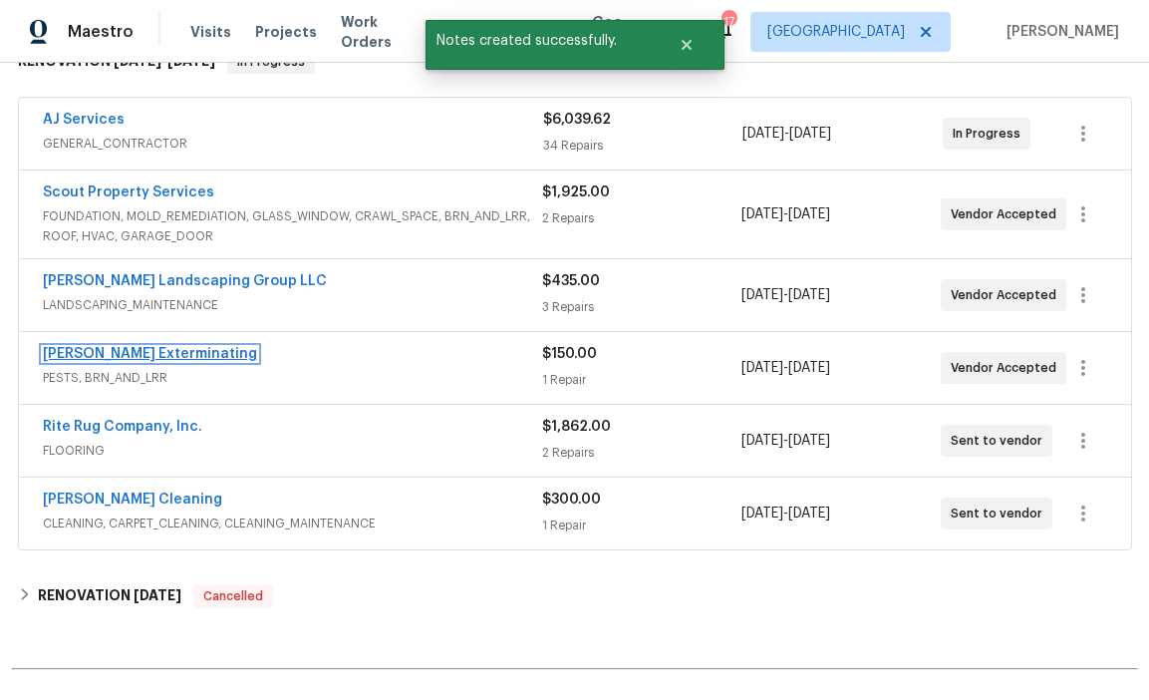
click at [192, 350] on link "Belle Meade Exterminating" at bounding box center [150, 354] width 214 height 14
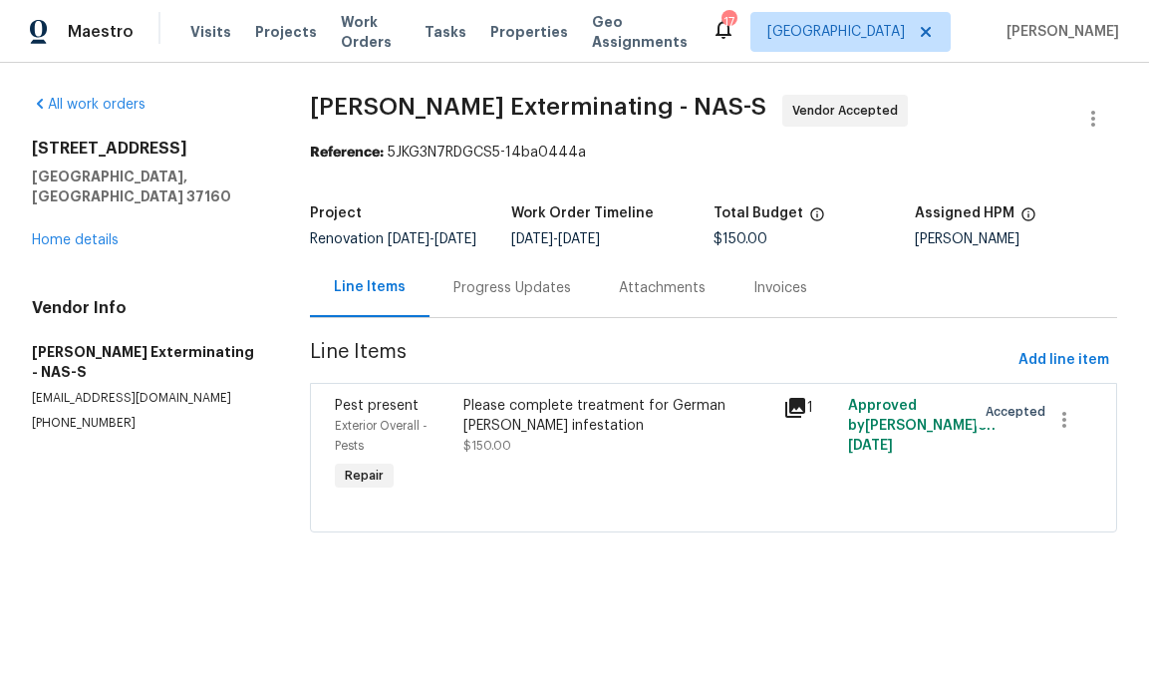
click at [512, 298] on div "Progress Updates" at bounding box center [513, 288] width 118 height 20
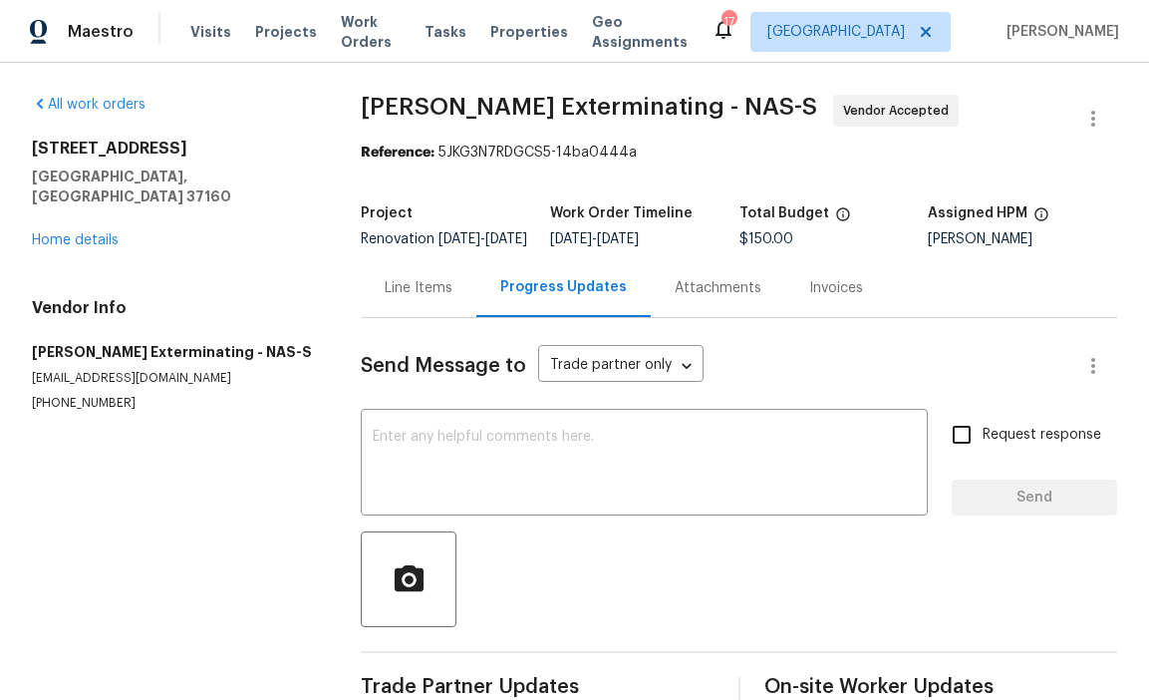
scroll to position [172, 0]
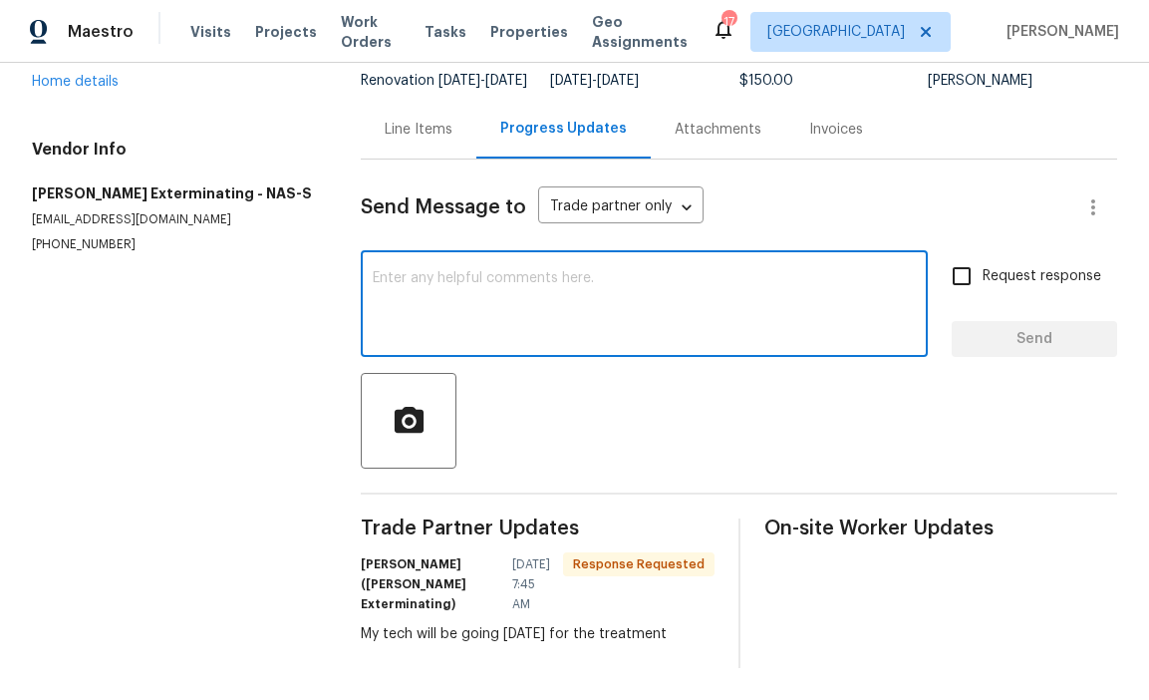
click at [528, 298] on textarea at bounding box center [644, 306] width 543 height 70
type textarea "Thank you!"
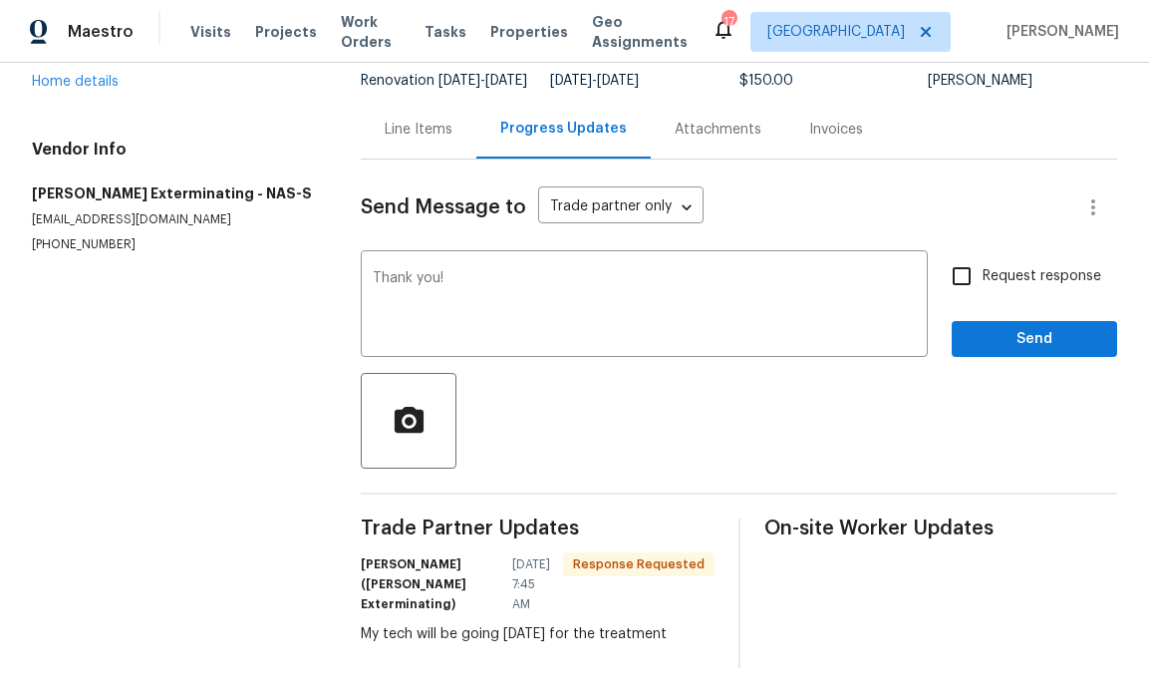
click at [994, 280] on span "Request response" at bounding box center [1042, 276] width 119 height 21
click at [983, 280] on input "Request response" at bounding box center [962, 276] width 42 height 42
checkbox input "true"
click at [995, 315] on div "Request response Send" at bounding box center [1034, 306] width 165 height 102
click at [998, 333] on span "Send" at bounding box center [1035, 339] width 134 height 25
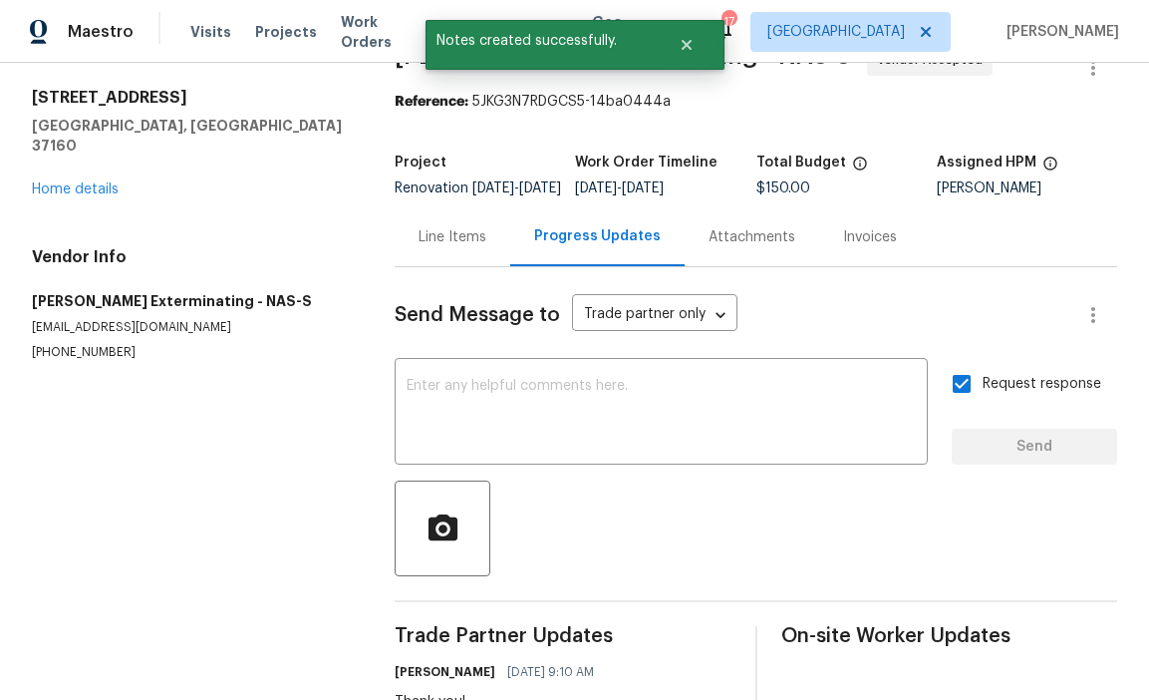
scroll to position [47, 0]
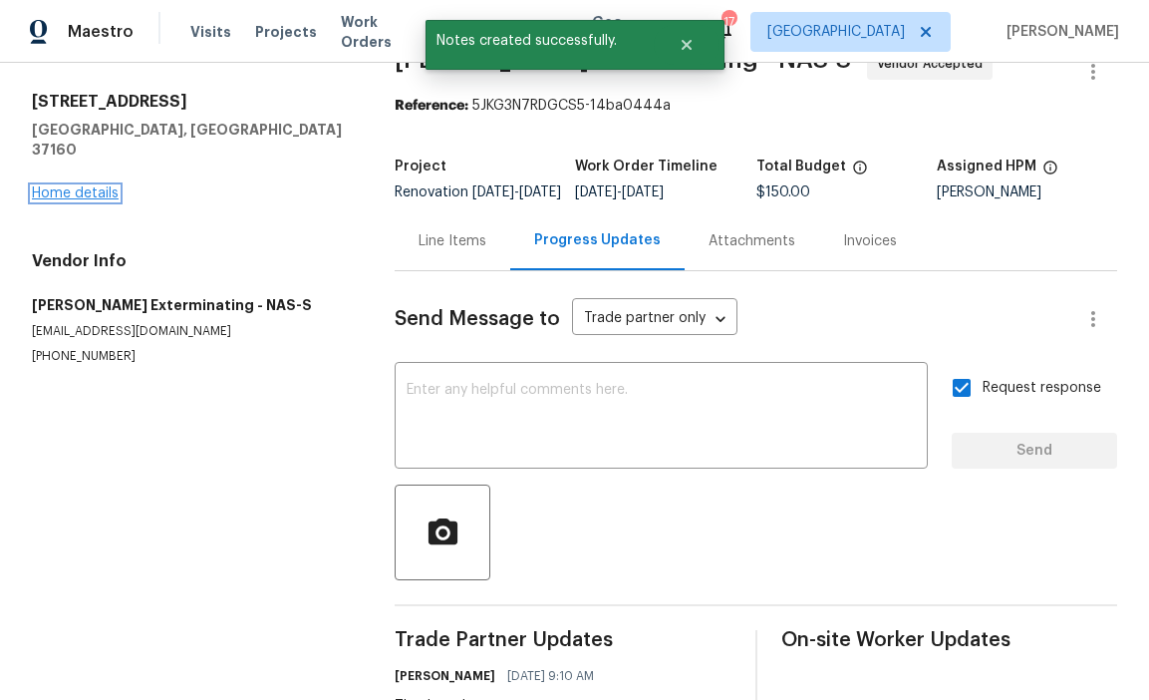
click at [107, 186] on link "Home details" at bounding box center [75, 193] width 87 height 14
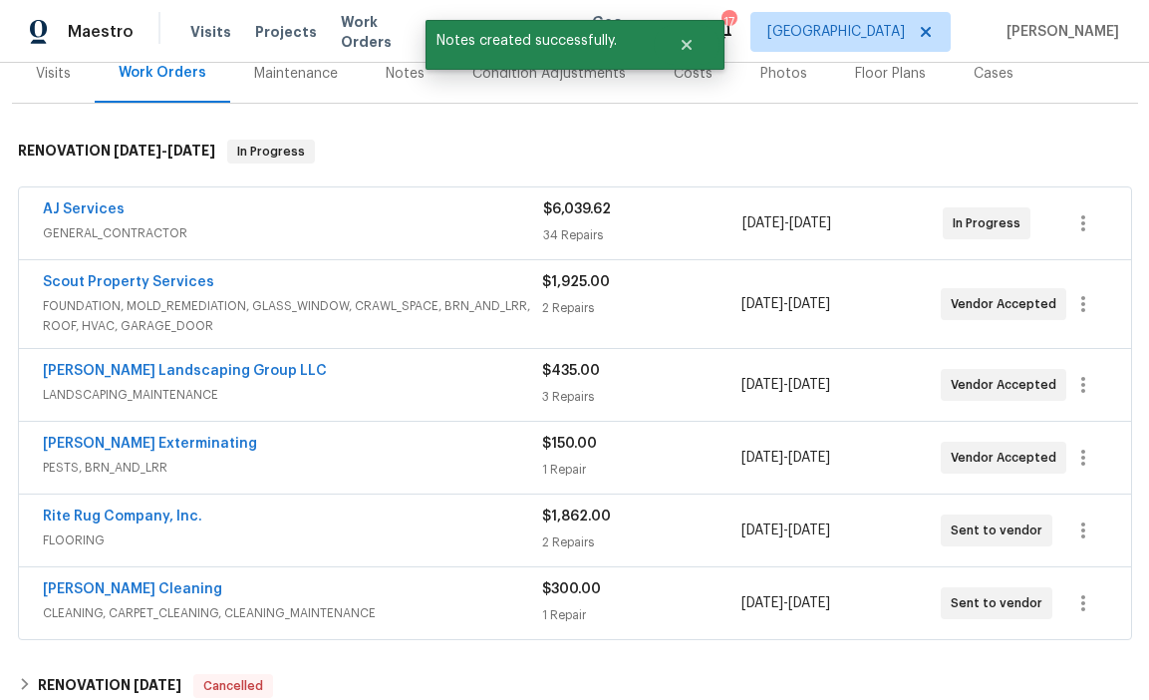
scroll to position [264, 0]
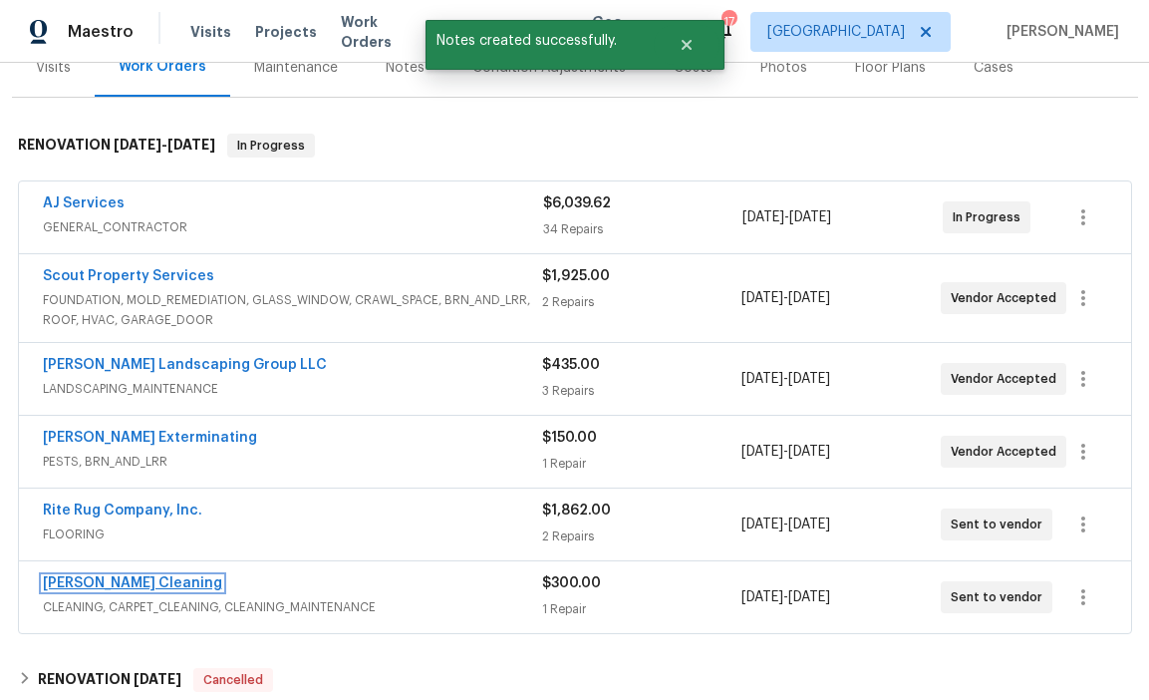
click at [115, 586] on link "Soledad Cleaning" at bounding box center [132, 583] width 179 height 14
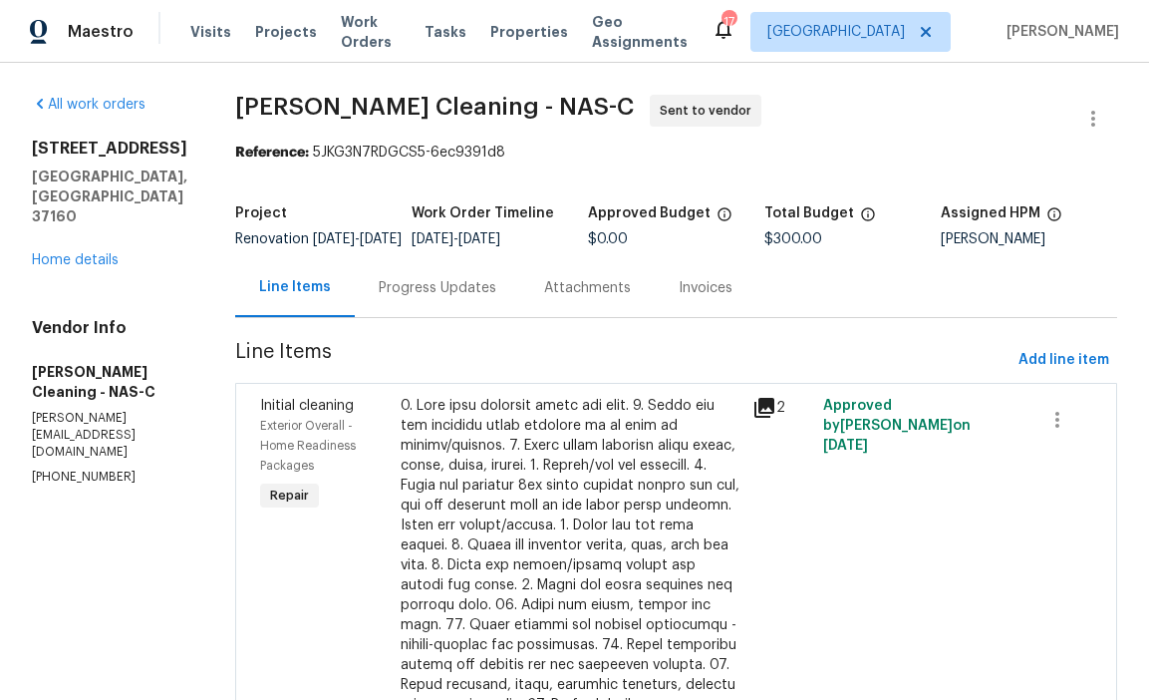
click at [446, 298] on div "Progress Updates" at bounding box center [438, 288] width 118 height 20
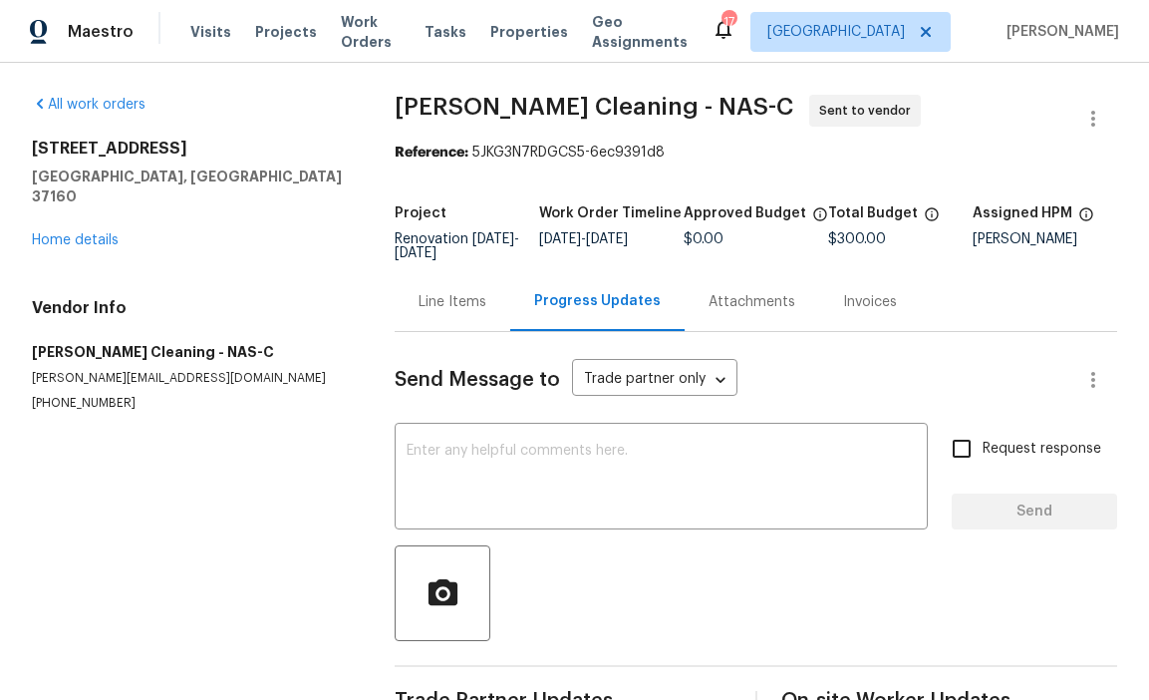
scroll to position [55, 0]
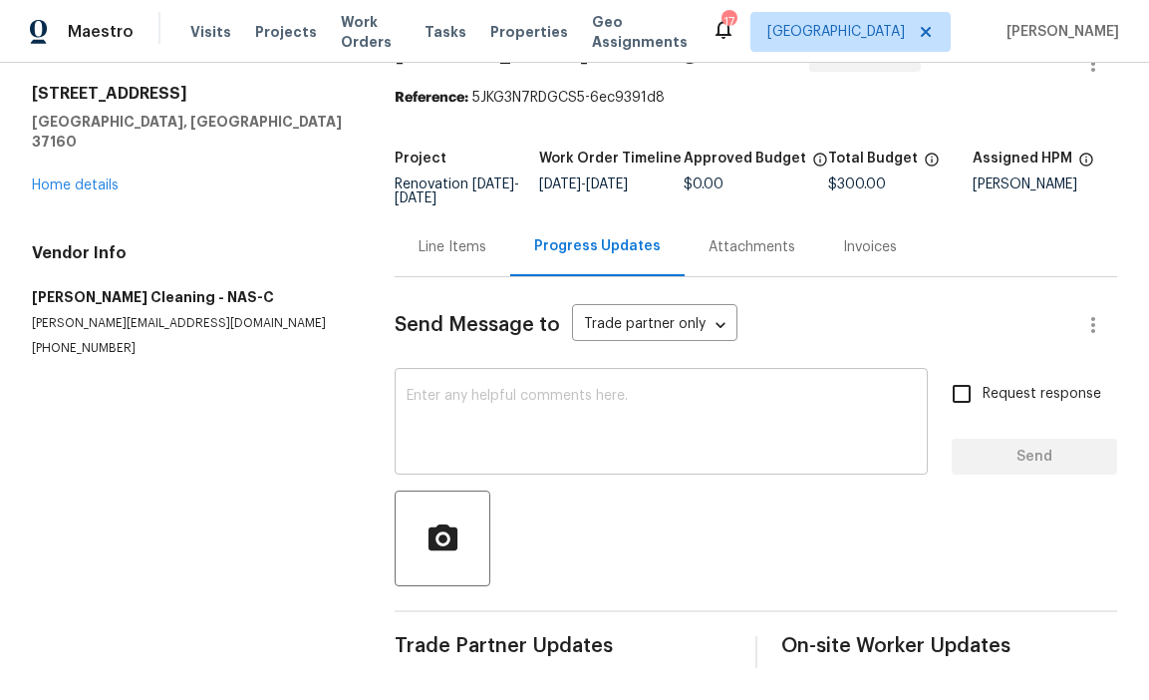
click at [470, 428] on textarea at bounding box center [661, 424] width 509 height 70
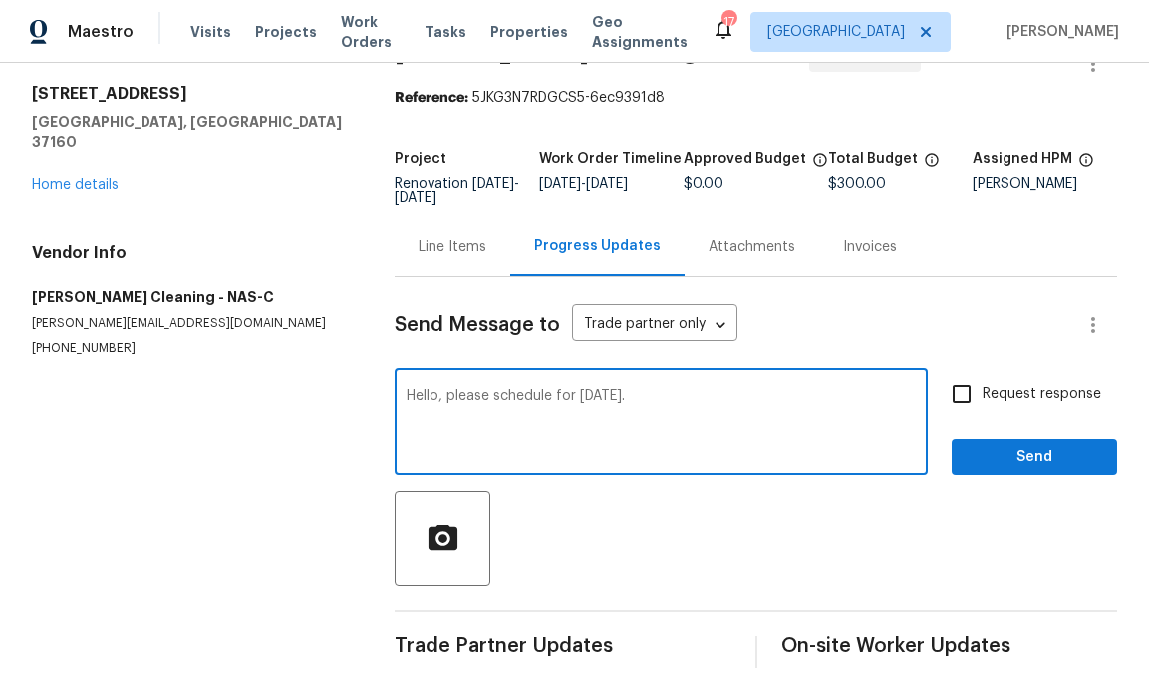
type textarea "Hello, please schedule for Friday 8/29."
click at [1009, 386] on span "Request response" at bounding box center [1042, 394] width 119 height 21
click at [983, 386] on input "Request response" at bounding box center [962, 394] width 42 height 42
checkbox input "true"
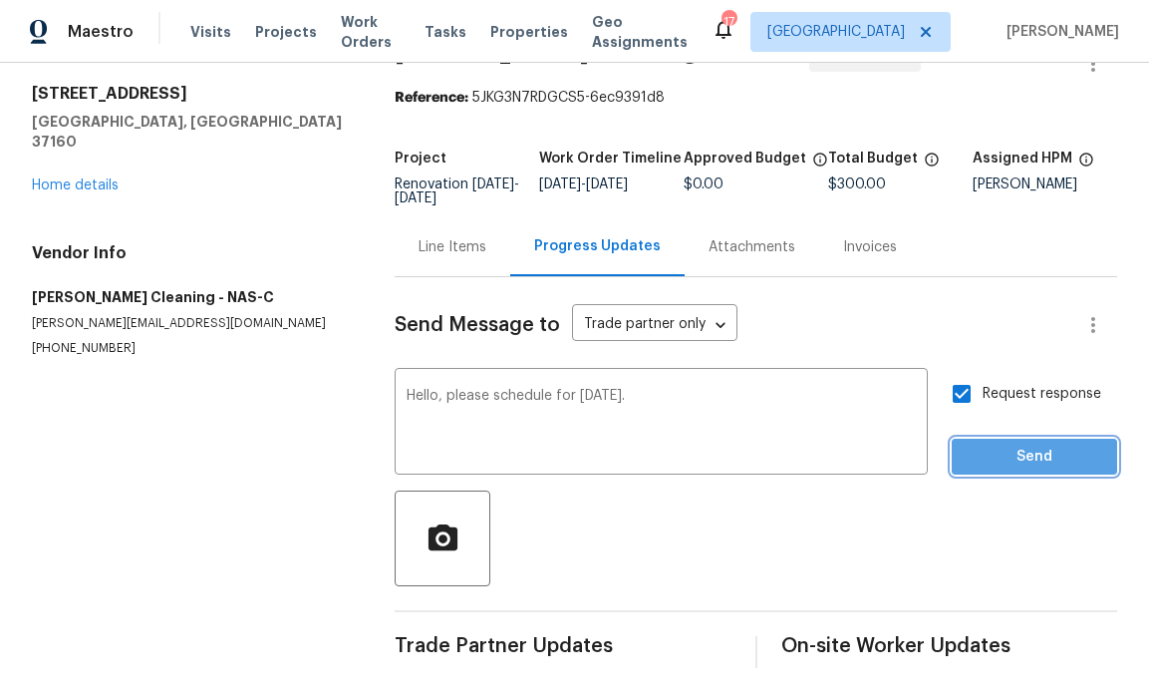
click at [1020, 453] on span "Send" at bounding box center [1035, 457] width 134 height 25
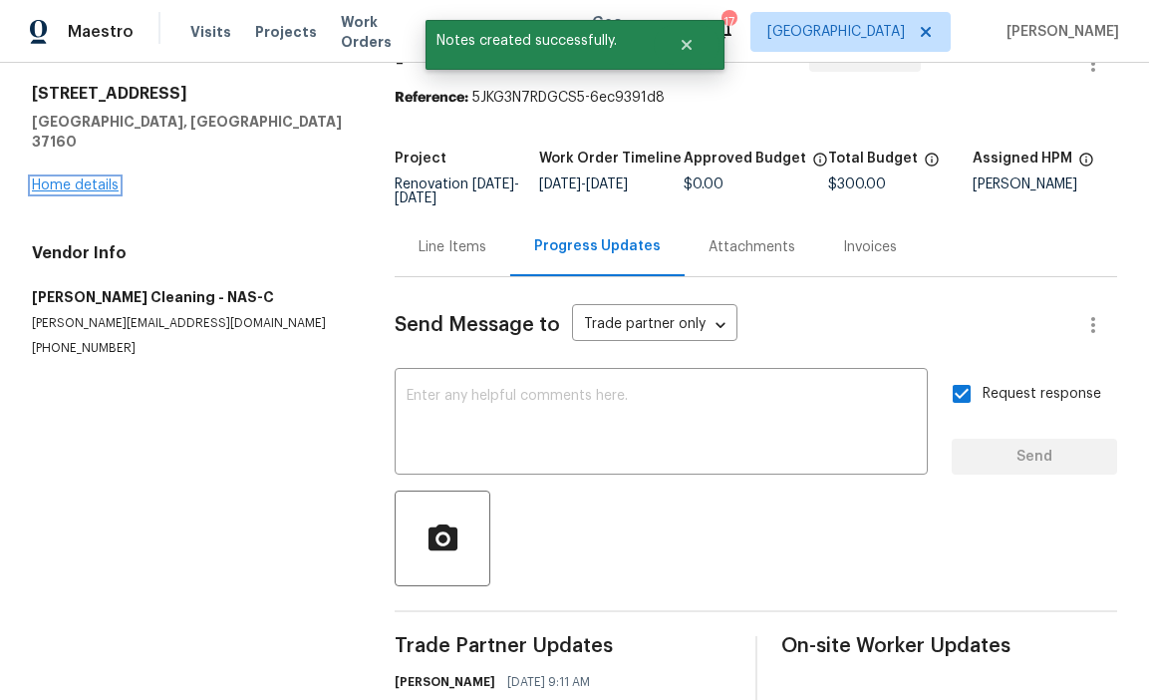
click at [93, 178] on link "Home details" at bounding box center [75, 185] width 87 height 14
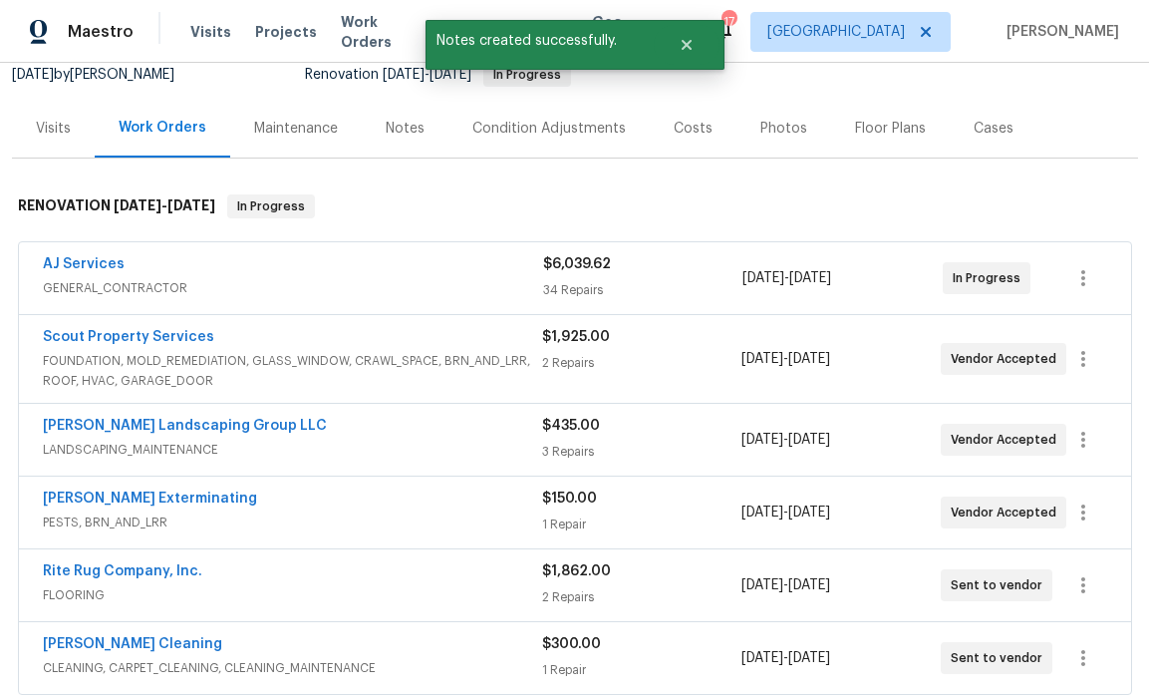
scroll to position [369, 0]
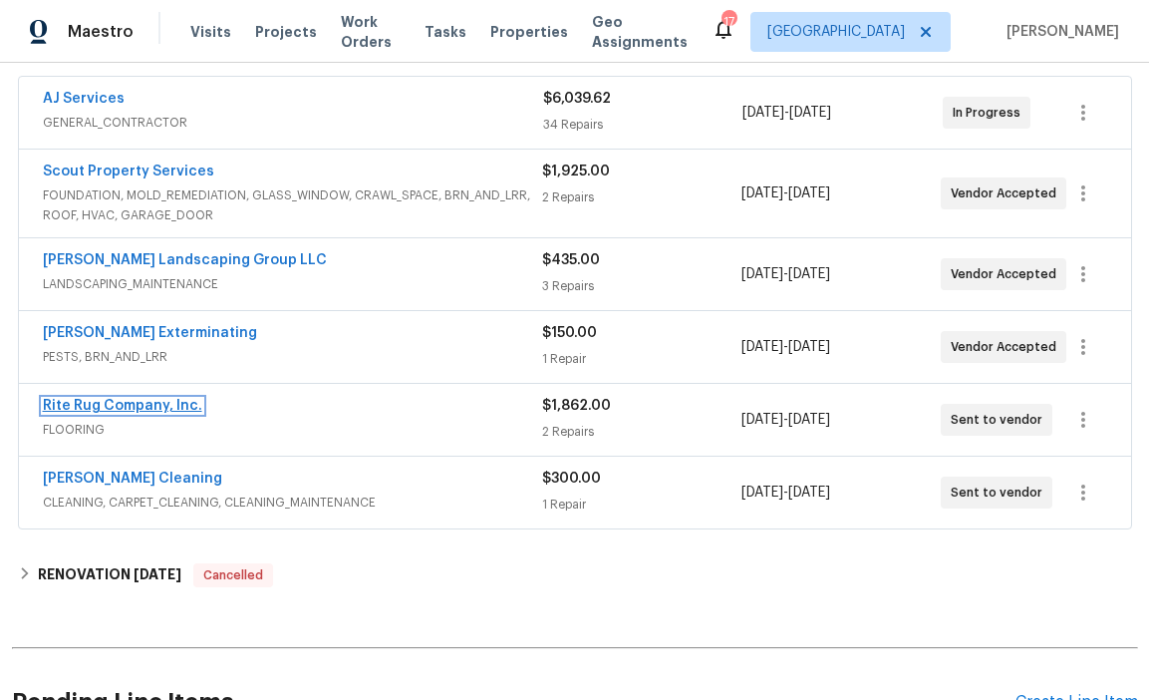
click at [133, 406] on link "Rite Rug Company, Inc." at bounding box center [122, 406] width 159 height 14
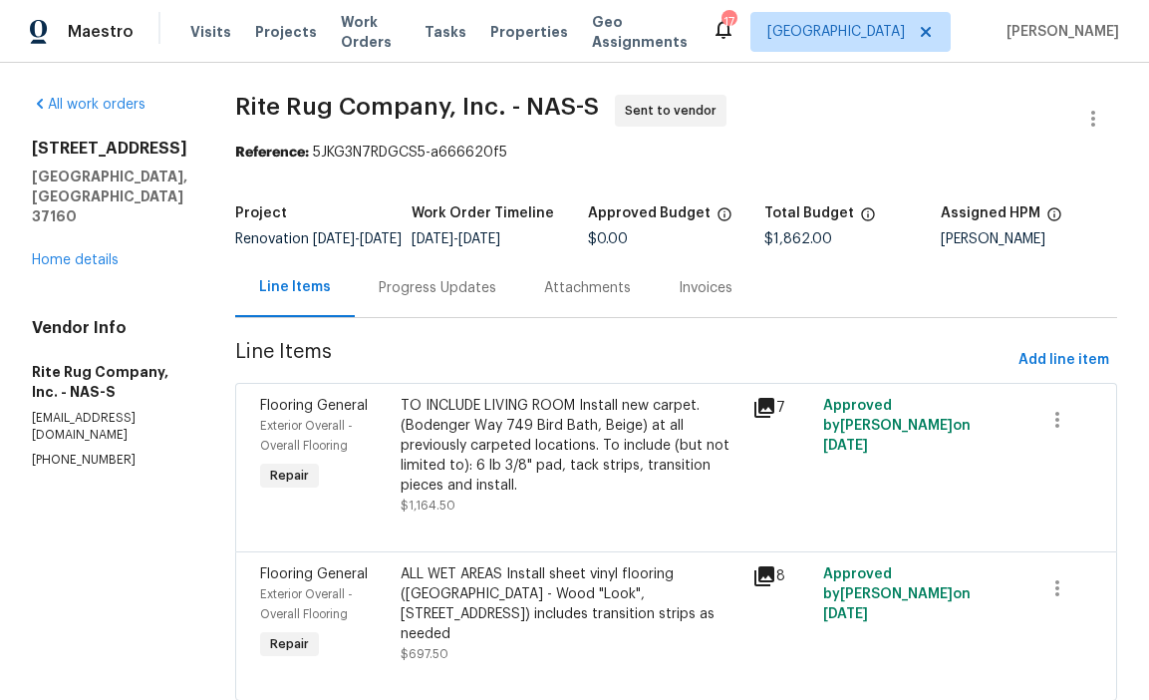
scroll to position [72, 0]
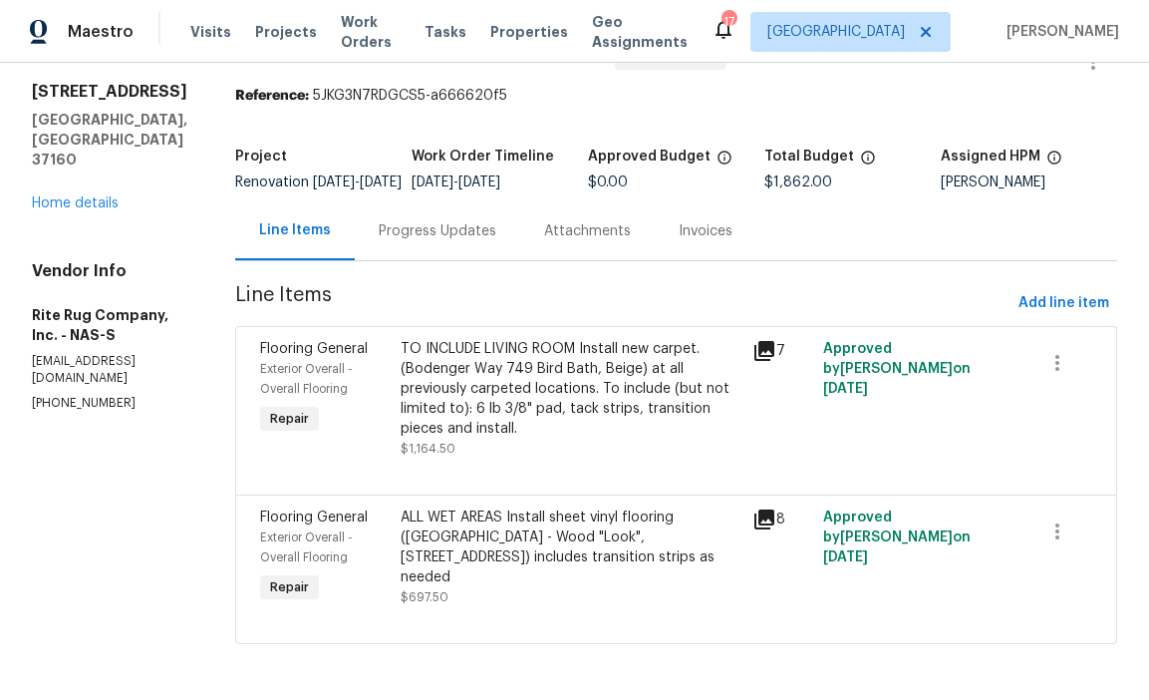
click at [439, 237] on div "Progress Updates" at bounding box center [438, 231] width 118 height 20
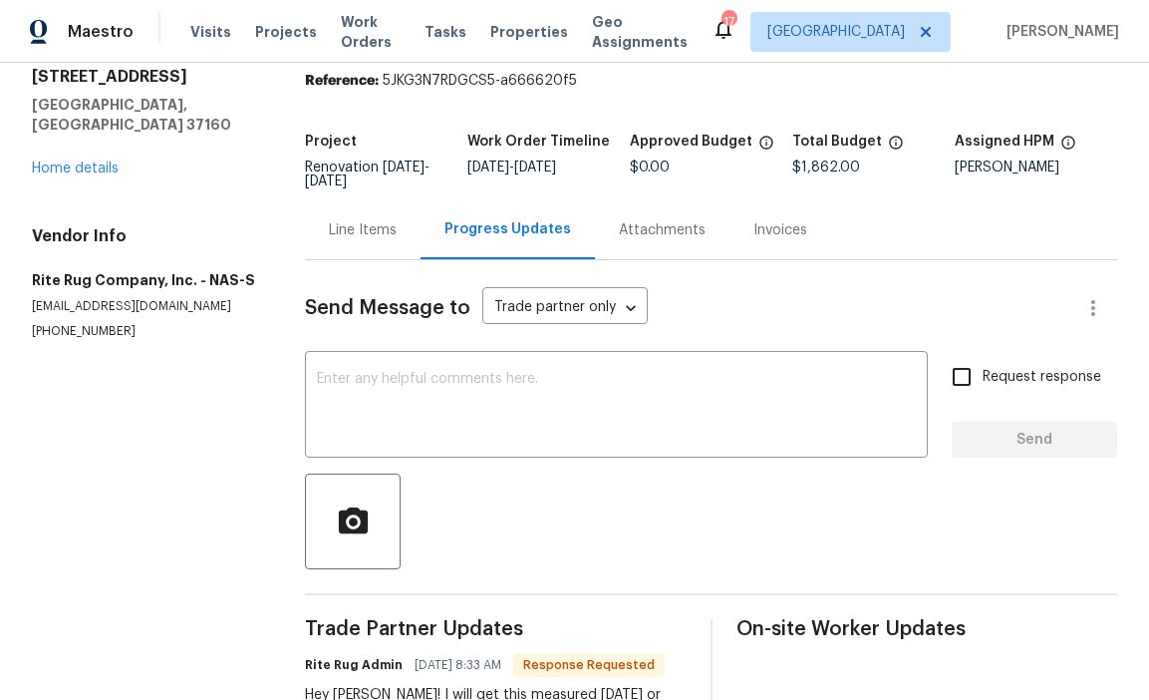
scroll to position [153, 0]
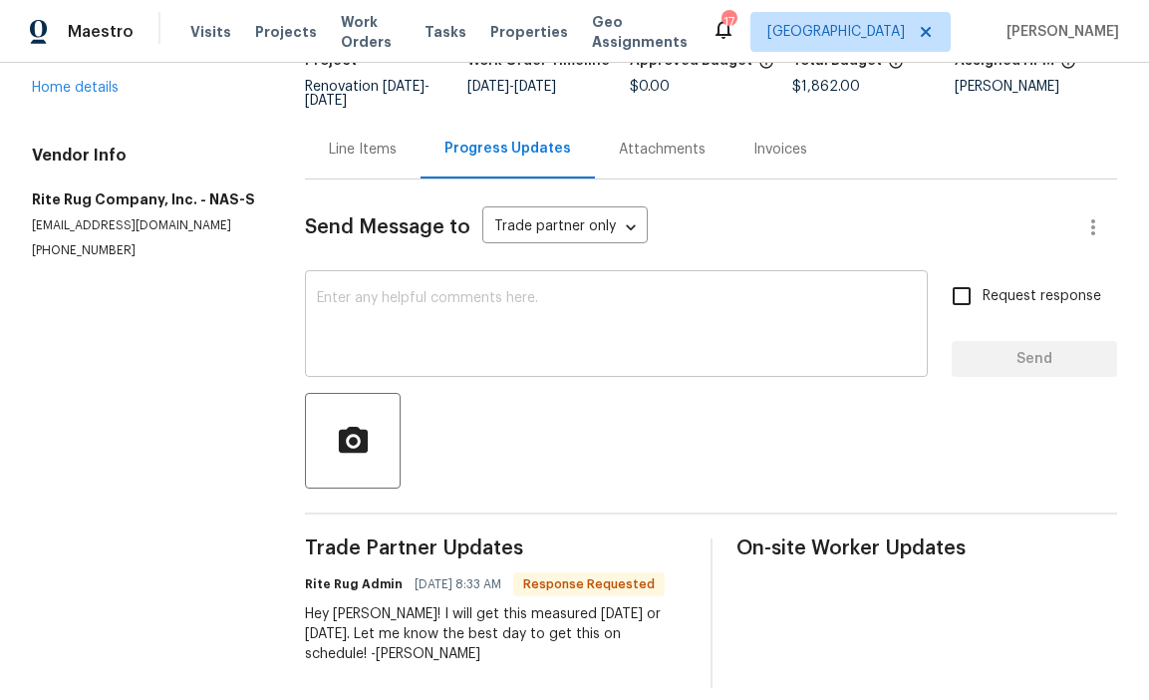
click at [456, 341] on textarea at bounding box center [616, 326] width 599 height 70
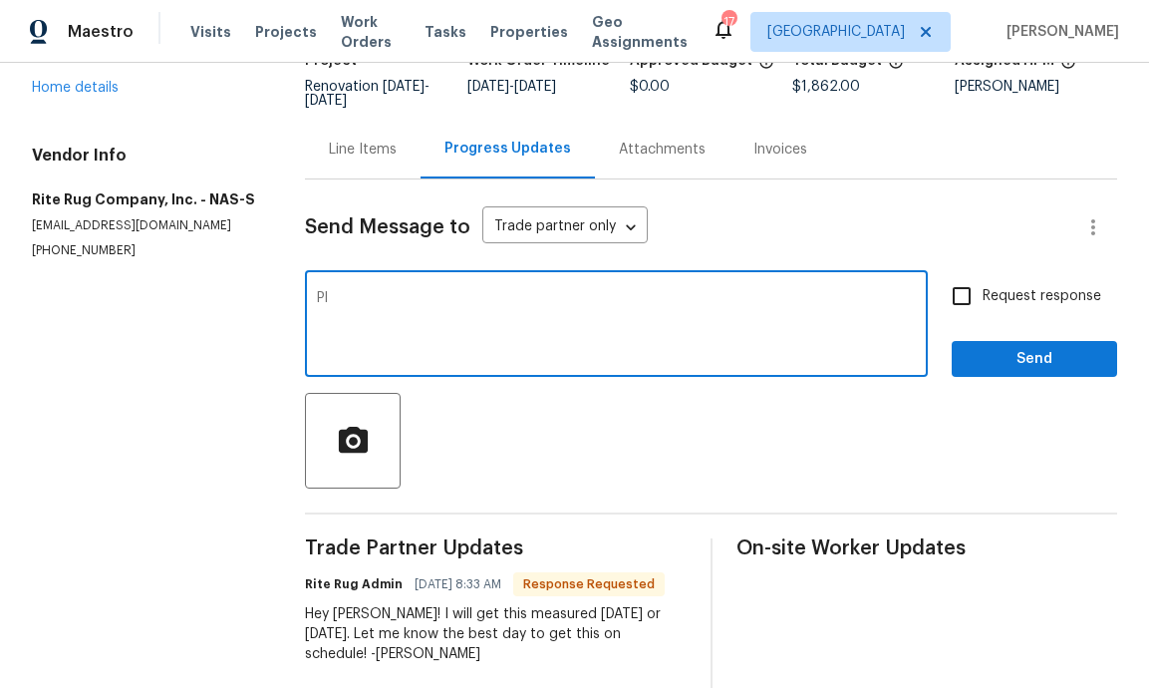
type textarea "P"
type textarea "Hey Chris, please schedule install for Thursday 8/28."
click at [962, 315] on input "Request response" at bounding box center [962, 296] width 42 height 42
checkbox input "true"
click at [771, 299] on textarea "Hey Chris, please schedule install for Thursday 8/28." at bounding box center [616, 326] width 599 height 70
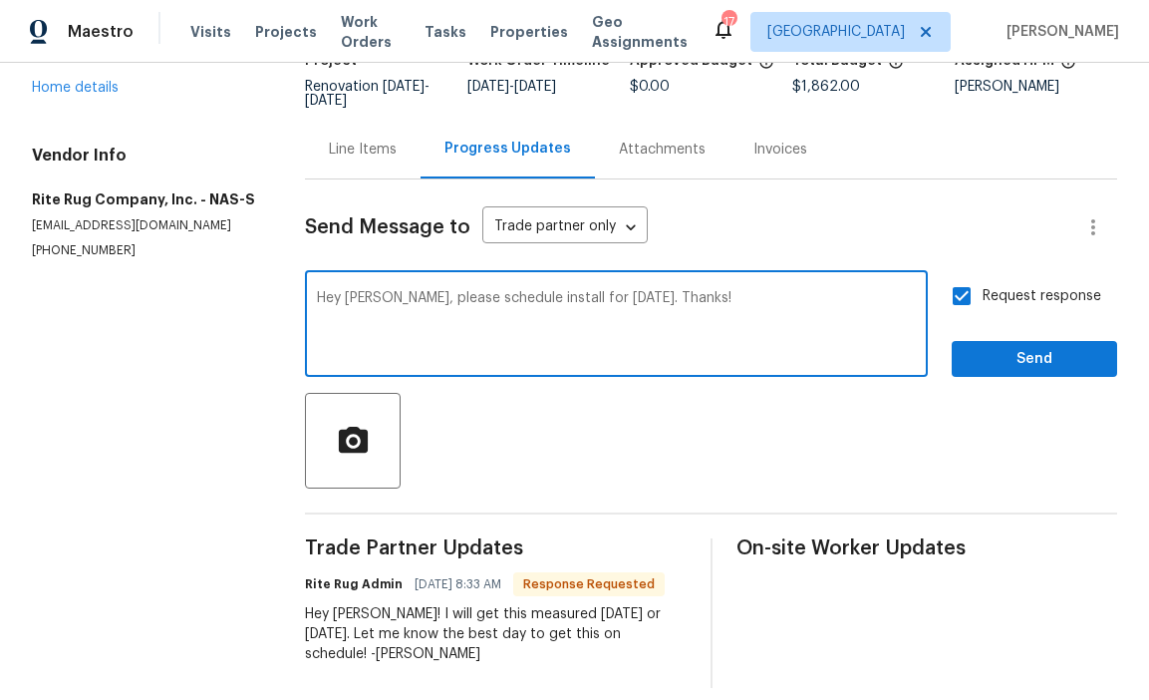
type textarea "Hey Chris, please schedule install for Thursday 8/28. Thanks!"
click at [1015, 350] on span "Send" at bounding box center [1035, 359] width 134 height 25
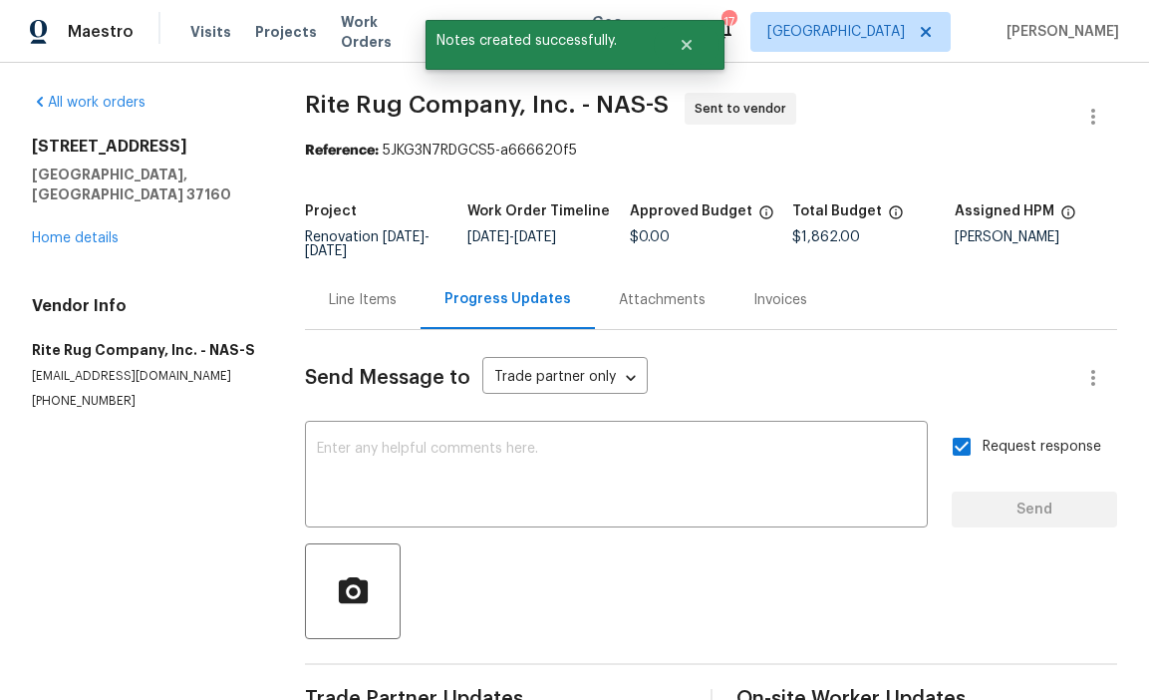
scroll to position [0, 0]
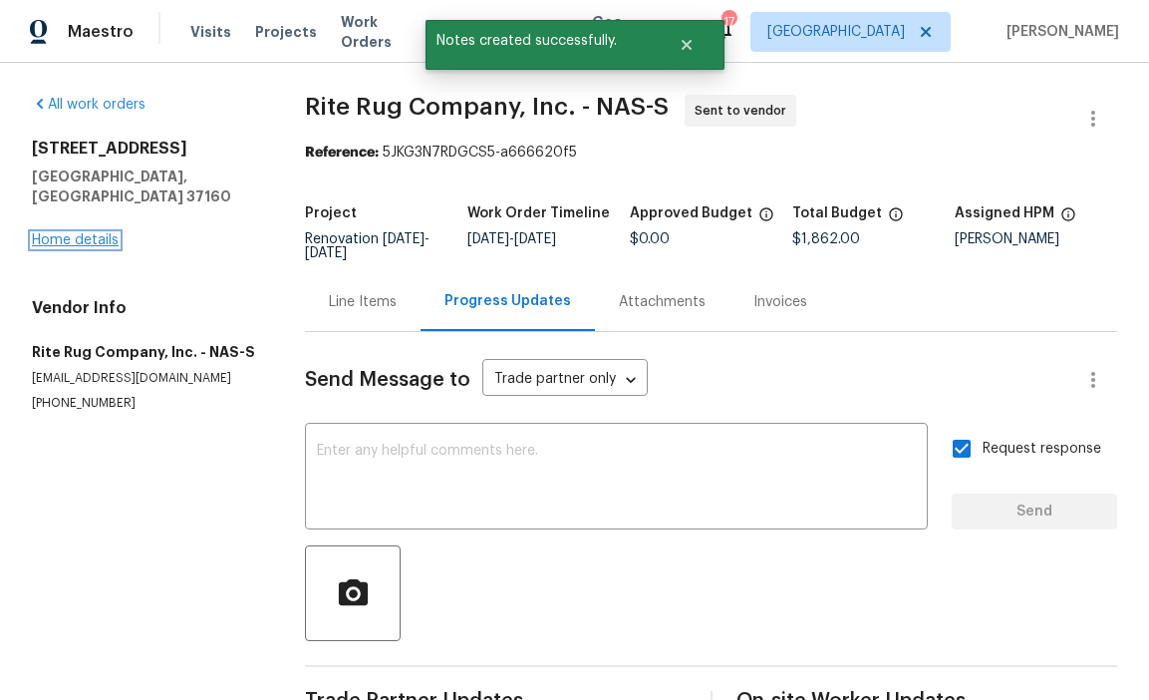
click at [93, 233] on link "Home details" at bounding box center [75, 240] width 87 height 14
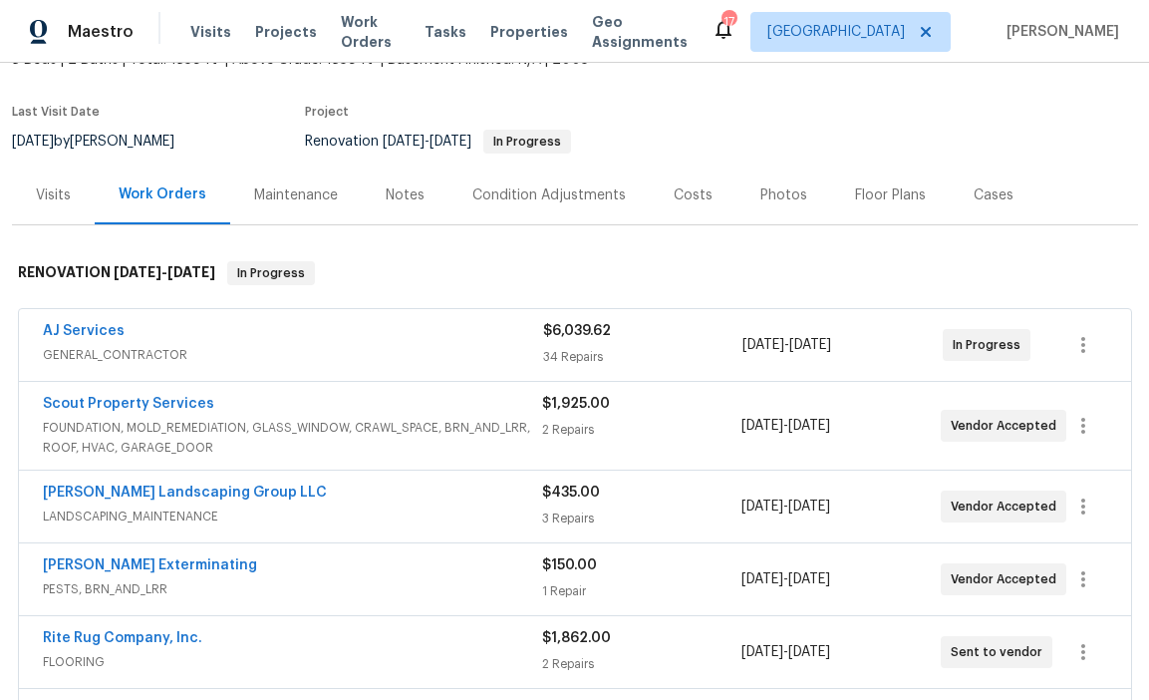
scroll to position [112, 0]
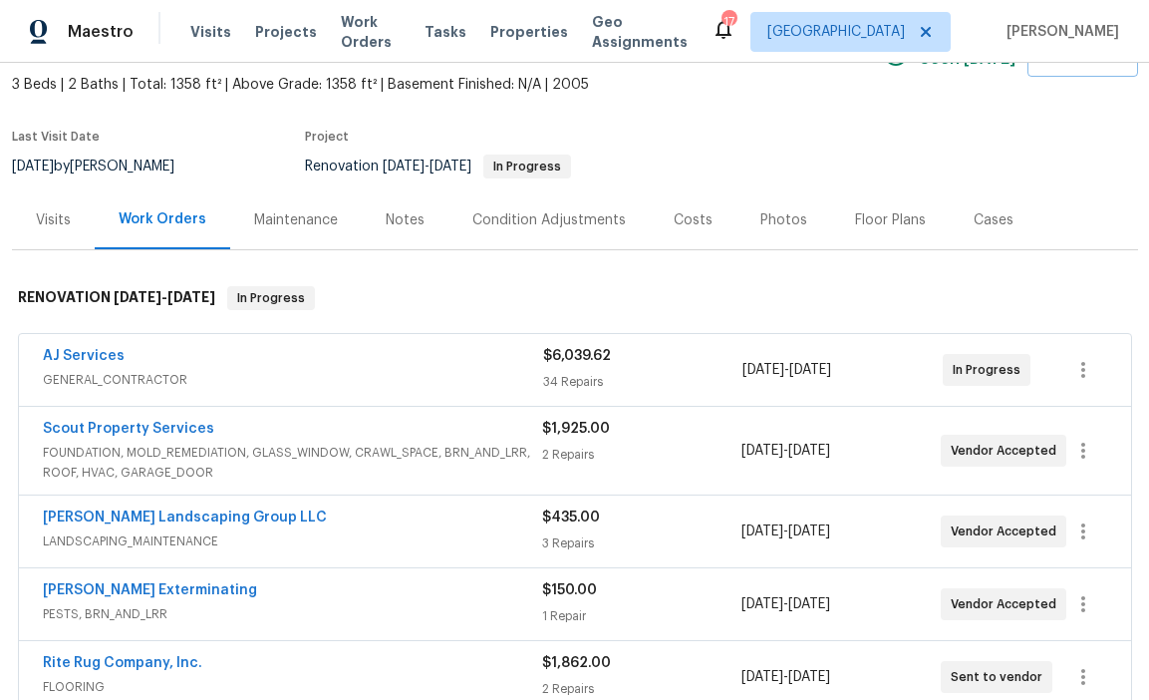
click at [390, 210] on div "Notes" at bounding box center [405, 220] width 39 height 20
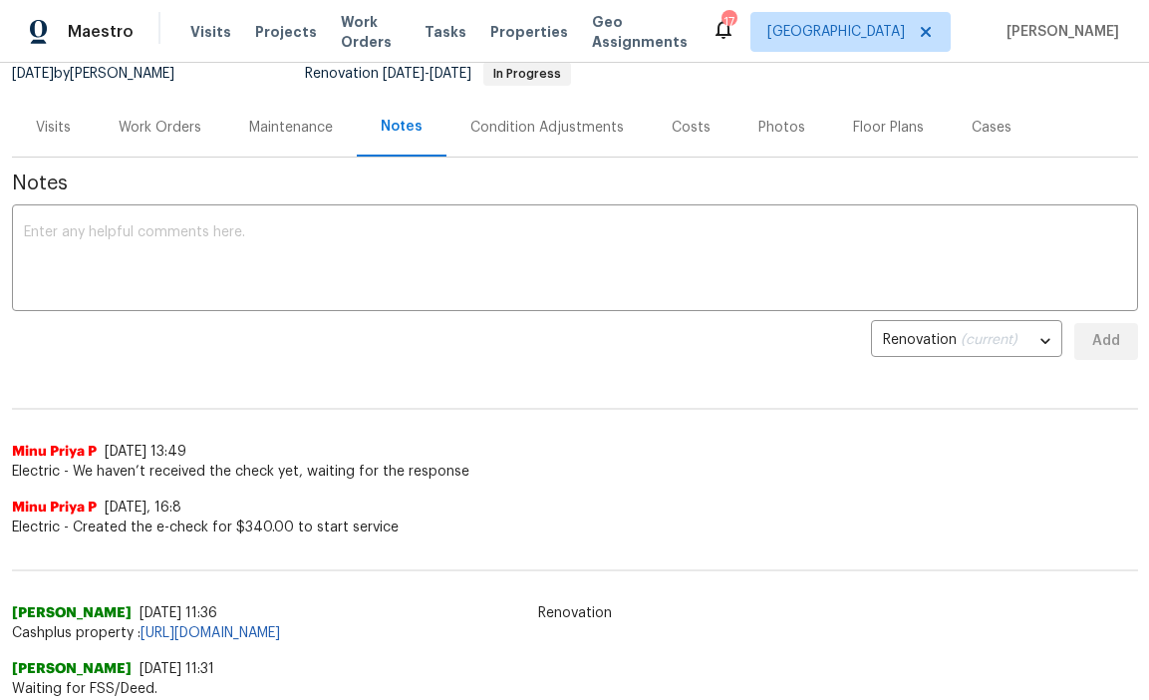
scroll to position [205, 0]
click at [349, 273] on textarea at bounding box center [575, 259] width 1102 height 70
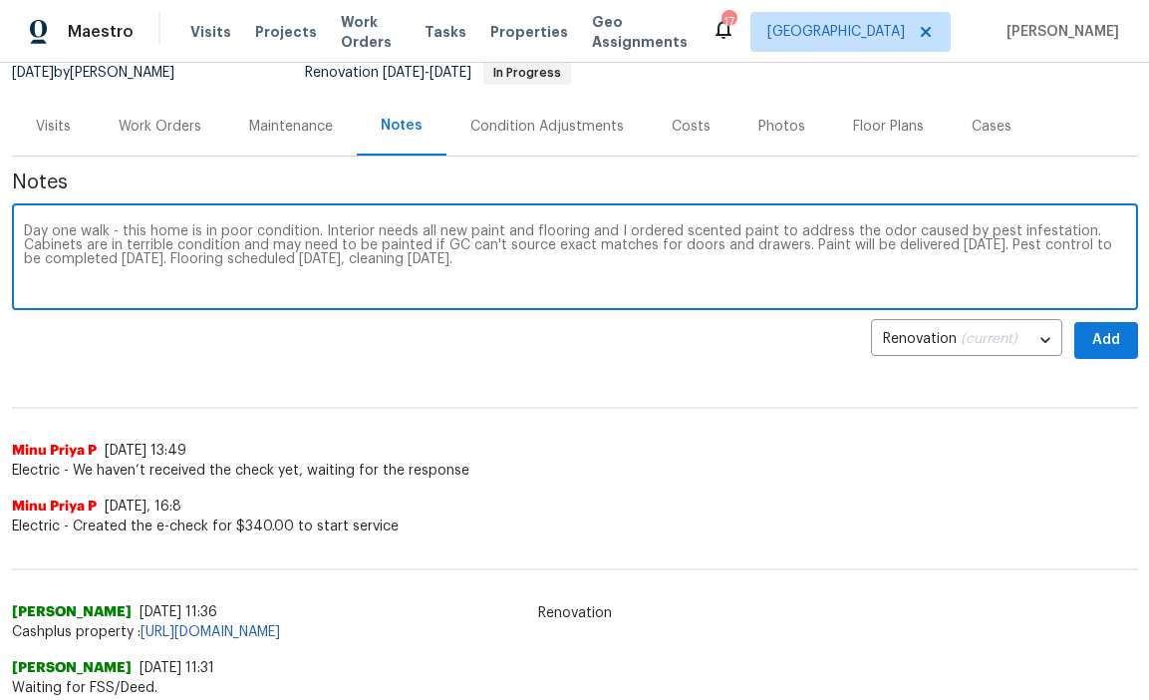
type textarea "Day one walk - this home is in poor condition. Interior needs all new paint and…"
click at [1088, 344] on button "Add" at bounding box center [1107, 340] width 64 height 37
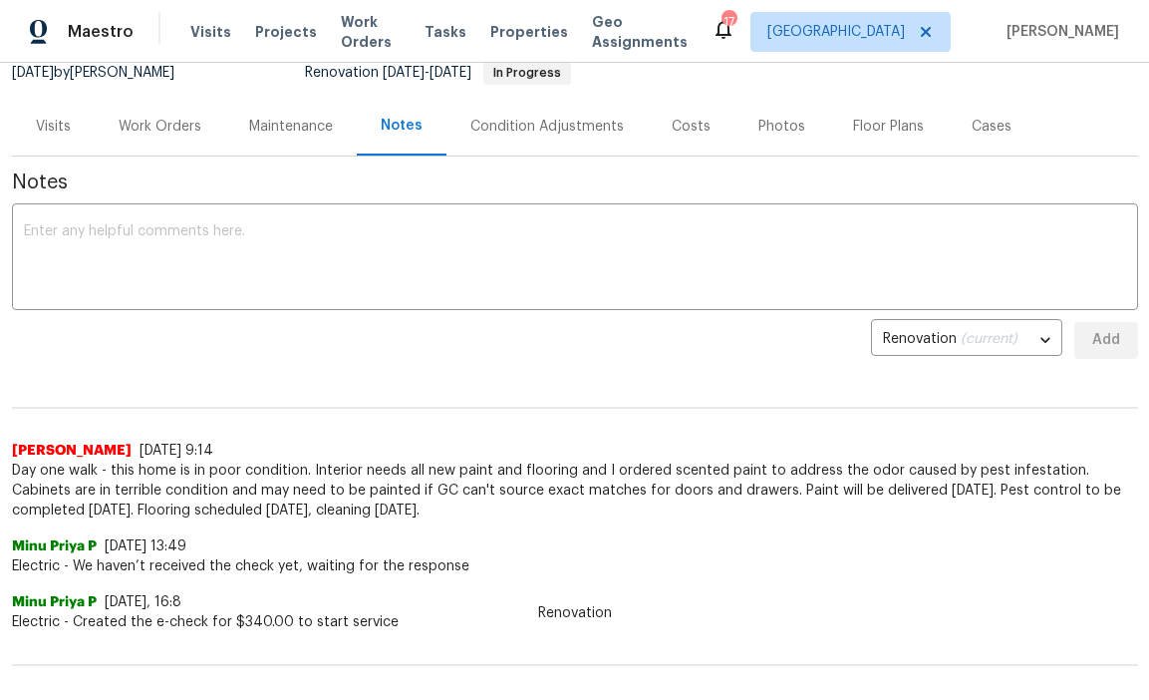
click at [190, 126] on div "Work Orders" at bounding box center [160, 127] width 83 height 20
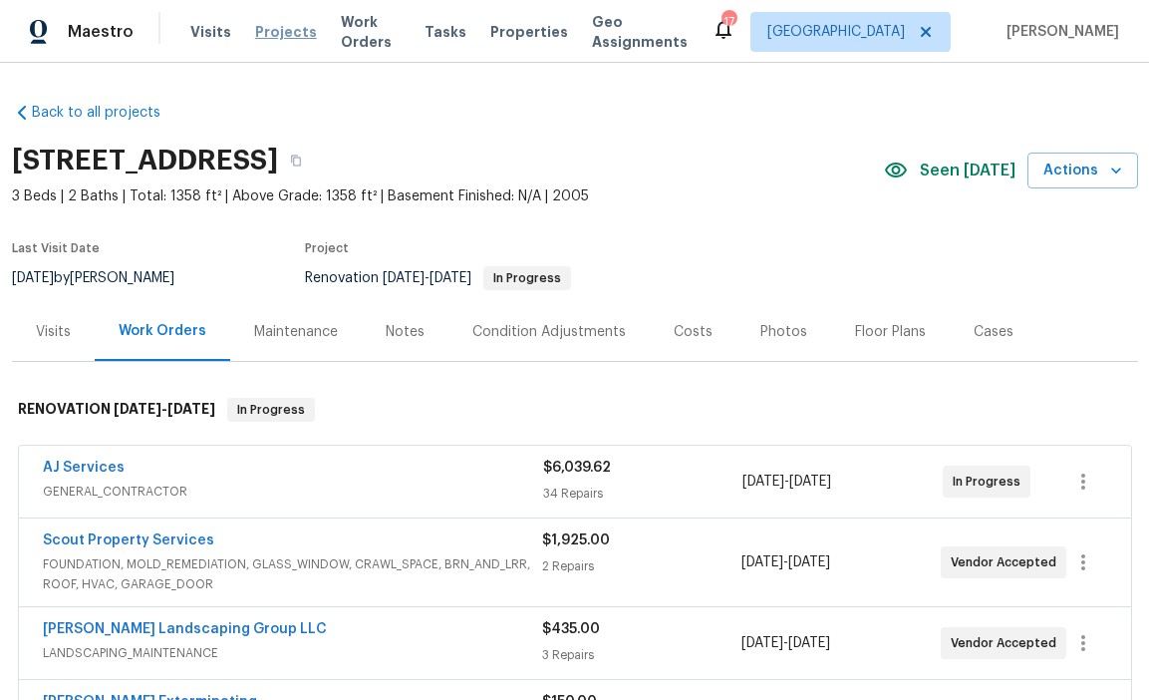
click at [266, 34] on span "Projects" at bounding box center [286, 32] width 62 height 20
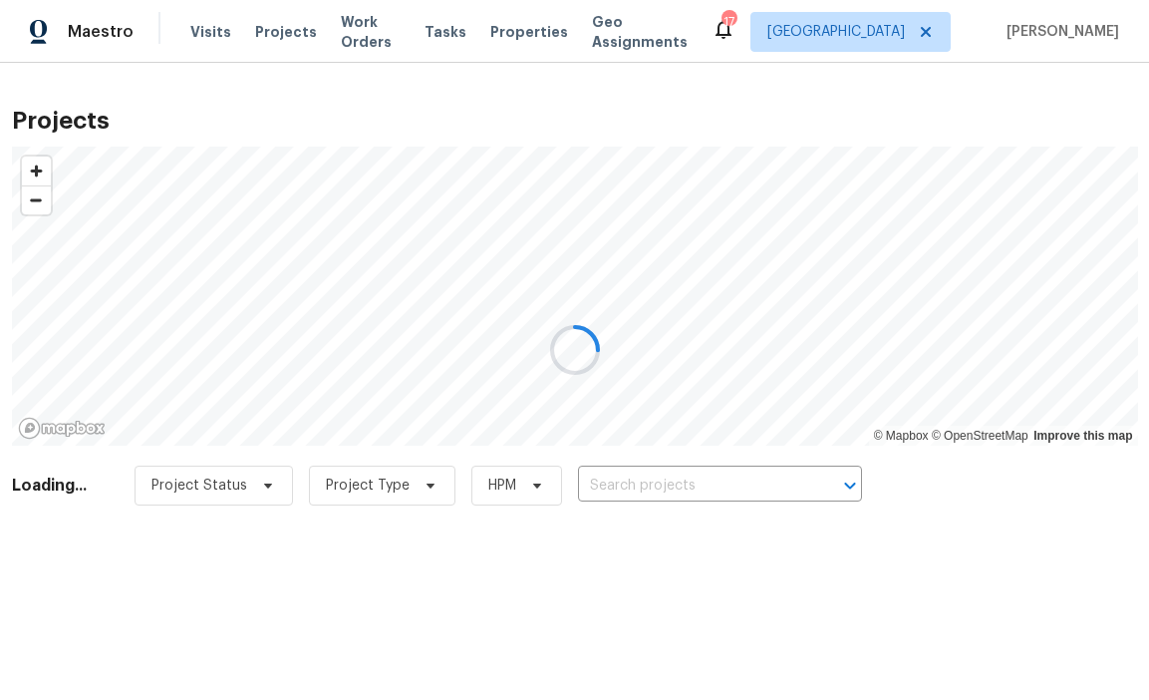
click at [653, 482] on div at bounding box center [574, 350] width 1149 height 700
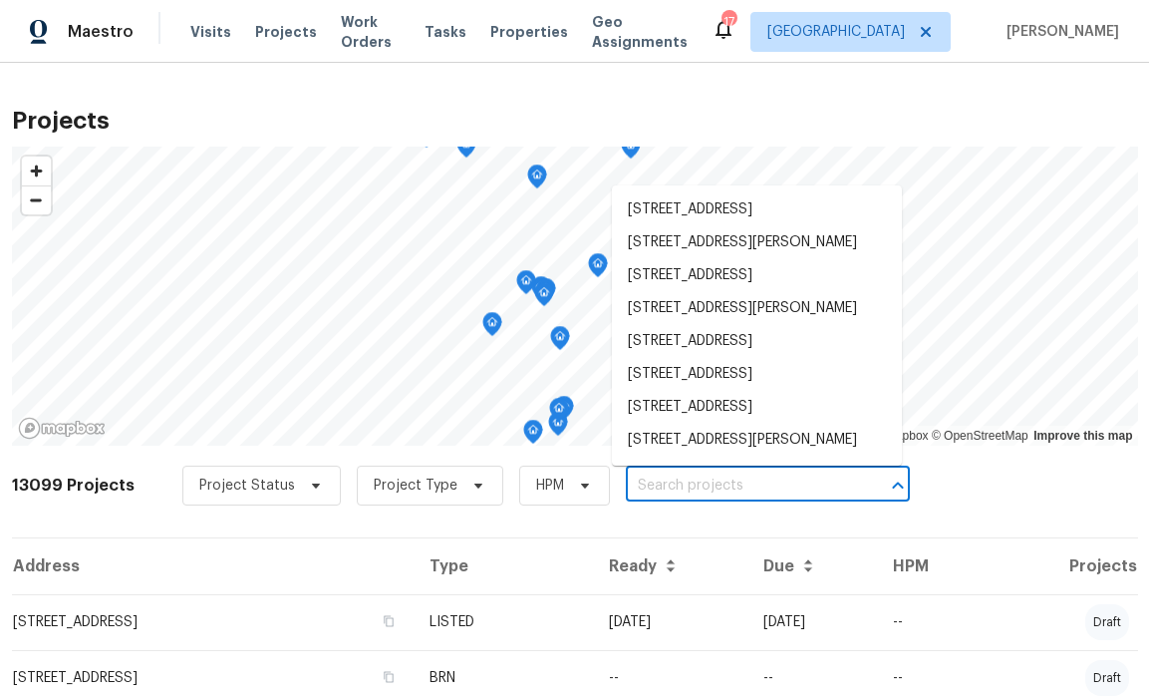
click at [653, 478] on input "text" at bounding box center [740, 485] width 228 height 31
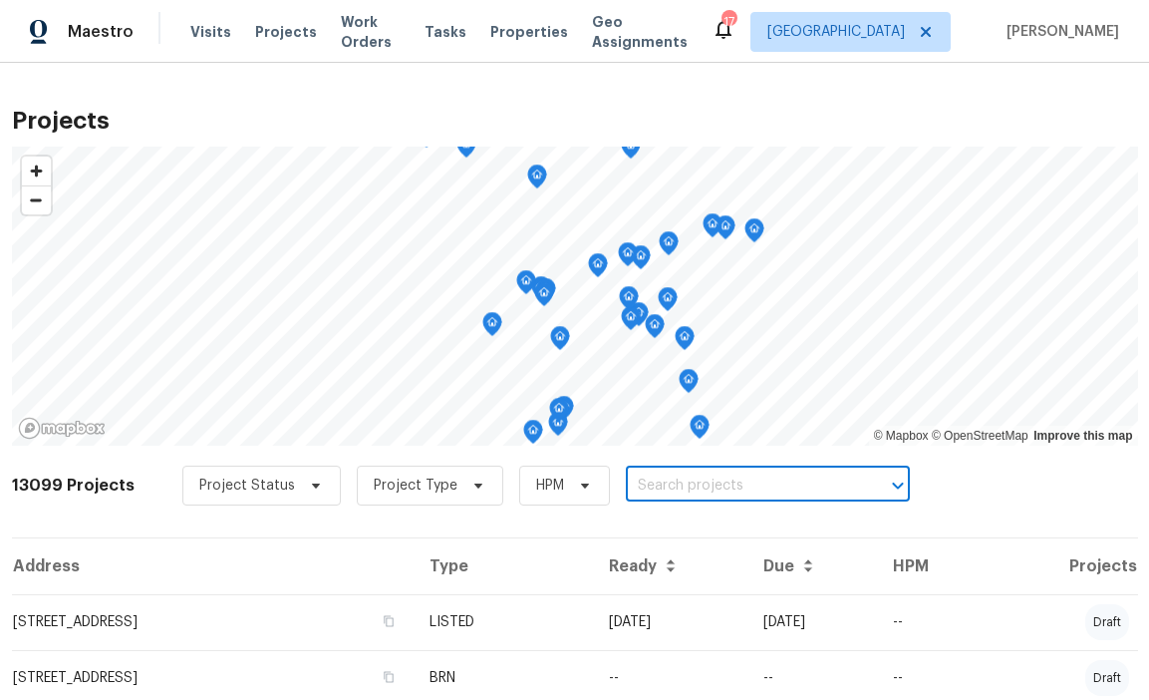
paste input "501 Colburn Dr Lewisburg TN 37091"
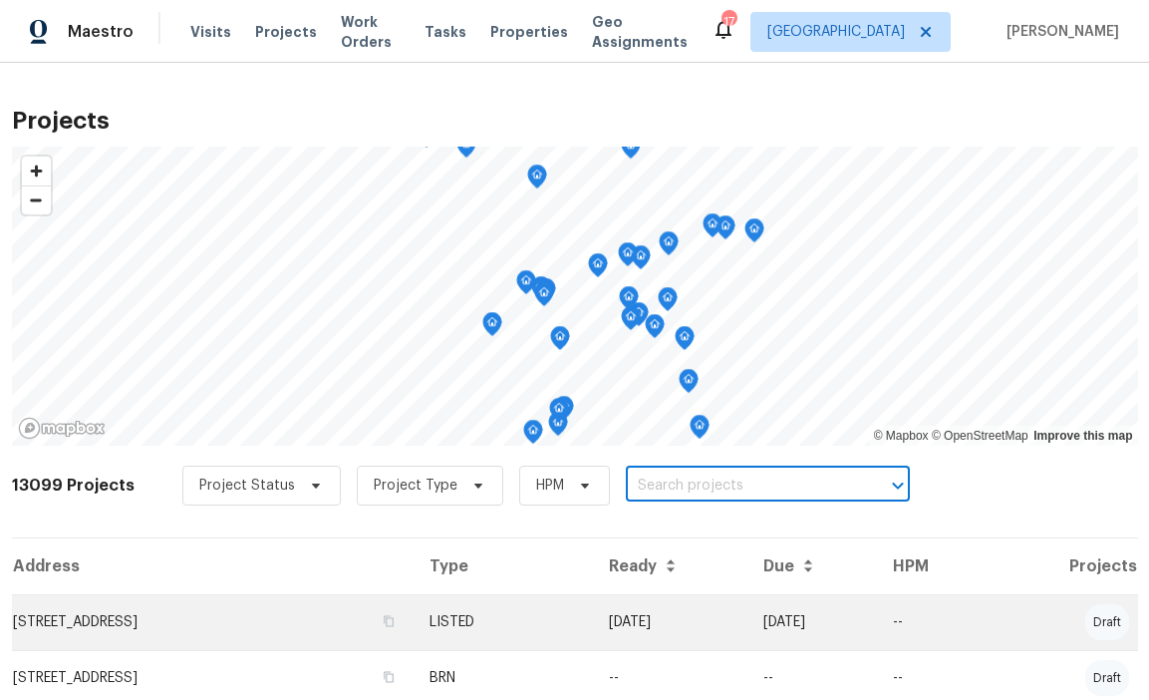
type input "501 Colburn Dr Lewisburg TN 37091"
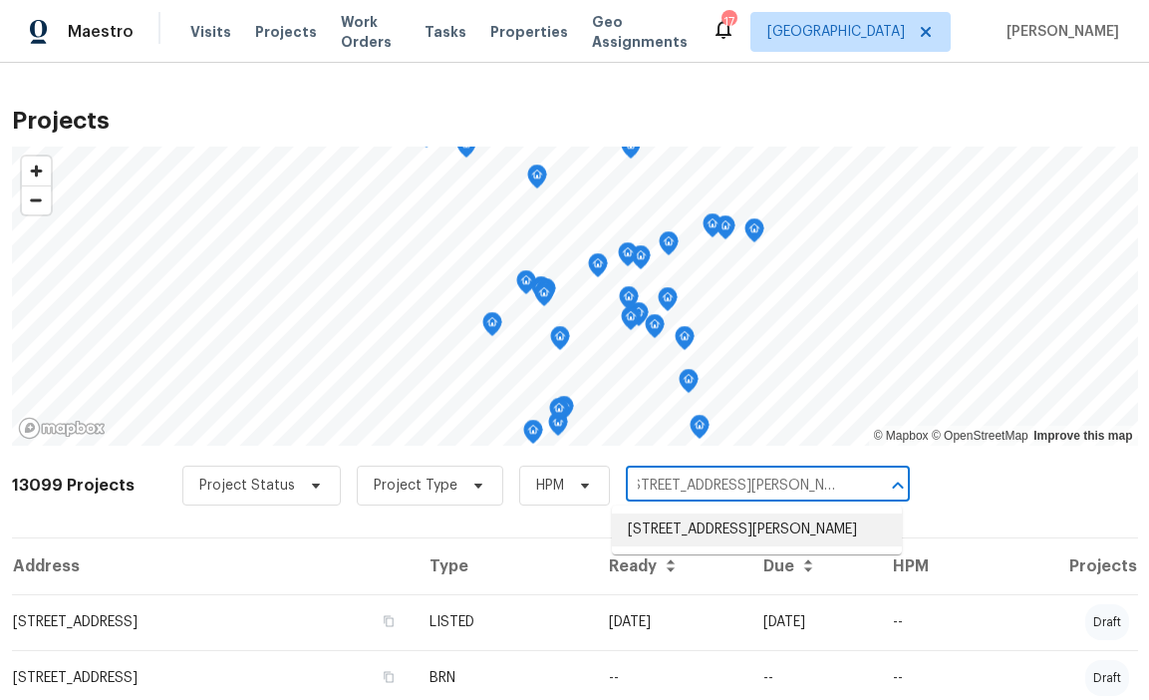
click at [675, 519] on li "501 Colburn Dr, Lewisburg, TN 37091" at bounding box center [757, 529] width 290 height 33
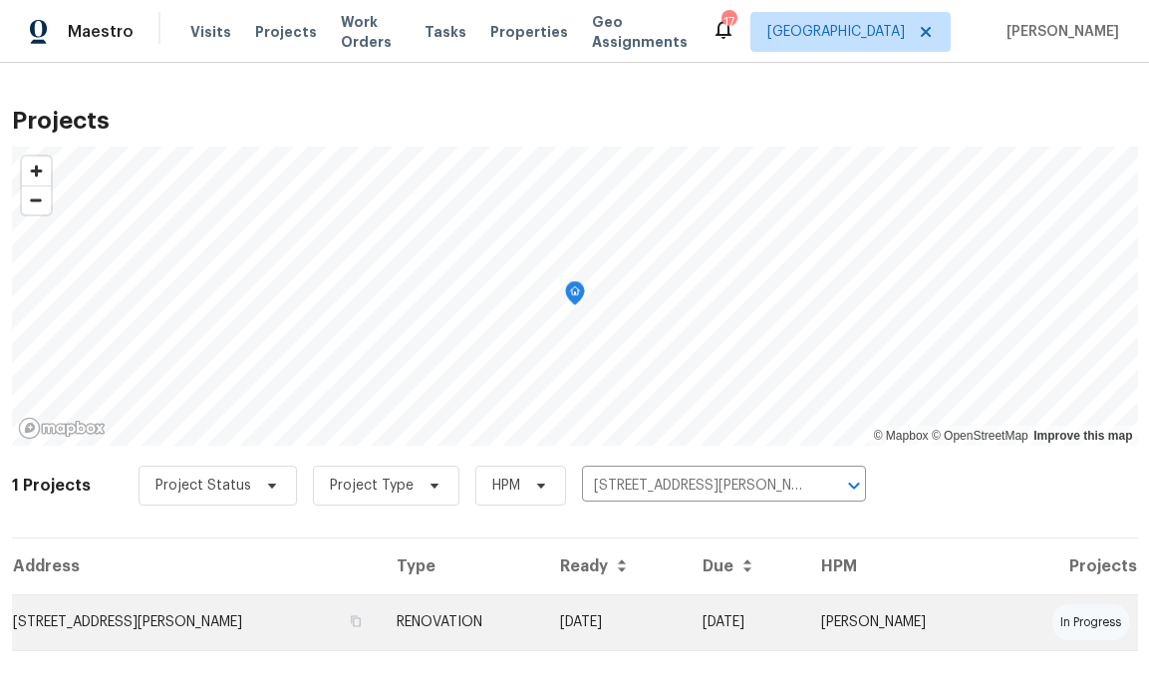
click at [676, 619] on td "[DATE]" at bounding box center [615, 622] width 142 height 56
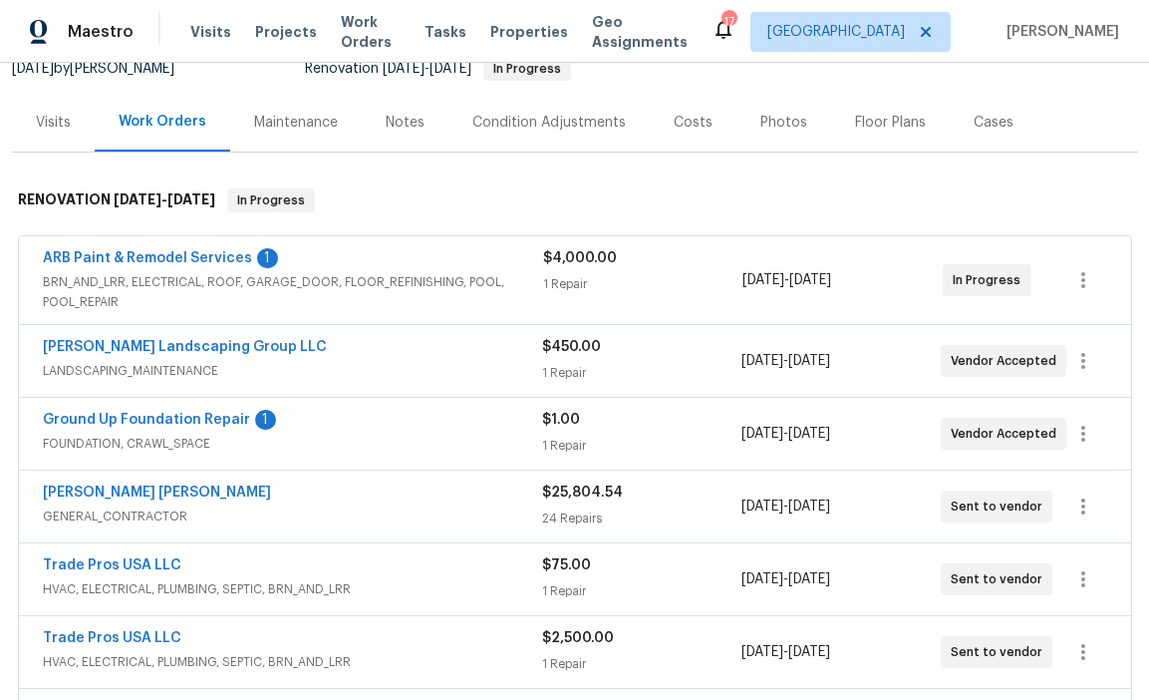
scroll to position [216, 0]
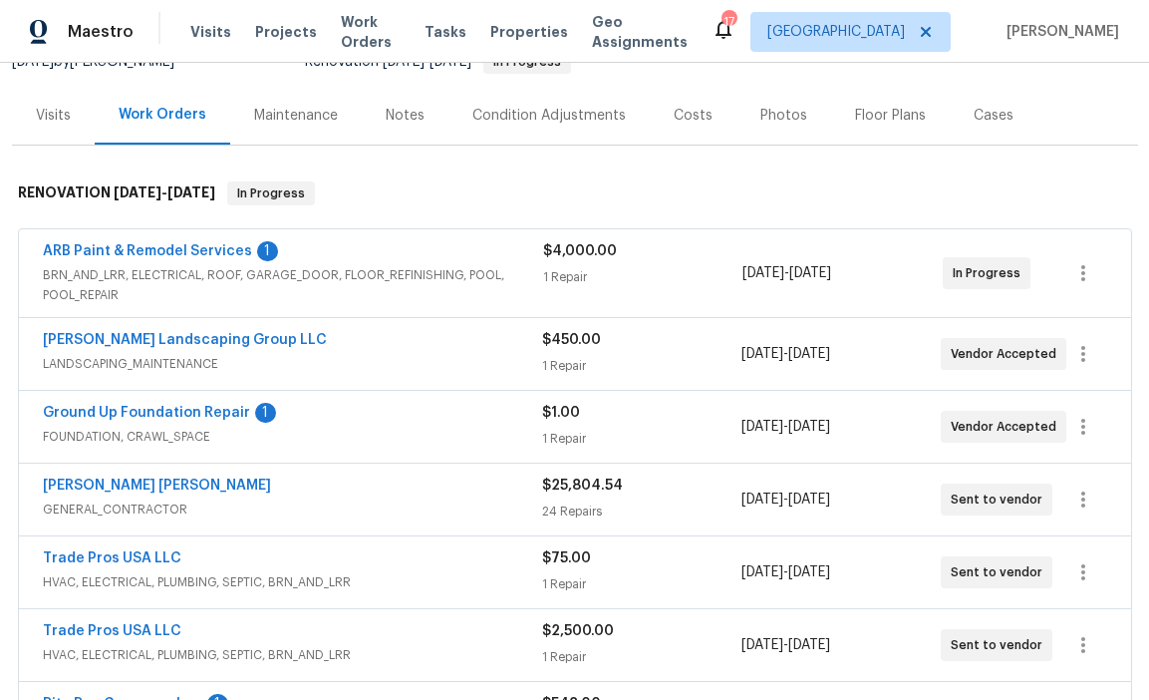
click at [211, 241] on span "ARB Paint & Remodel Services" at bounding box center [147, 251] width 209 height 20
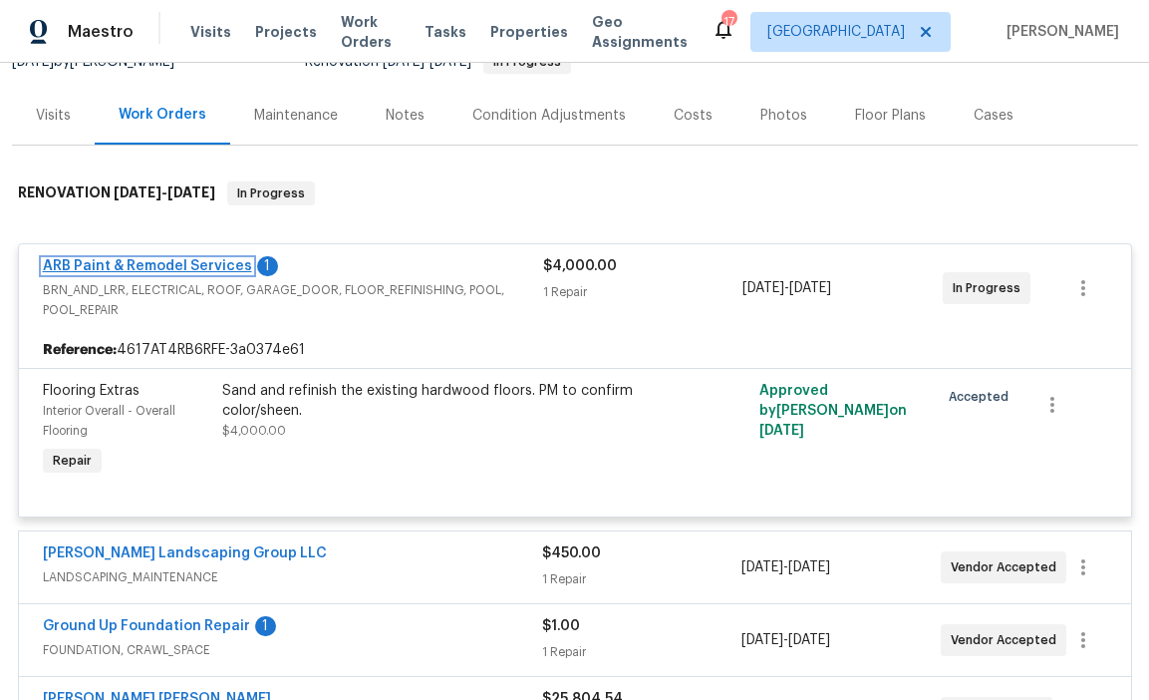
click at [206, 263] on link "ARB Paint & Remodel Services" at bounding box center [147, 266] width 209 height 14
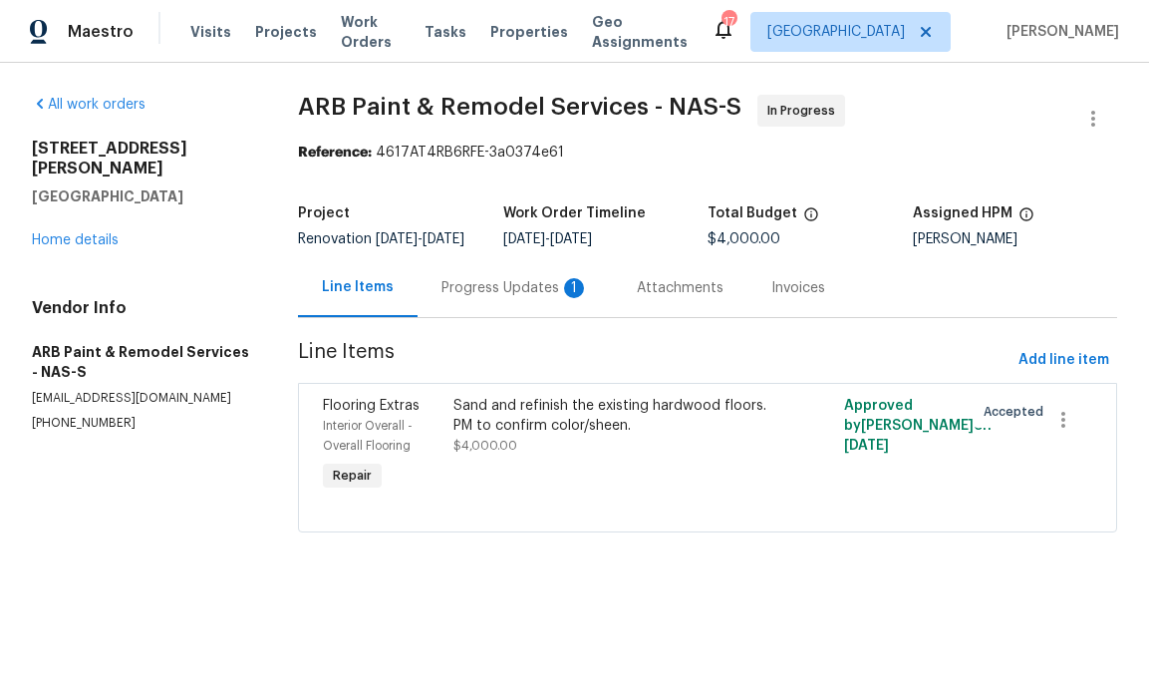
click at [543, 286] on div "Progress Updates 1" at bounding box center [515, 287] width 195 height 59
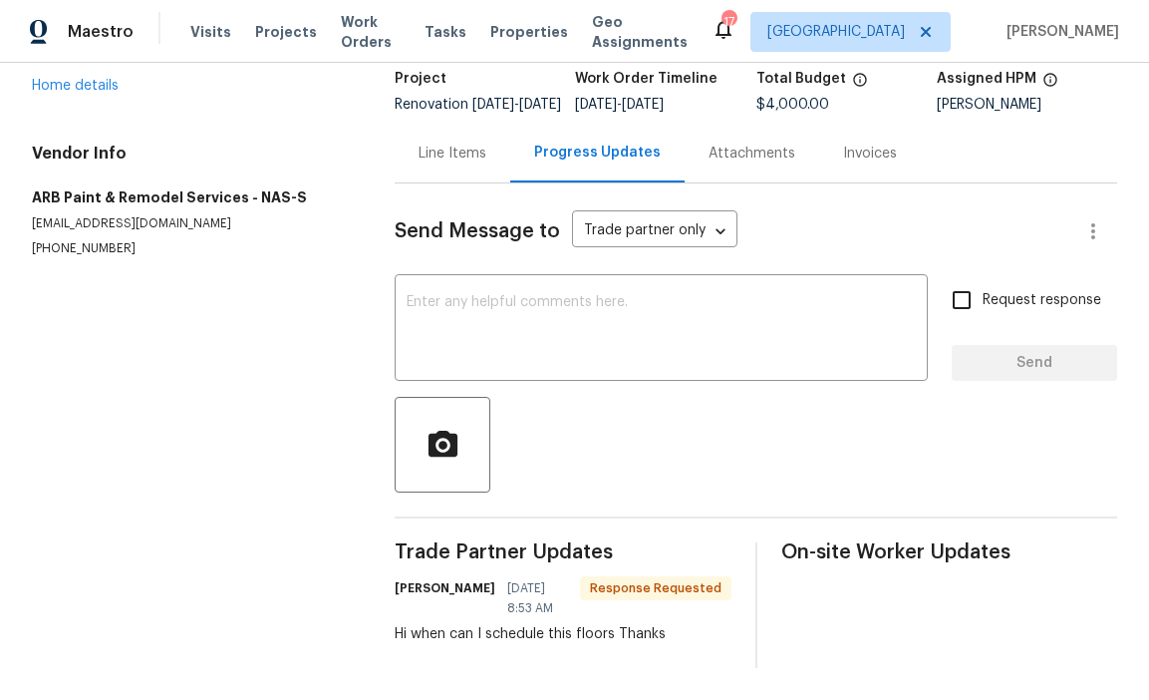
scroll to position [126, 0]
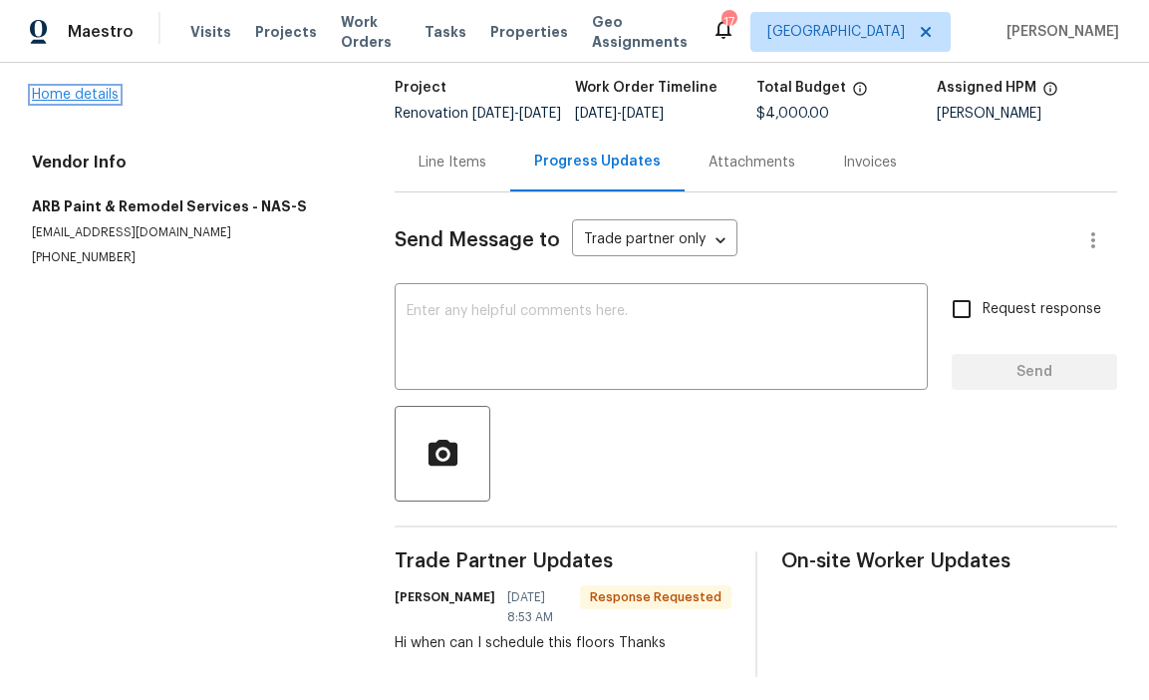
click at [79, 93] on link "Home details" at bounding box center [75, 95] width 87 height 14
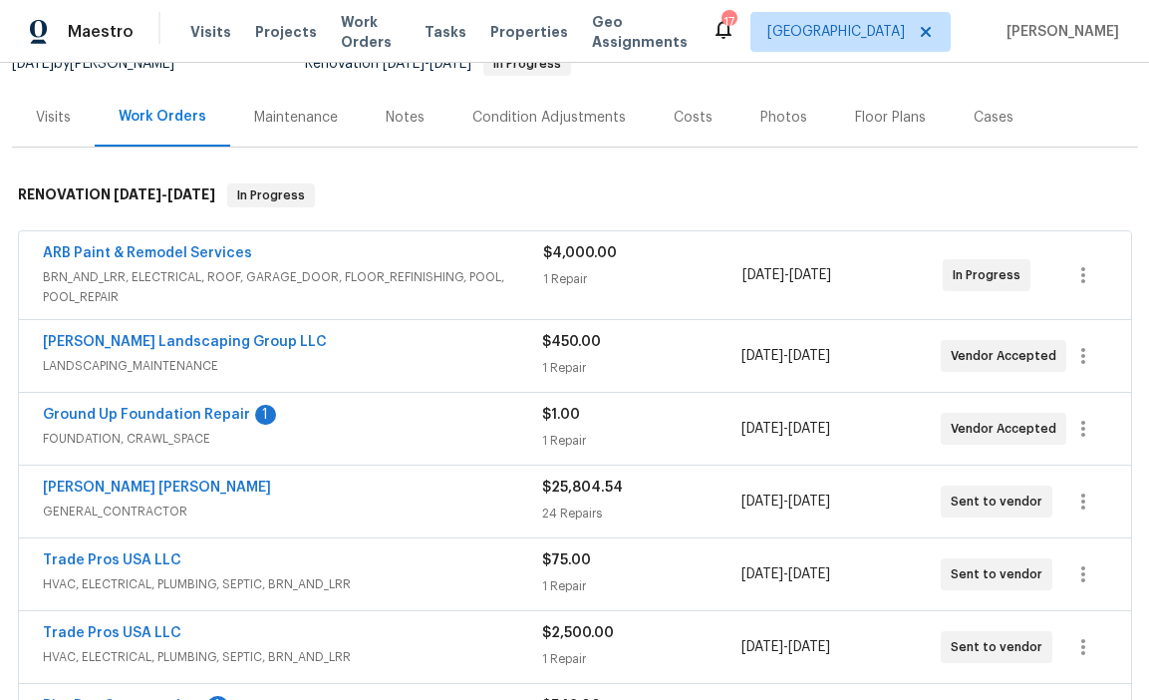
scroll to position [256, 0]
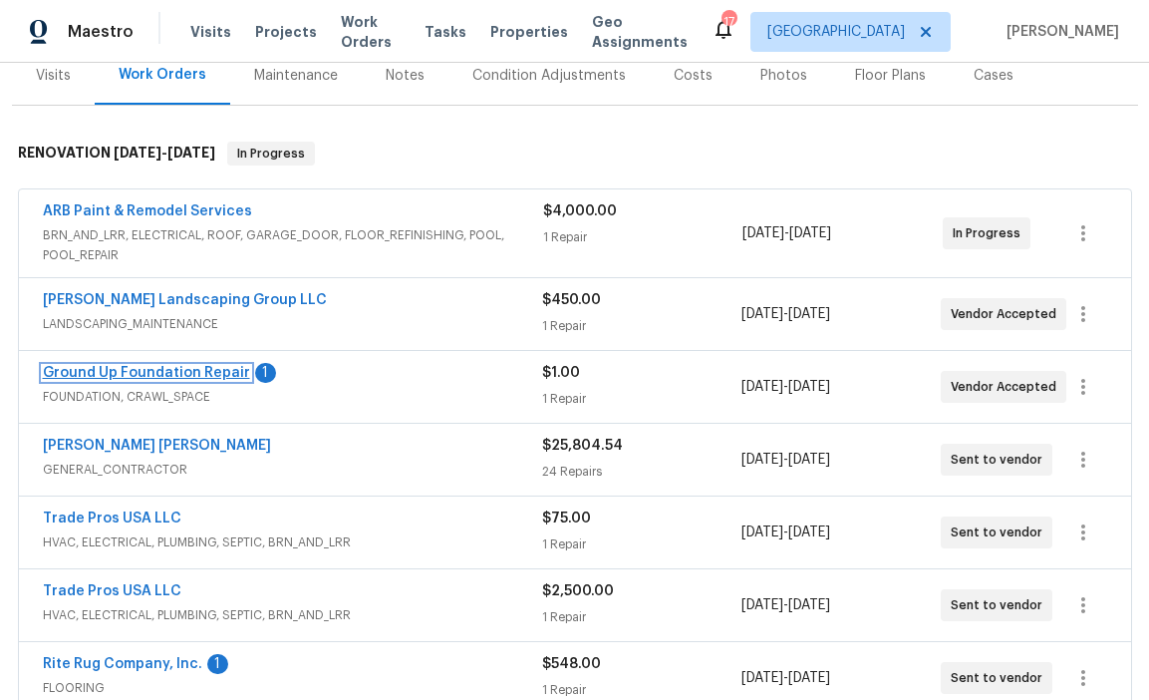
click at [222, 372] on link "Ground Up Foundation Repair" at bounding box center [146, 373] width 207 height 14
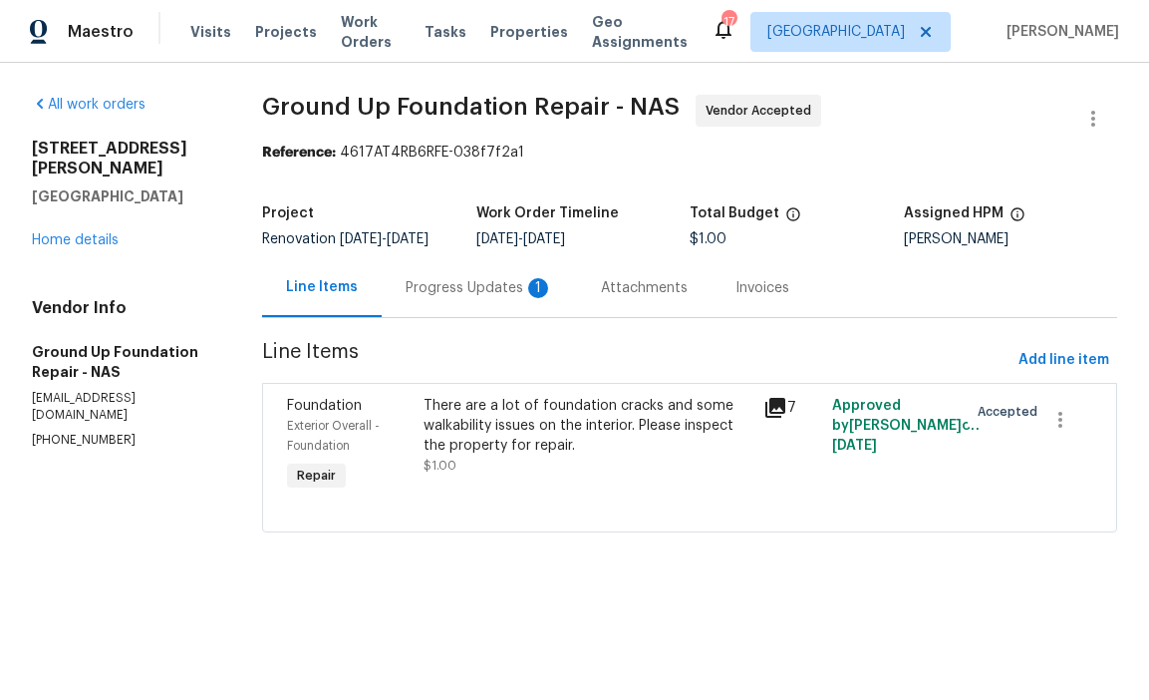
click at [493, 288] on div "Progress Updates 1" at bounding box center [479, 287] width 195 height 59
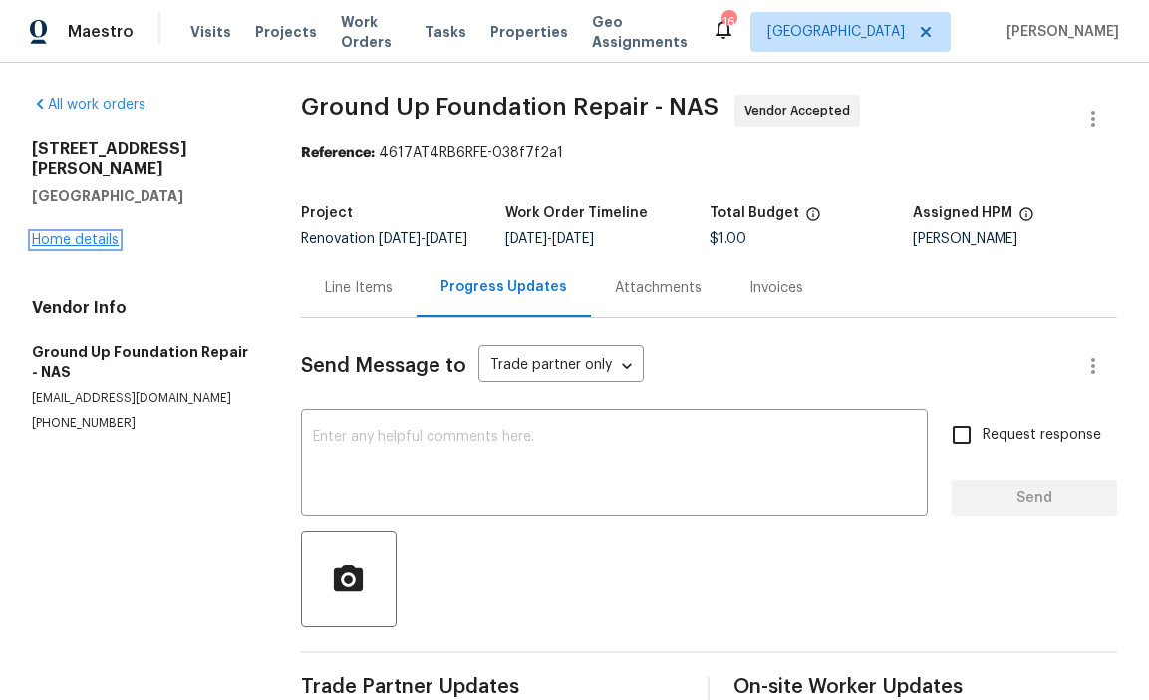
click at [66, 233] on link "Home details" at bounding box center [75, 240] width 87 height 14
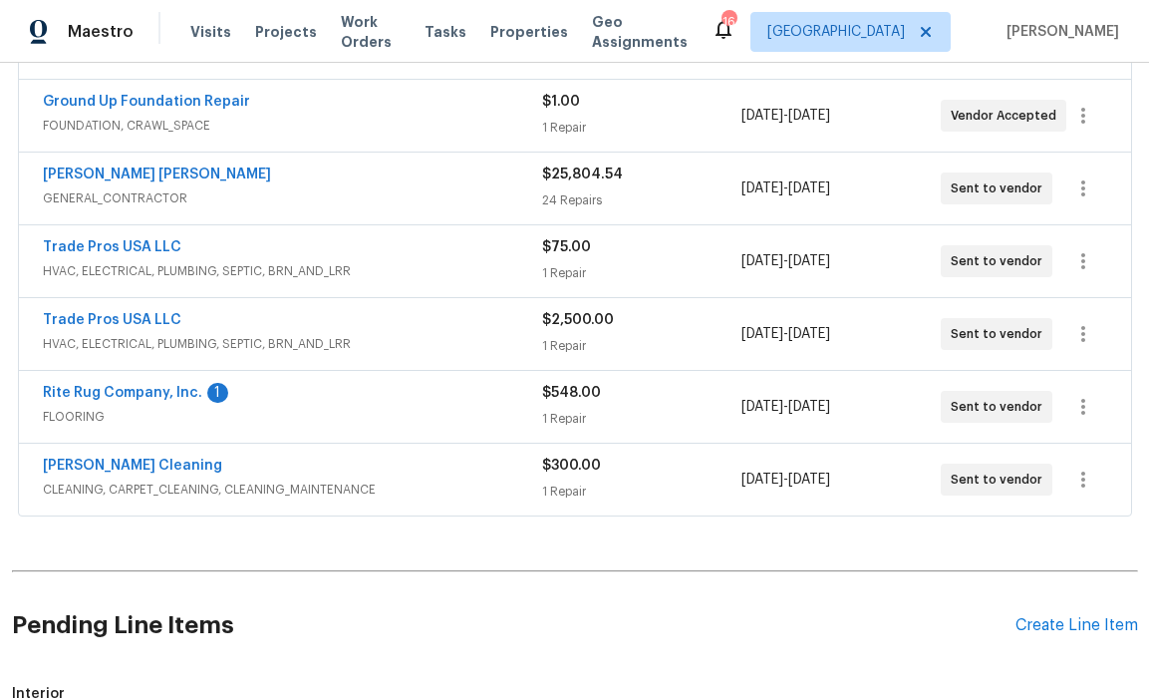
scroll to position [557, 0]
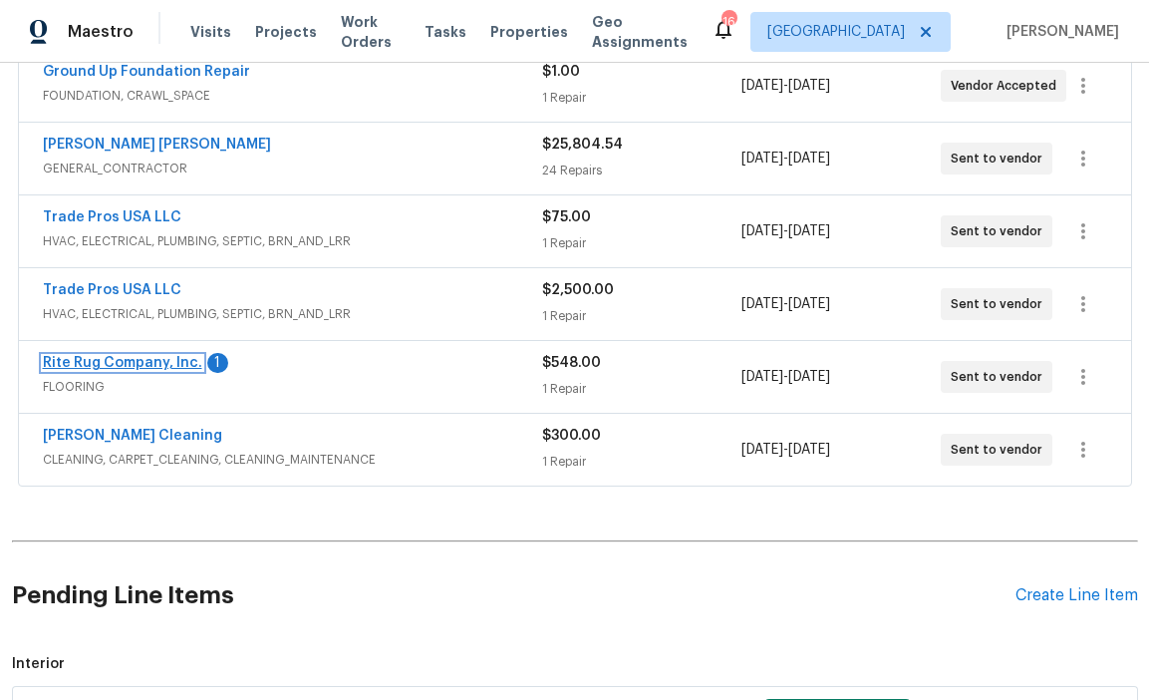
click at [139, 365] on link "Rite Rug Company, Inc." at bounding box center [122, 363] width 159 height 14
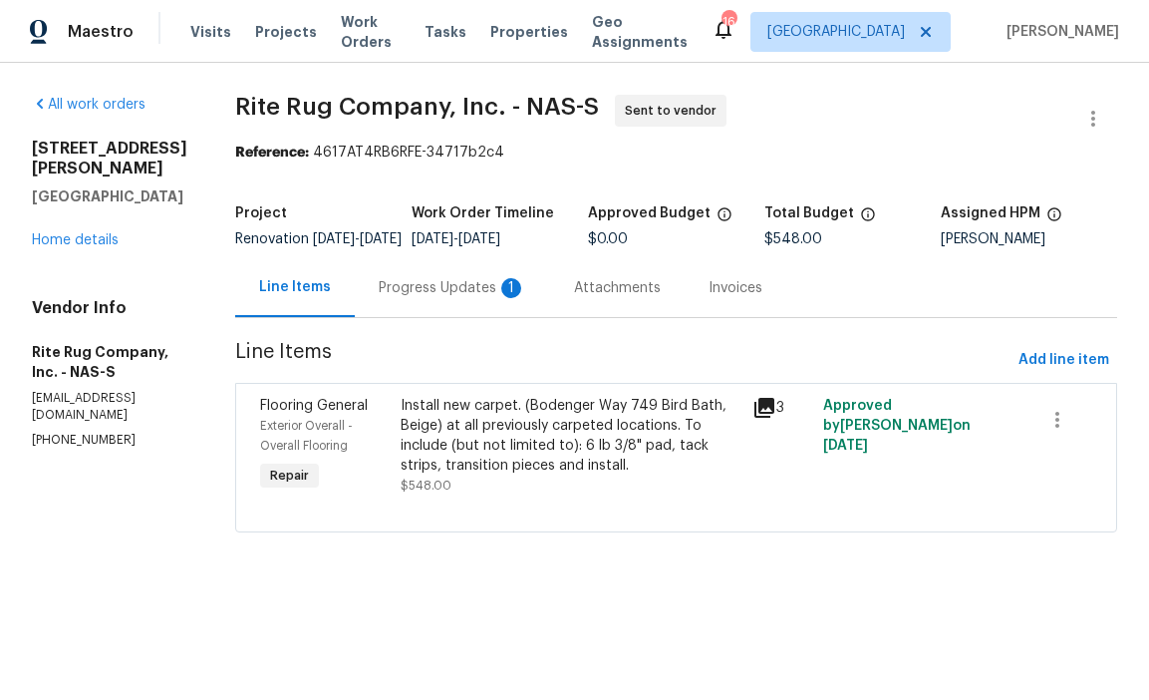
click at [508, 298] on div "Progress Updates 1" at bounding box center [453, 288] width 148 height 20
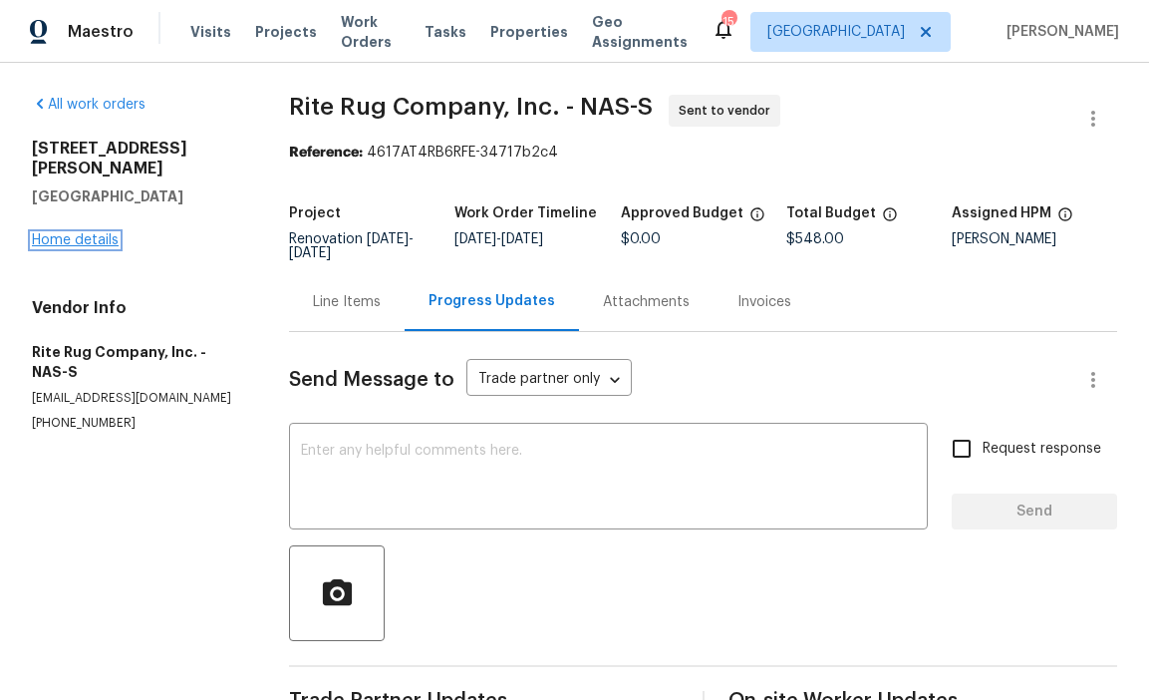
click at [54, 233] on link "Home details" at bounding box center [75, 240] width 87 height 14
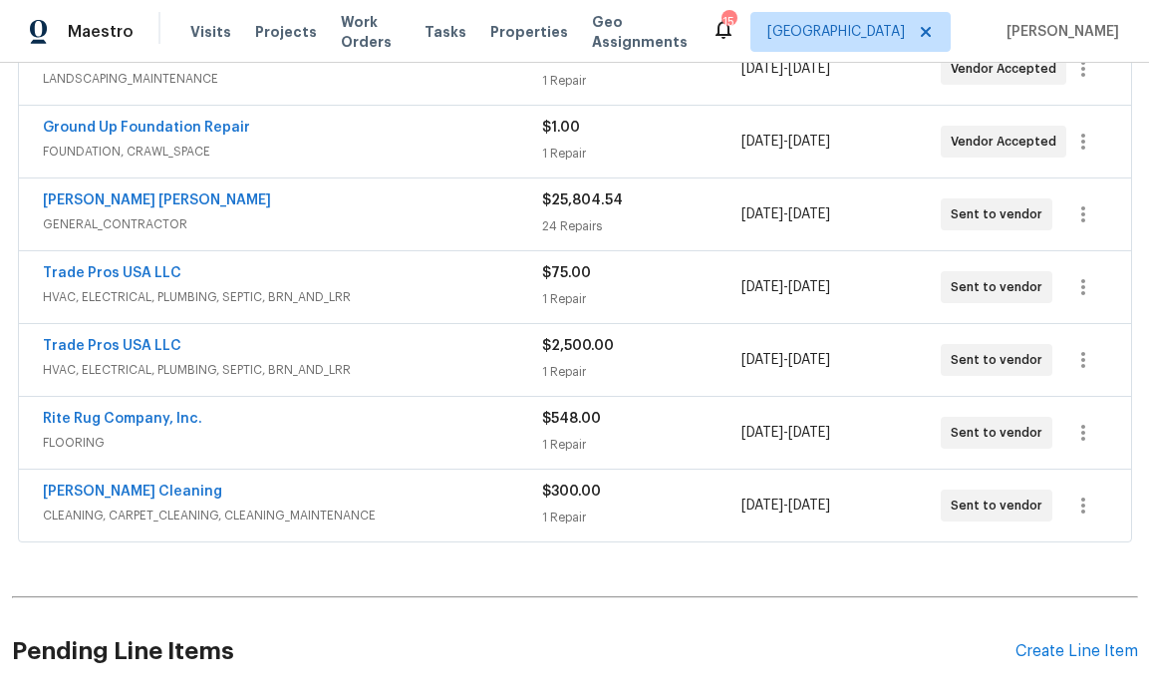
scroll to position [504, 0]
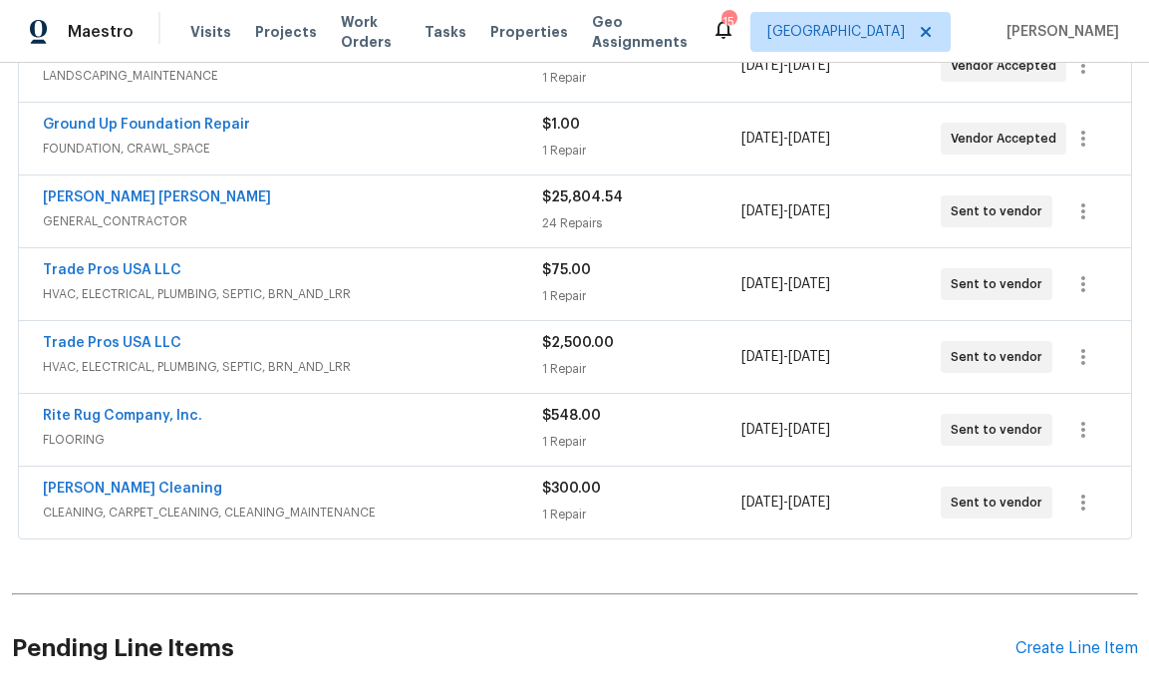
click at [267, 227] on span "GENERAL_CONTRACTOR" at bounding box center [292, 221] width 499 height 20
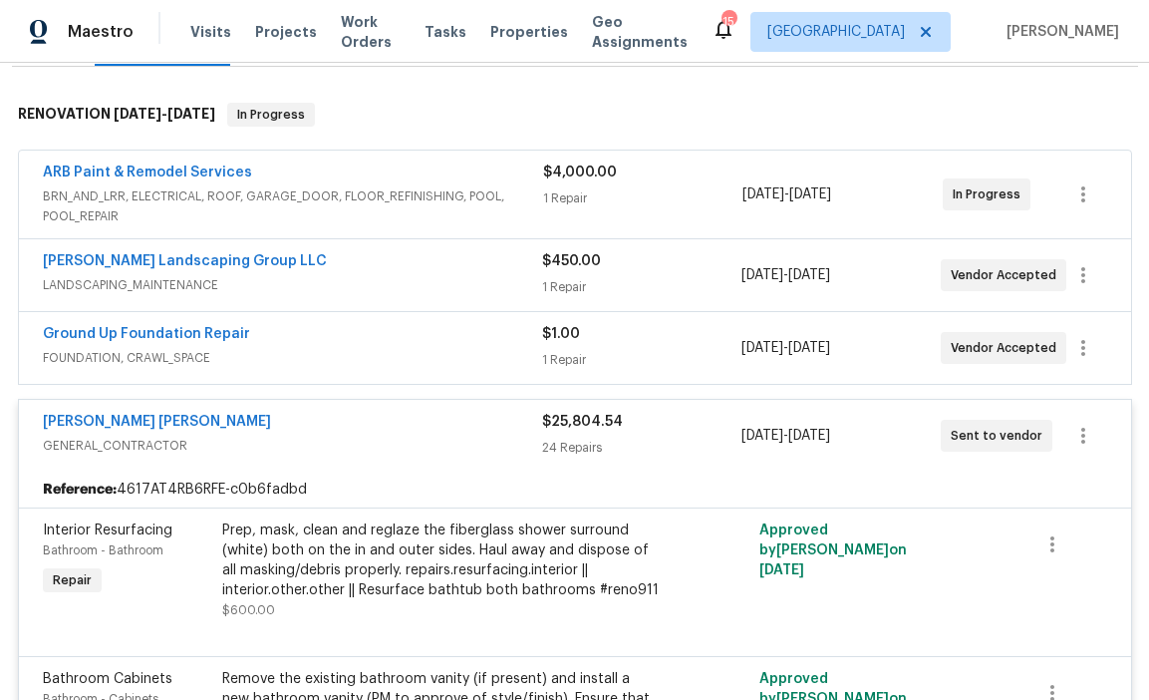
scroll to position [291, 0]
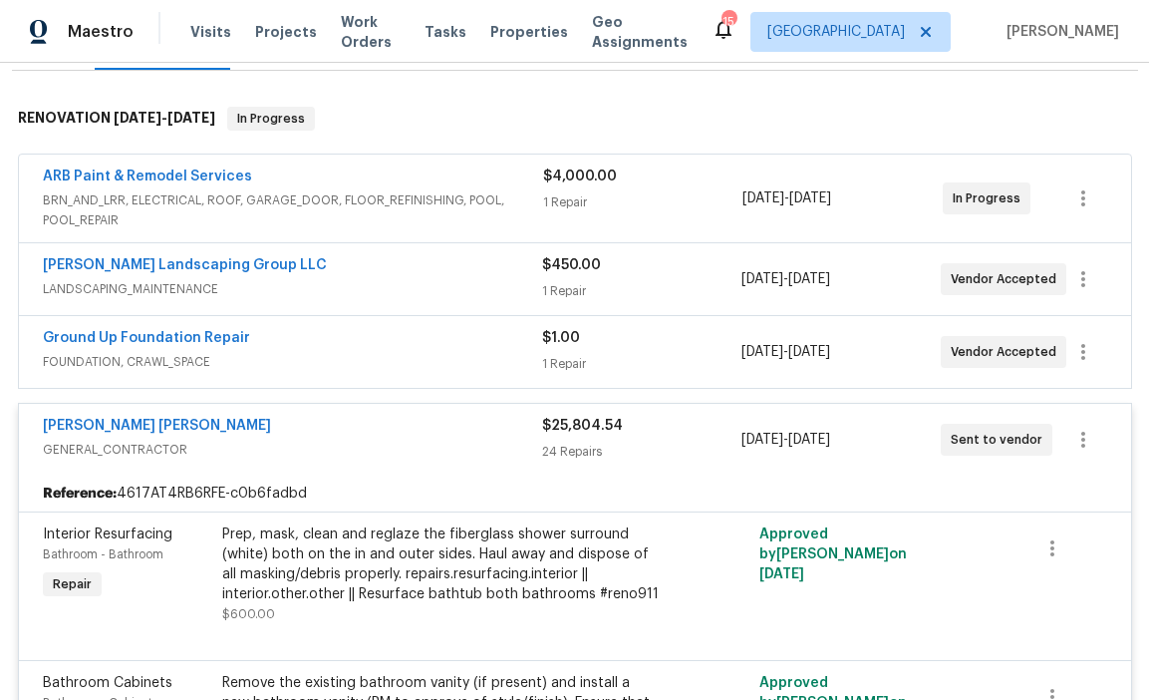
click at [372, 437] on div "Fernando Ruiz Hernandez" at bounding box center [292, 428] width 499 height 24
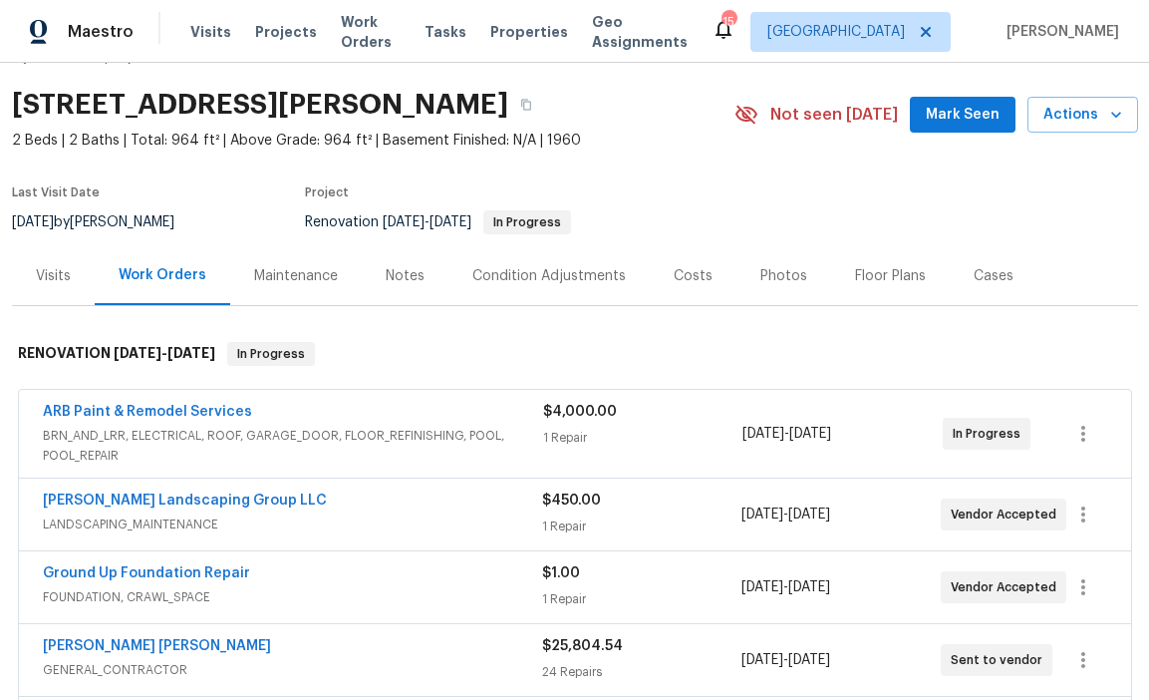
scroll to position [36, 0]
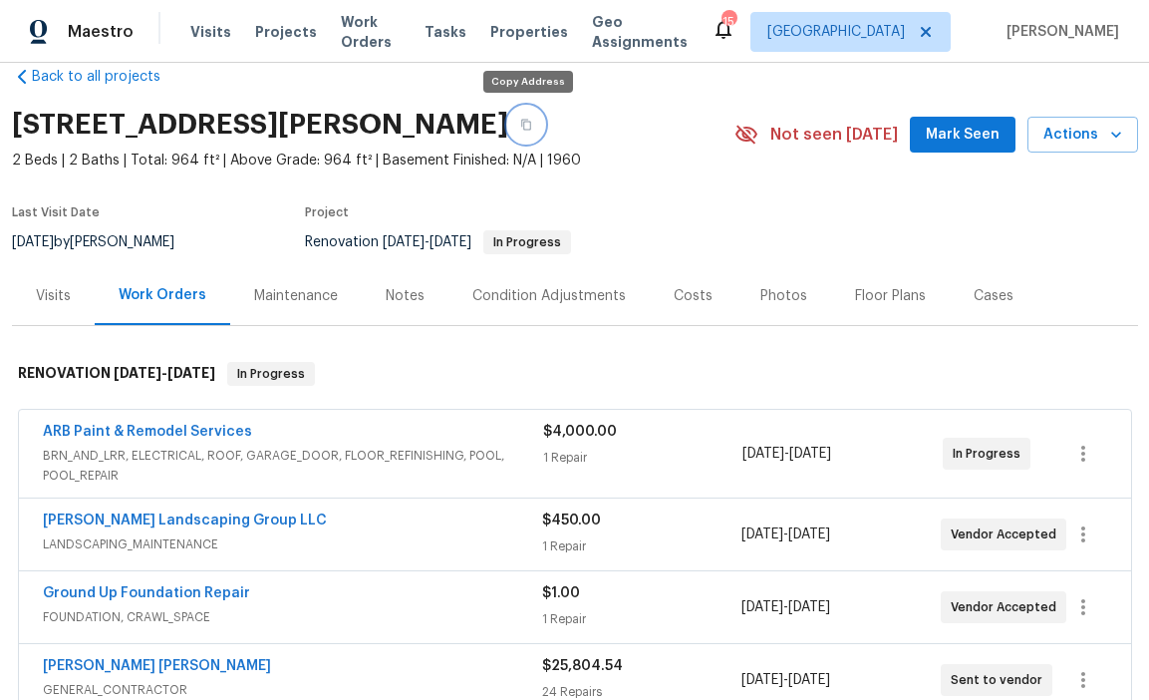
click at [523, 127] on icon "button" at bounding box center [526, 125] width 12 height 12
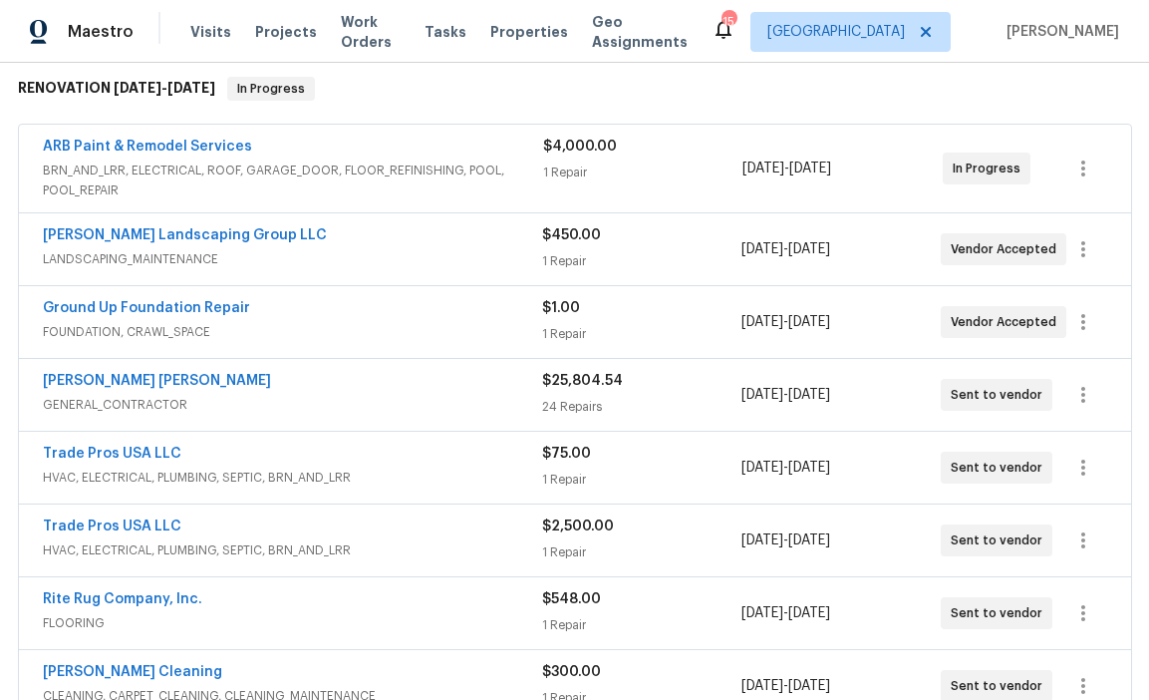
scroll to position [341, 0]
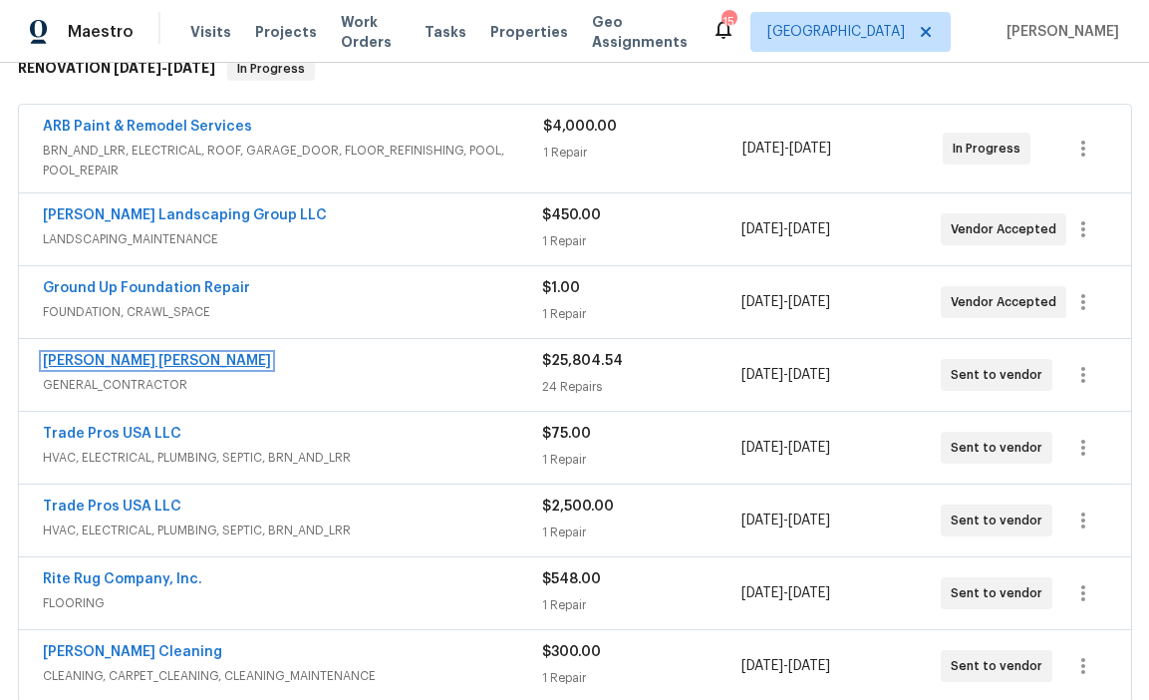
click at [154, 363] on link "Fernando Ruiz Hernandez" at bounding box center [157, 361] width 228 height 14
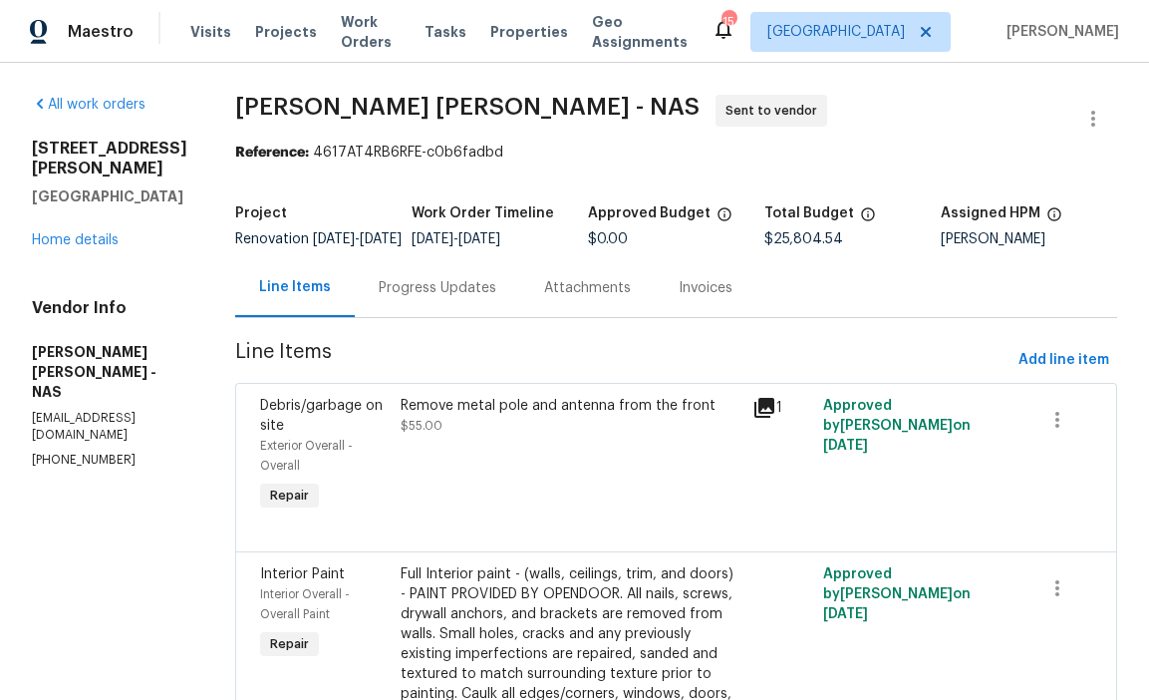
click at [441, 298] on div "Progress Updates" at bounding box center [438, 288] width 118 height 20
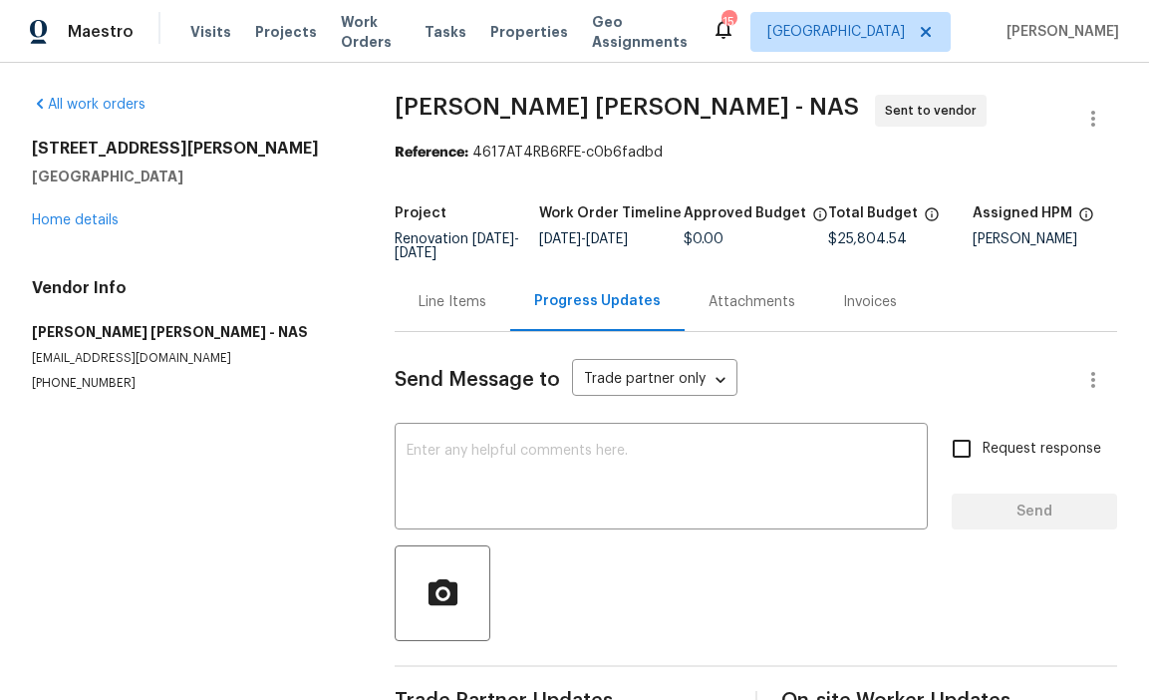
scroll to position [55, 0]
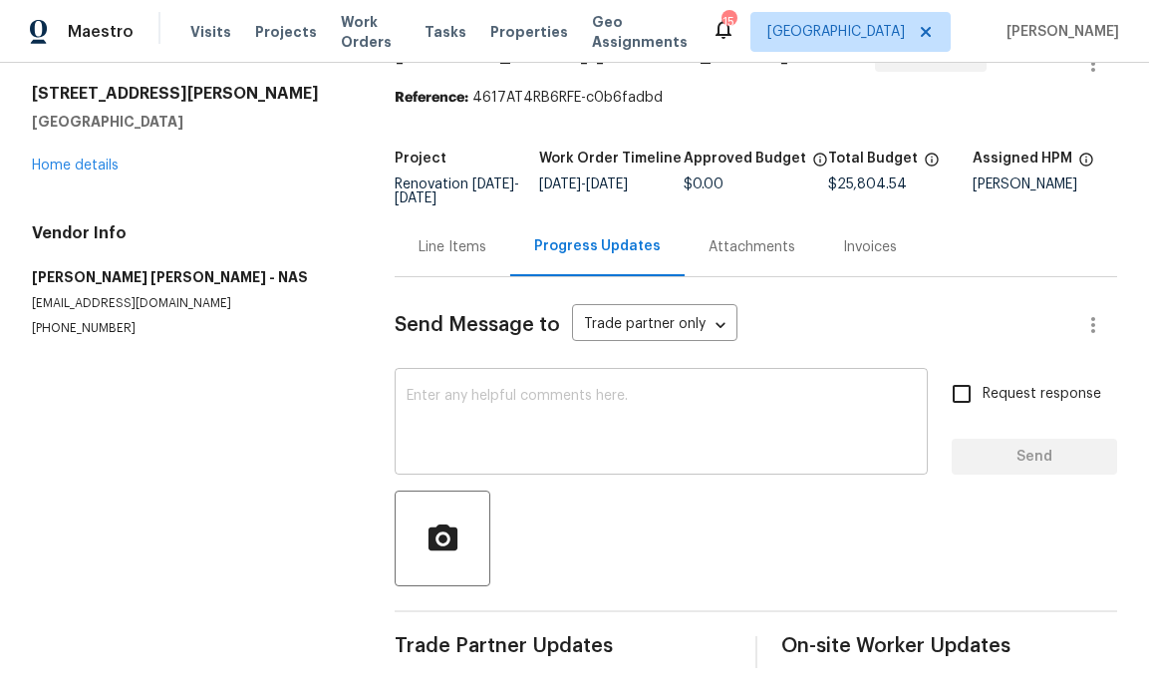
click at [456, 404] on textarea at bounding box center [661, 424] width 509 height 70
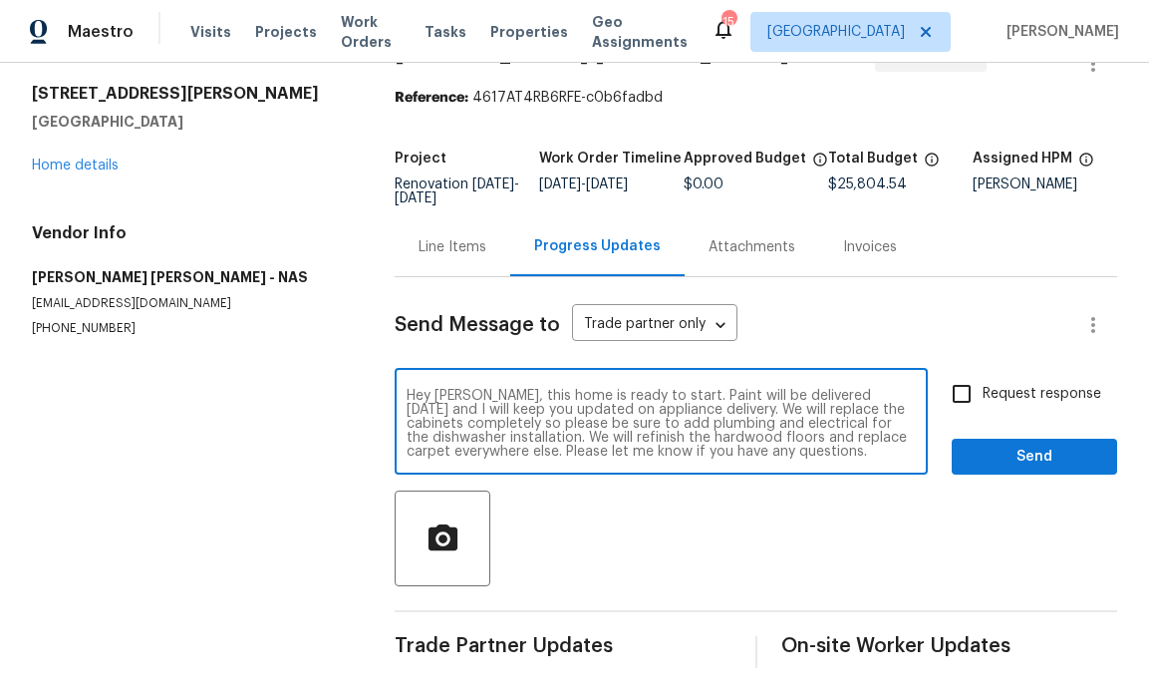
type textarea "Hey Fernando, this home is ready to start. Paint will be delivered today and I …"
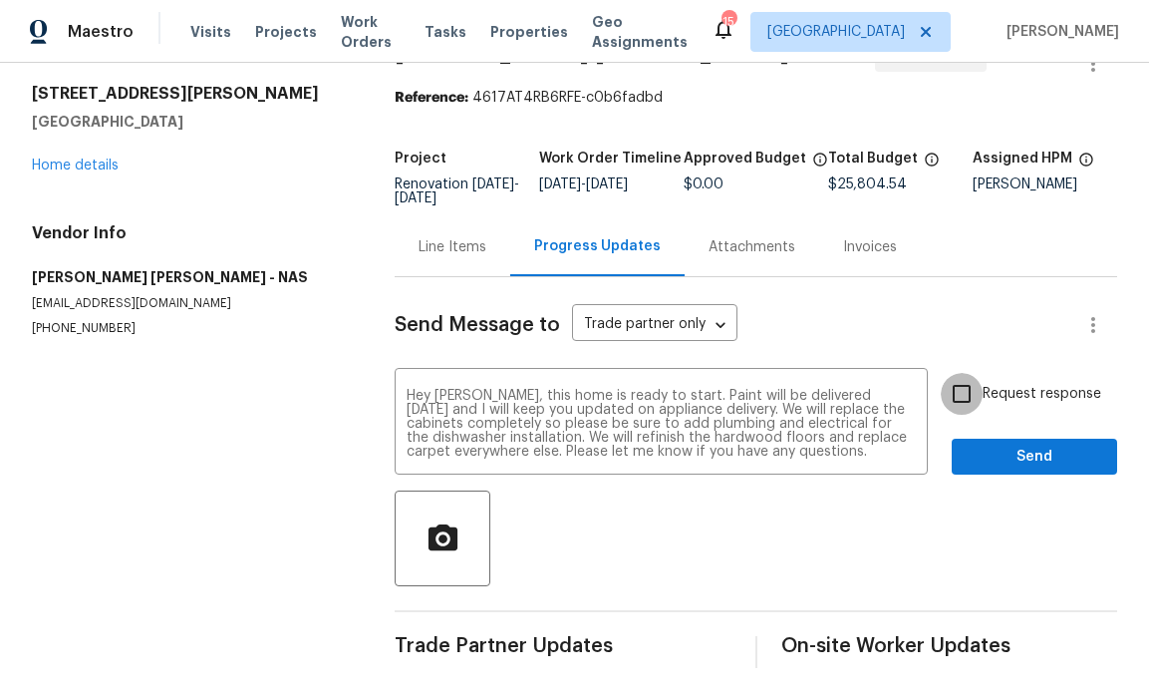
click at [975, 404] on input "Request response" at bounding box center [962, 394] width 42 height 42
checkbox input "true"
click at [989, 442] on button "Send" at bounding box center [1034, 457] width 165 height 37
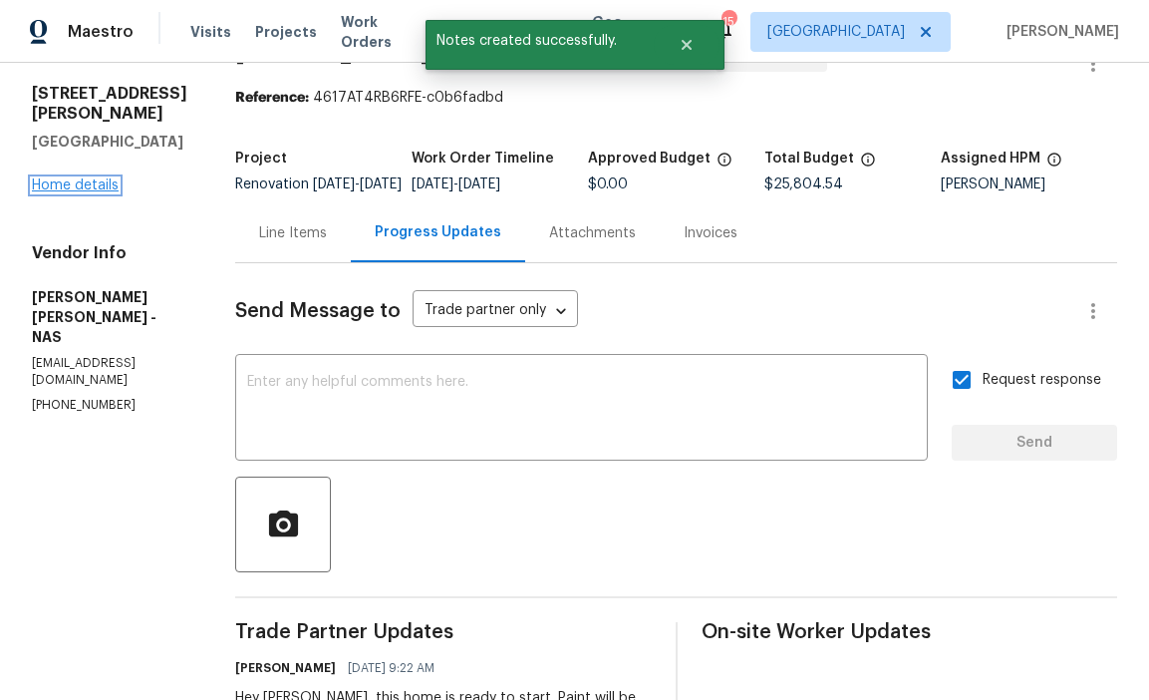
click at [100, 178] on link "Home details" at bounding box center [75, 185] width 87 height 14
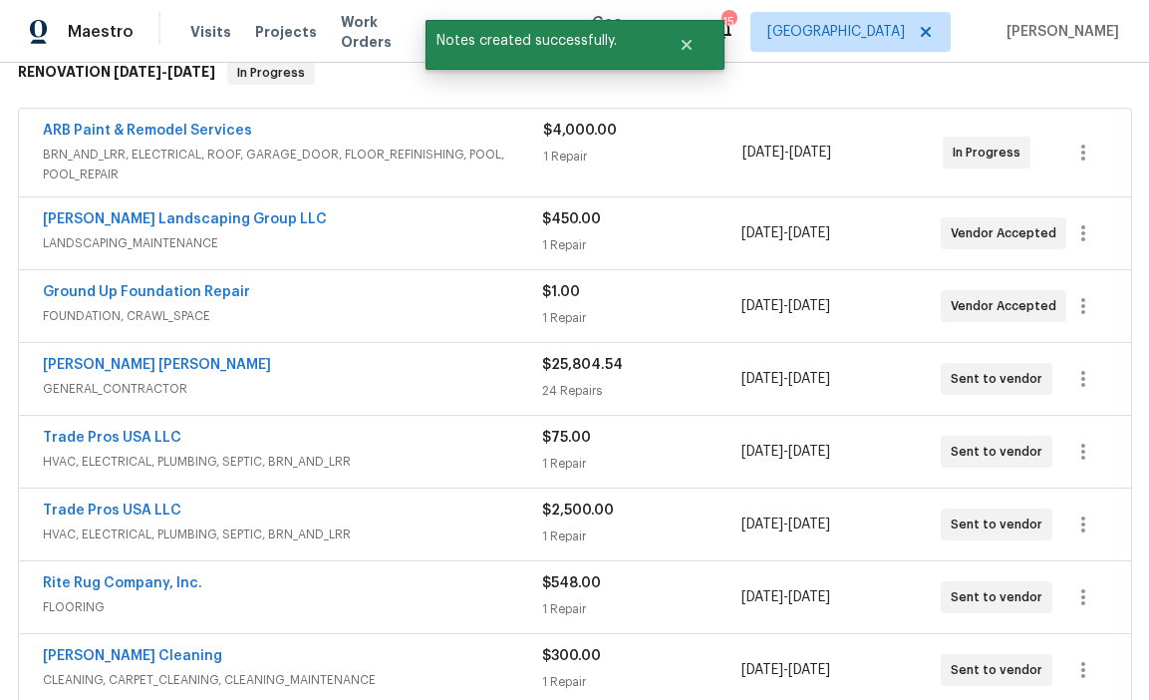
scroll to position [1018, 0]
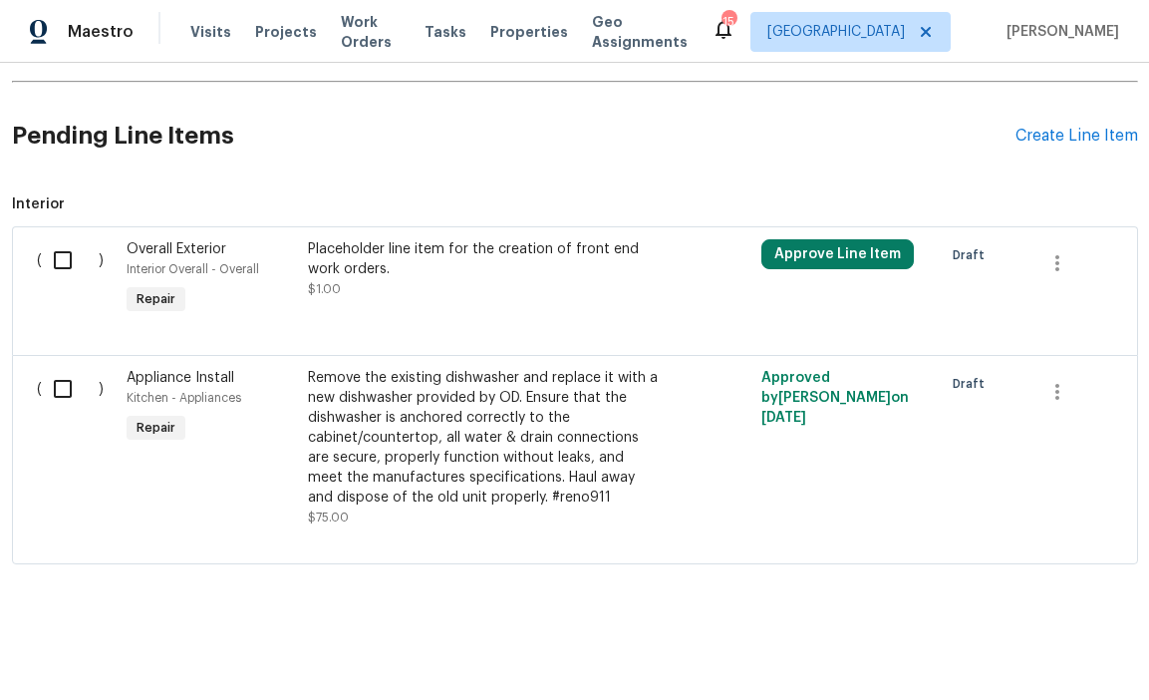
click at [50, 270] on input "checkbox" at bounding box center [70, 260] width 57 height 42
checkbox input "true"
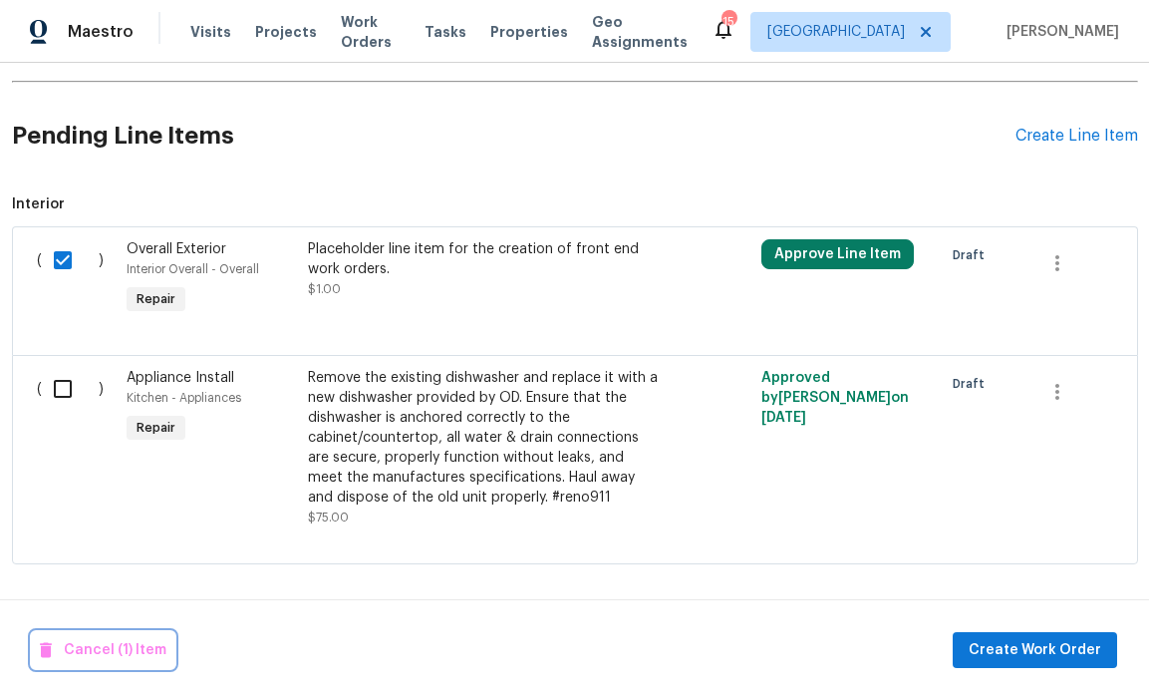
click at [142, 650] on span "Cancel (1) Item" at bounding box center [103, 650] width 127 height 25
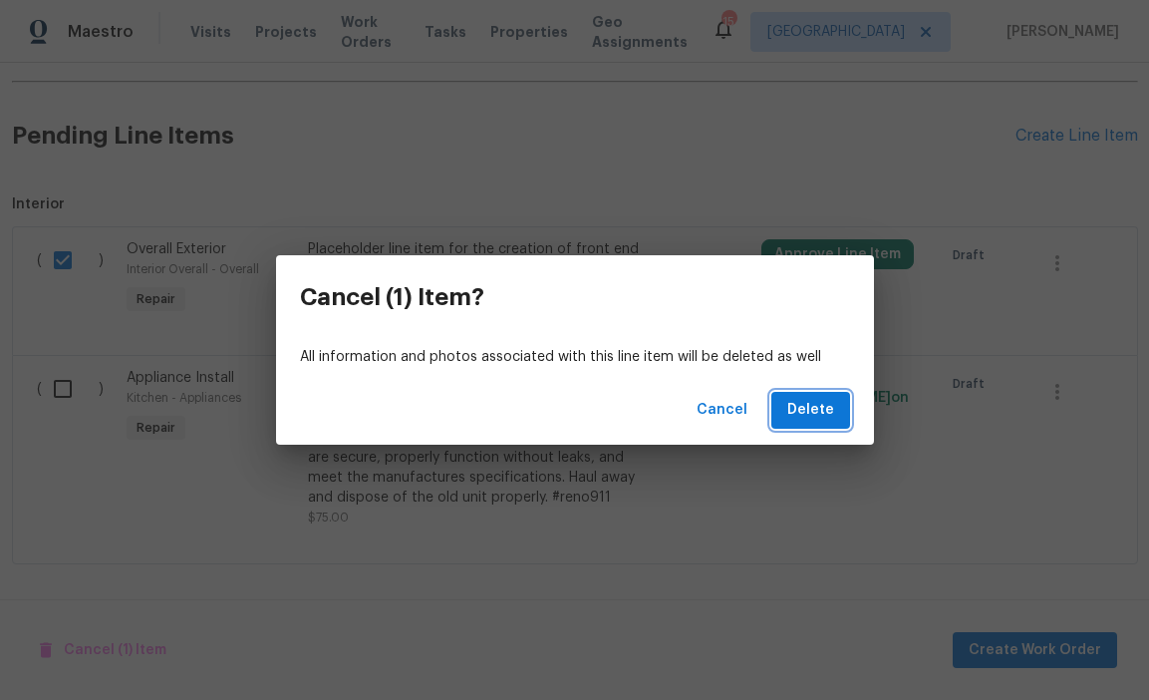
click at [811, 411] on span "Delete" at bounding box center [810, 410] width 47 height 25
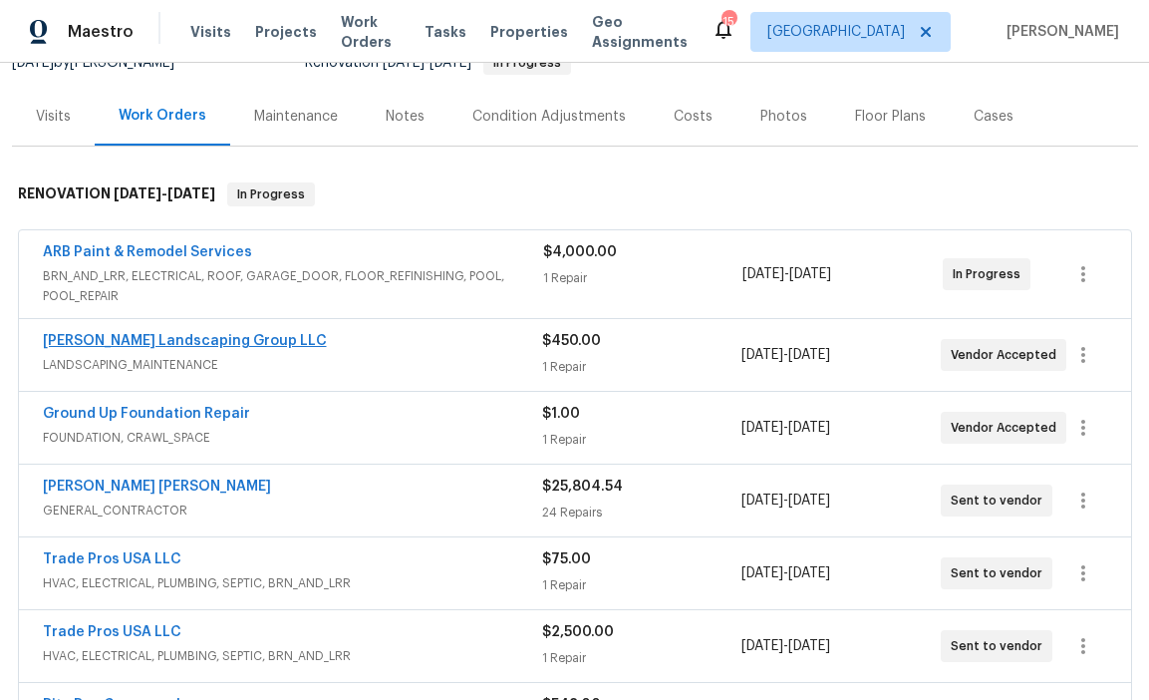
scroll to position [240, 0]
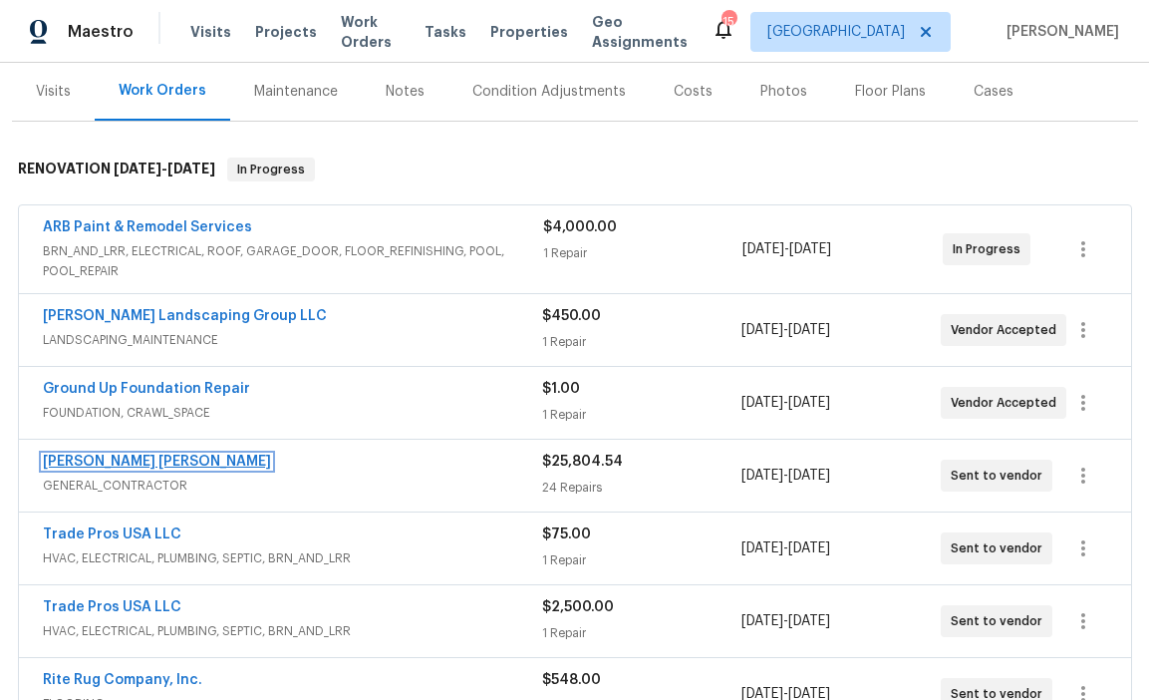
click at [163, 464] on link "Fernando Ruiz Hernandez" at bounding box center [157, 462] width 228 height 14
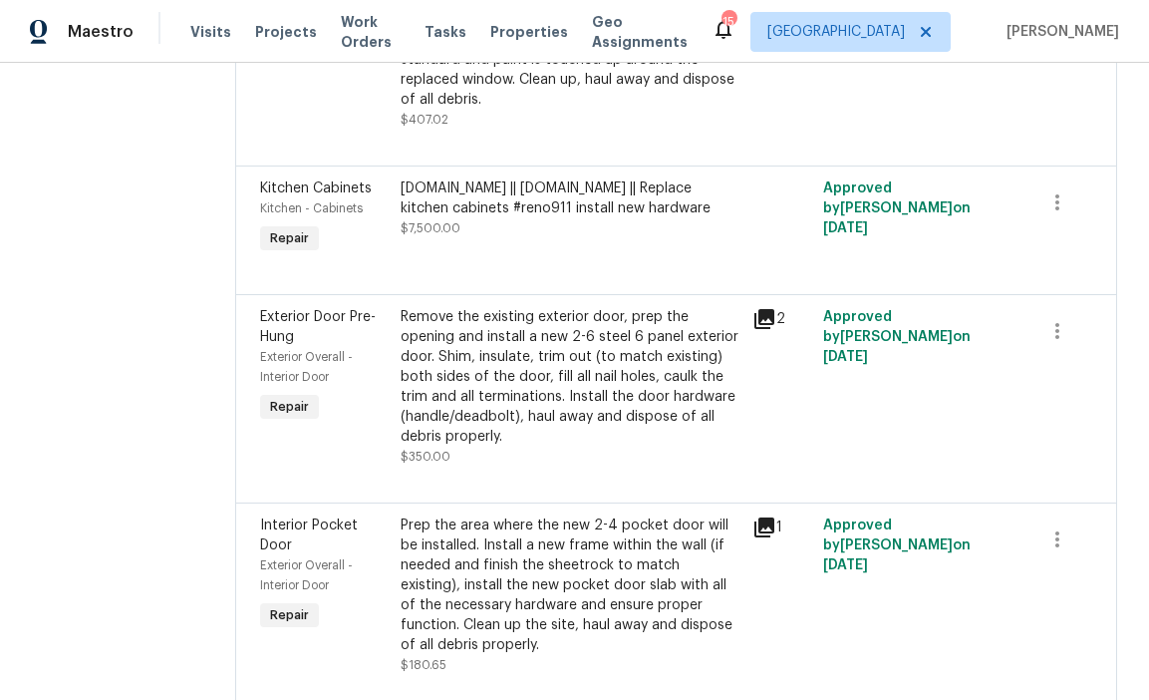
scroll to position [1781, 0]
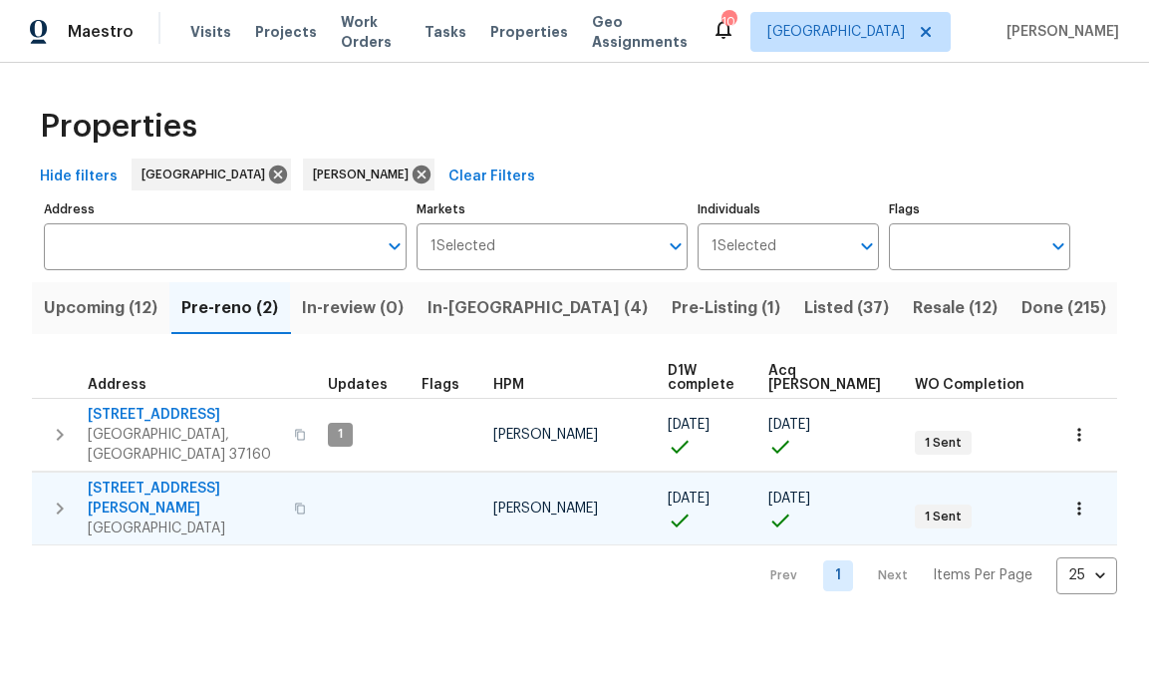
click at [288, 484] on button "button" at bounding box center [300, 508] width 24 height 48
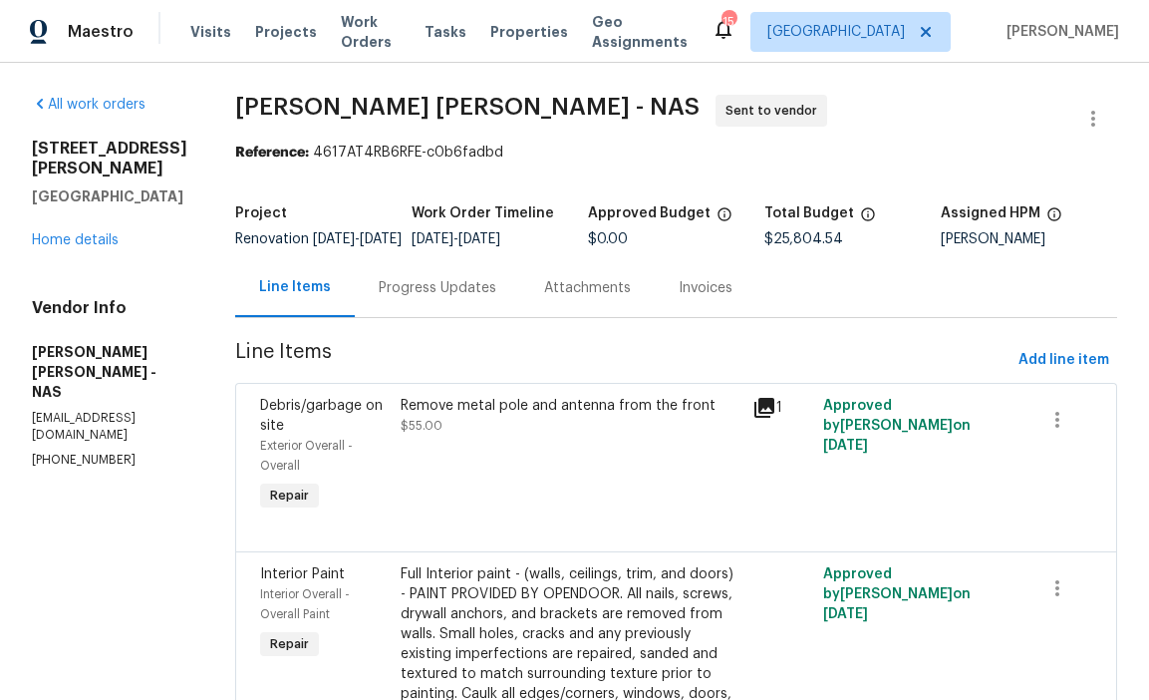
click at [96, 228] on div "501 Colburn Dr Lewisburg, TN 37091 Home details" at bounding box center [110, 195] width 156 height 112
click at [102, 233] on link "Home details" at bounding box center [75, 240] width 87 height 14
